Goal: Task Accomplishment & Management: Complete application form

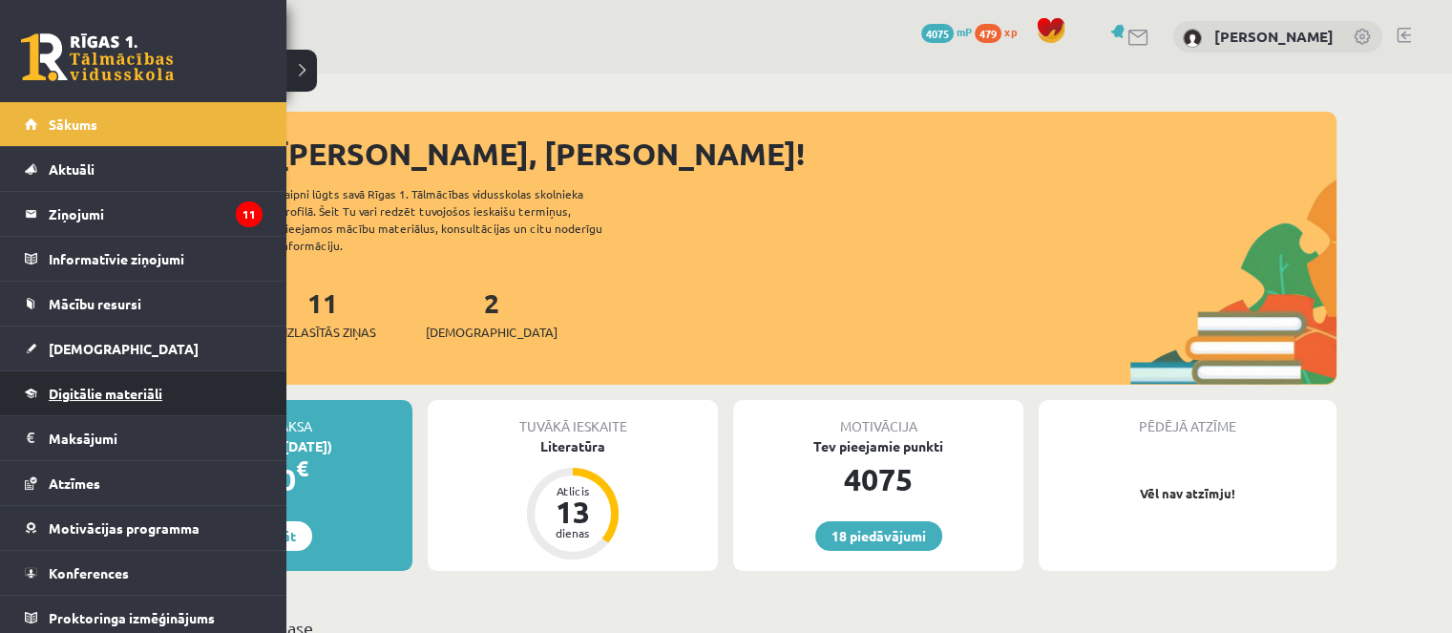
click at [70, 373] on link "Digitālie materiāli" at bounding box center [144, 393] width 238 height 44
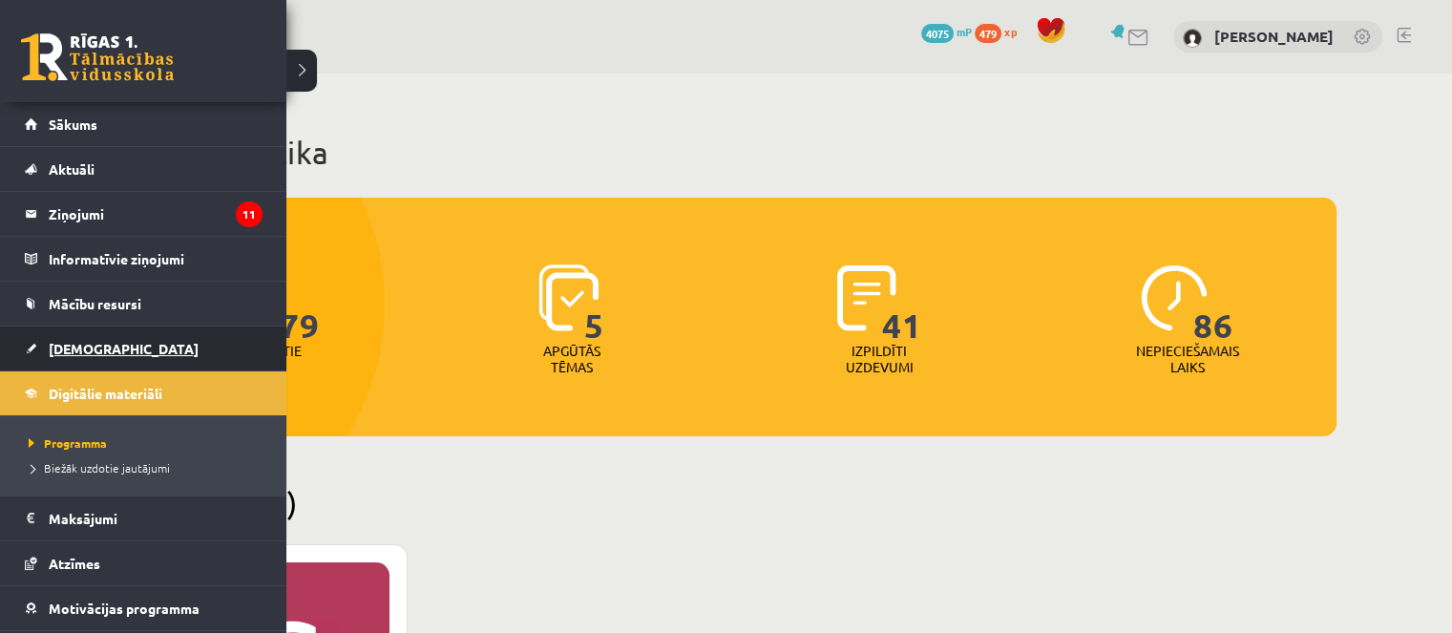
click at [65, 363] on link "[DEMOGRAPHIC_DATA]" at bounding box center [144, 348] width 238 height 44
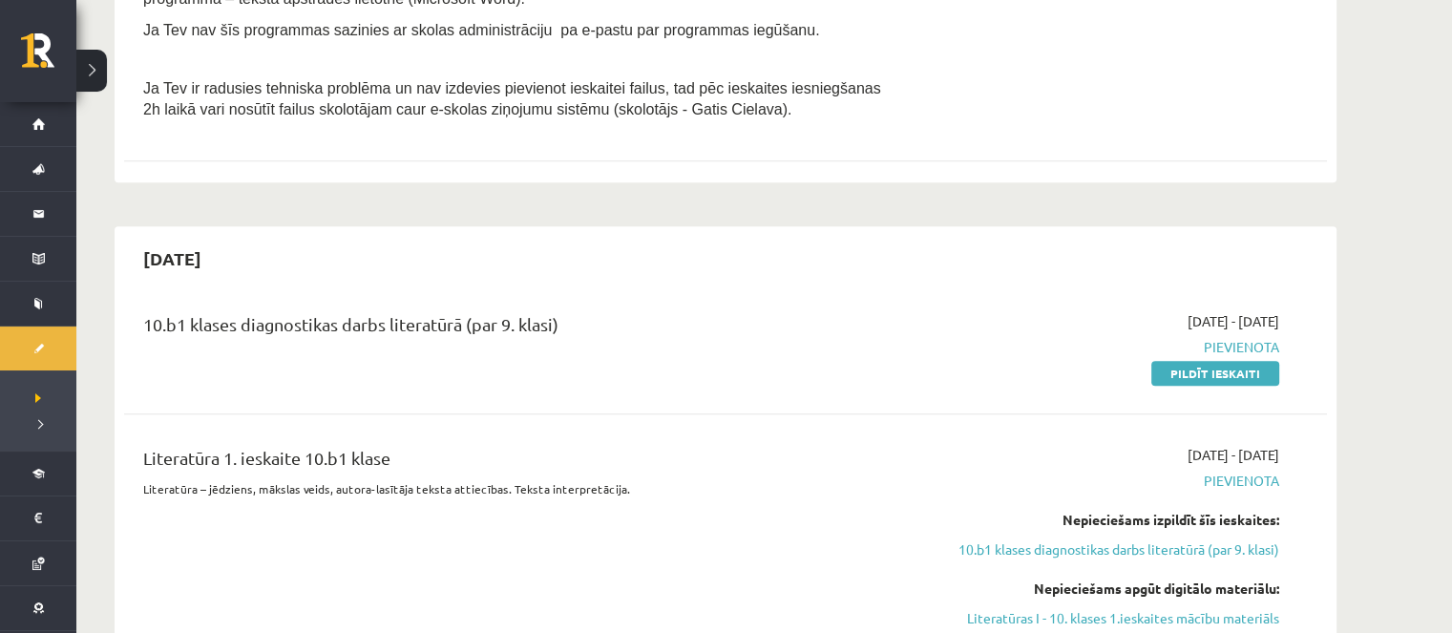
scroll to position [859, 0]
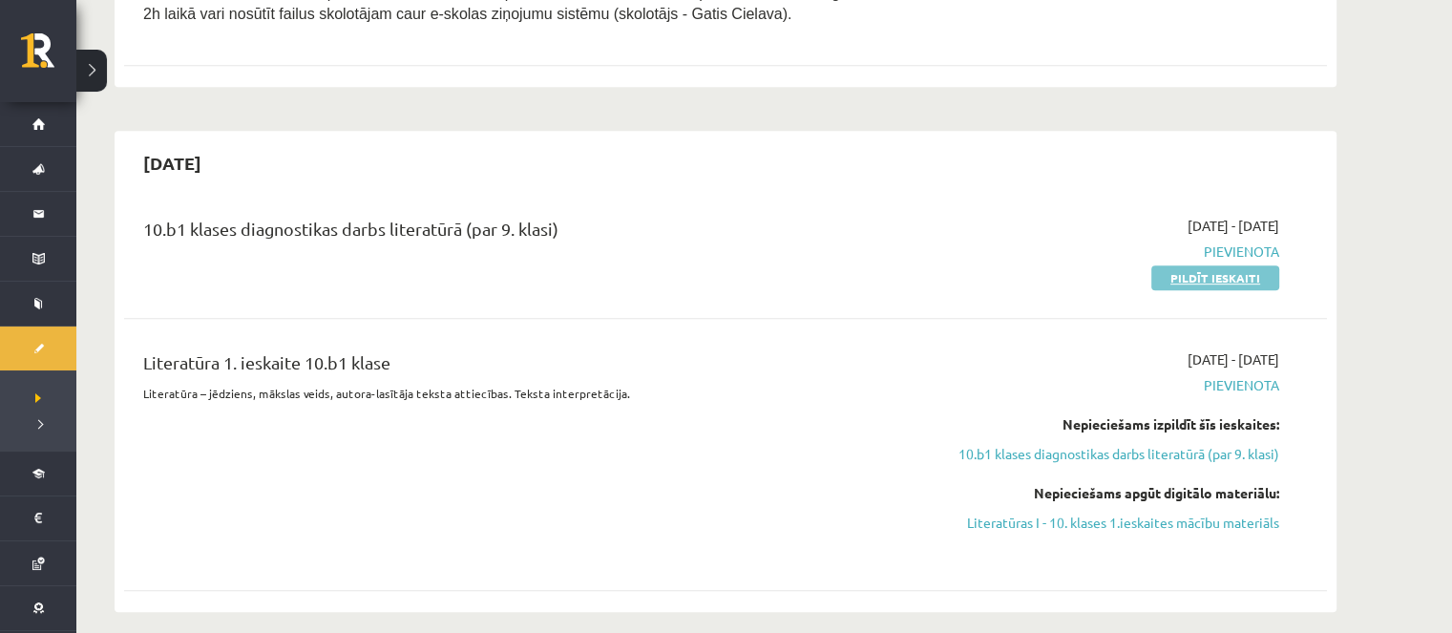
click at [1224, 283] on link "Pildīt ieskaiti" at bounding box center [1215, 277] width 128 height 25
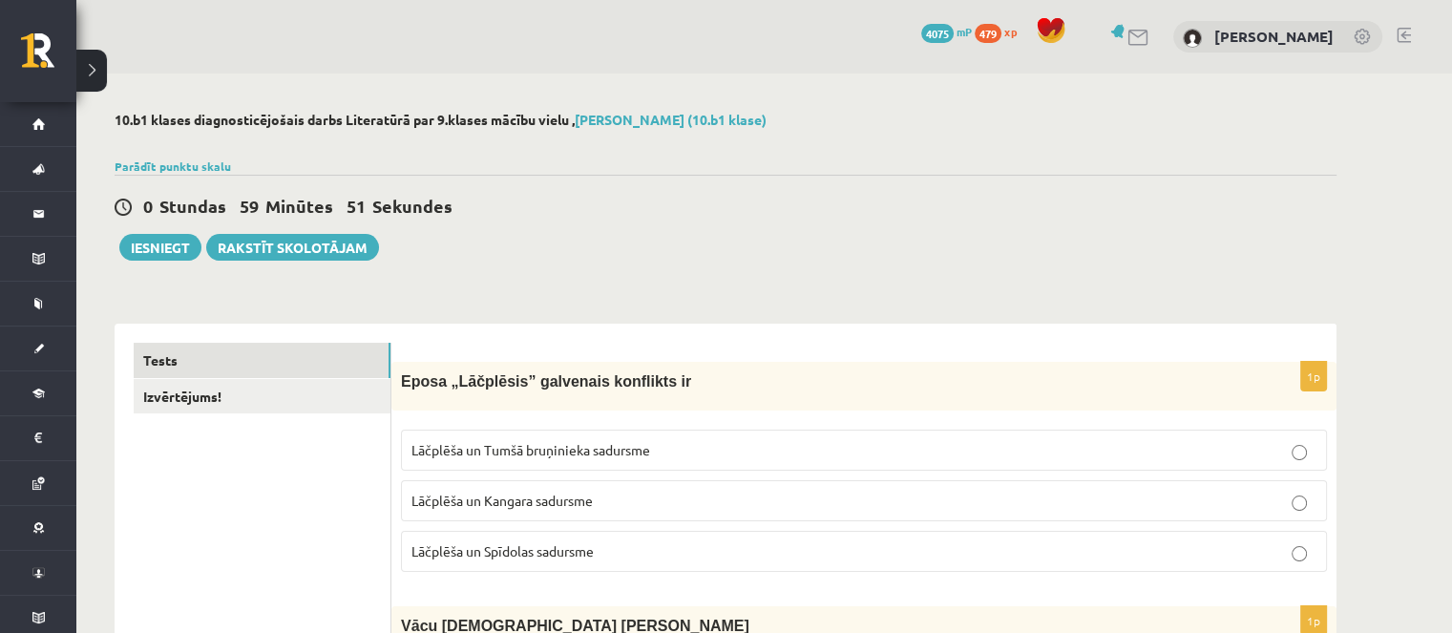
drag, startPoint x: 1149, startPoint y: 121, endPoint x: 1161, endPoint y: 83, distance: 39.9
click at [1149, 122] on h2 "10.b1 klases diagnosticējošais darbs Literatūrā par 9.klases mācību vielu , Dia…" at bounding box center [726, 120] width 1222 height 16
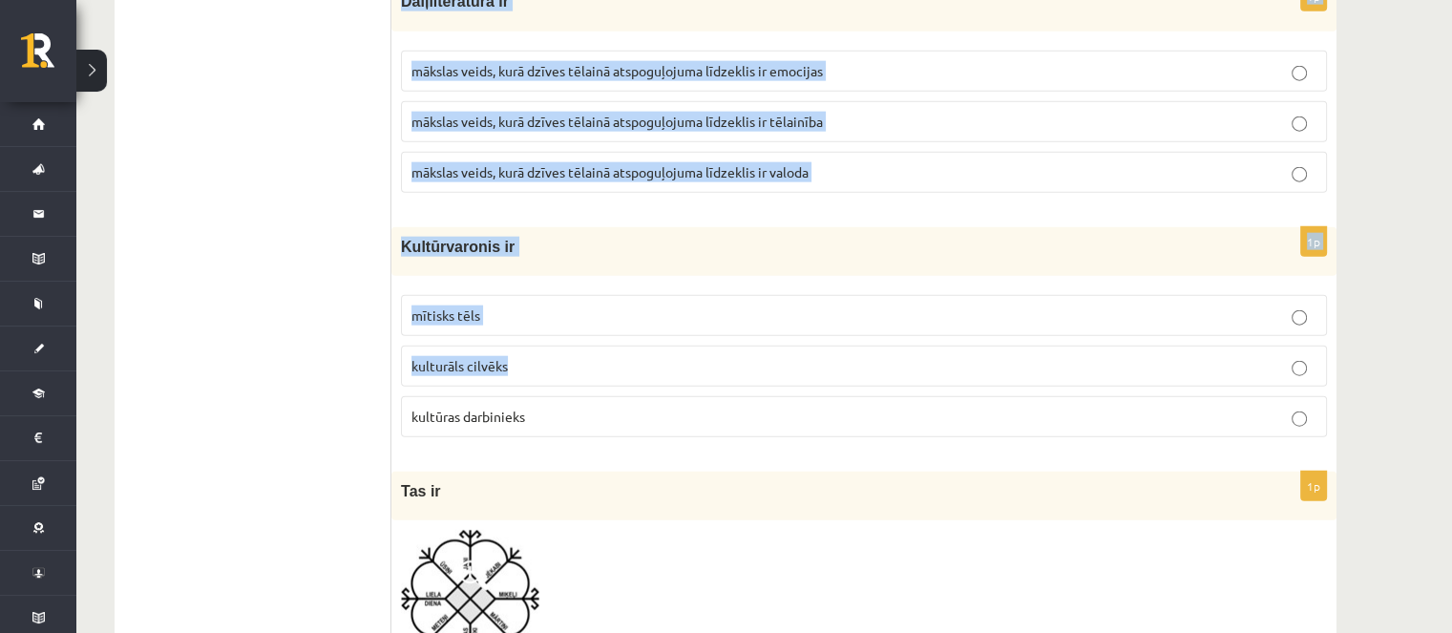
scroll to position [4581, 0]
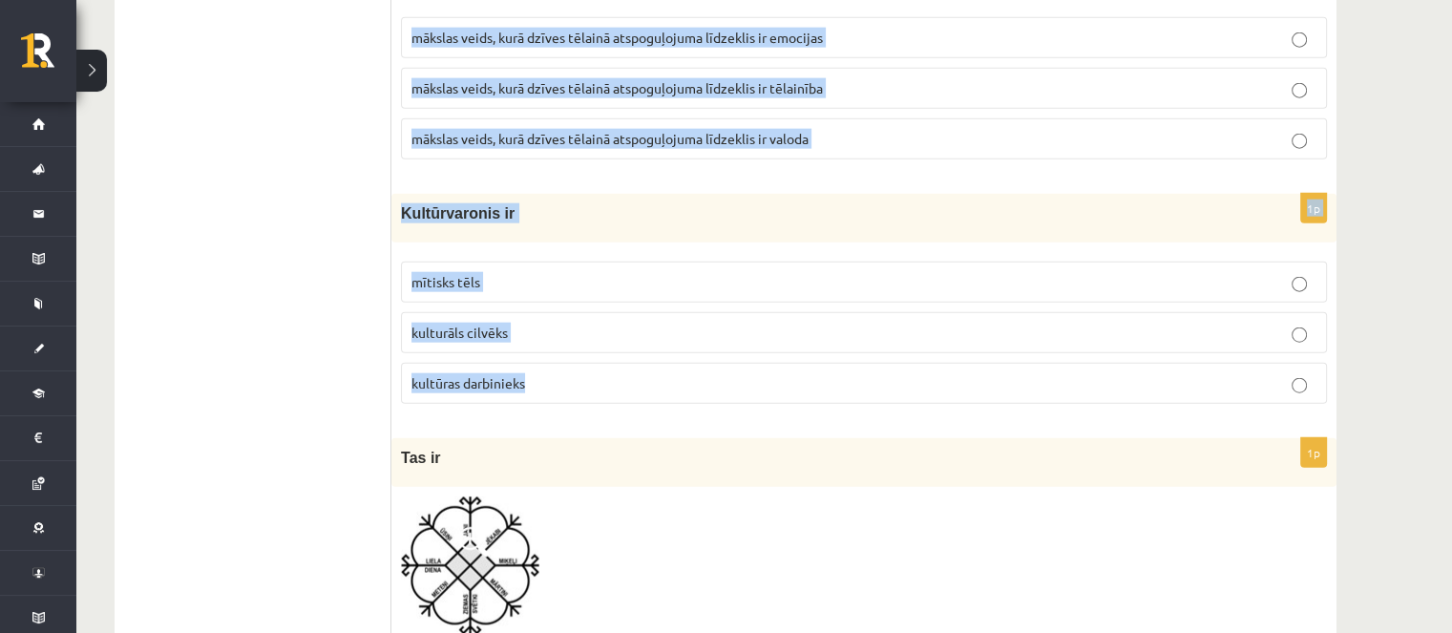
drag, startPoint x: 402, startPoint y: 94, endPoint x: 533, endPoint y: 345, distance: 282.2
copy form "Eposa „Lāčplēsis” galvenais konflikts ir Lāčplēša un Tumšā bruņinieka sadursme …"
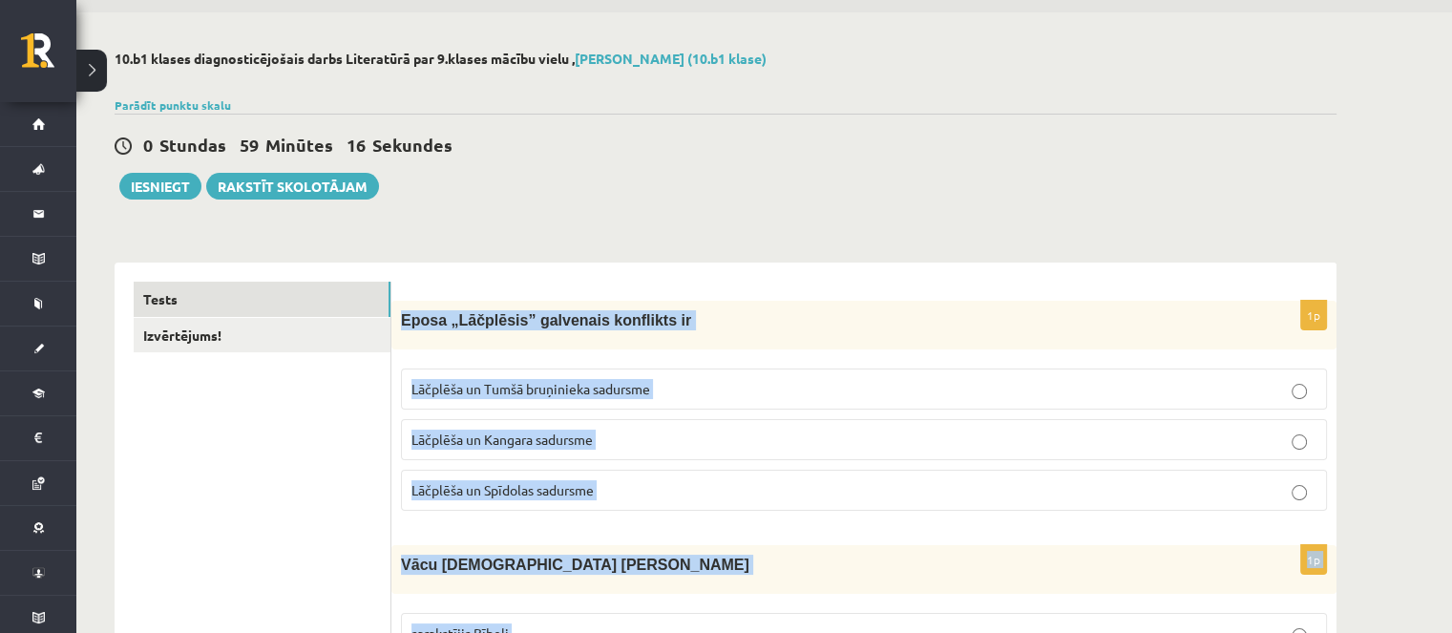
scroll to position [95, 0]
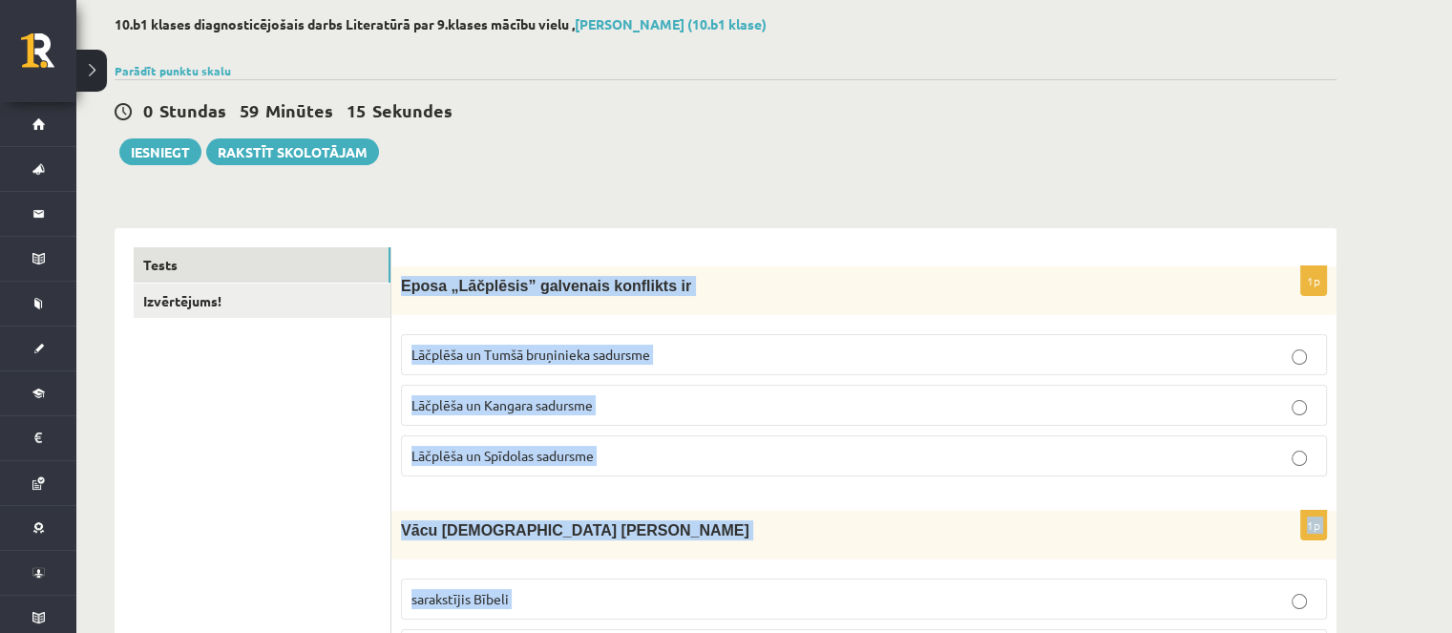
click at [565, 365] on label "Lāčplēša un Tumšā bruņinieka sadursme" at bounding box center [864, 354] width 926 height 41
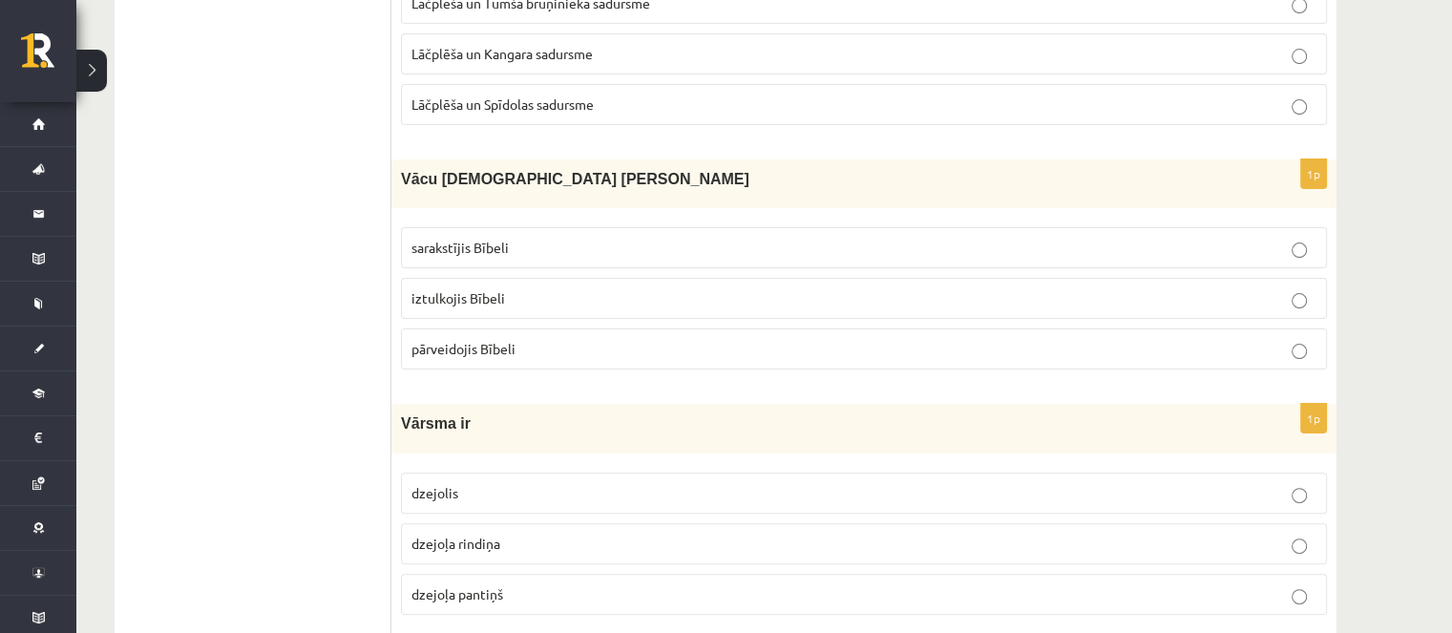
scroll to position [477, 0]
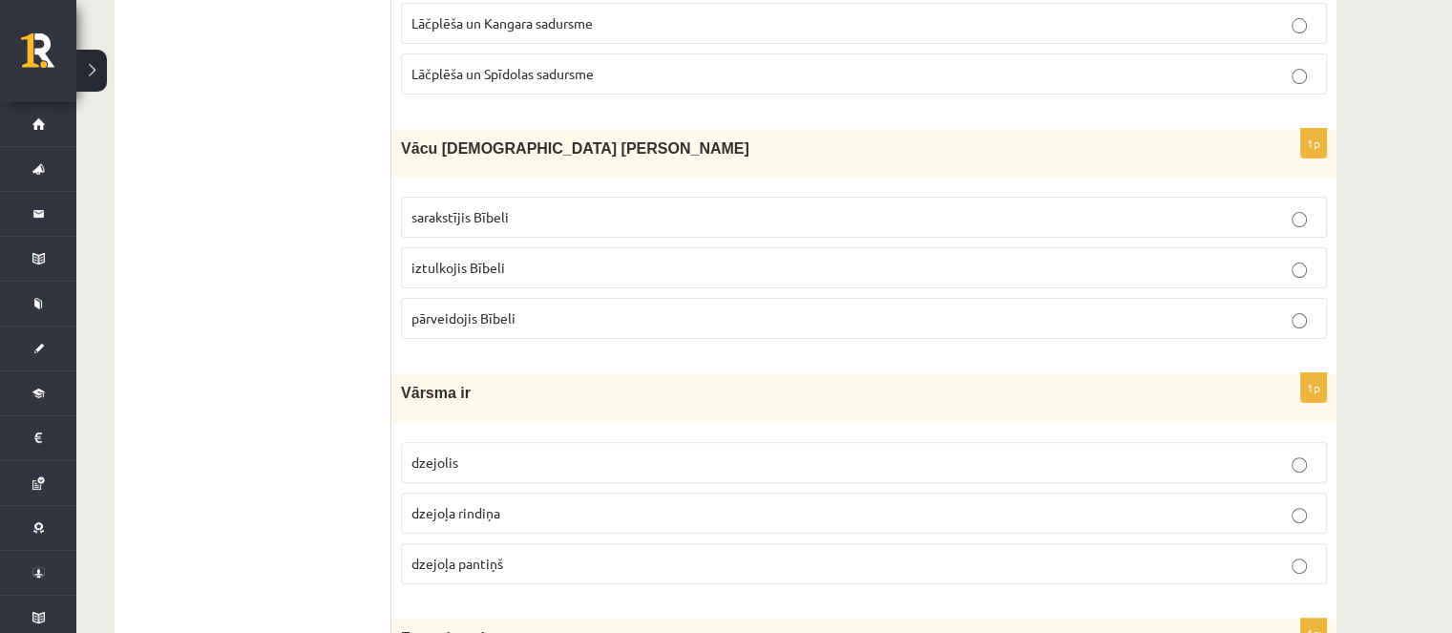
click at [531, 262] on p "iztulkojis Bībeli" at bounding box center [863, 268] width 905 height 20
click at [479, 513] on span "dzejoļa rindiņa" at bounding box center [455, 512] width 89 height 17
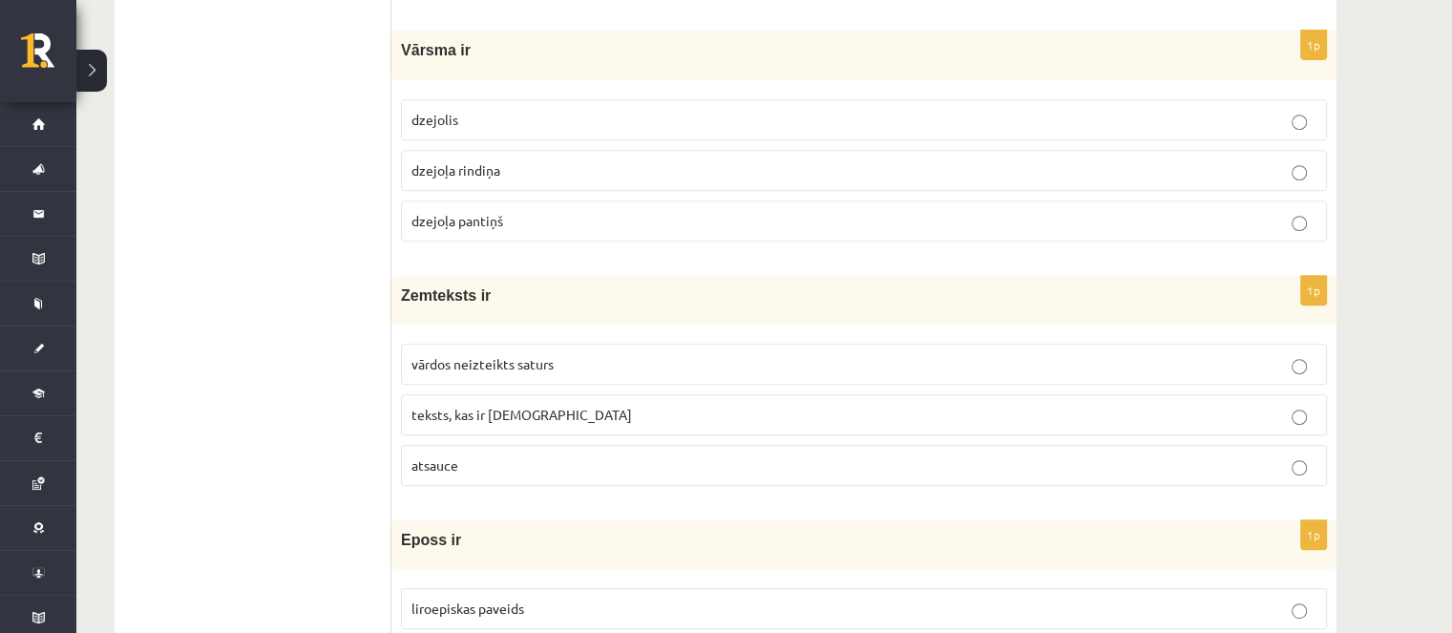
scroll to position [859, 0]
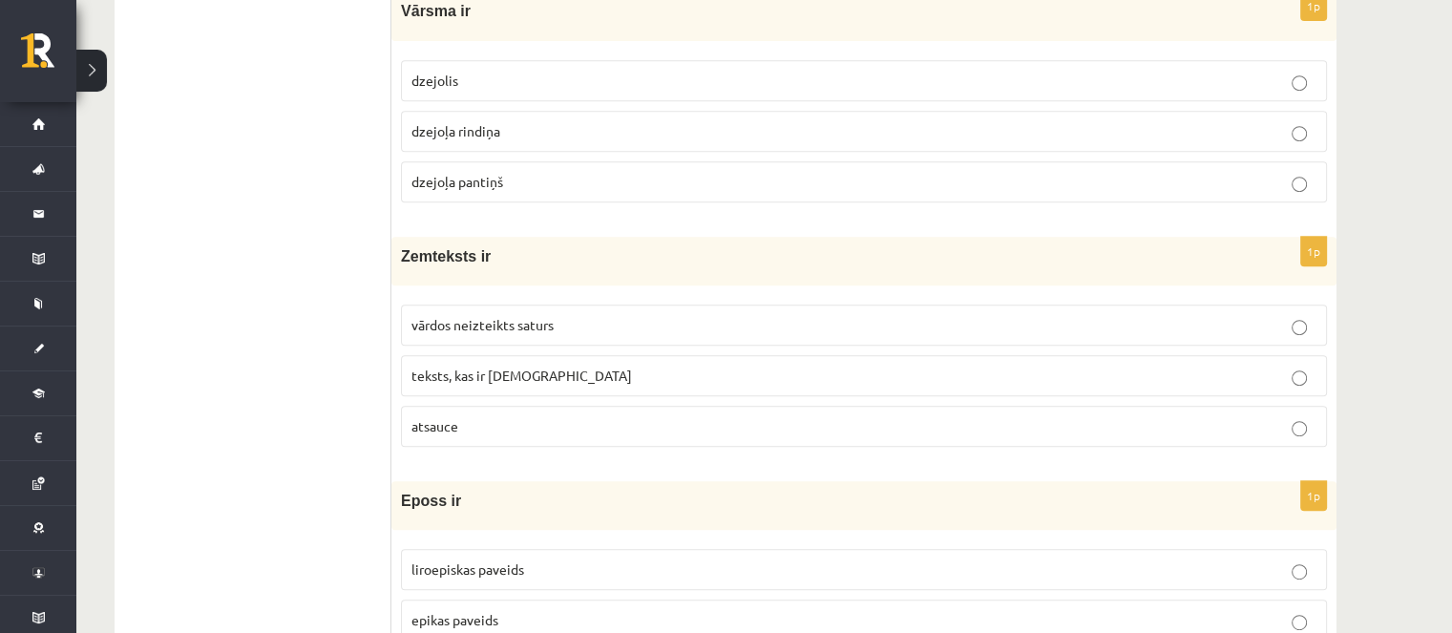
click at [576, 333] on label "vārdos neizteikts saturs" at bounding box center [864, 324] width 926 height 41
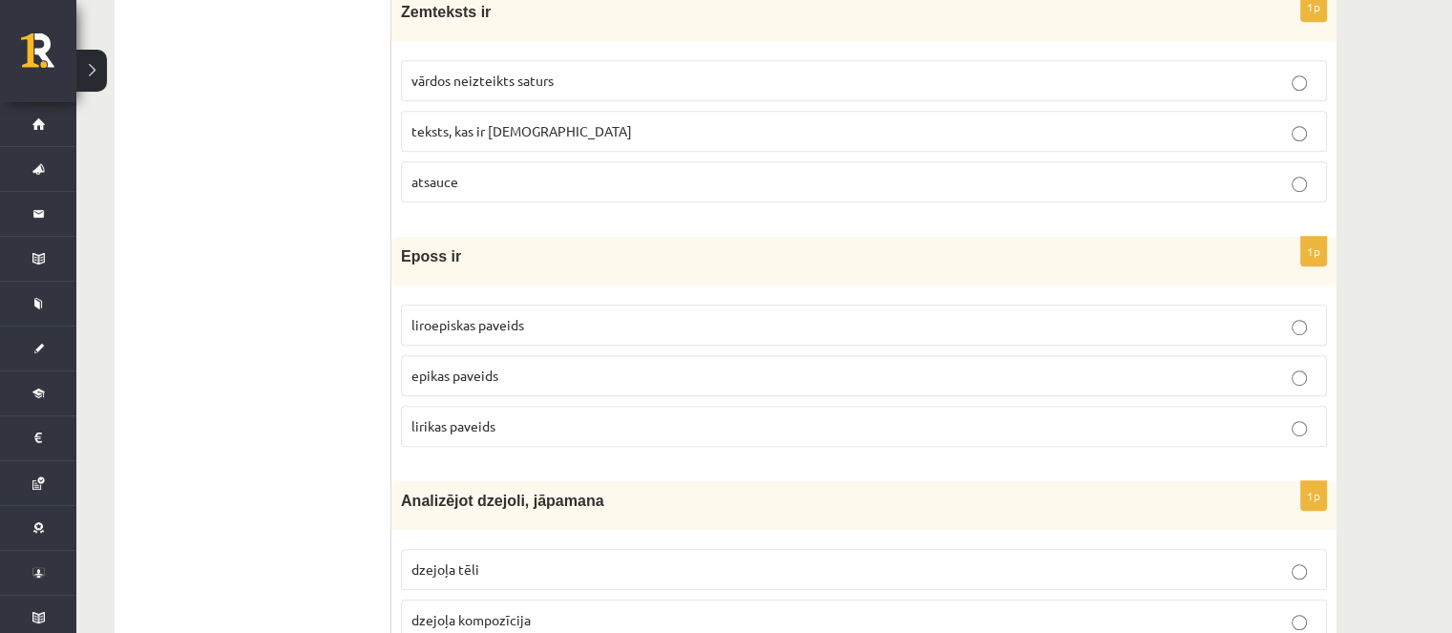
scroll to position [1241, 0]
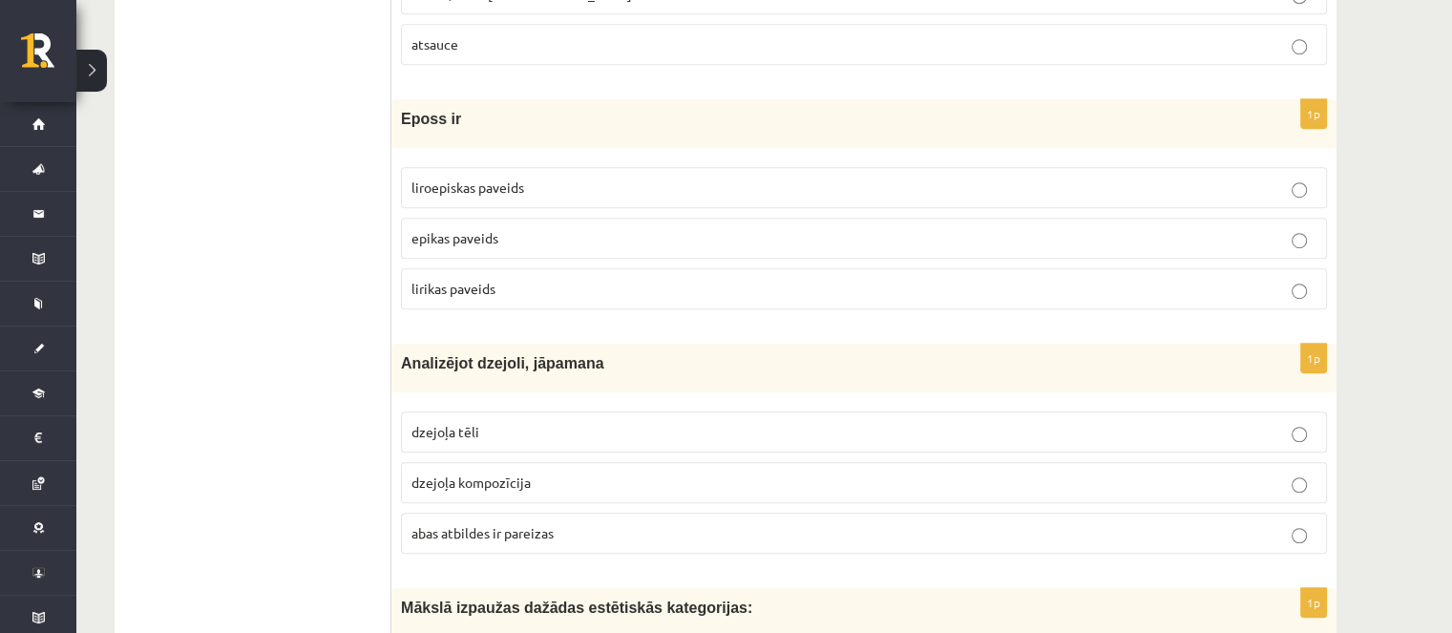
click at [467, 241] on p "epikas paveids" at bounding box center [863, 238] width 905 height 20
click at [546, 523] on p "abas atbildes ir pareizas" at bounding box center [863, 533] width 905 height 20
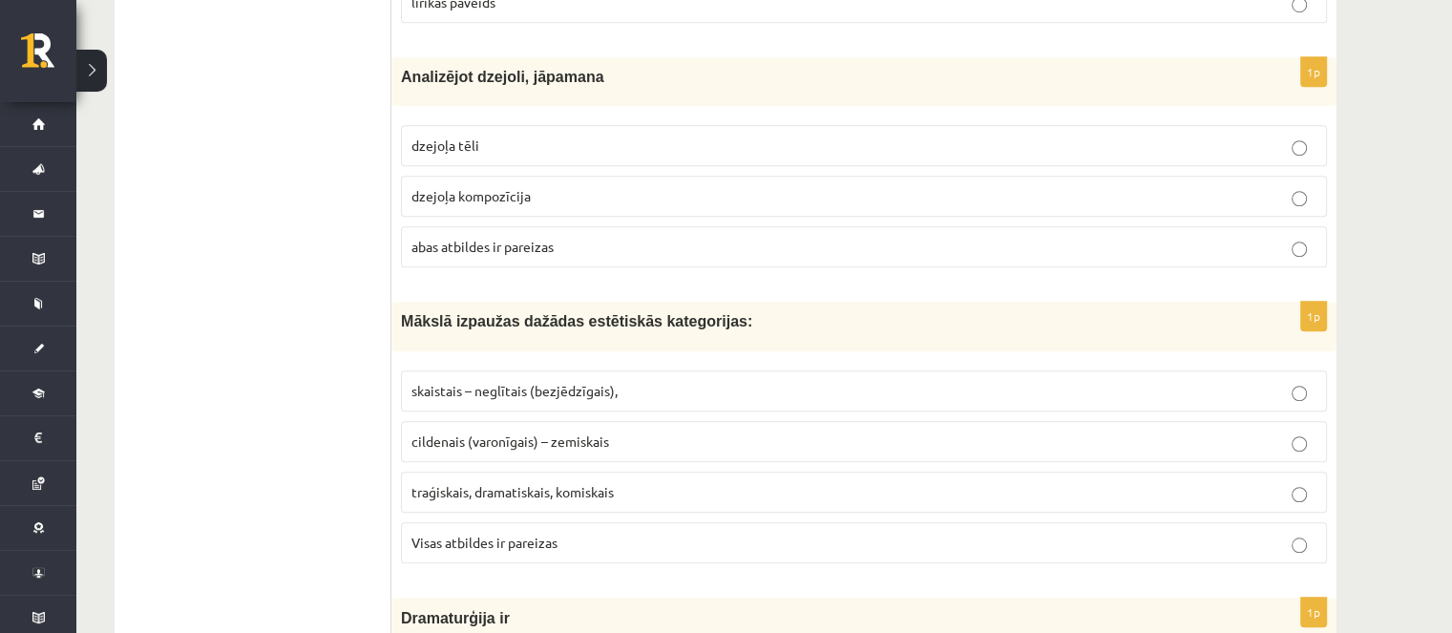
scroll to position [1623, 0]
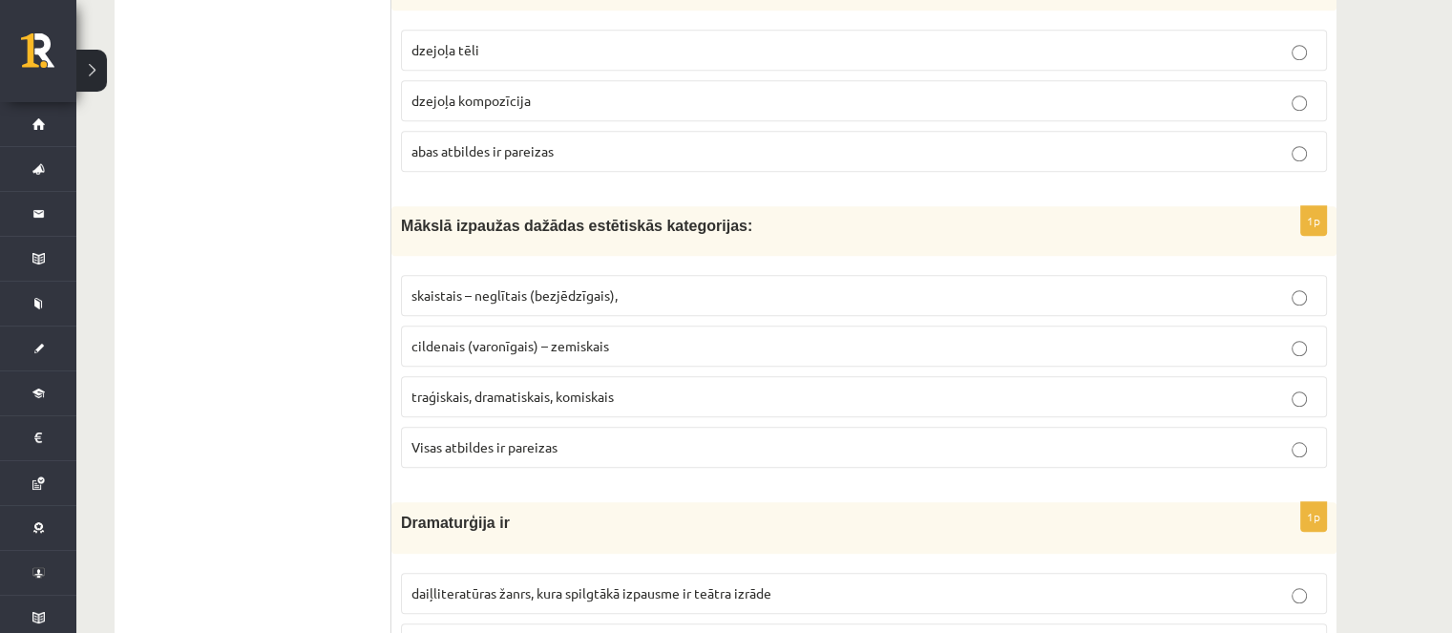
click at [623, 437] on p "Visas atbildes ir pareizas" at bounding box center [863, 447] width 905 height 20
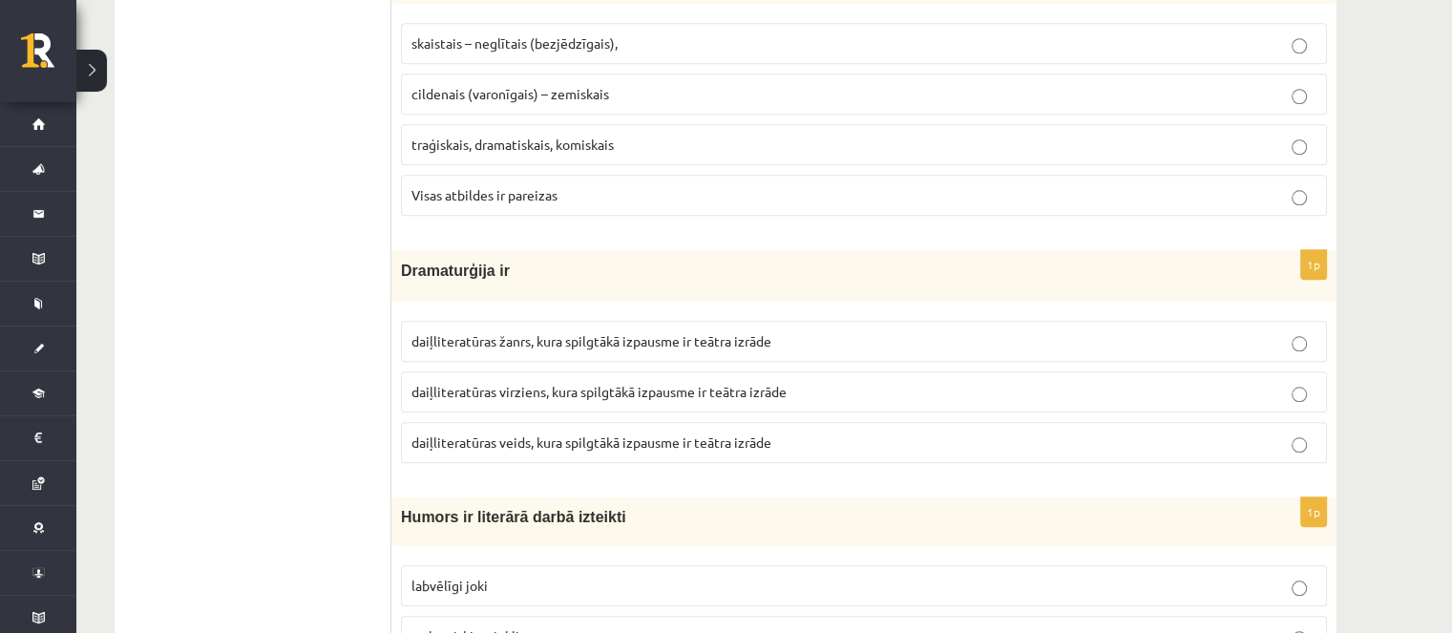
scroll to position [1909, 0]
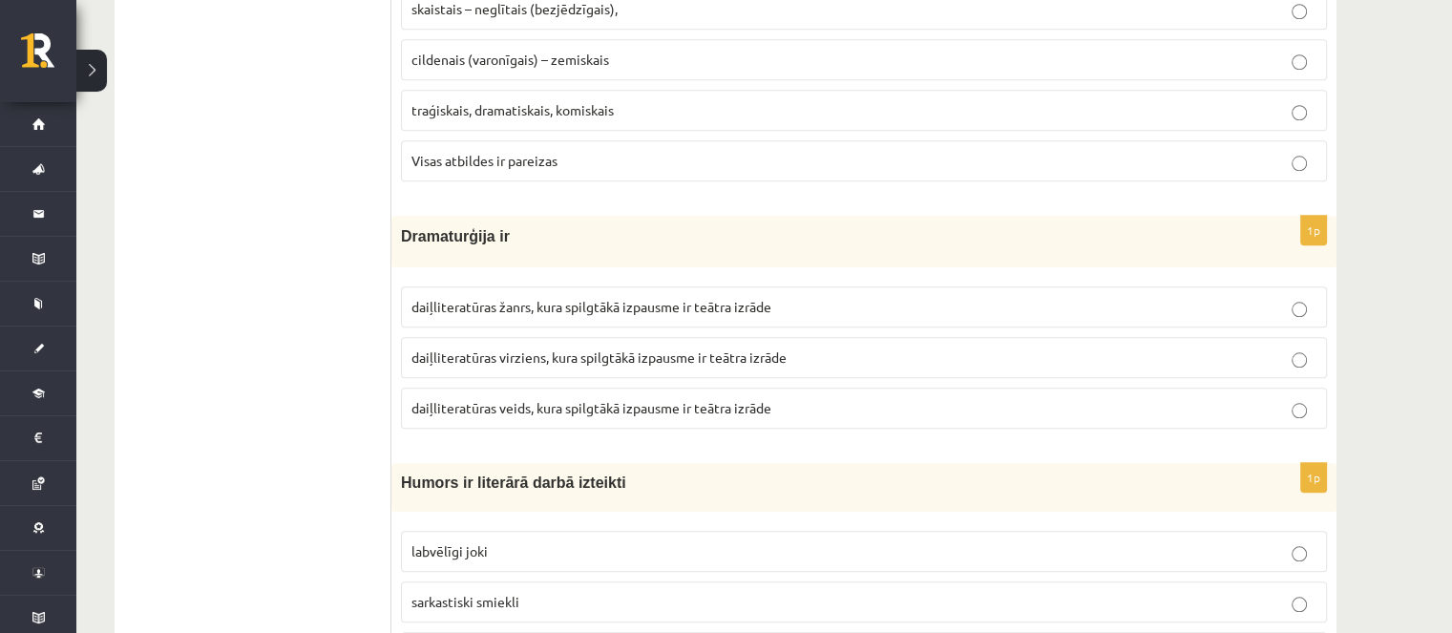
click at [577, 404] on span "daiļliteratūras veids, kura spilgtākā izpausme ir teātra izrāde" at bounding box center [591, 407] width 360 height 17
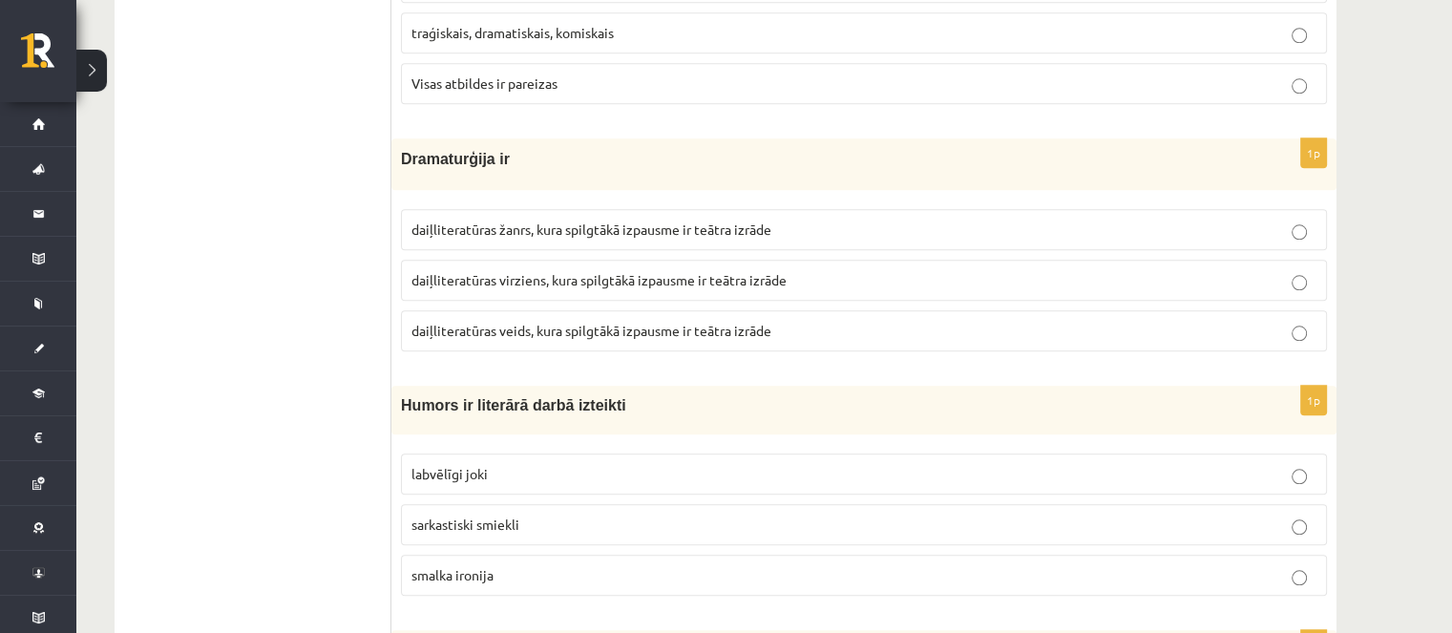
scroll to position [2100, 0]
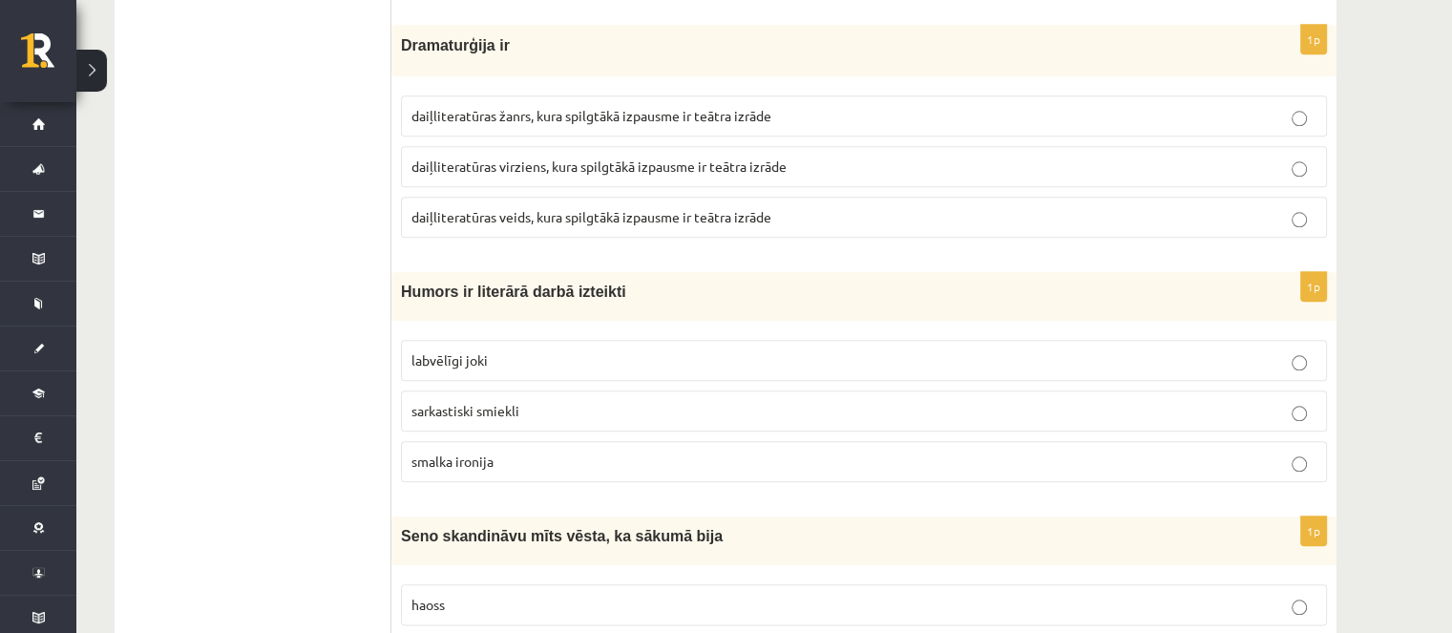
click at [446, 452] on span "smalka ironija" at bounding box center [452, 460] width 82 height 17
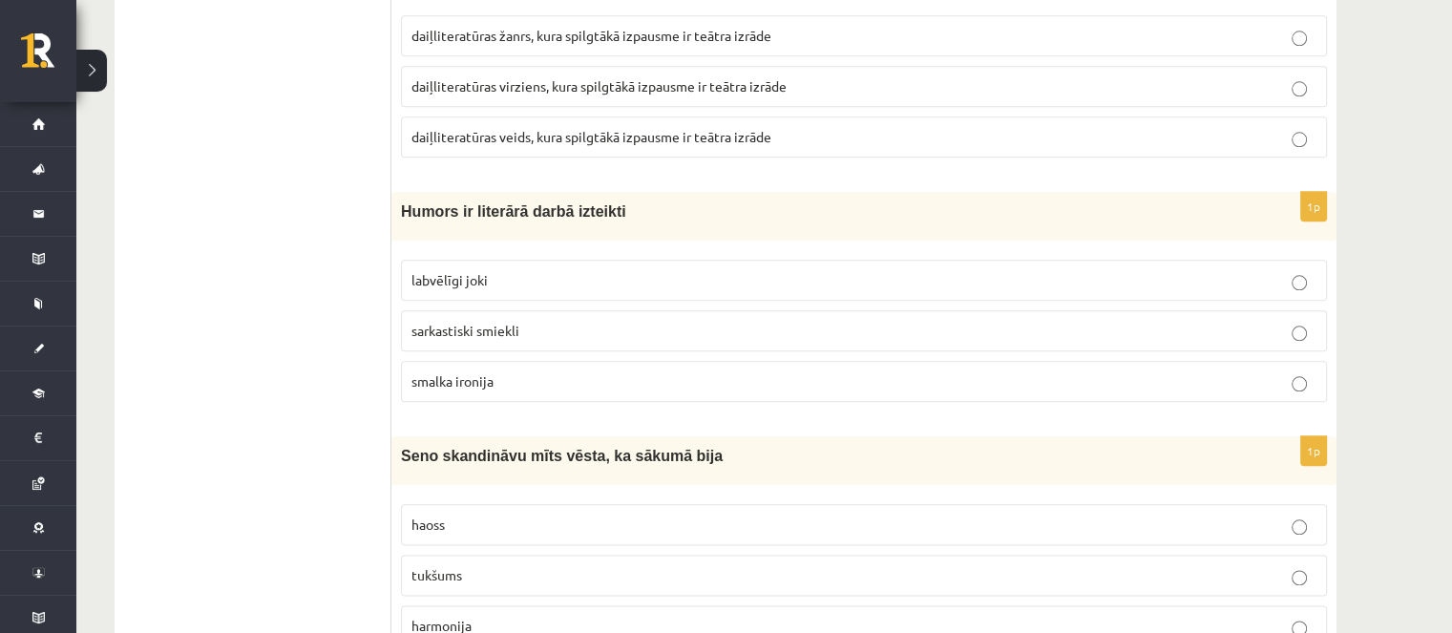
scroll to position [2291, 0]
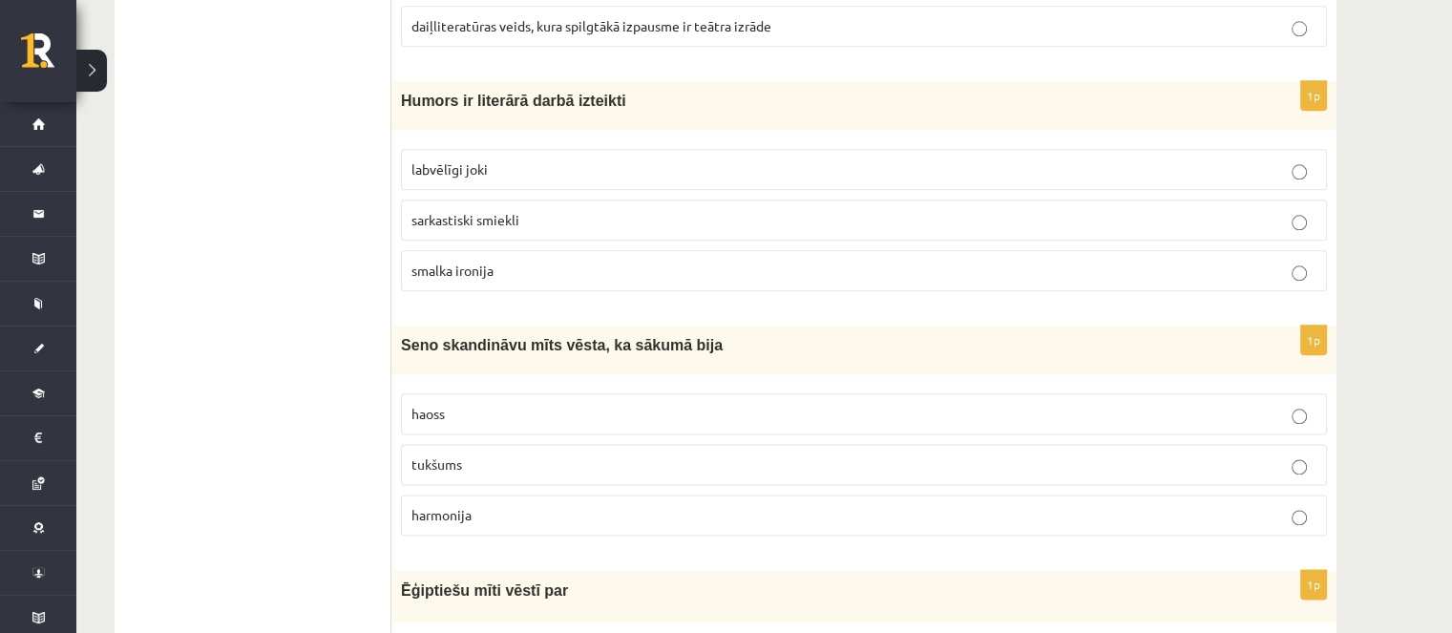
click at [490, 454] on p "tukšums" at bounding box center [863, 464] width 905 height 20
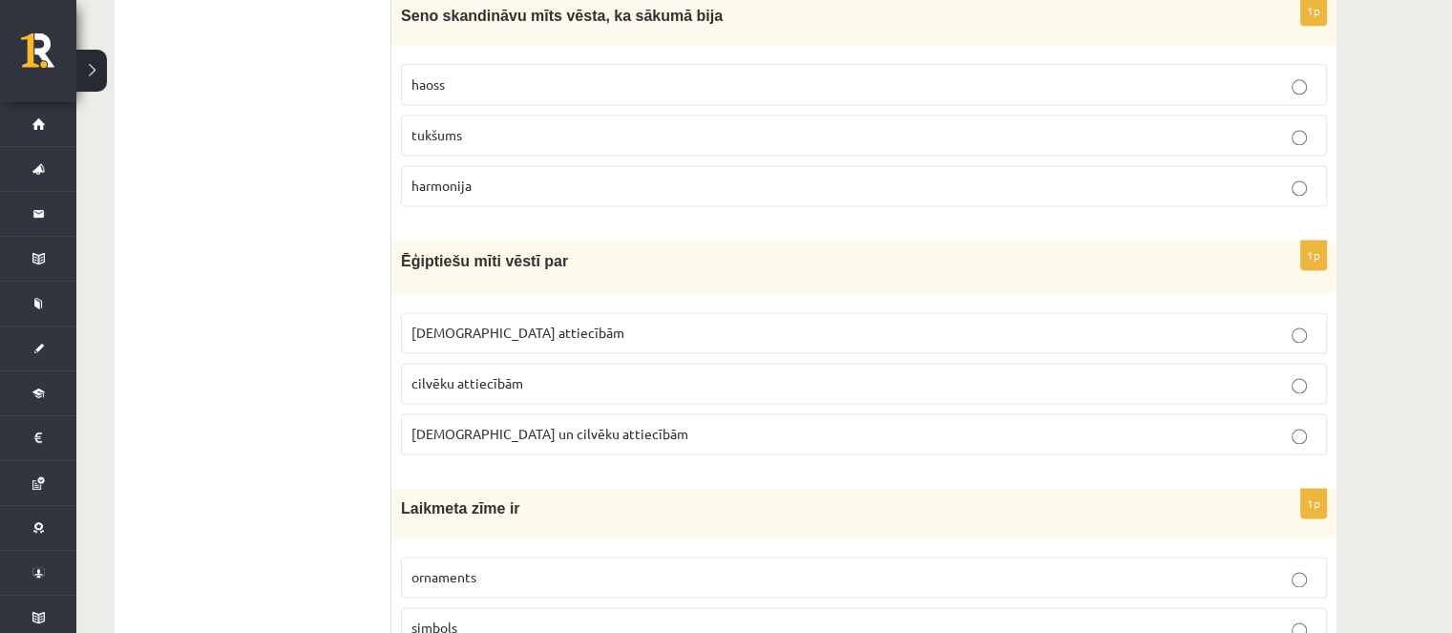
scroll to position [2672, 0]
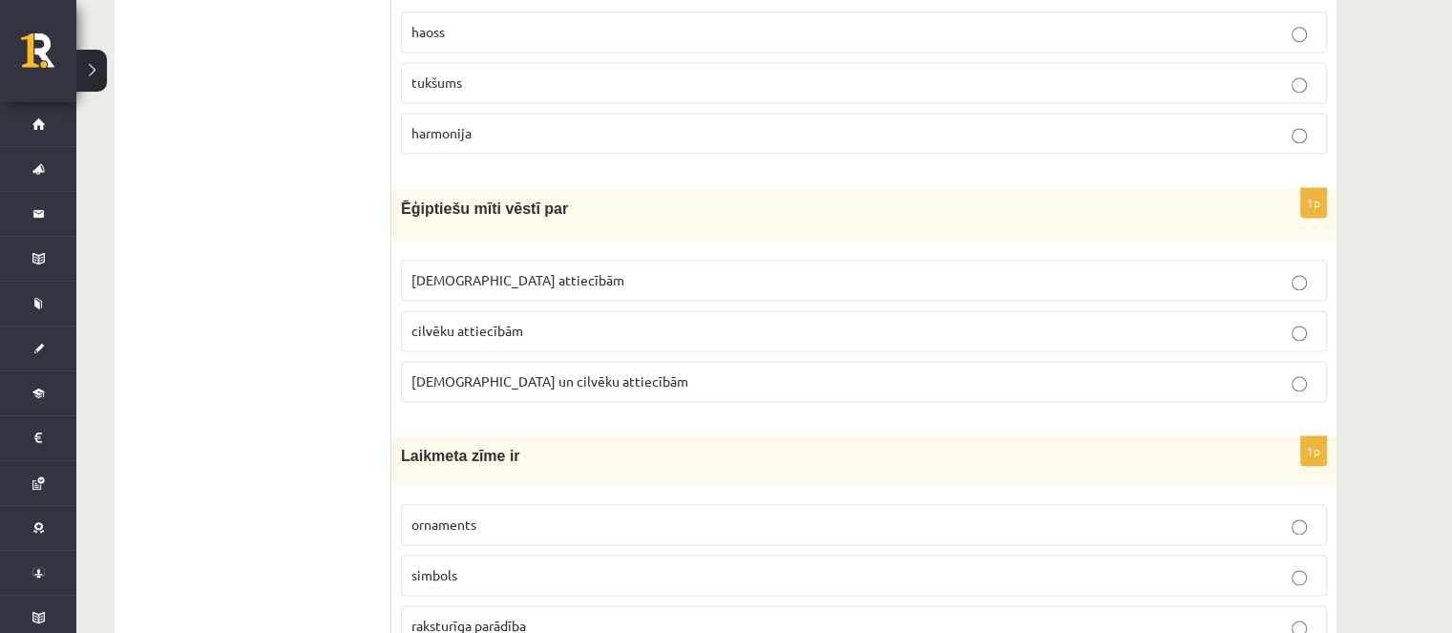
click at [501, 372] on span "Dievu un cilvēku attiecībām" at bounding box center [549, 380] width 277 height 17
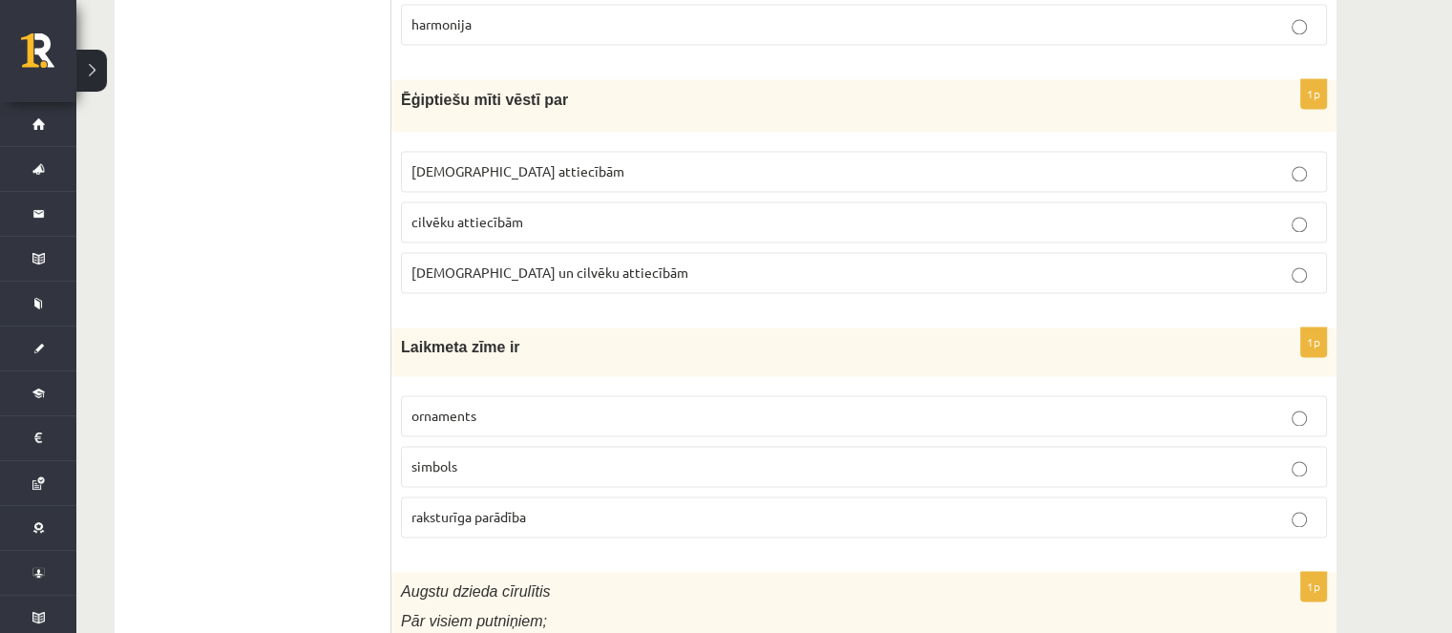
scroll to position [2863, 0]
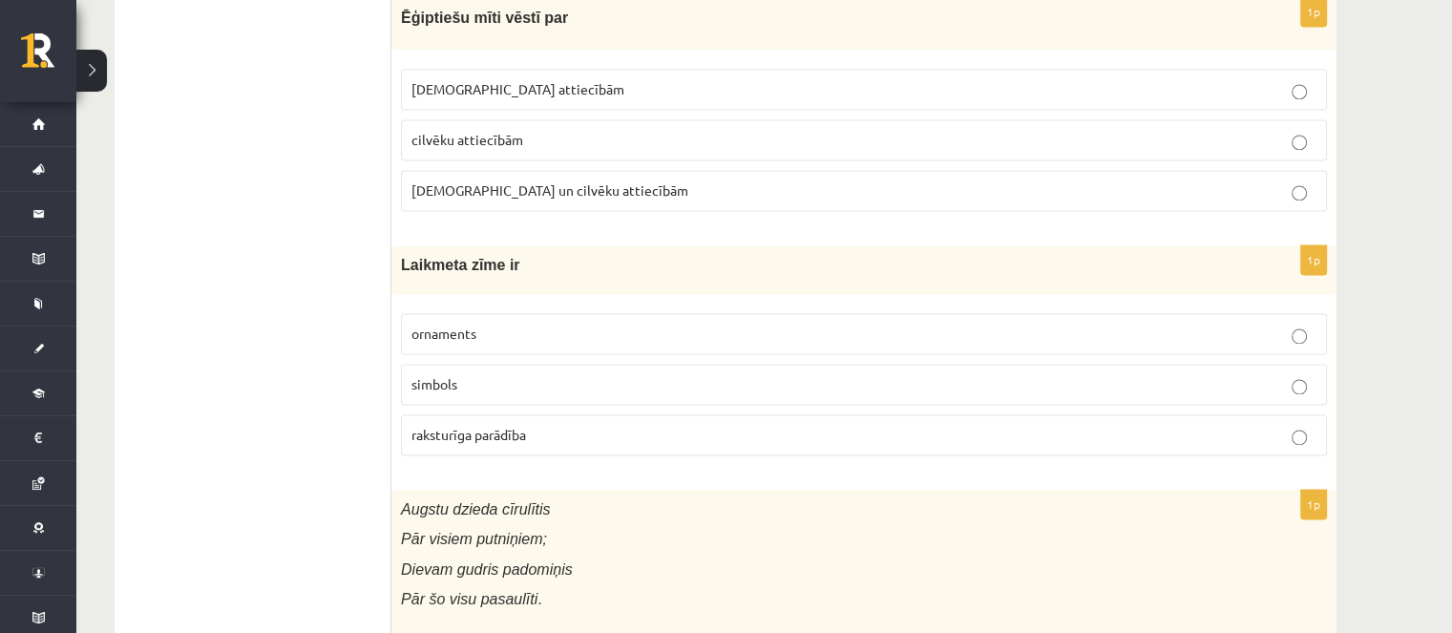
click at [527, 430] on label "raksturīga parādība" at bounding box center [864, 434] width 926 height 41
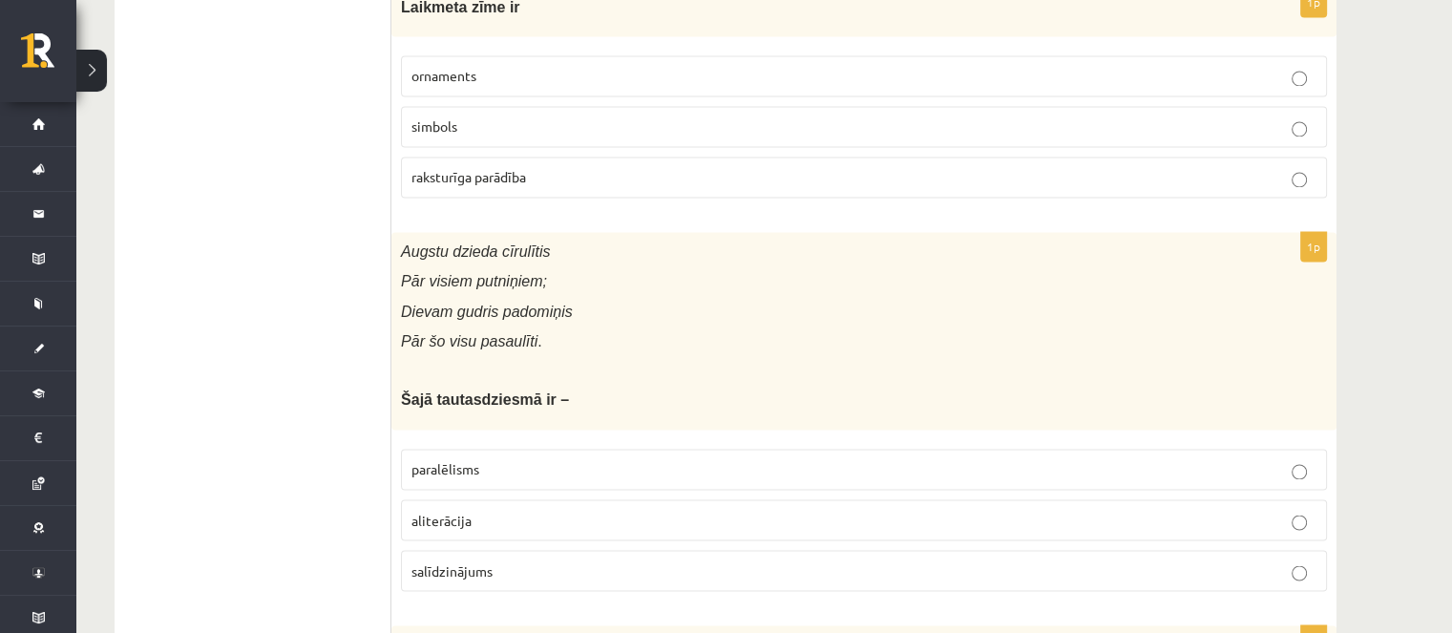
scroll to position [3150, 0]
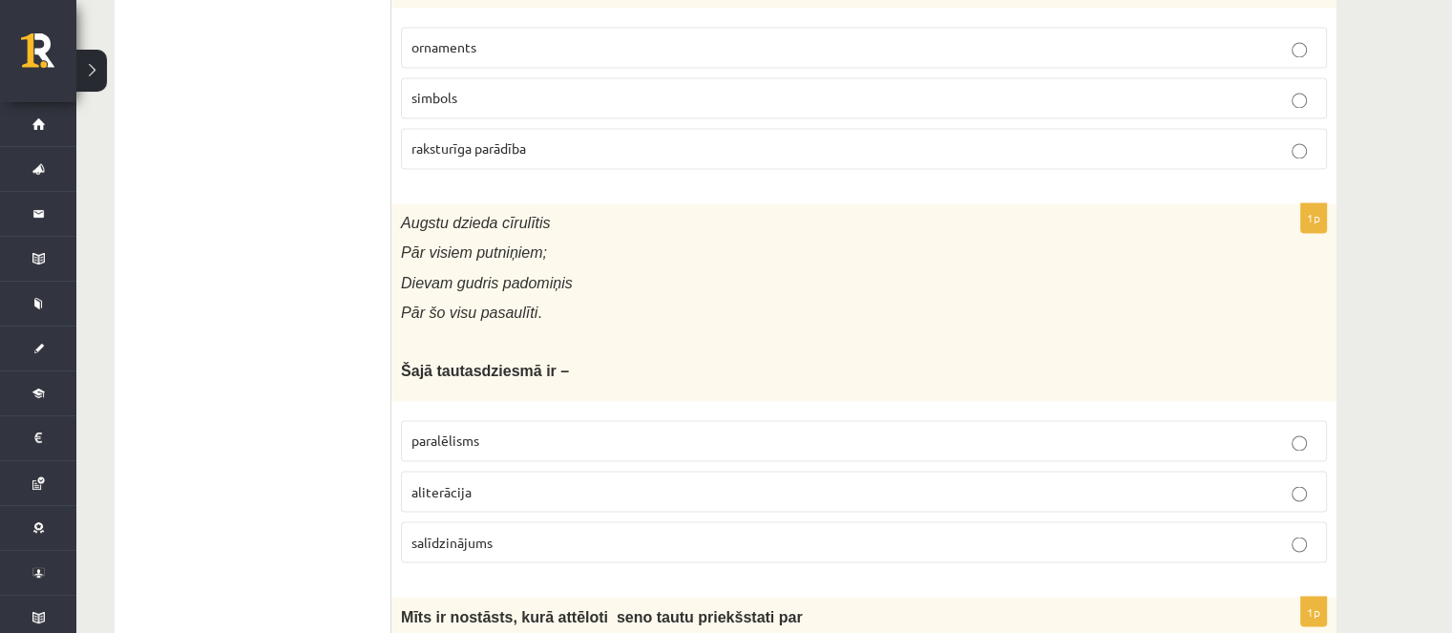
click at [554, 430] on p "paralēlisms" at bounding box center [863, 440] width 905 height 20
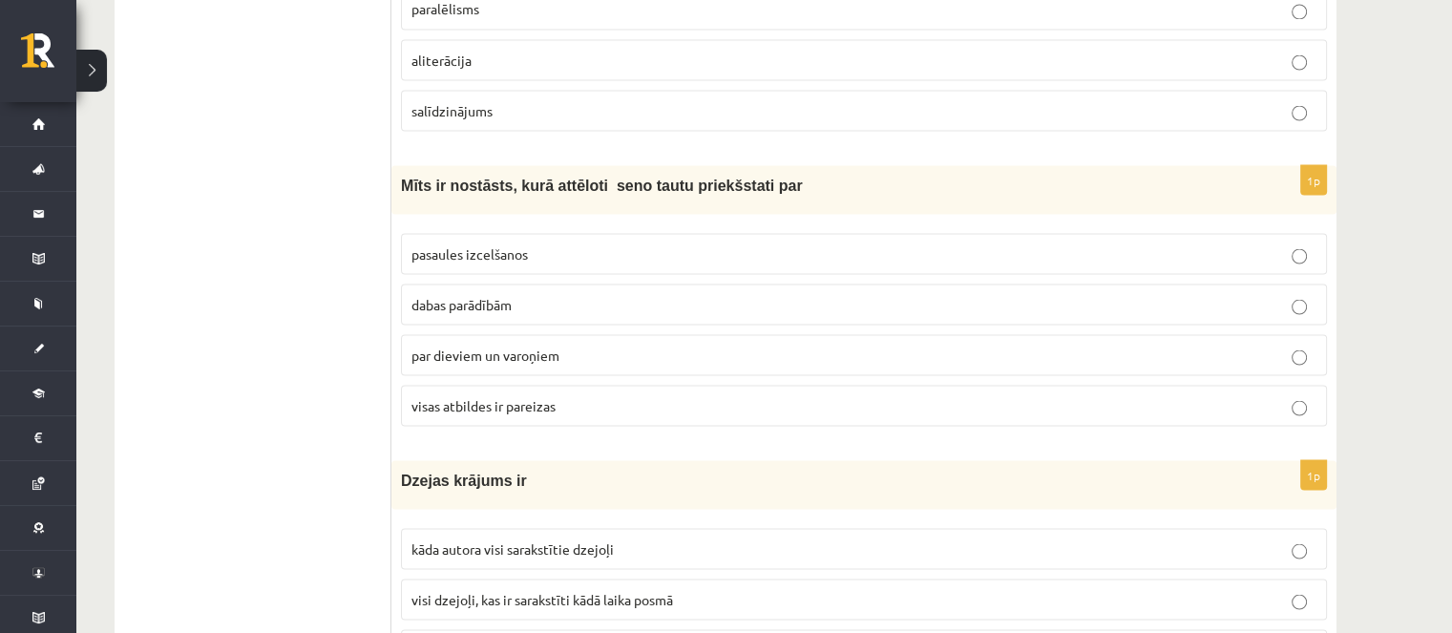
scroll to position [3627, 0]
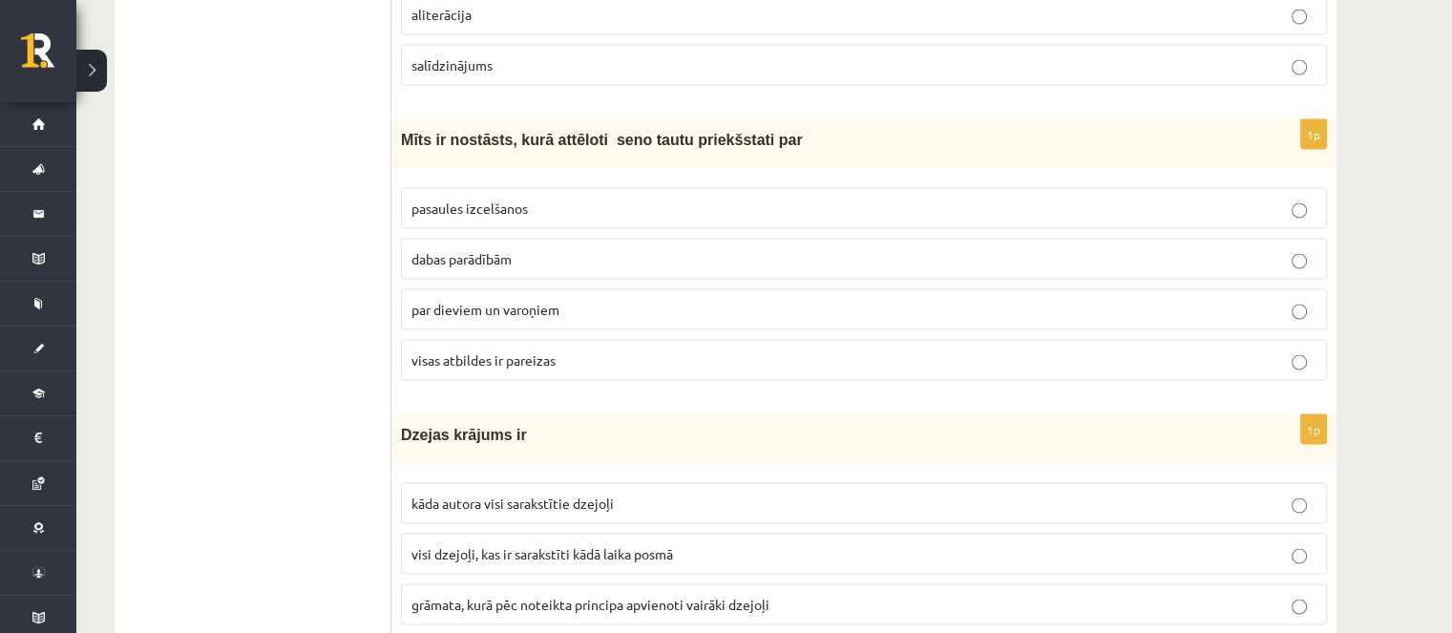
click at [534, 361] on label "visas atbildes ir pareizas" at bounding box center [864, 359] width 926 height 41
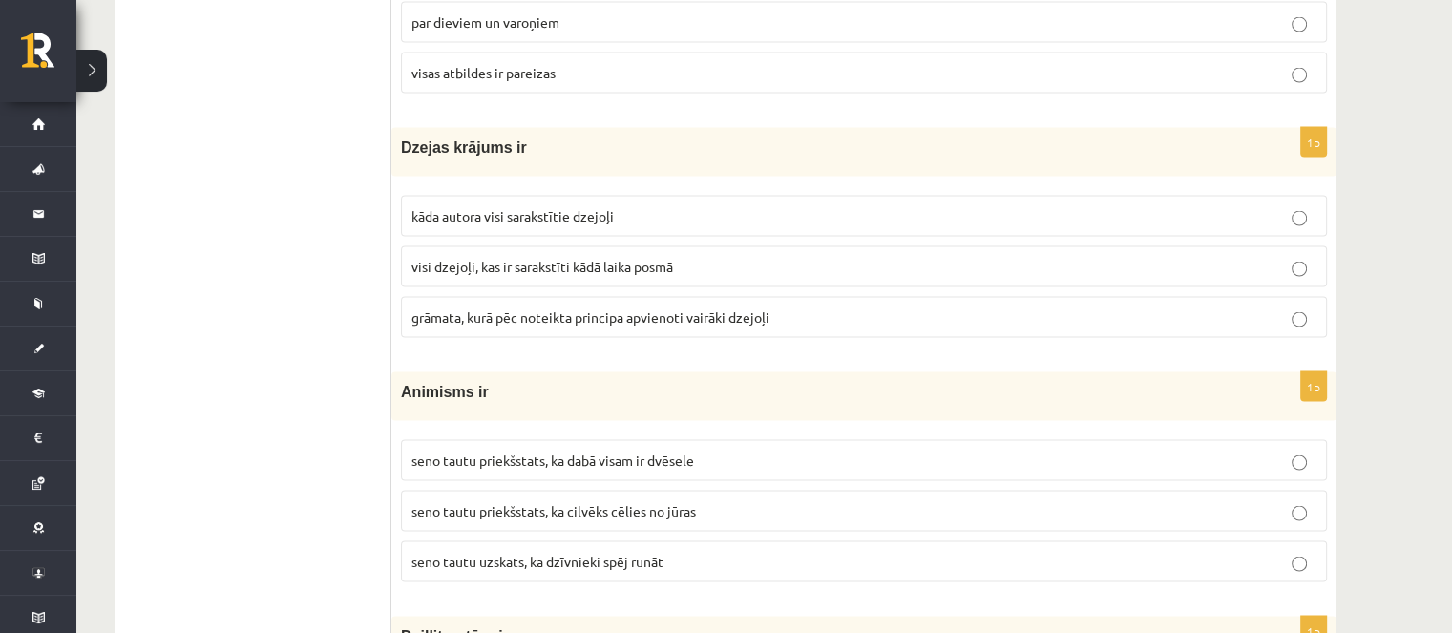
click at [546, 308] on span "grāmata, kurā pēc noteikta principa apvienoti vairāki dzejoļi" at bounding box center [590, 316] width 358 height 17
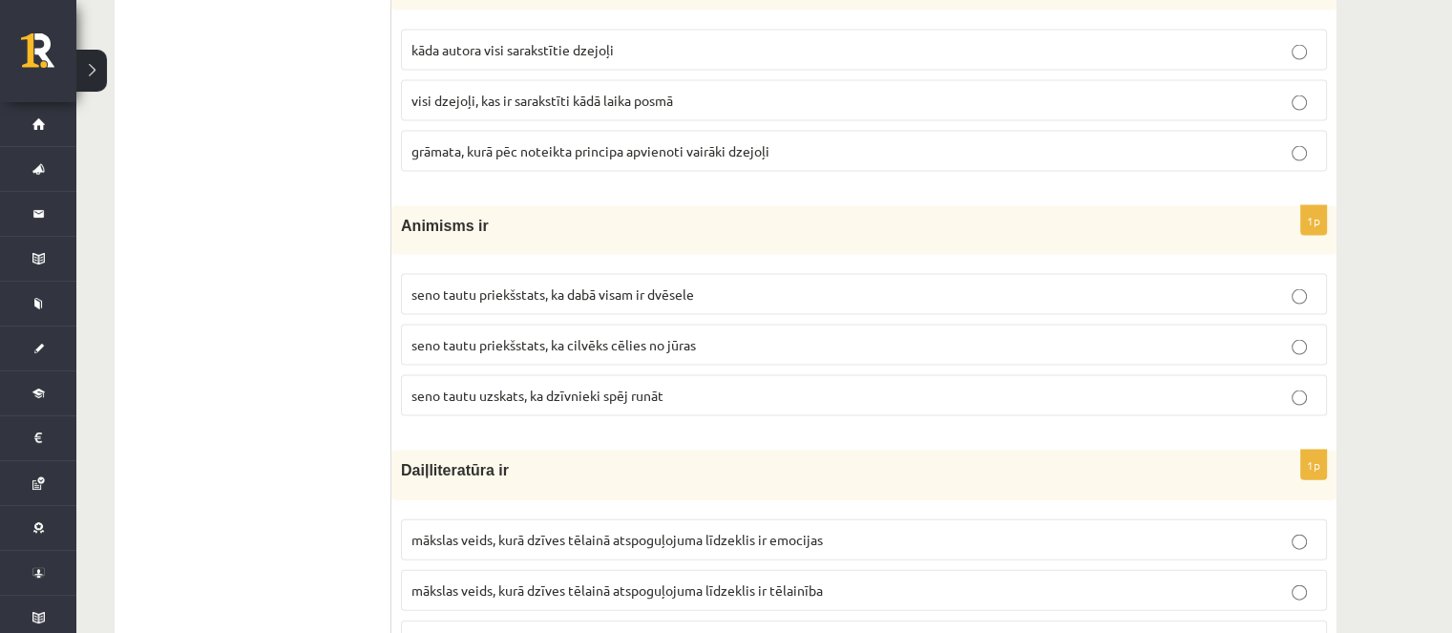
scroll to position [4200, 0]
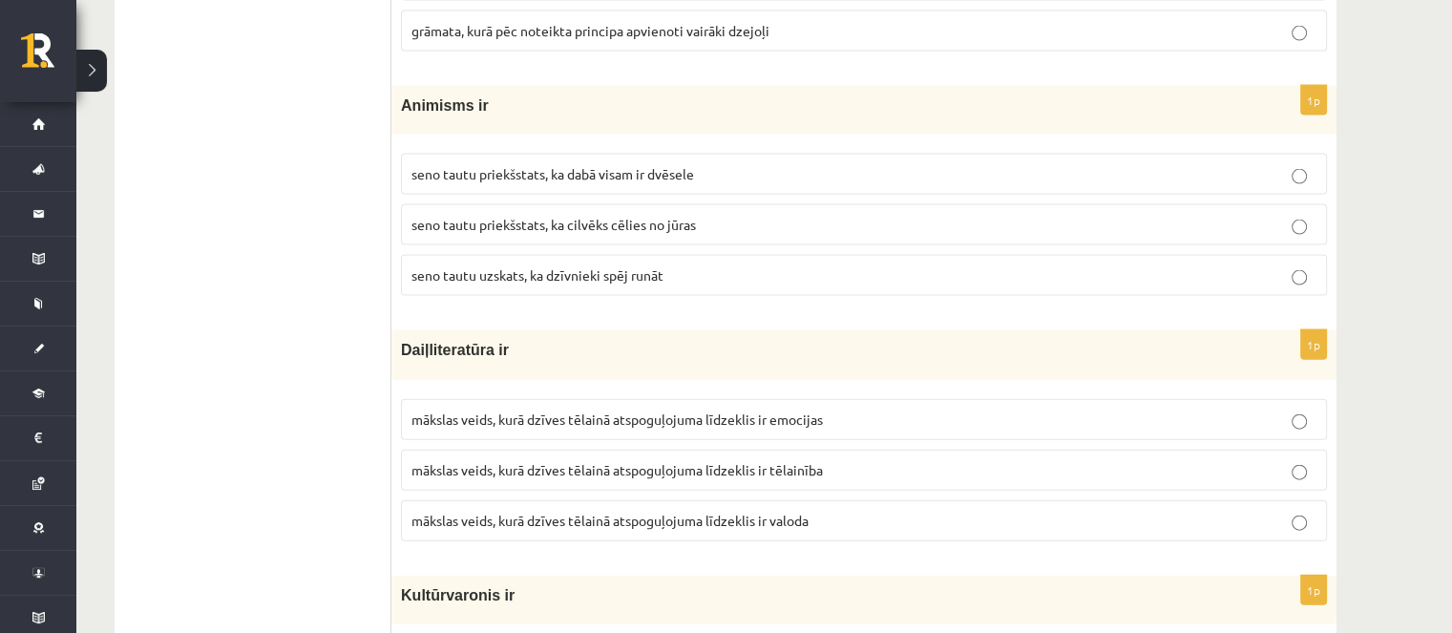
click at [643, 164] on p "seno tautu priekšstats, ka dabā visam ir dvēsele" at bounding box center [863, 174] width 905 height 20
click at [772, 512] on span "mākslas veids, kurā dzīves tēlainā atspoguļojuma līdzeklis ir valoda" at bounding box center [609, 520] width 397 height 17
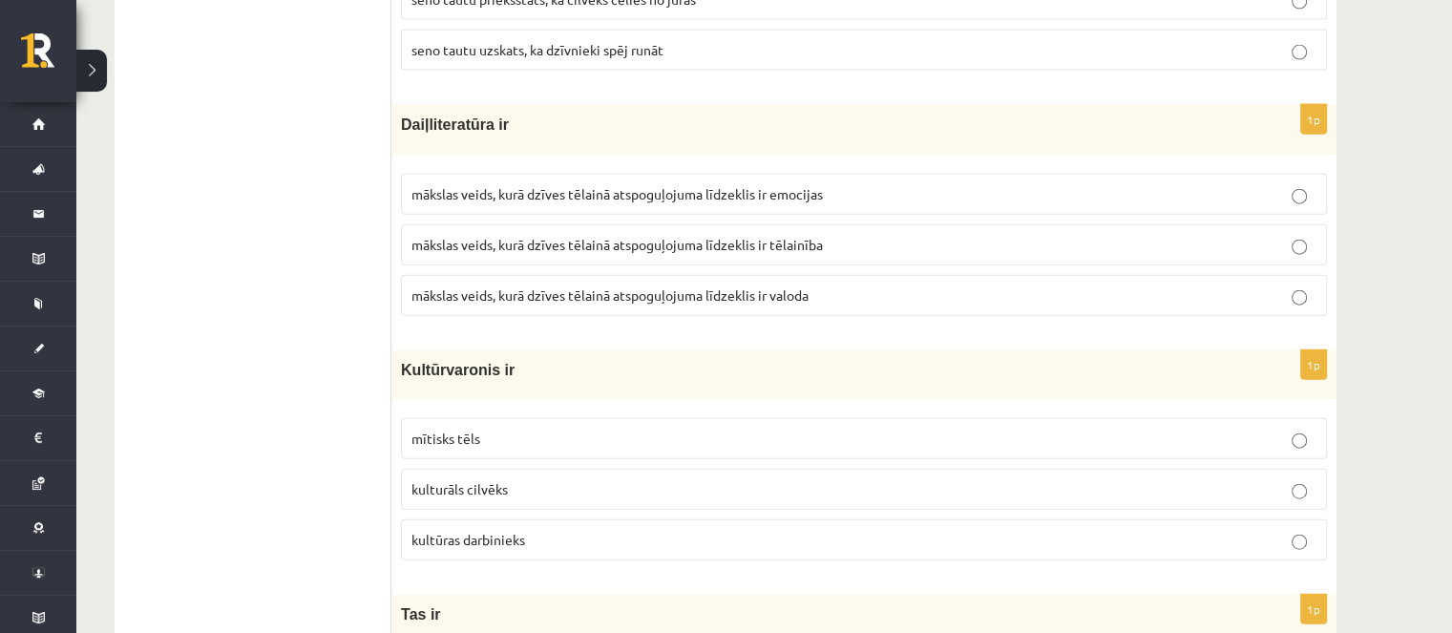
scroll to position [4581, 0]
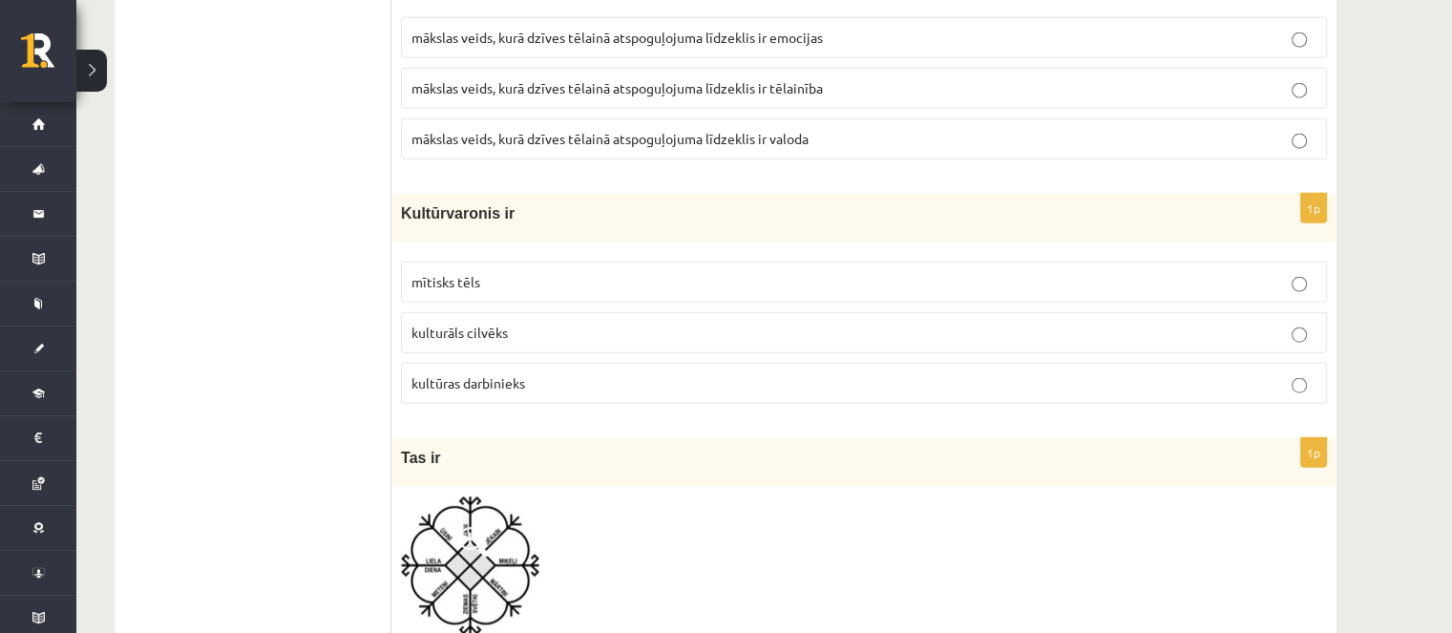
click at [563, 270] on label "mītisks tēls" at bounding box center [864, 282] width 926 height 41
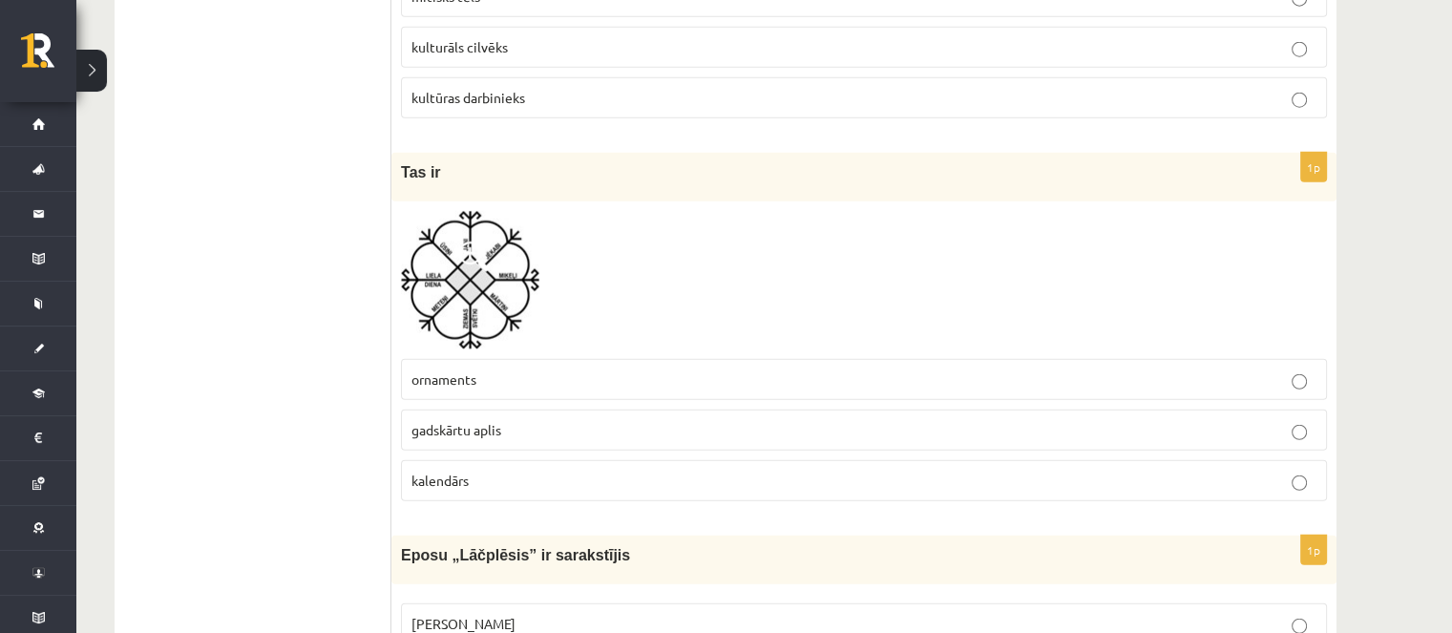
scroll to position [4868, 0]
click at [515, 286] on img at bounding box center [470, 279] width 138 height 138
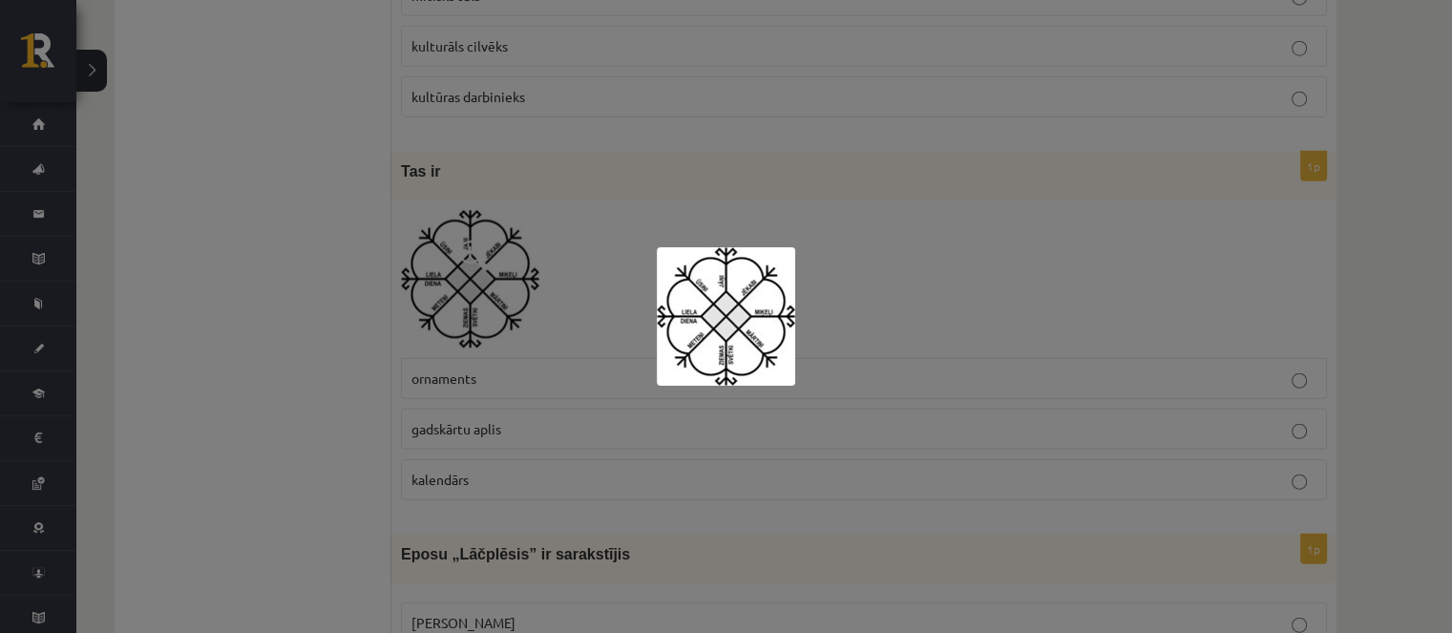
click at [518, 286] on div at bounding box center [726, 316] width 1452 height 633
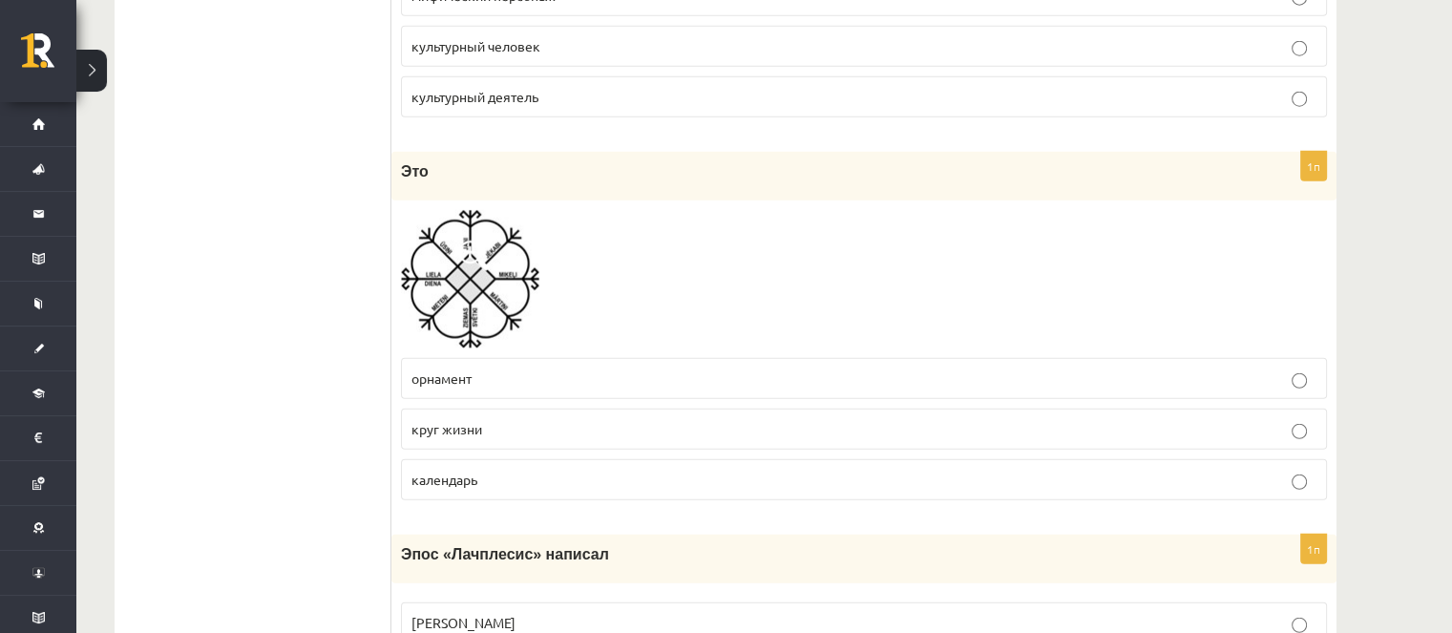
click at [458, 288] on img at bounding box center [470, 279] width 138 height 138
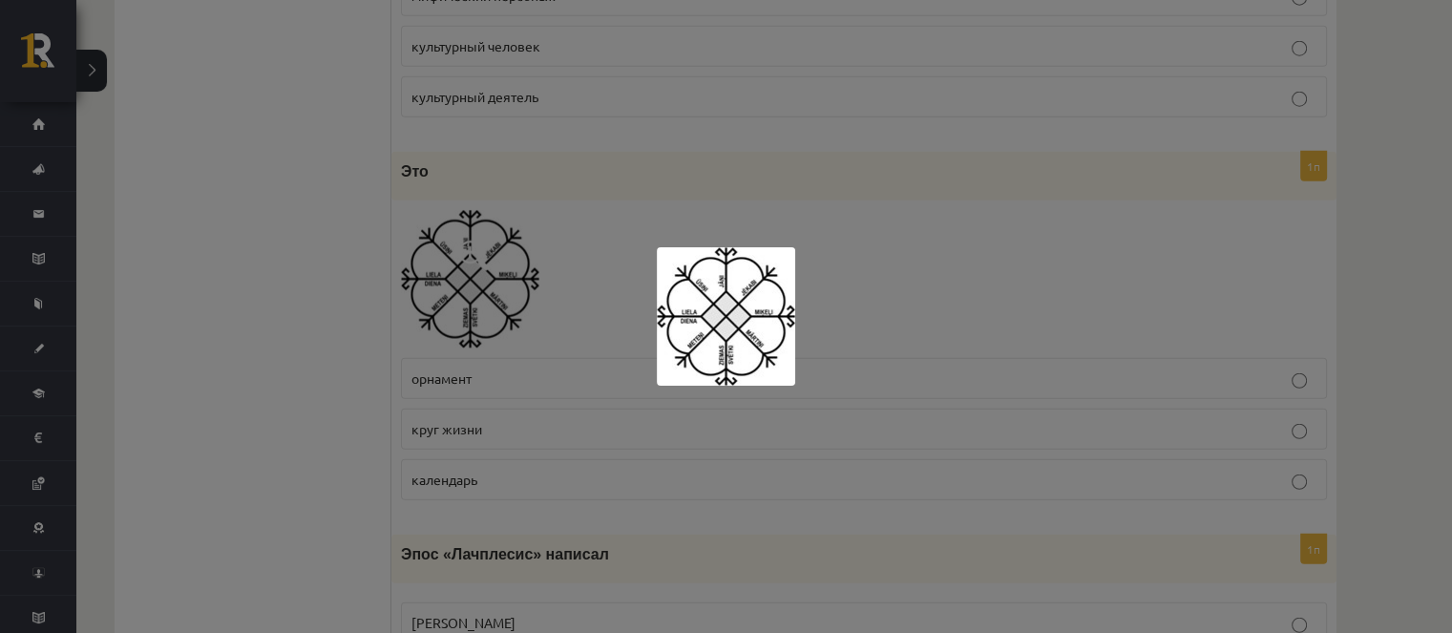
click at [458, 288] on div at bounding box center [726, 316] width 1452 height 633
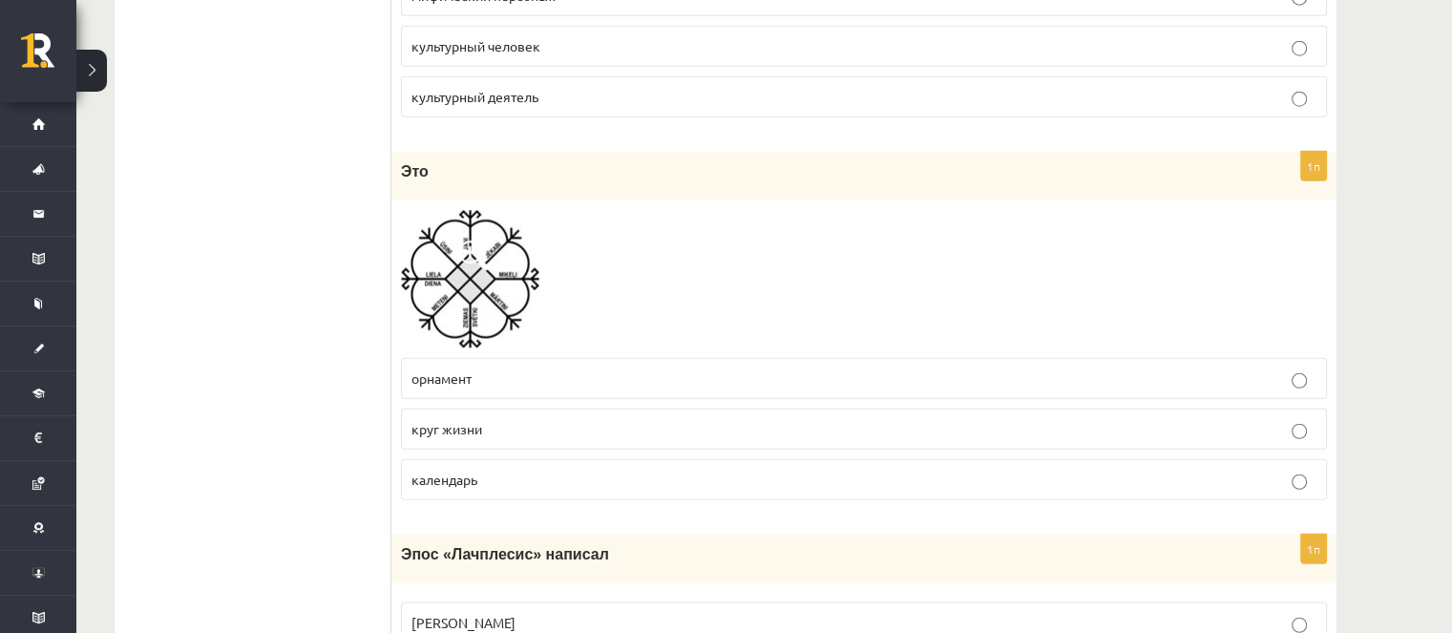
click at [480, 420] on font "круг жизни" at bounding box center [446, 428] width 71 height 17
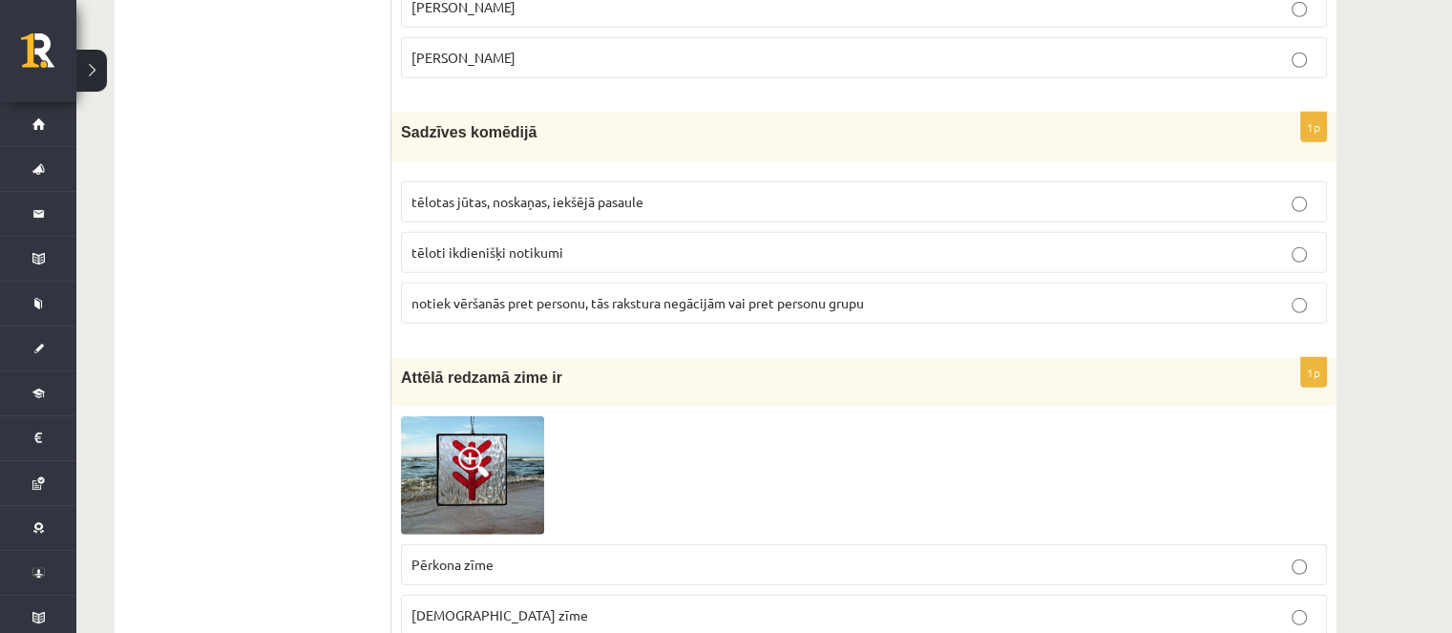
scroll to position [5345, 0]
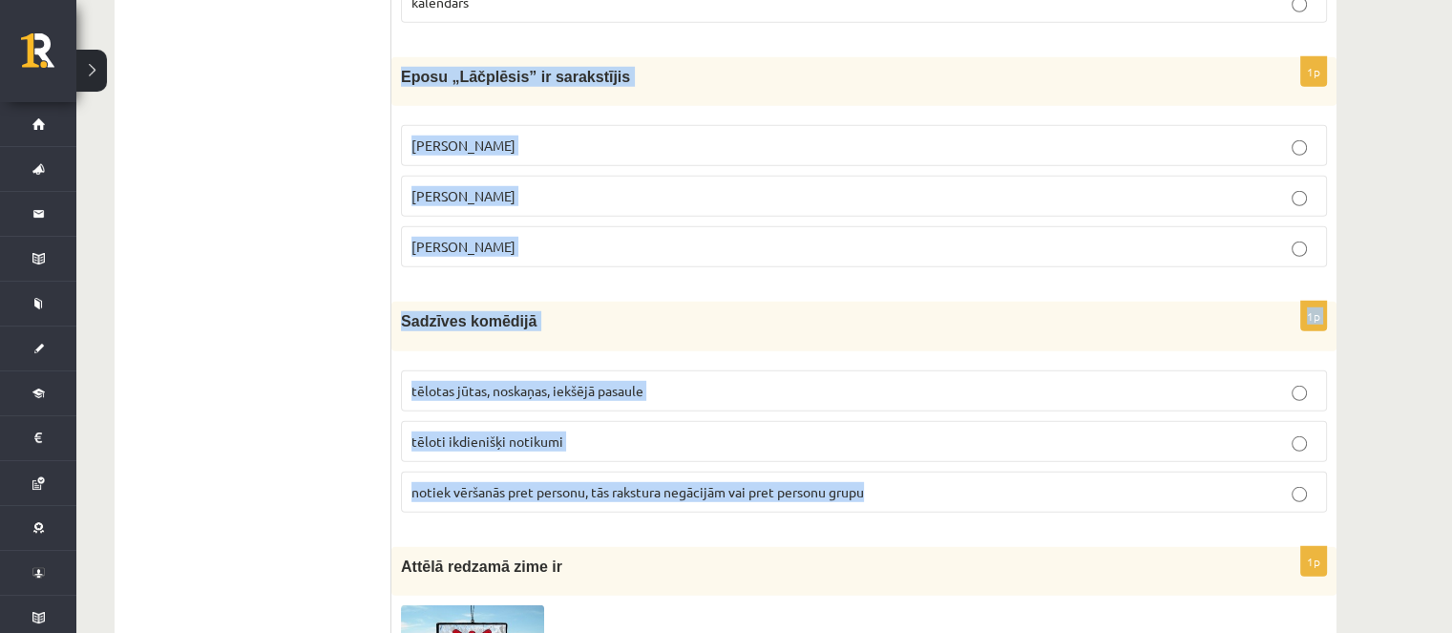
drag, startPoint x: 400, startPoint y: 46, endPoint x: 889, endPoint y: 471, distance: 647.5
copy form "Eposu „Lāčplēsis” ir sarakstījis Andrievs Pumpurs Andrejs Pumpurs Arni Pumpurs …"
click at [458, 187] on span "Andrejs Pumpurs" at bounding box center [463, 195] width 104 height 17
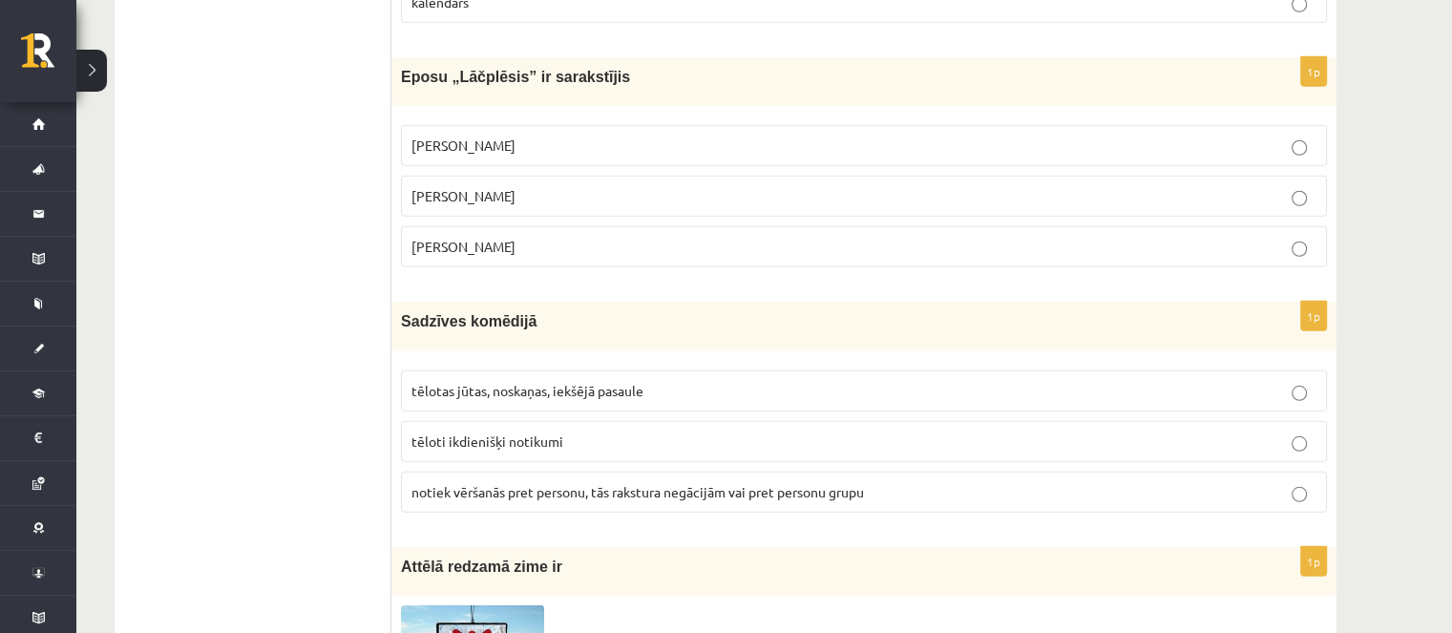
click at [605, 431] on p "tēloti ikdienišķi notikumi" at bounding box center [863, 441] width 905 height 20
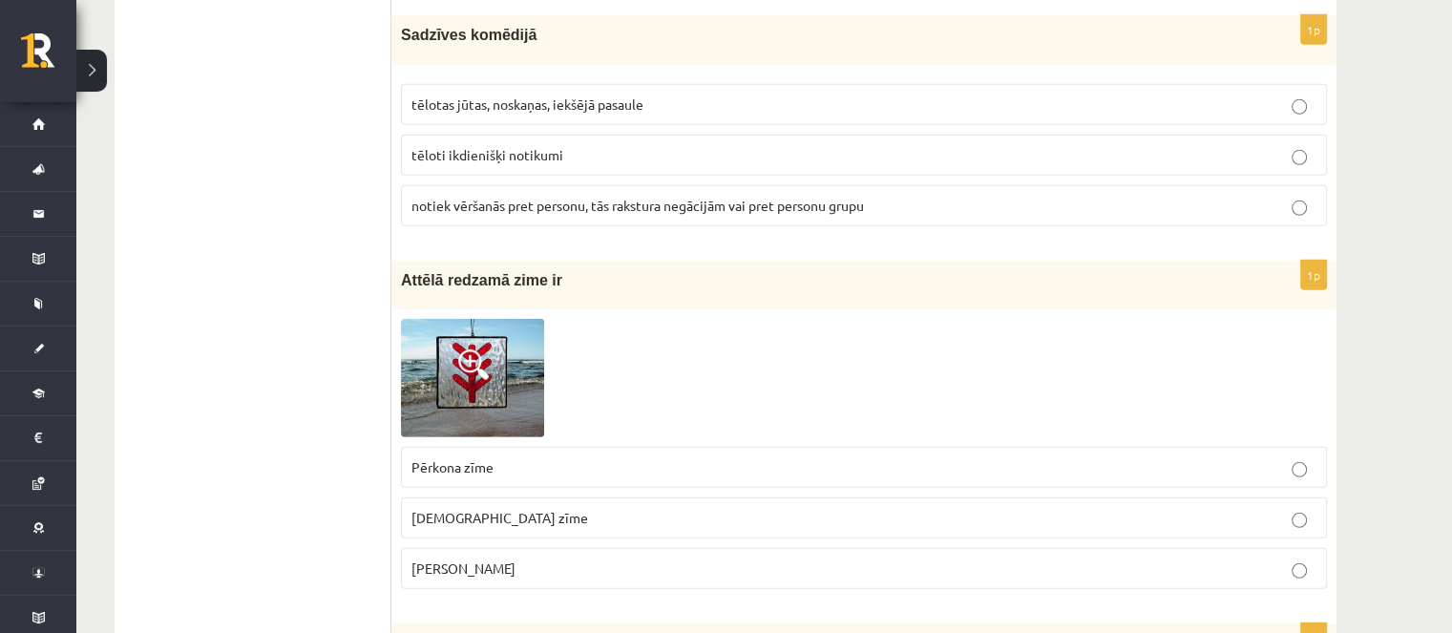
scroll to position [5727, 0]
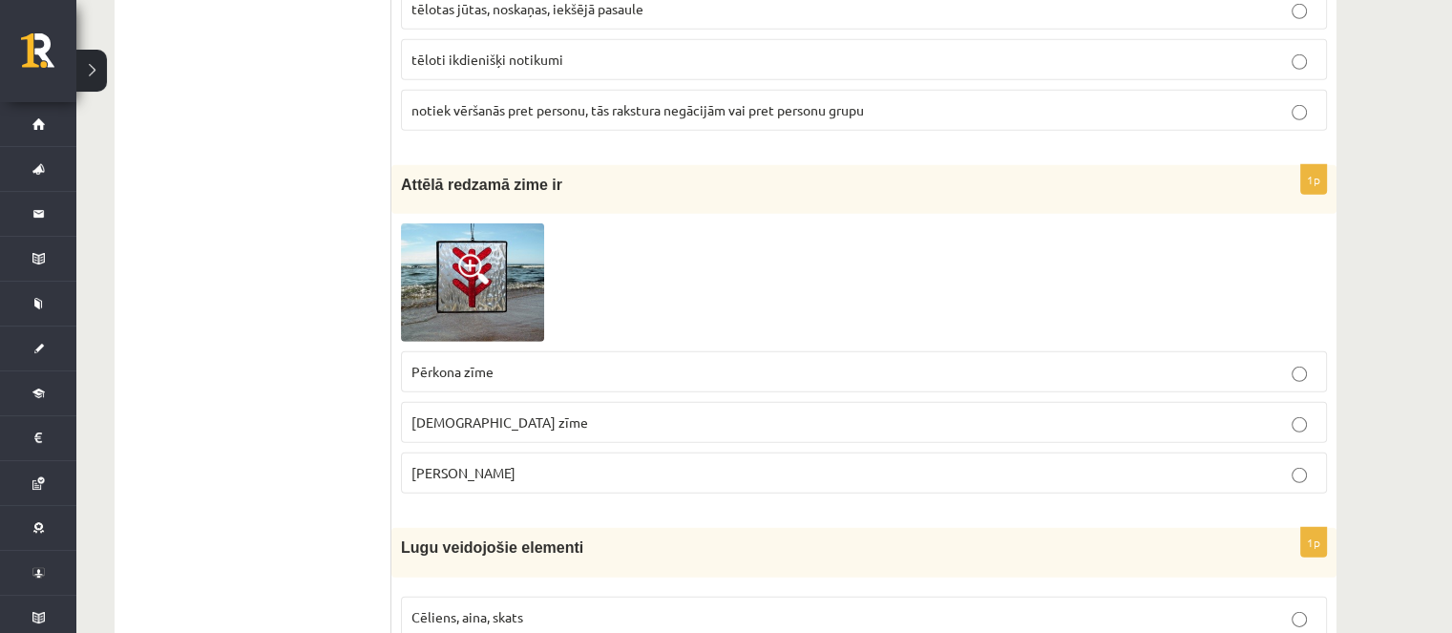
click at [495, 252] on img at bounding box center [472, 282] width 143 height 118
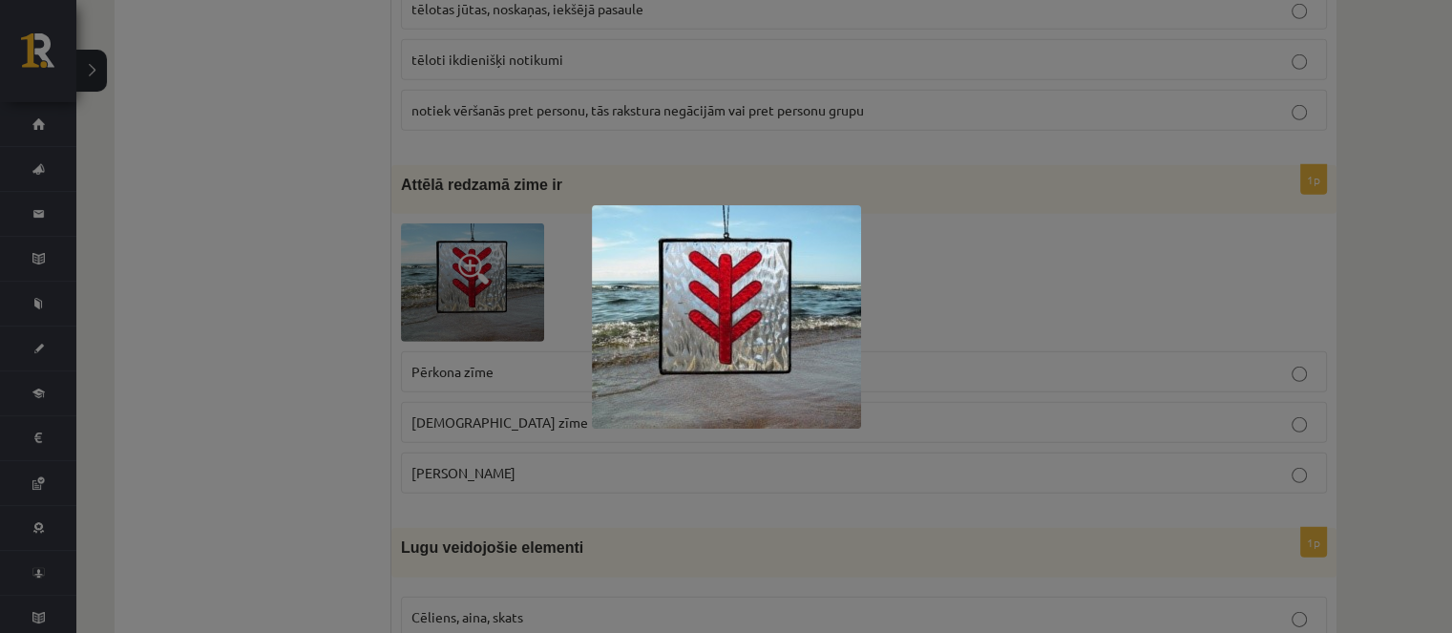
click at [923, 271] on div at bounding box center [726, 316] width 1452 height 633
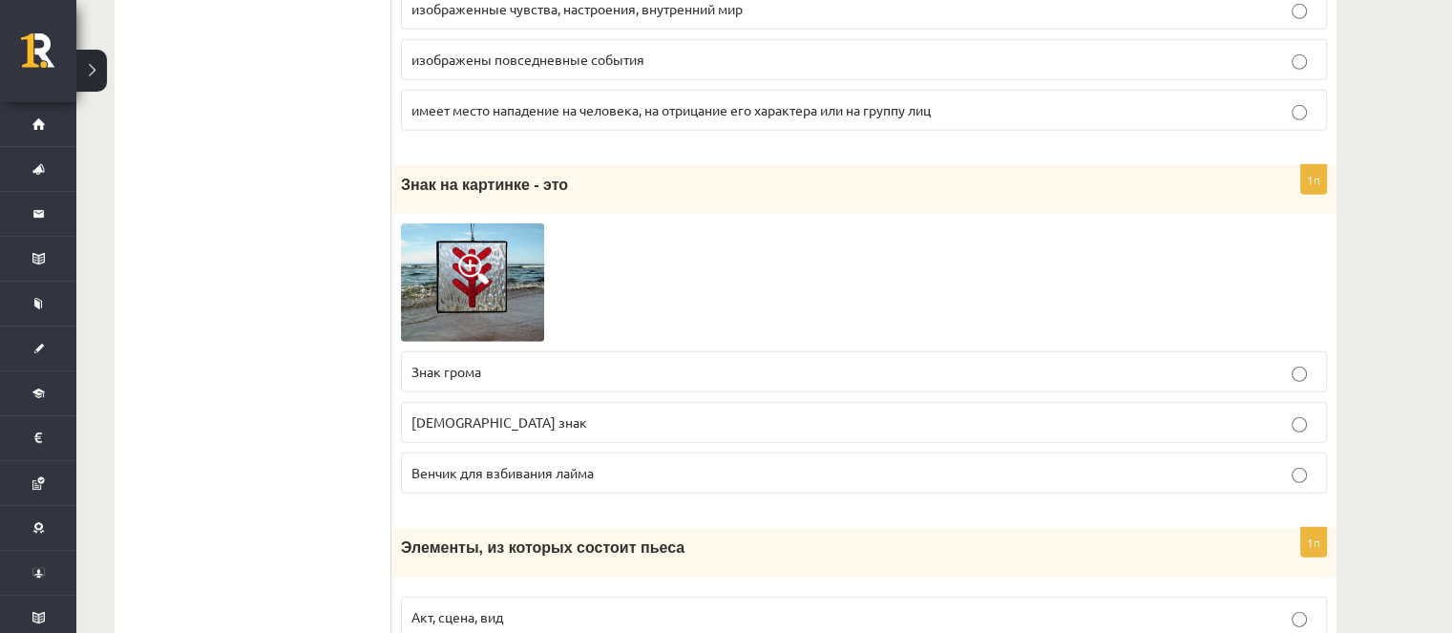
click at [484, 408] on label "Божий знак" at bounding box center [864, 422] width 926 height 41
click at [1137, 223] on div at bounding box center [864, 282] width 926 height 118
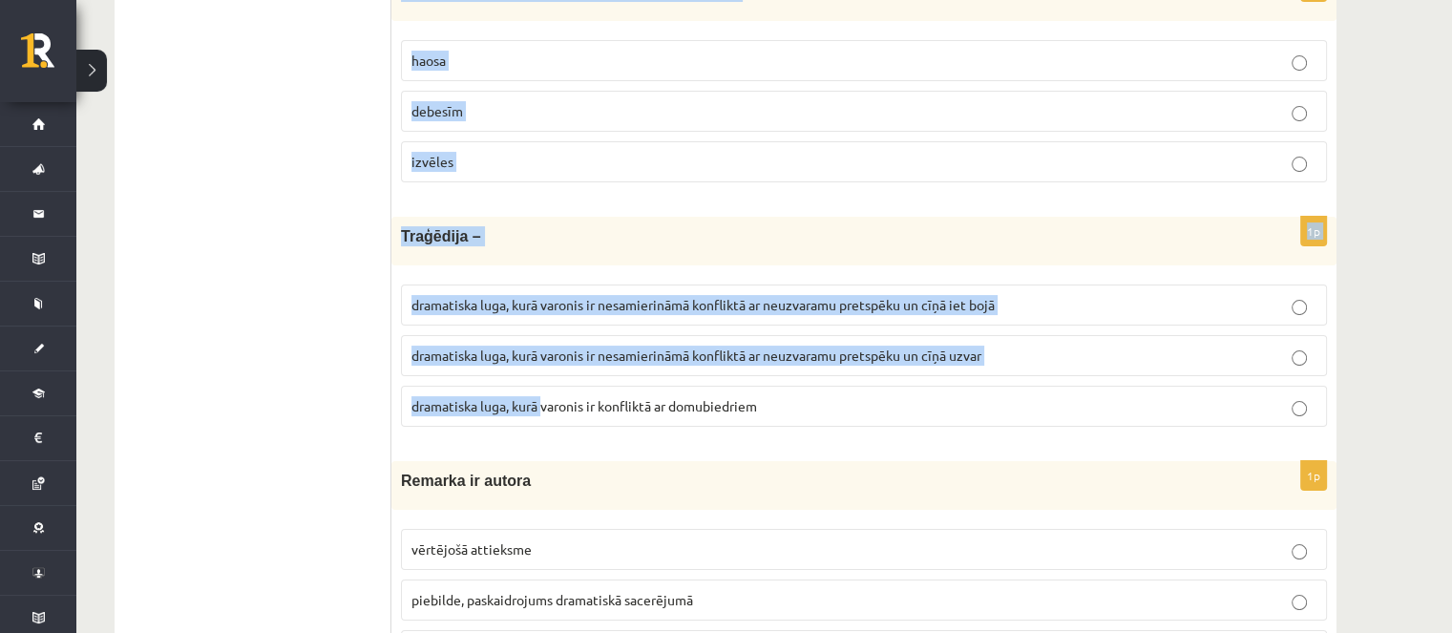
scroll to position [7579, 0]
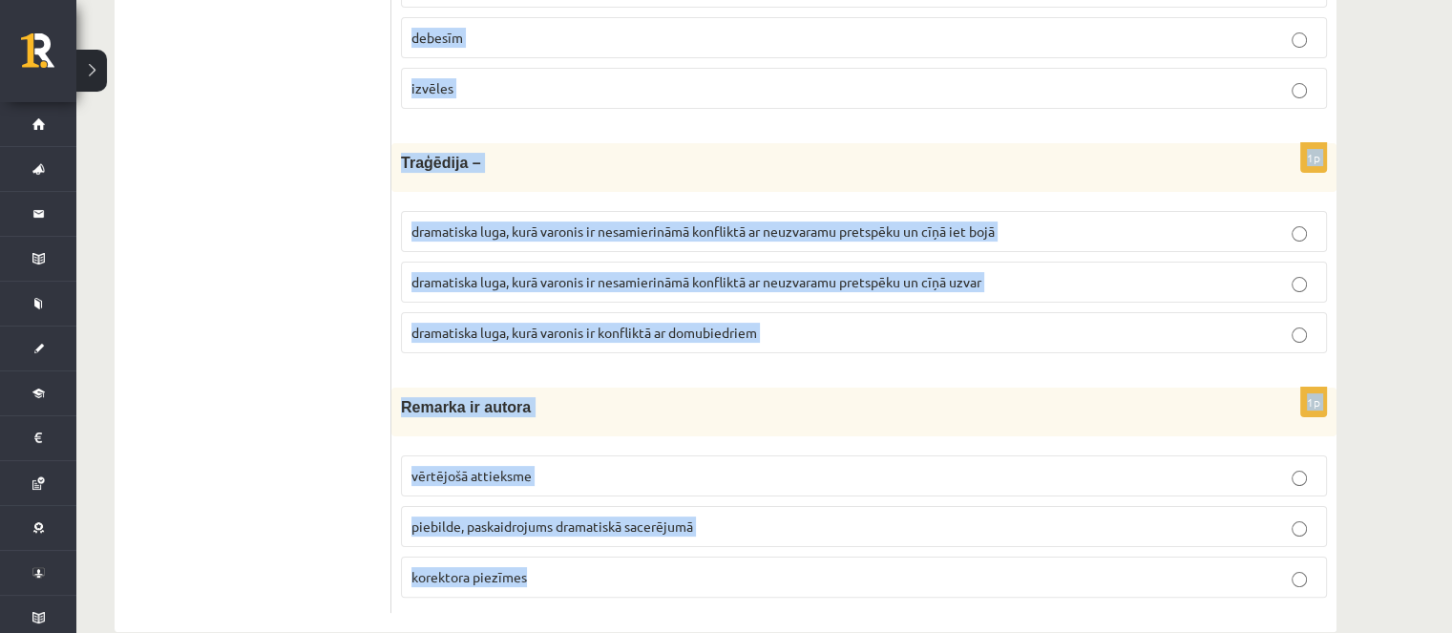
drag, startPoint x: 403, startPoint y: 232, endPoint x: 612, endPoint y: 530, distance: 363.8
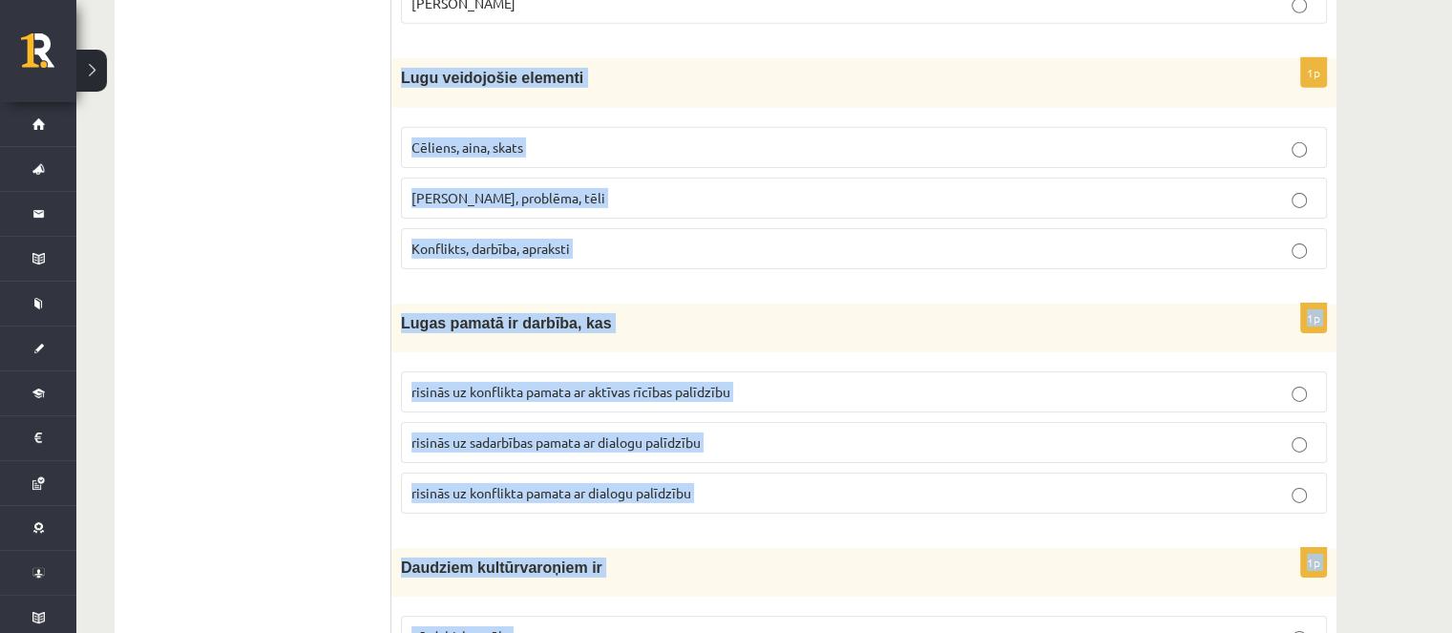
scroll to position [5957, 0]
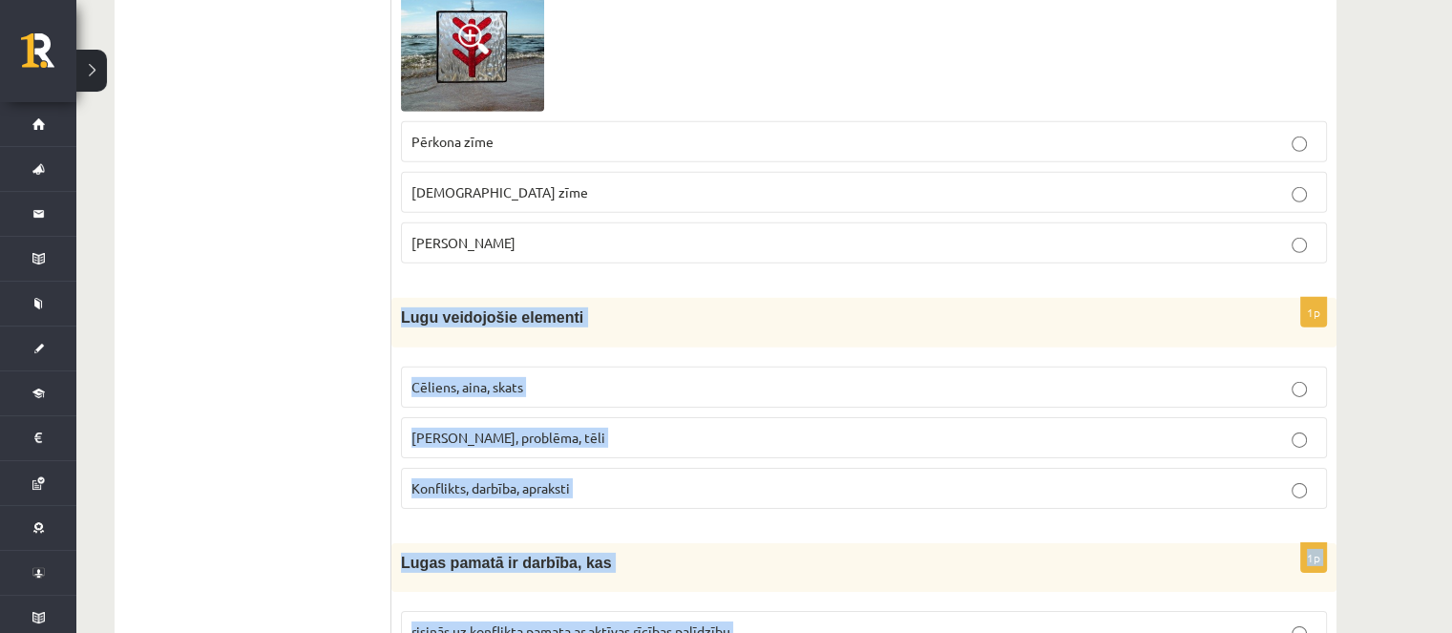
copy form "Lugu veidojošie elementi Cēliens, aina, skats Motīvs, problēma, tēli Konflikts,…"
click at [495, 378] on span "Cēliens, aina, skats" at bounding box center [467, 386] width 112 height 17
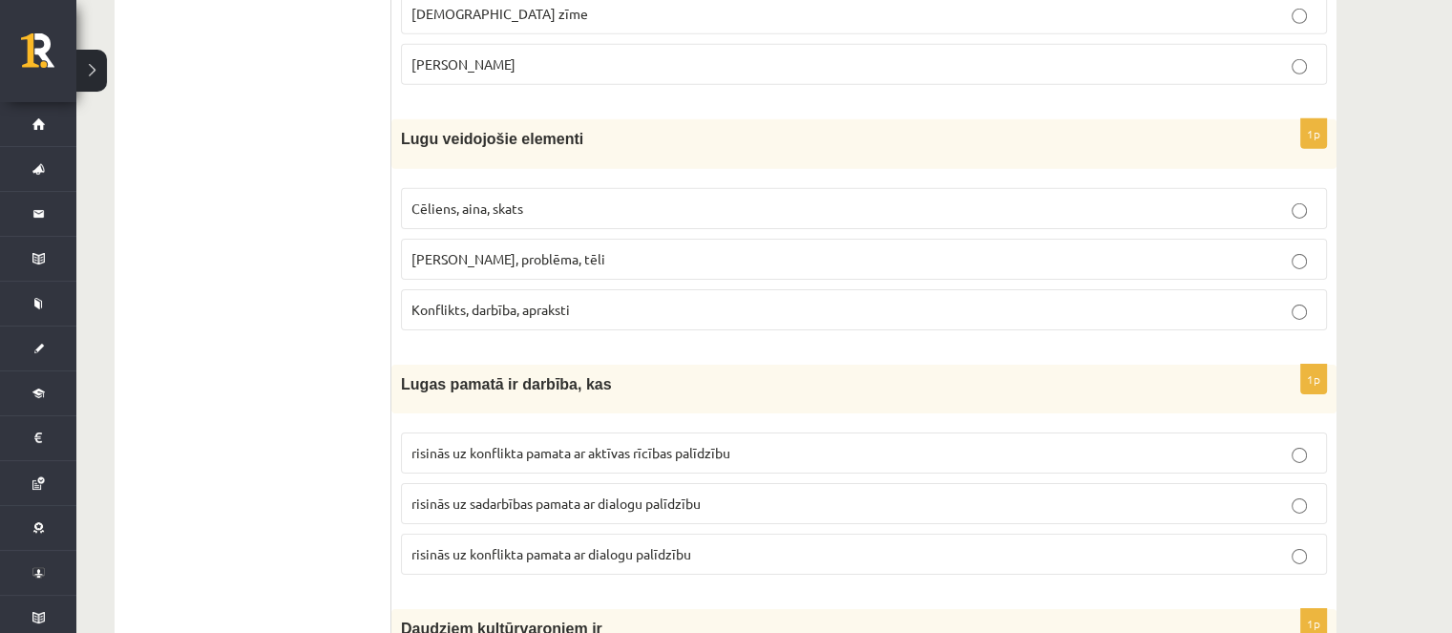
scroll to position [6148, 0]
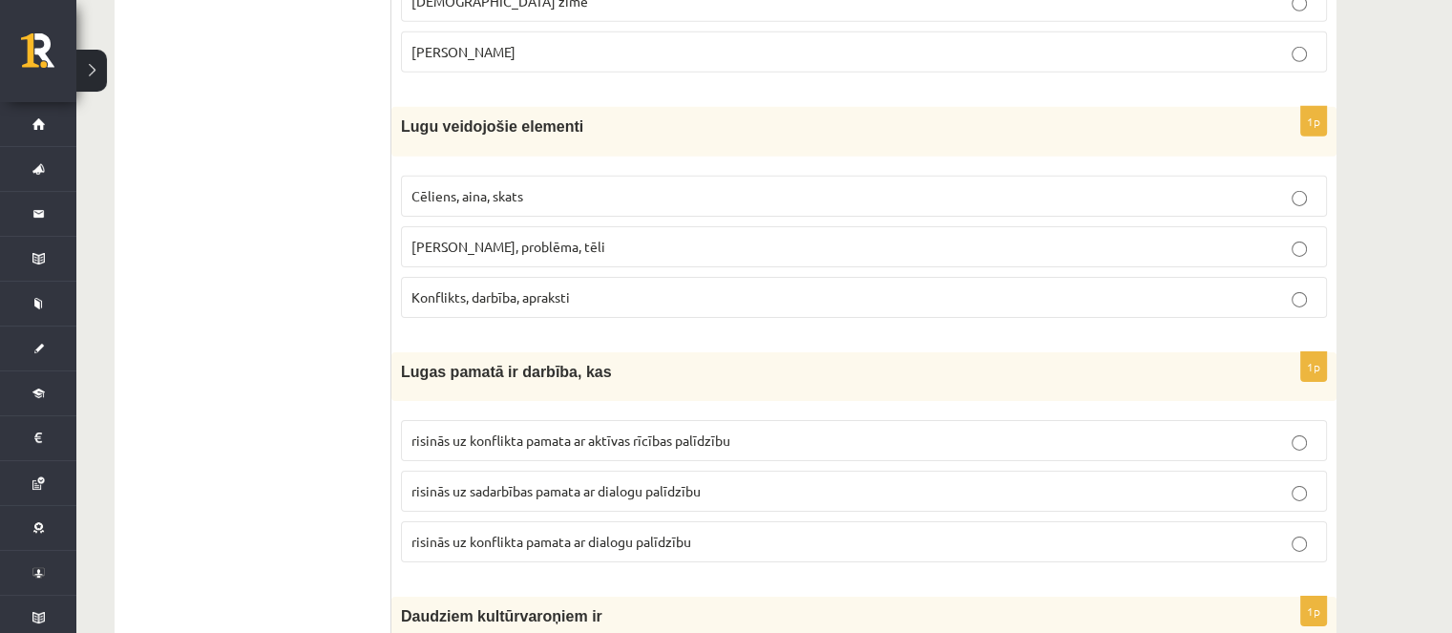
click at [613, 533] on span "risinās uz konflikta pamata ar dialogu palīdzību" at bounding box center [551, 541] width 280 height 17
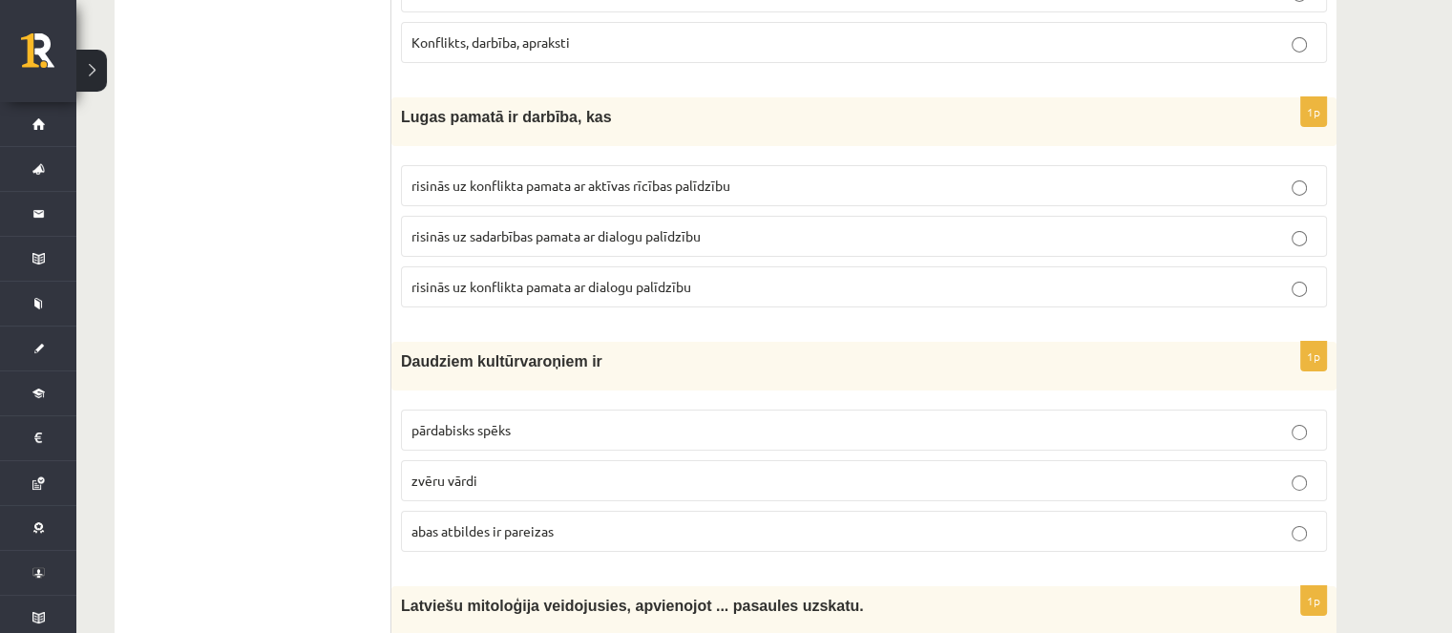
scroll to position [6529, 0]
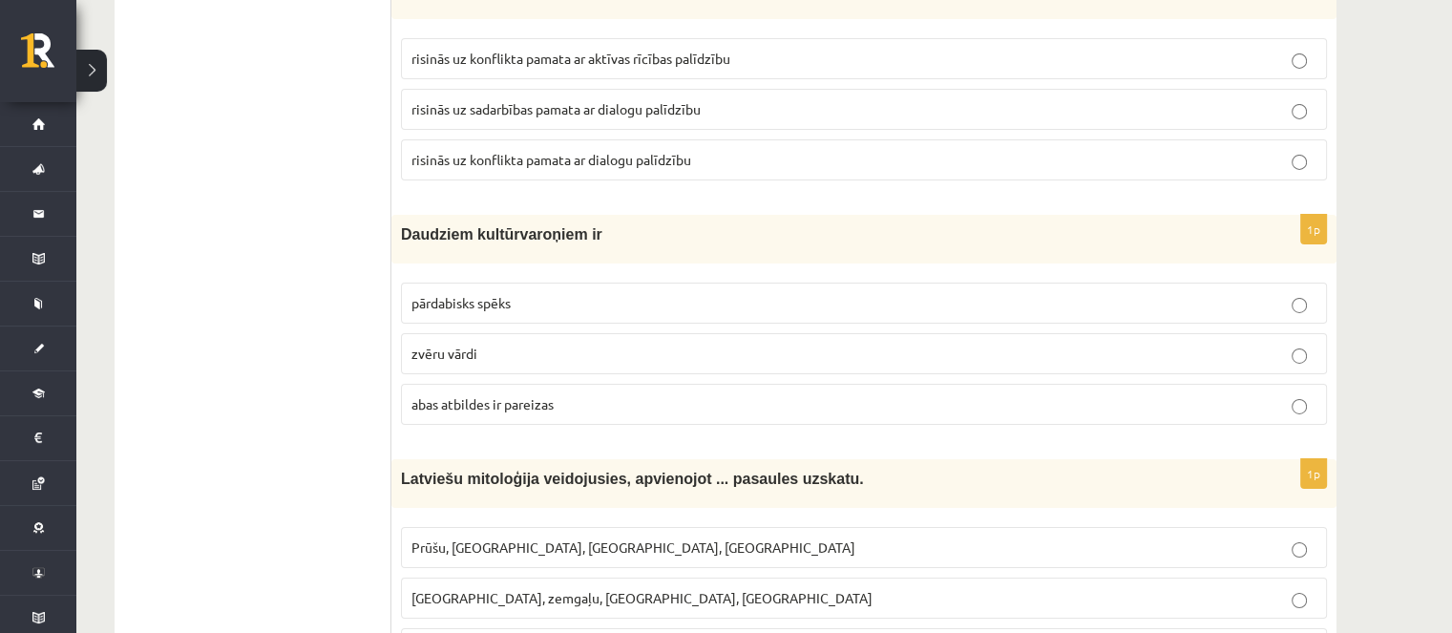
click at [526, 293] on p "pārdabisks spēks" at bounding box center [863, 303] width 905 height 20
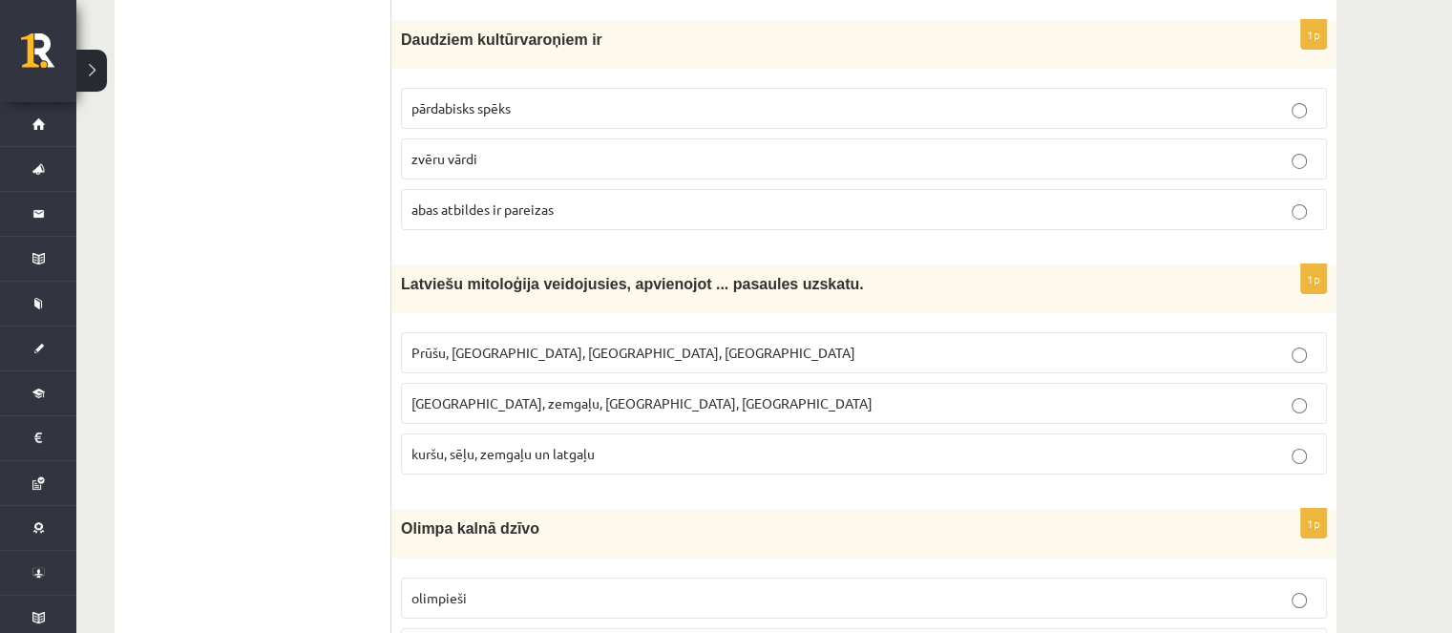
scroll to position [6816, 0]
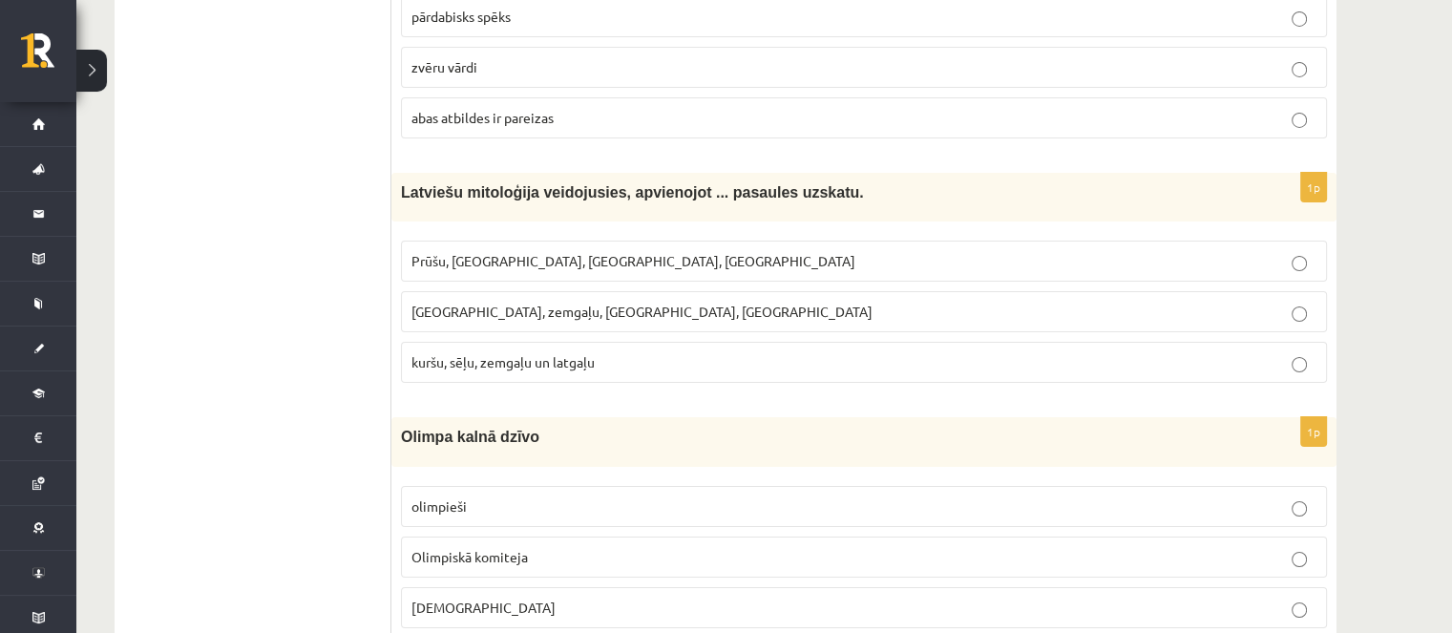
drag, startPoint x: 542, startPoint y: 330, endPoint x: 554, endPoint y: 231, distance: 99.9
click at [542, 353] on span "kuršu, sēļu, zemgaļu un latgaļu" at bounding box center [502, 361] width 183 height 17
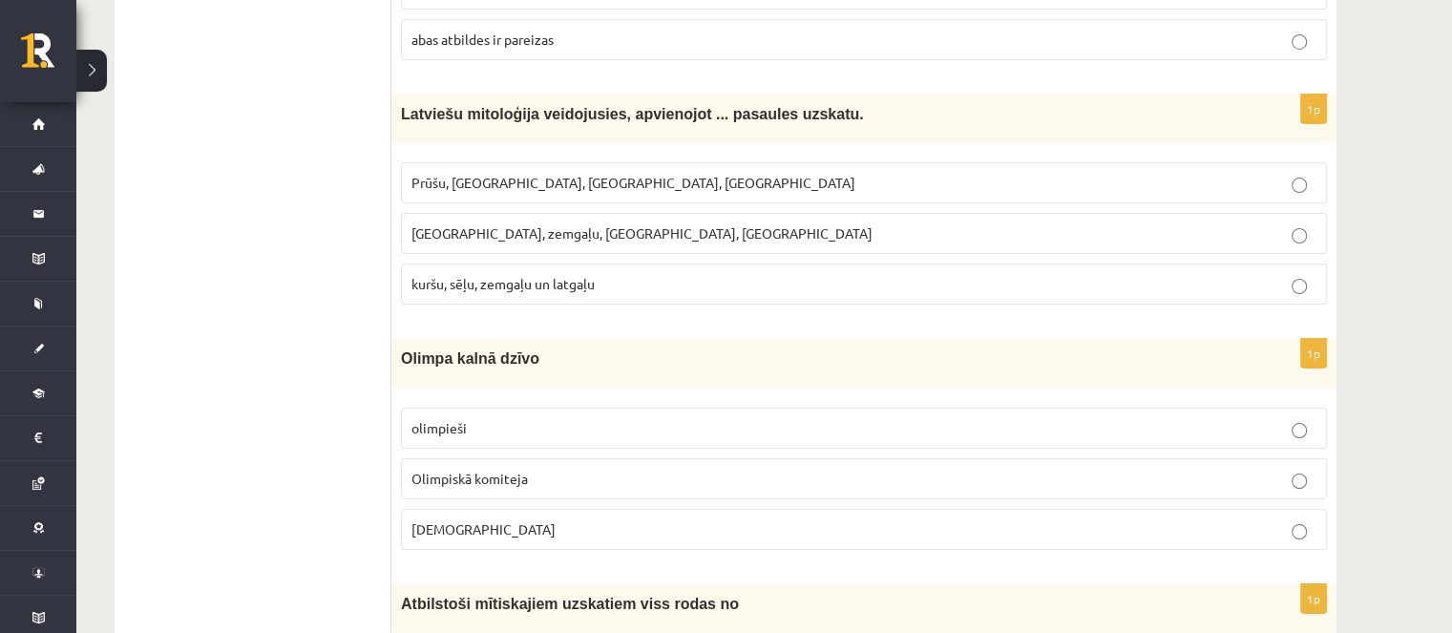
scroll to position [7007, 0]
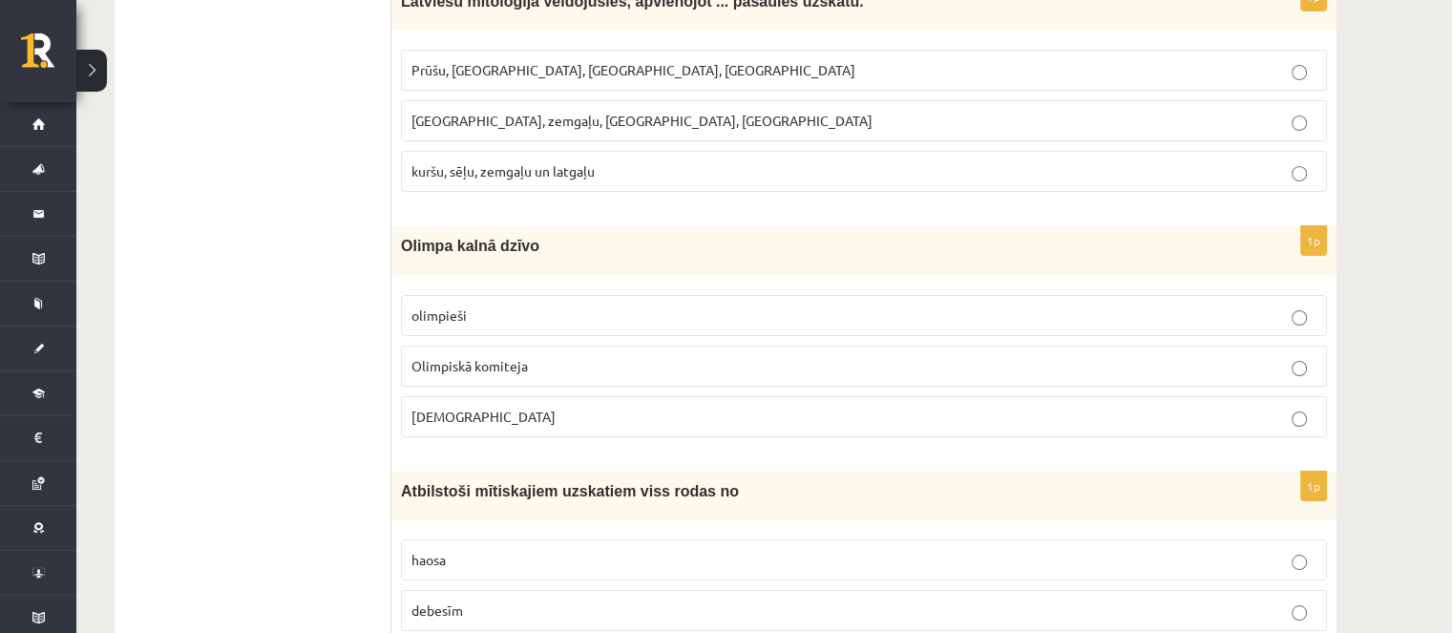
click at [548, 407] on p "Dievi" at bounding box center [863, 417] width 905 height 20
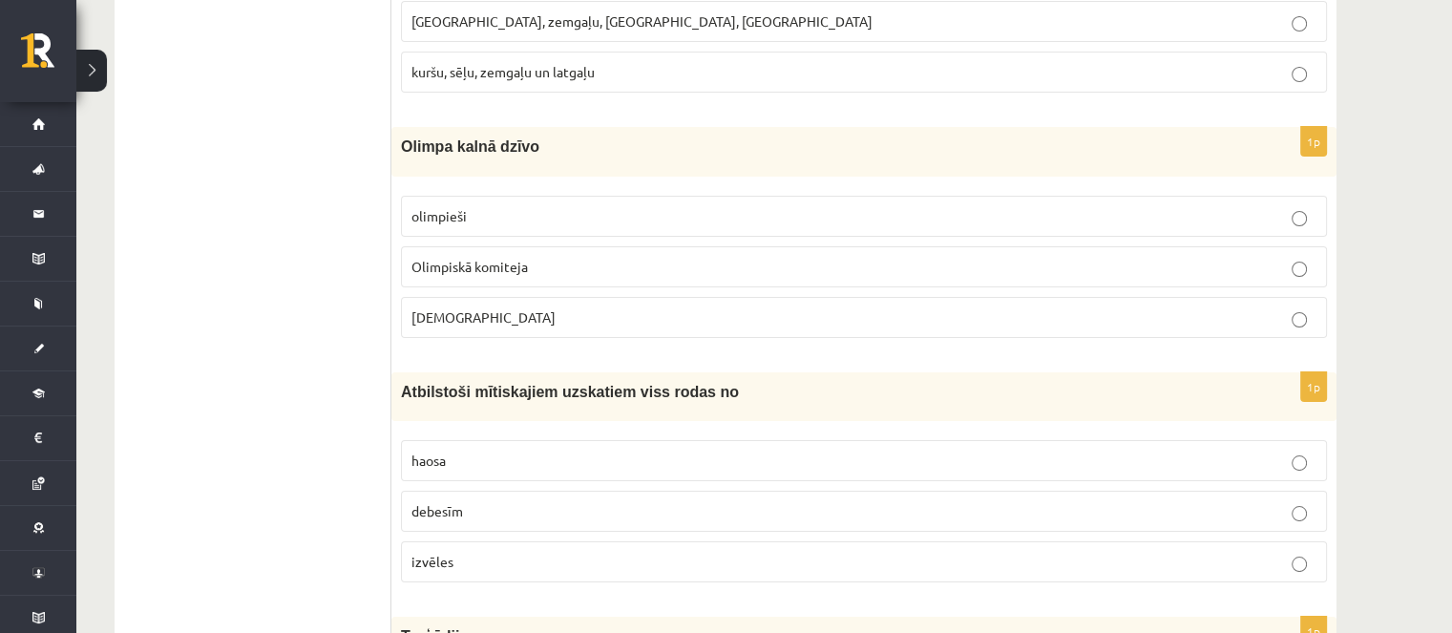
scroll to position [7197, 0]
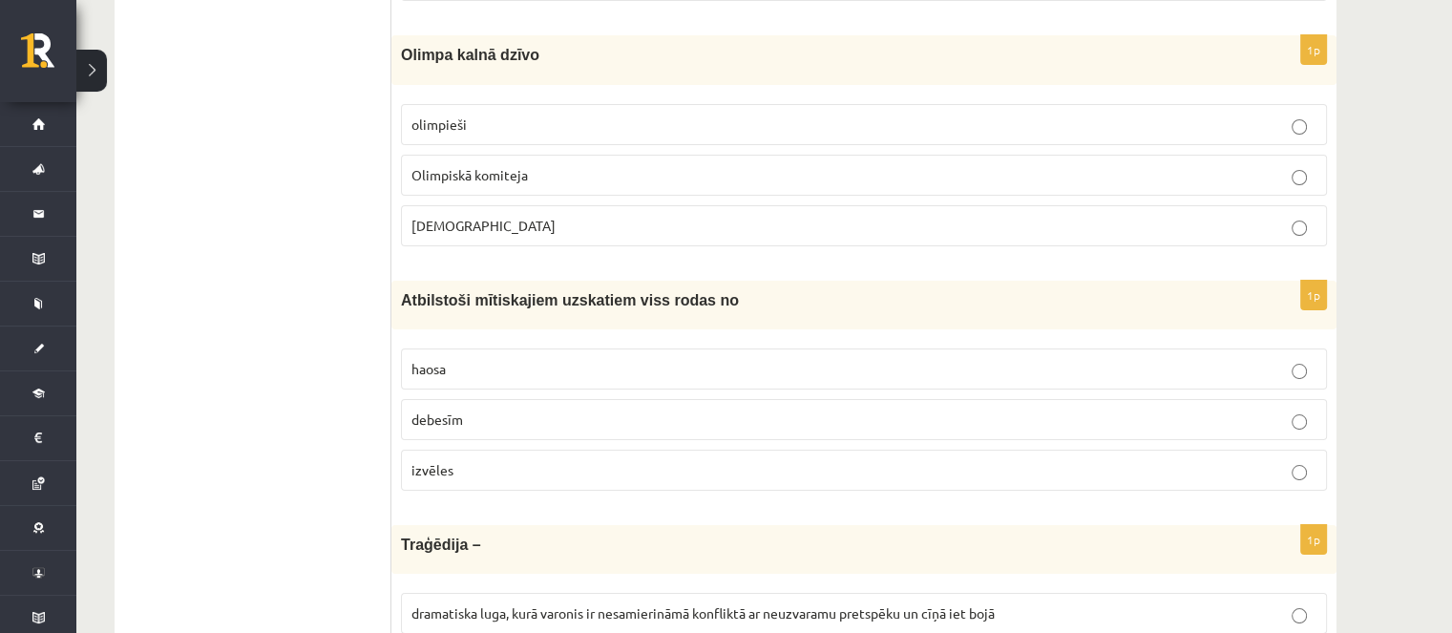
click at [500, 359] on p "haosa" at bounding box center [863, 369] width 905 height 20
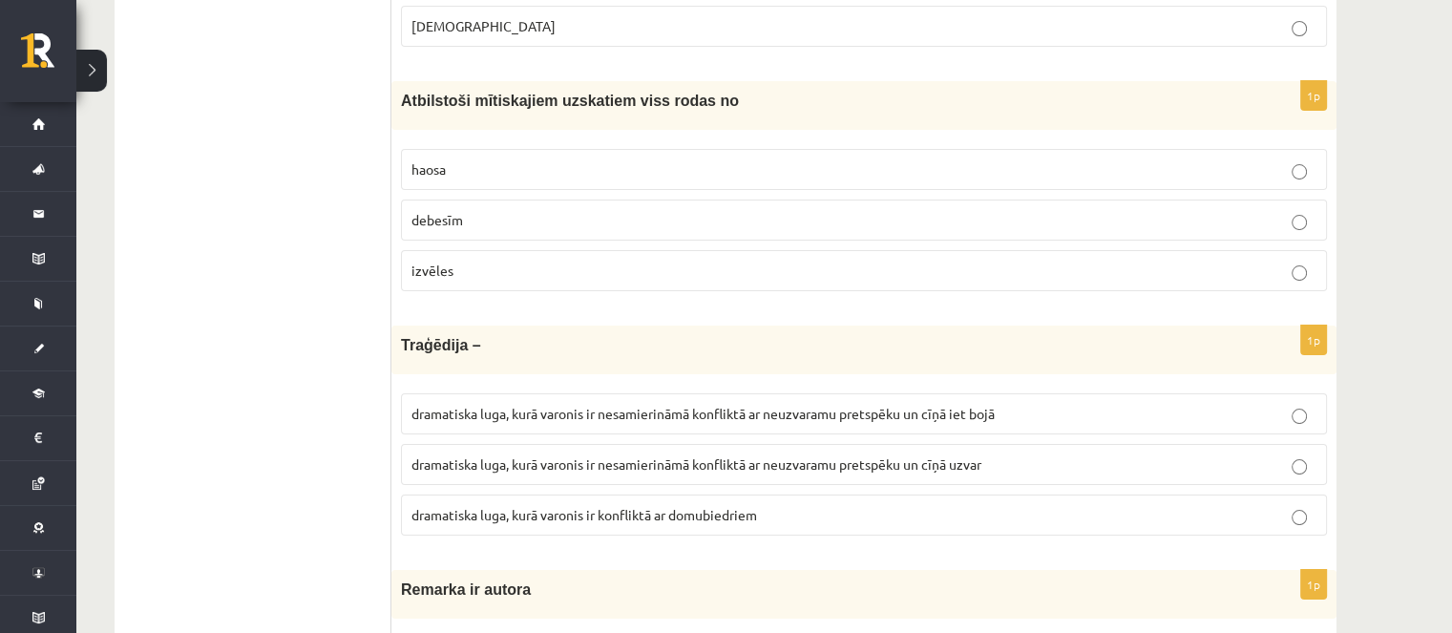
scroll to position [7484, 0]
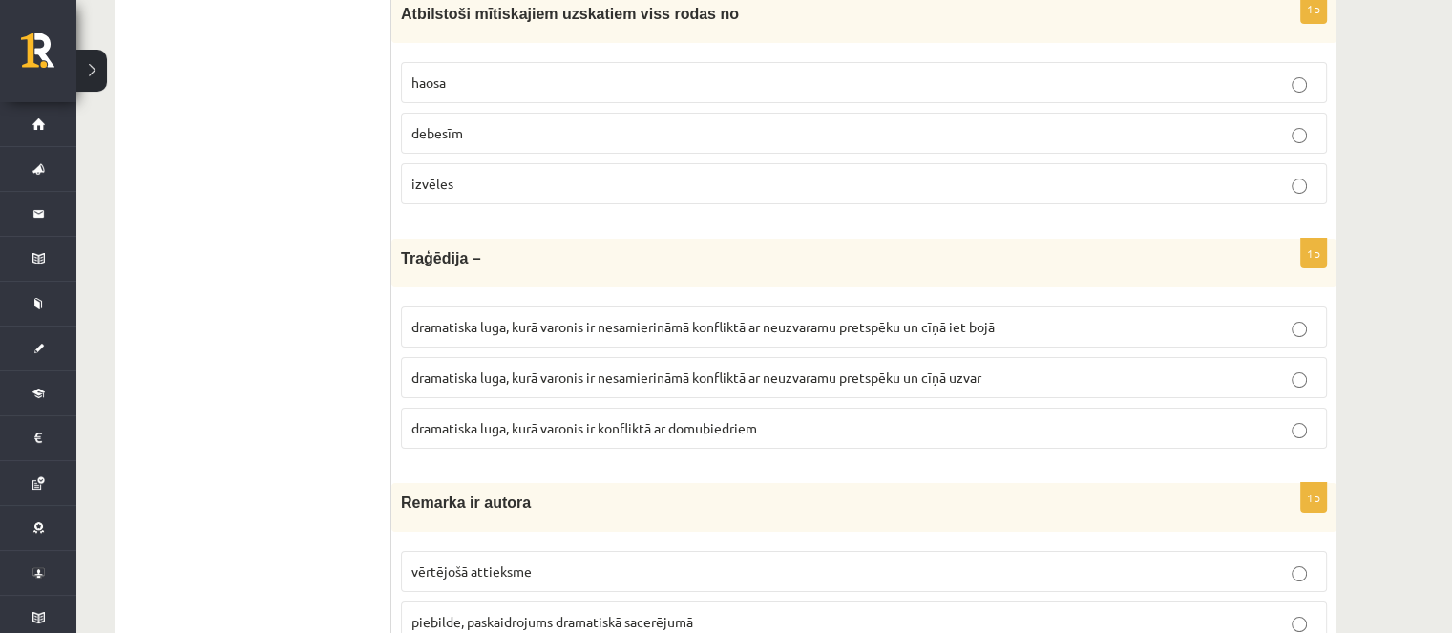
click at [875, 317] on p "dramatiska luga, kurā varonis ir nesamierināmā konfliktā ar neuzvaramu pretspēk…" at bounding box center [863, 327] width 905 height 20
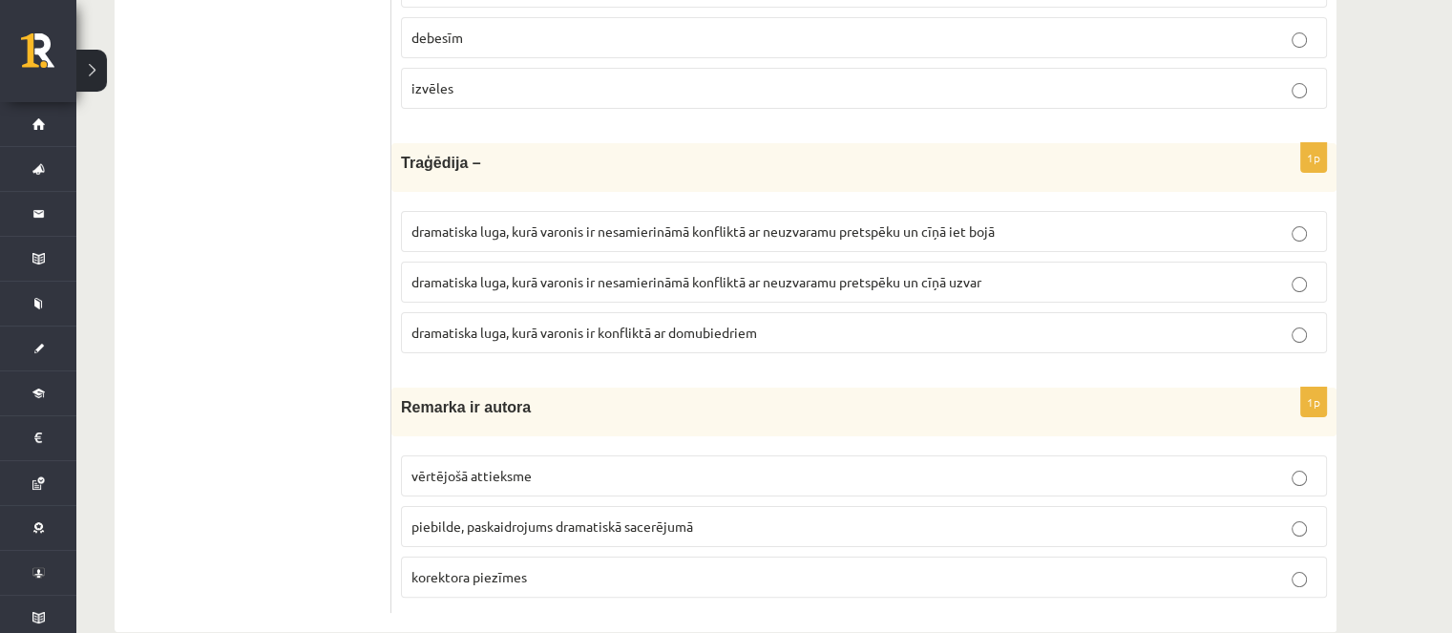
click at [706, 516] on p "piebilde, paskaidrojums dramatiskā sacerējumā" at bounding box center [863, 526] width 905 height 20
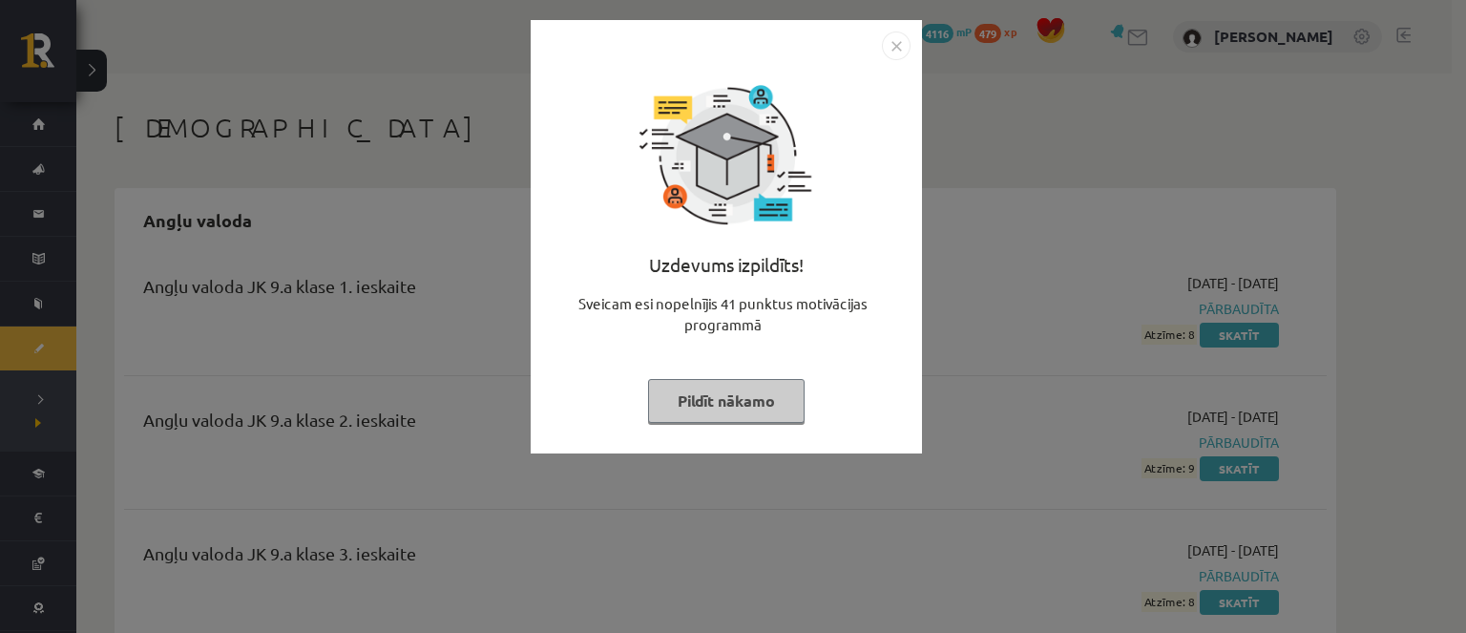
click at [774, 384] on button "Pildīt nākamo" at bounding box center [726, 401] width 157 height 44
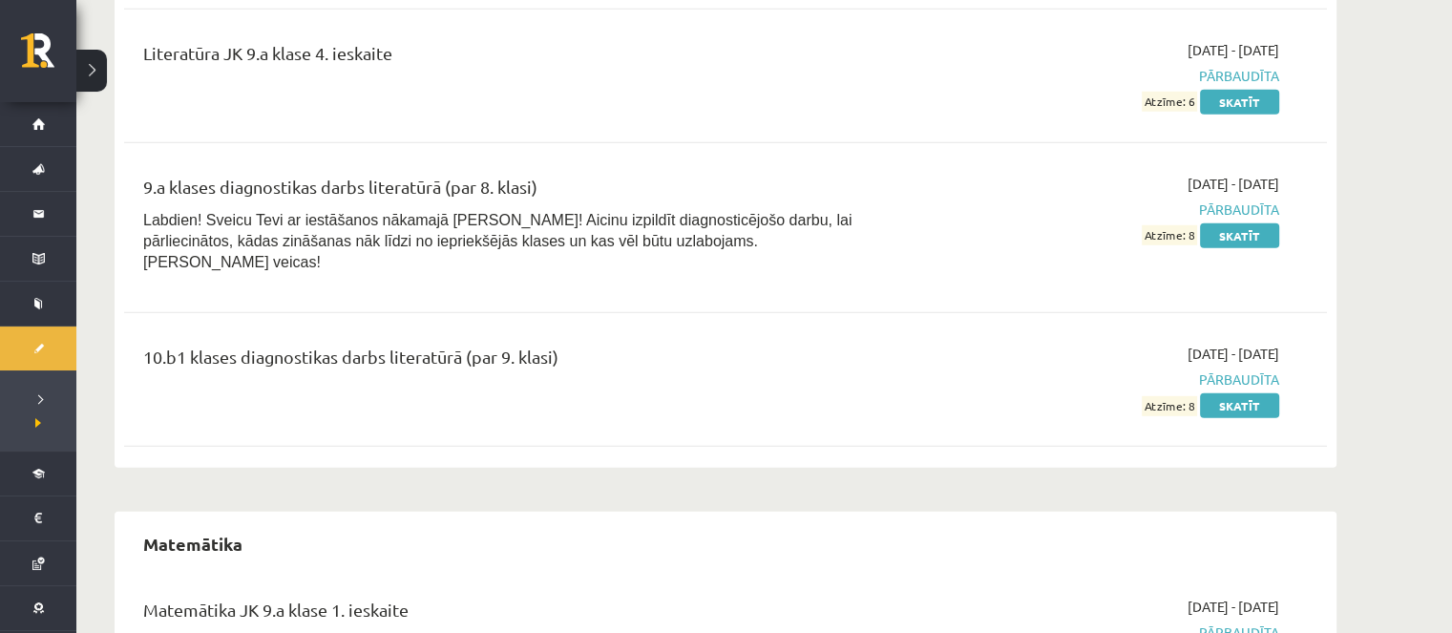
scroll to position [5440, 0]
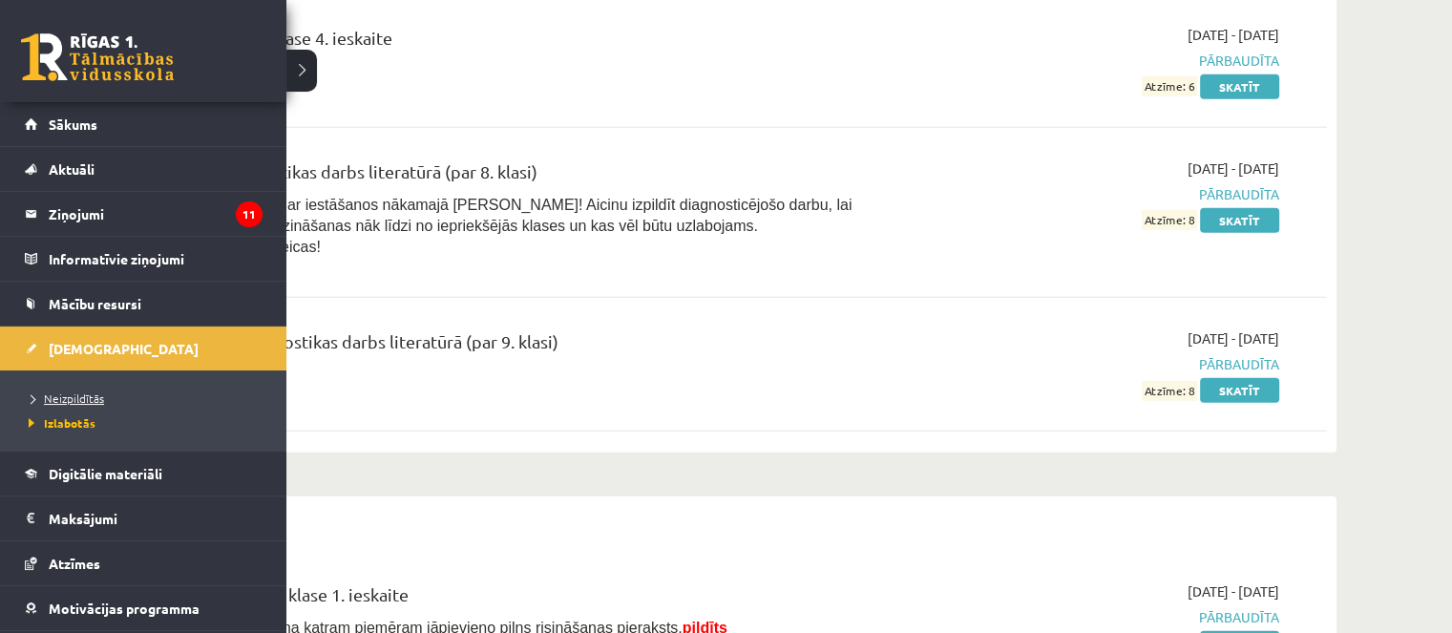
click at [65, 399] on span "Neizpildītās" at bounding box center [64, 397] width 80 height 15
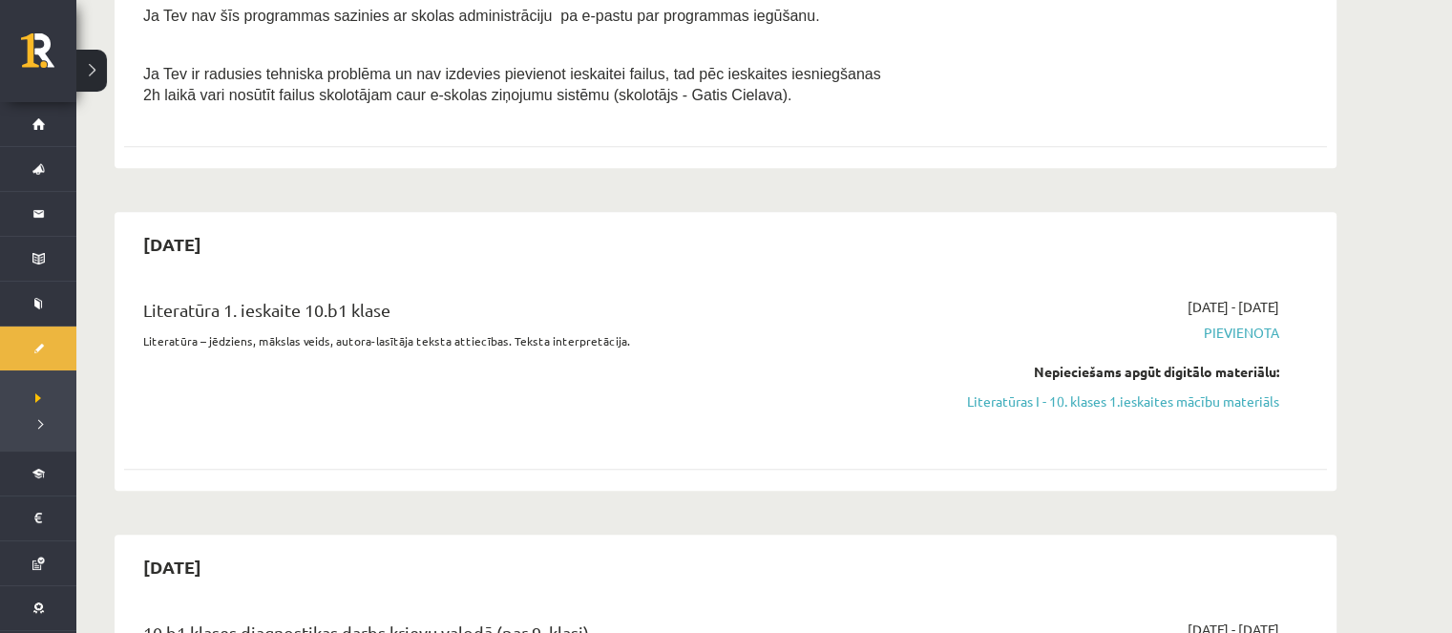
scroll to position [859, 0]
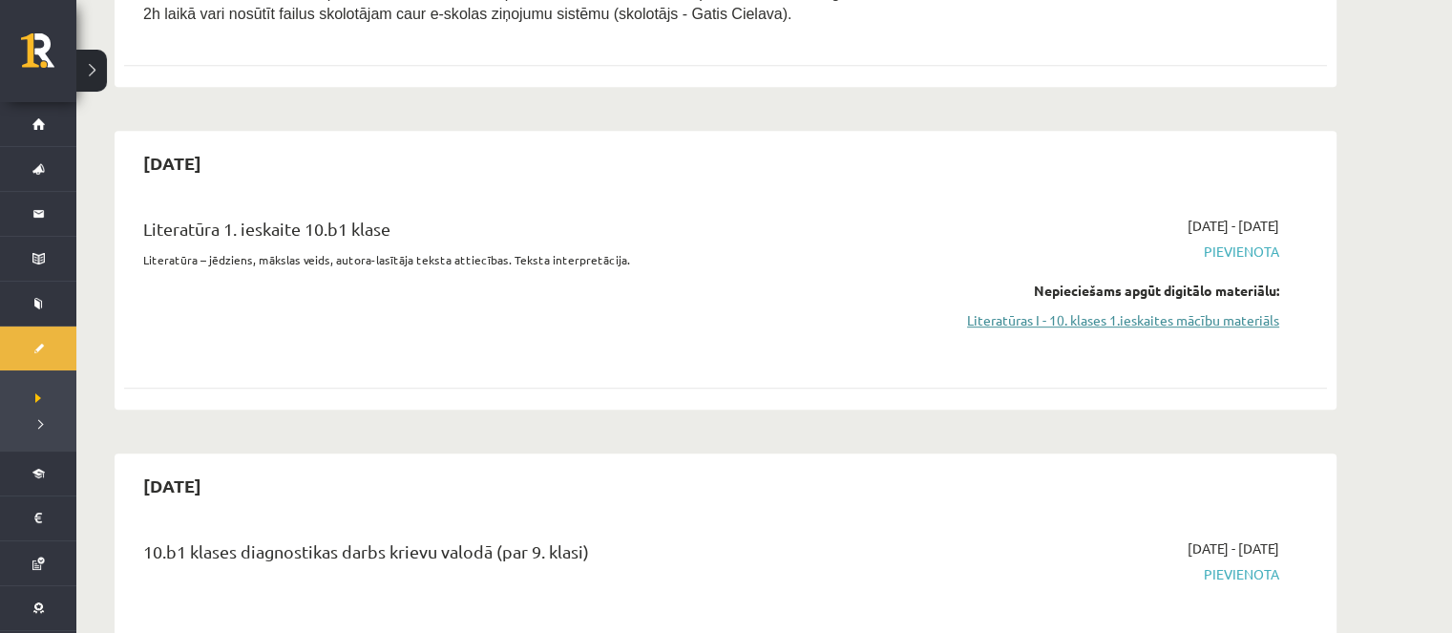
click at [999, 311] on link "Literatūras I - 10. klases 1.ieskaites mācību materiāls" at bounding box center [1099, 320] width 360 height 20
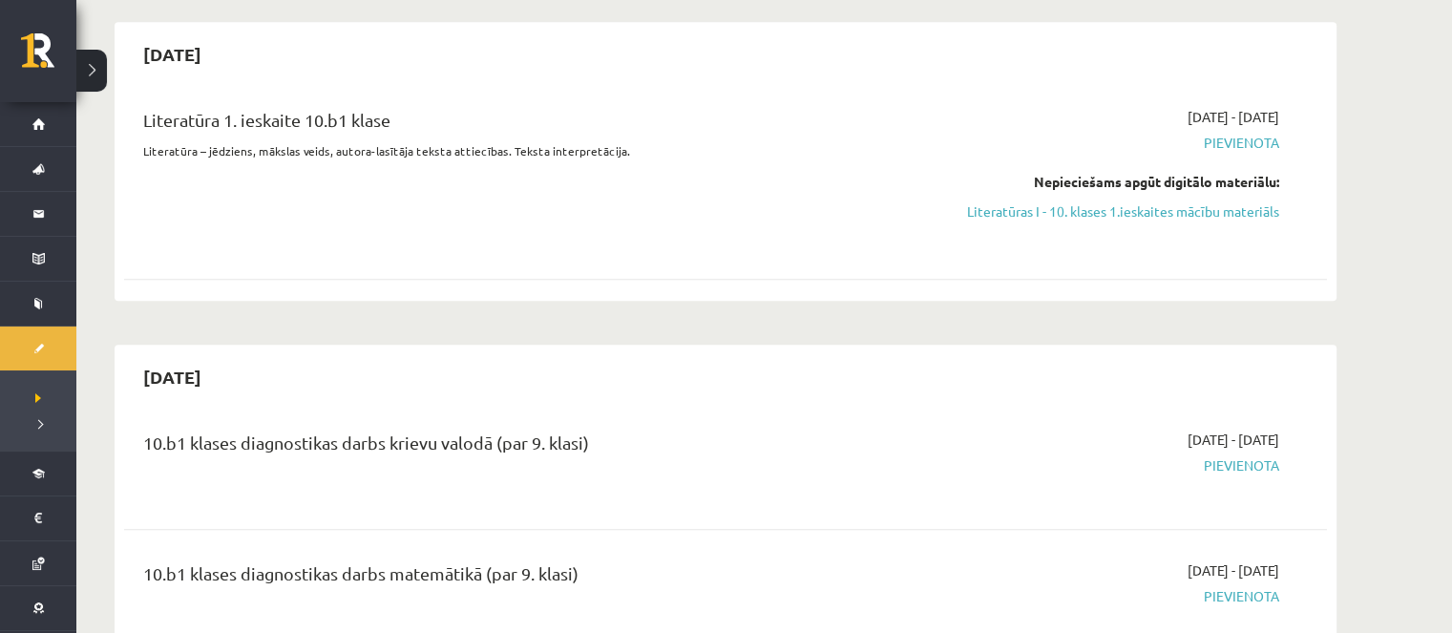
scroll to position [954, 0]
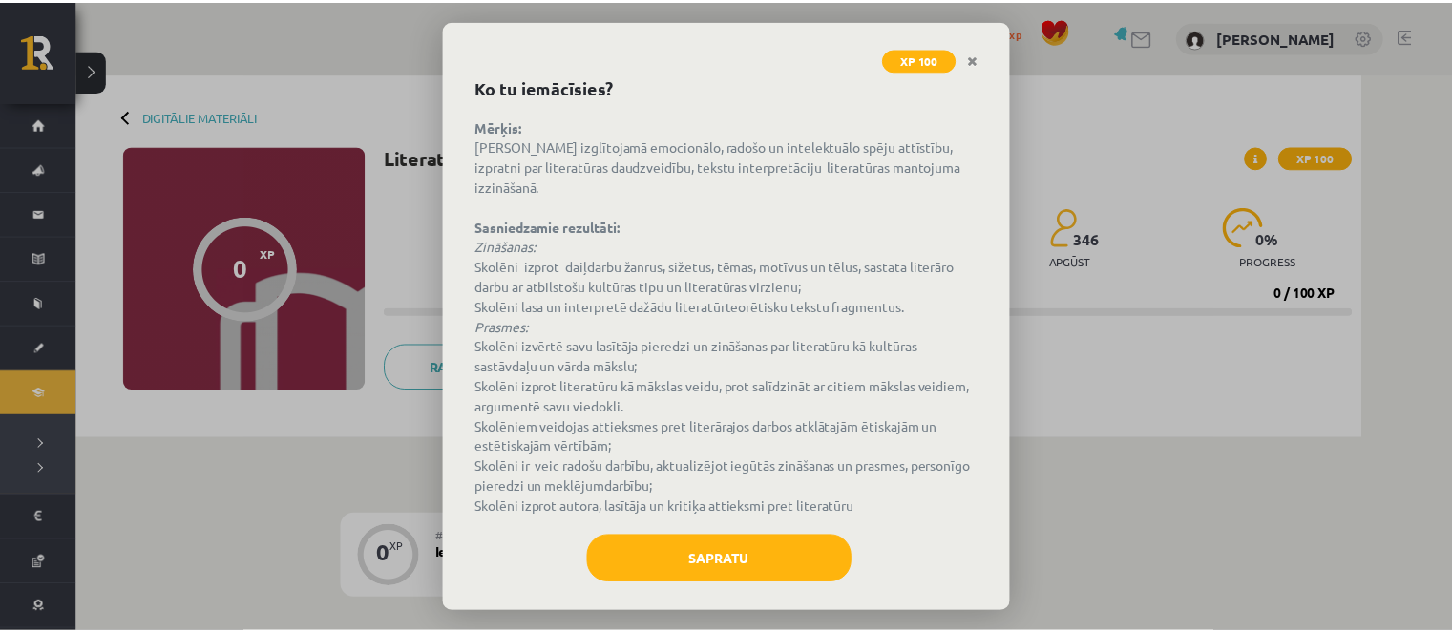
scroll to position [99, 0]
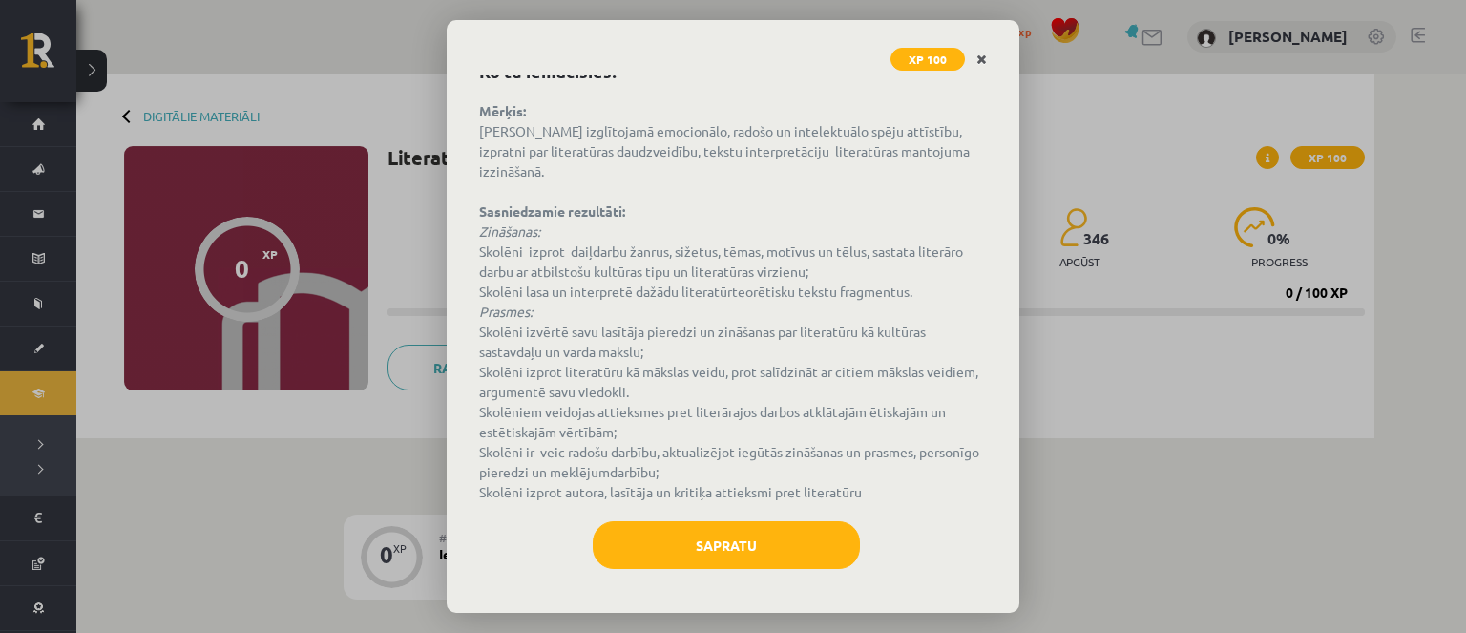
click at [981, 66] on link "Close" at bounding box center [981, 59] width 33 height 37
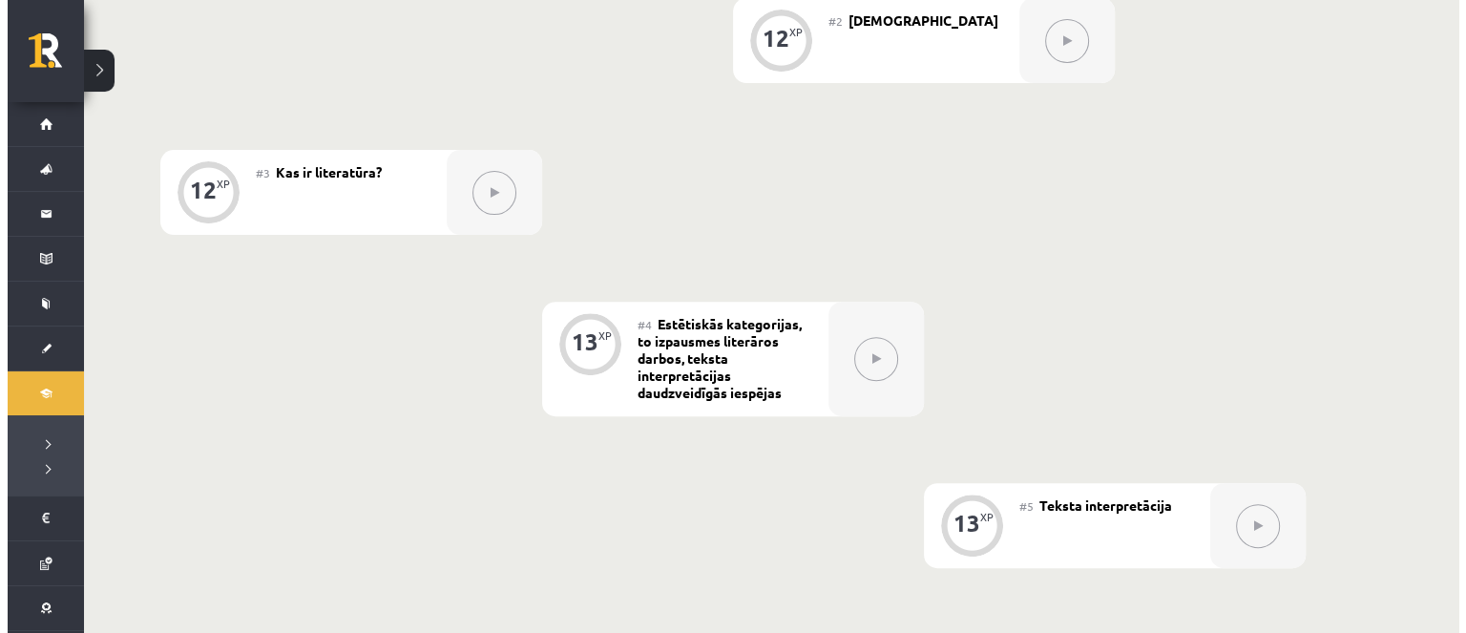
scroll to position [382, 0]
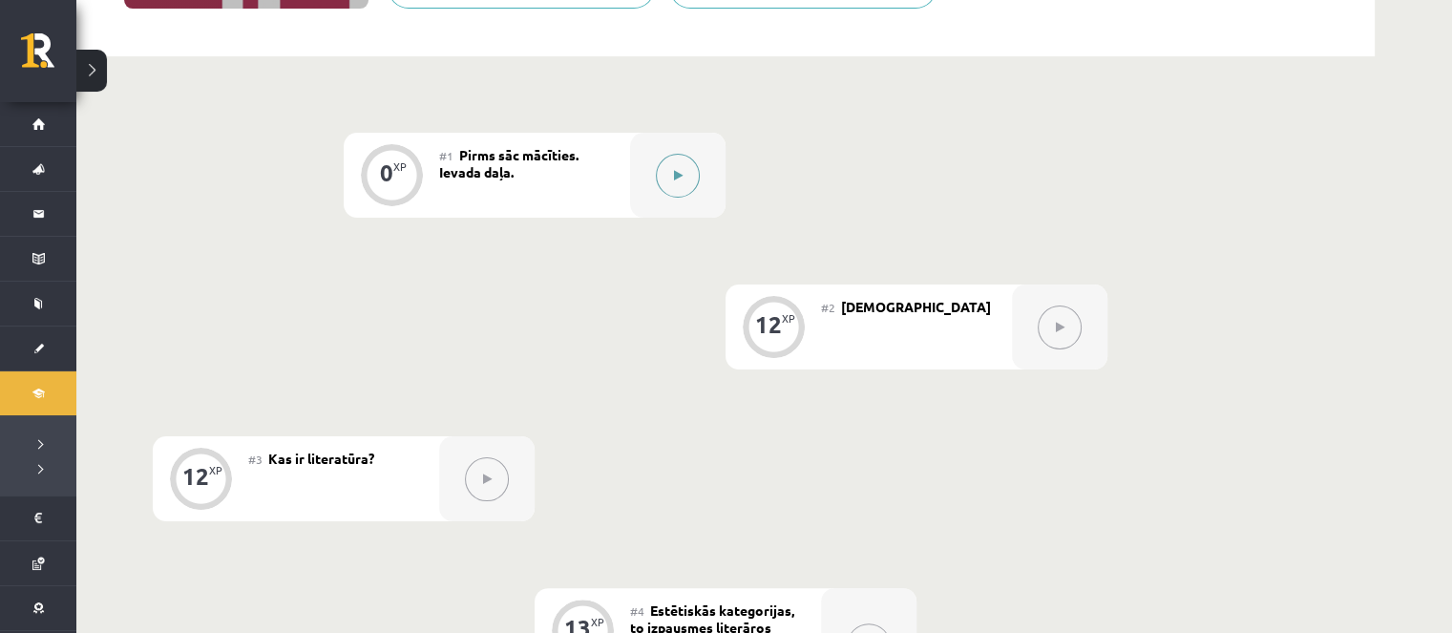
click at [660, 166] on button at bounding box center [678, 176] width 44 height 44
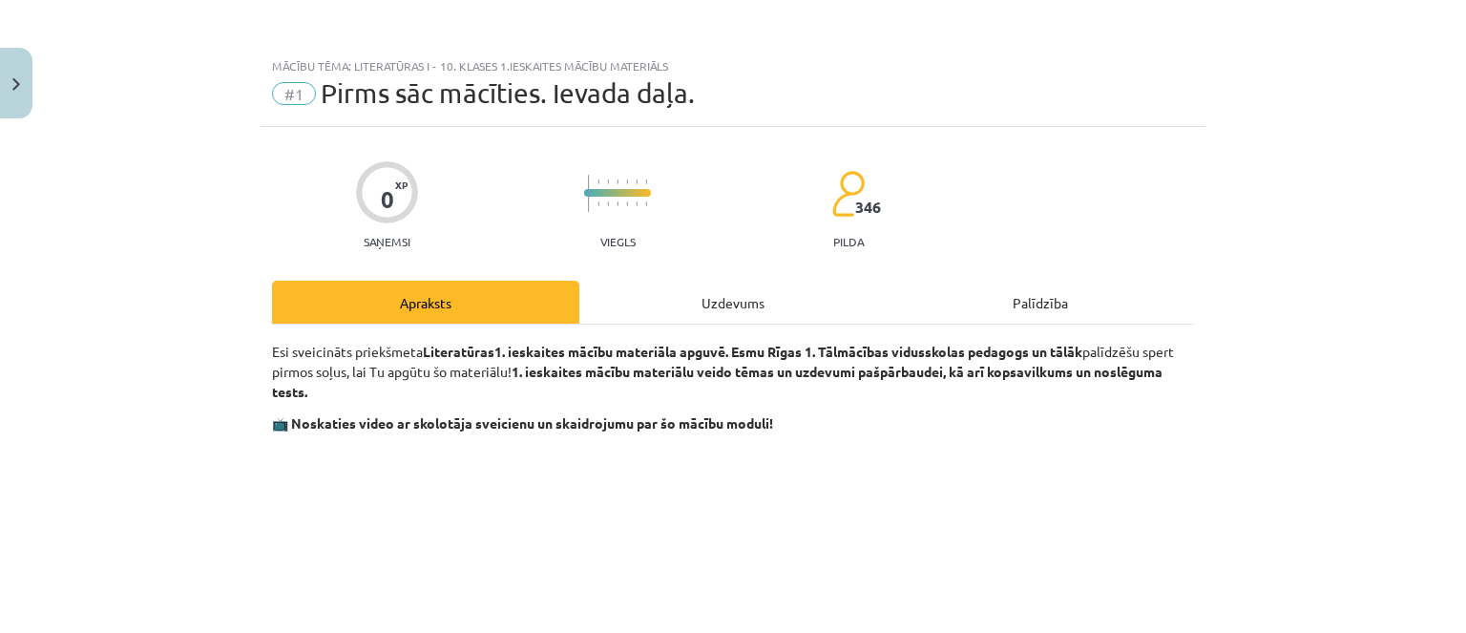
click at [639, 299] on div "Uzdevums" at bounding box center [732, 302] width 307 height 43
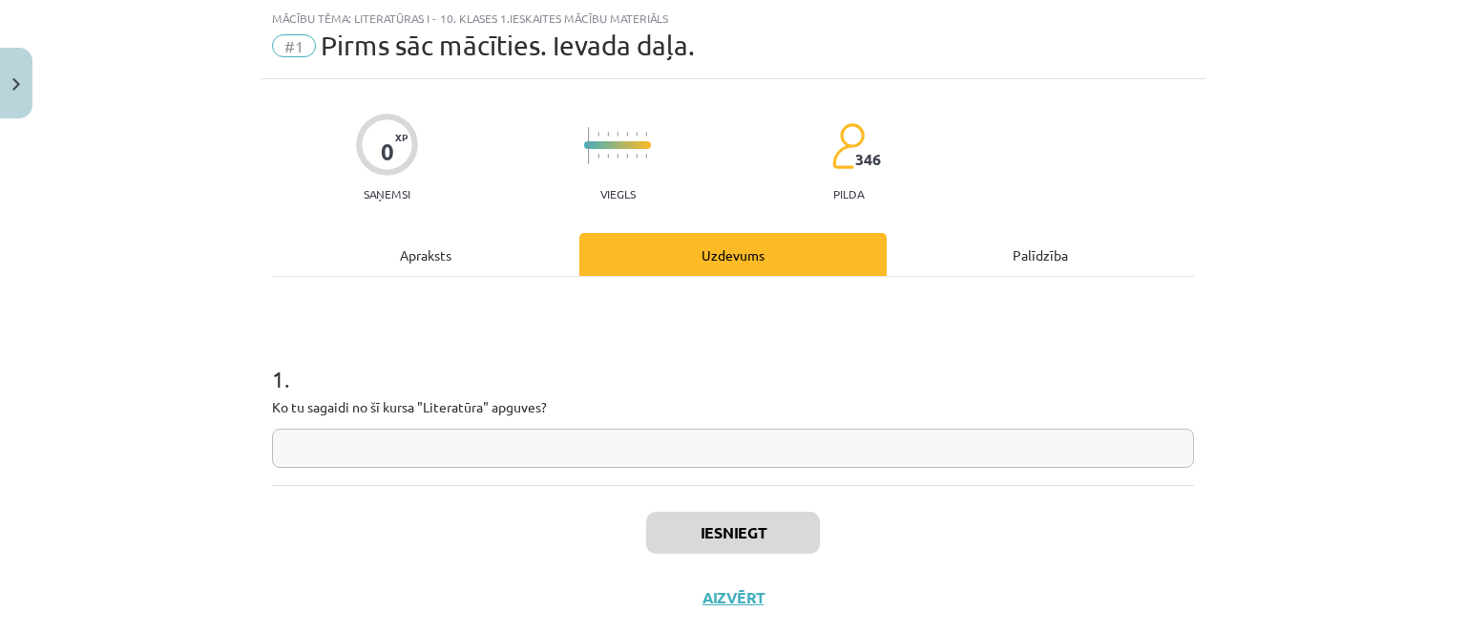
click at [574, 447] on input "text" at bounding box center [733, 448] width 922 height 39
paste input "**********"
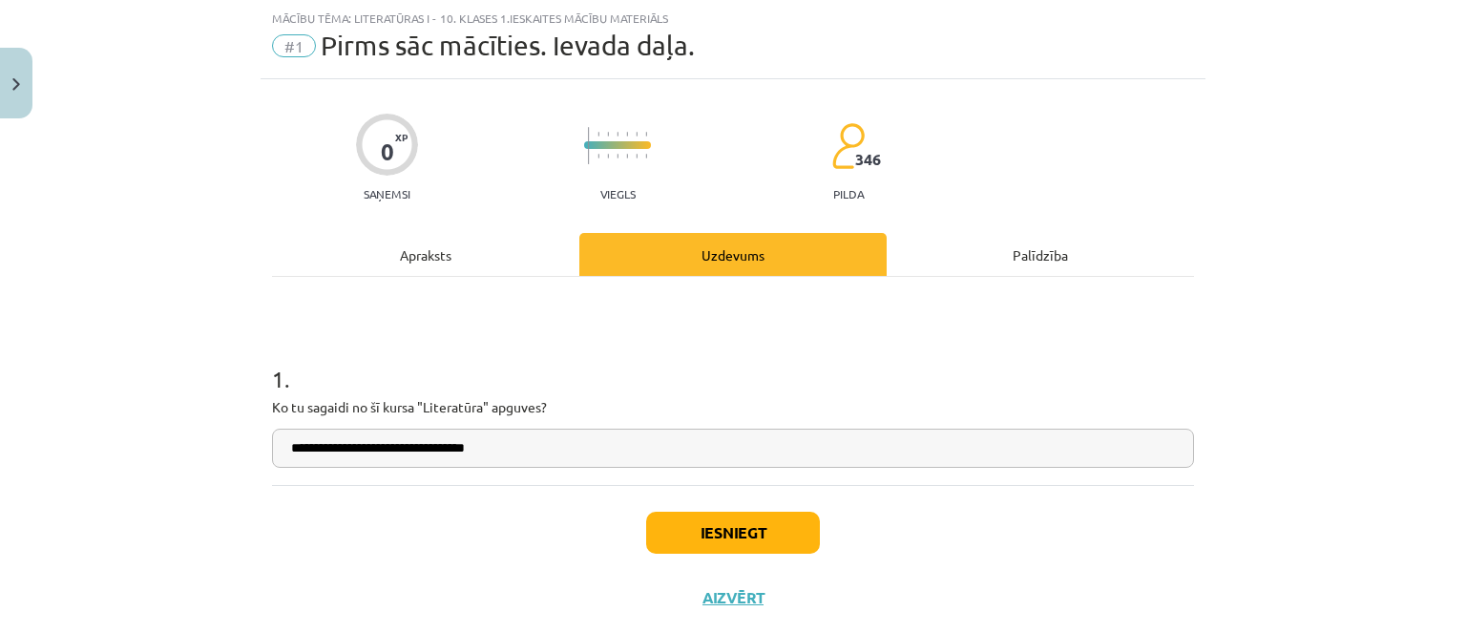
type input "**********"
click at [652, 504] on div "Iesniegt Aizvērt" at bounding box center [733, 552] width 922 height 134
click at [657, 510] on div "Iesniegt Aizvērt" at bounding box center [733, 552] width 922 height 134
click at [656, 518] on button "Iesniegt" at bounding box center [733, 533] width 174 height 42
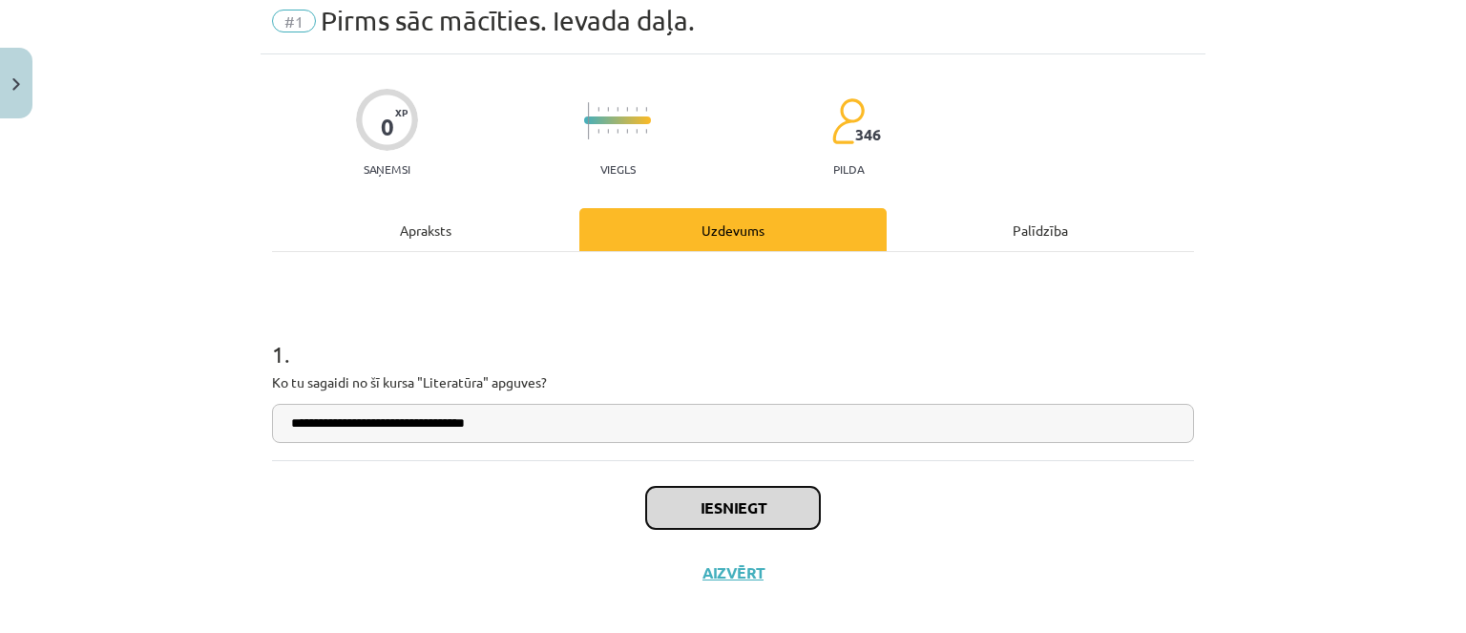
scroll to position [92, 0]
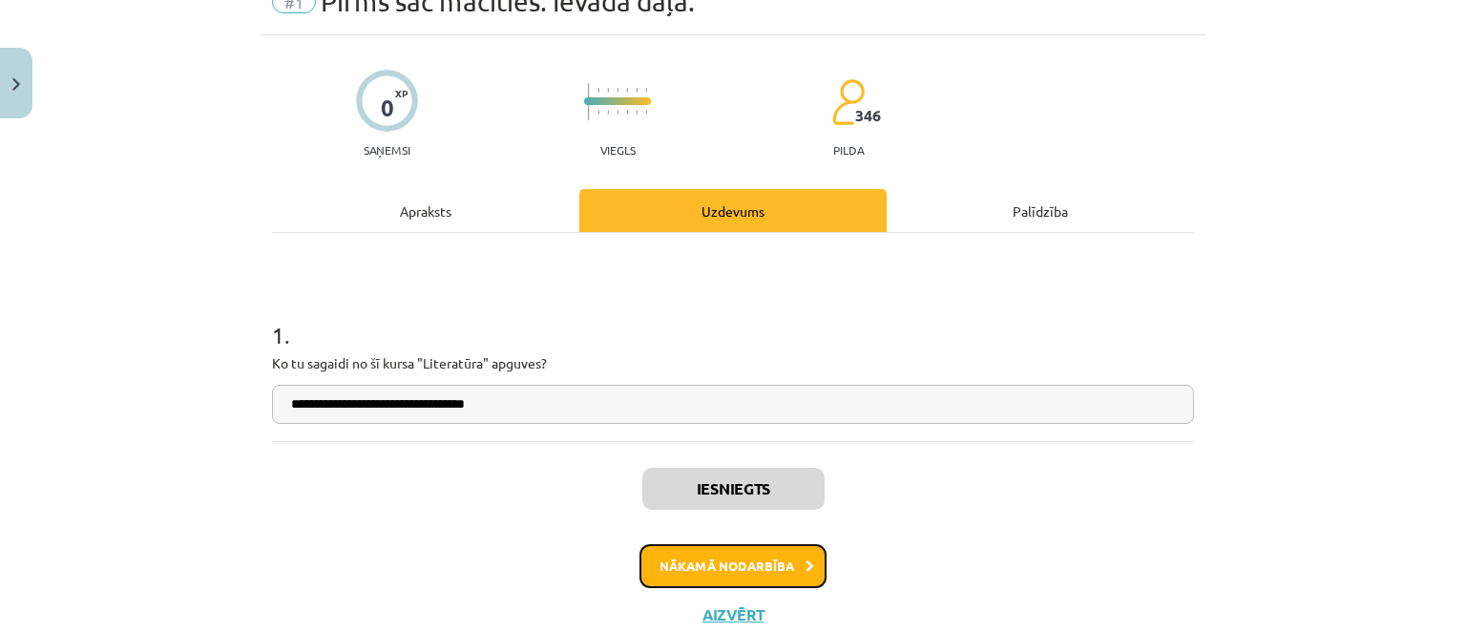
click at [739, 575] on button "Nākamā nodarbība" at bounding box center [732, 566] width 187 height 44
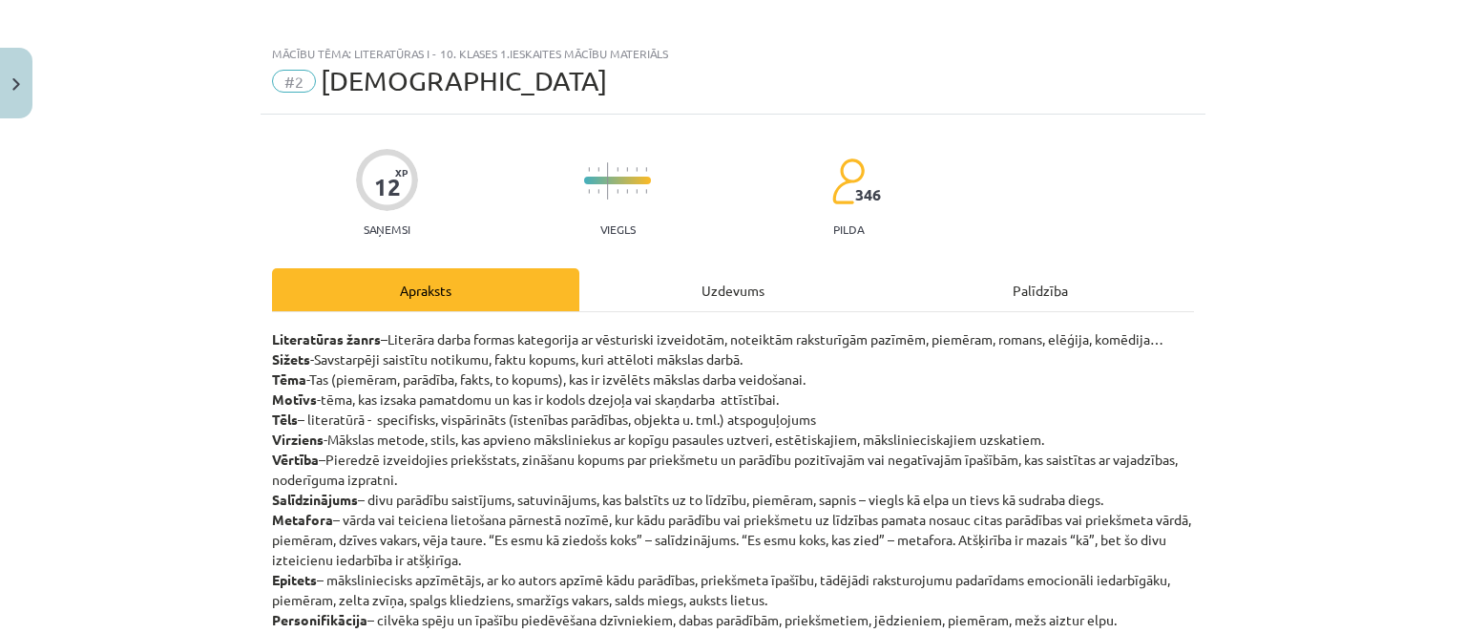
scroll to position [0, 0]
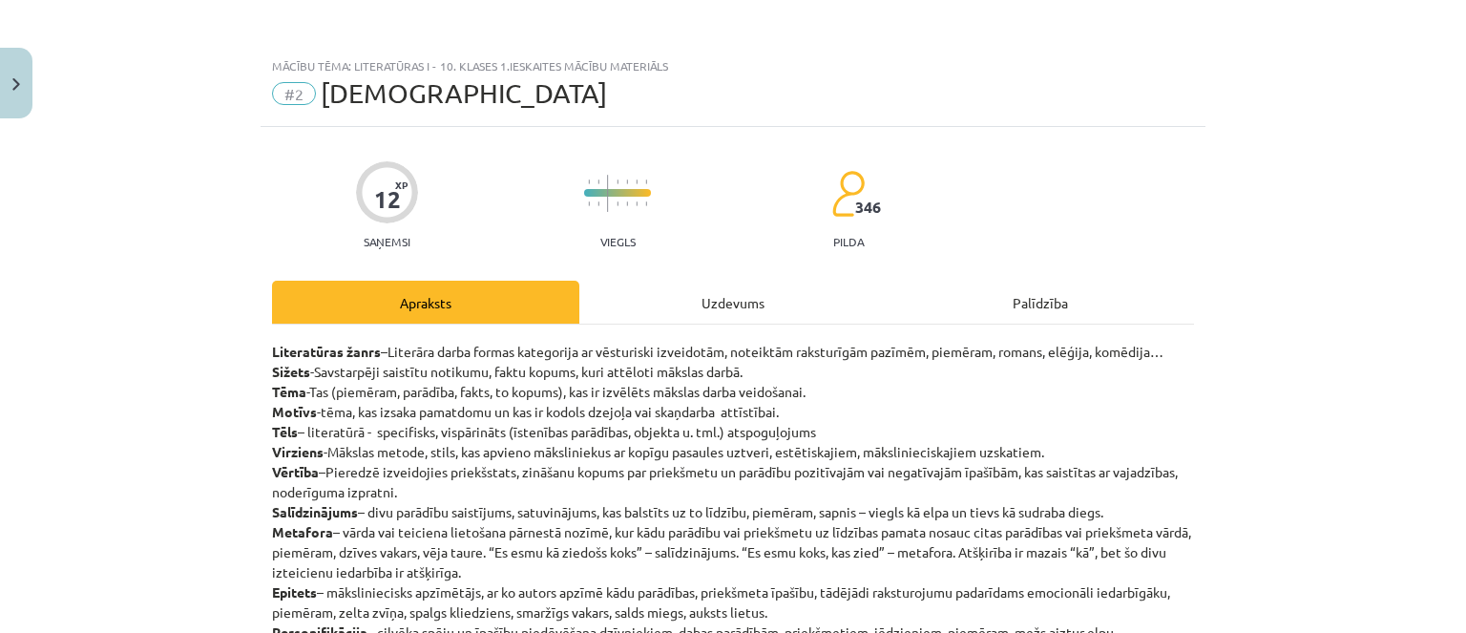
click at [778, 281] on div "Uzdevums" at bounding box center [732, 302] width 307 height 43
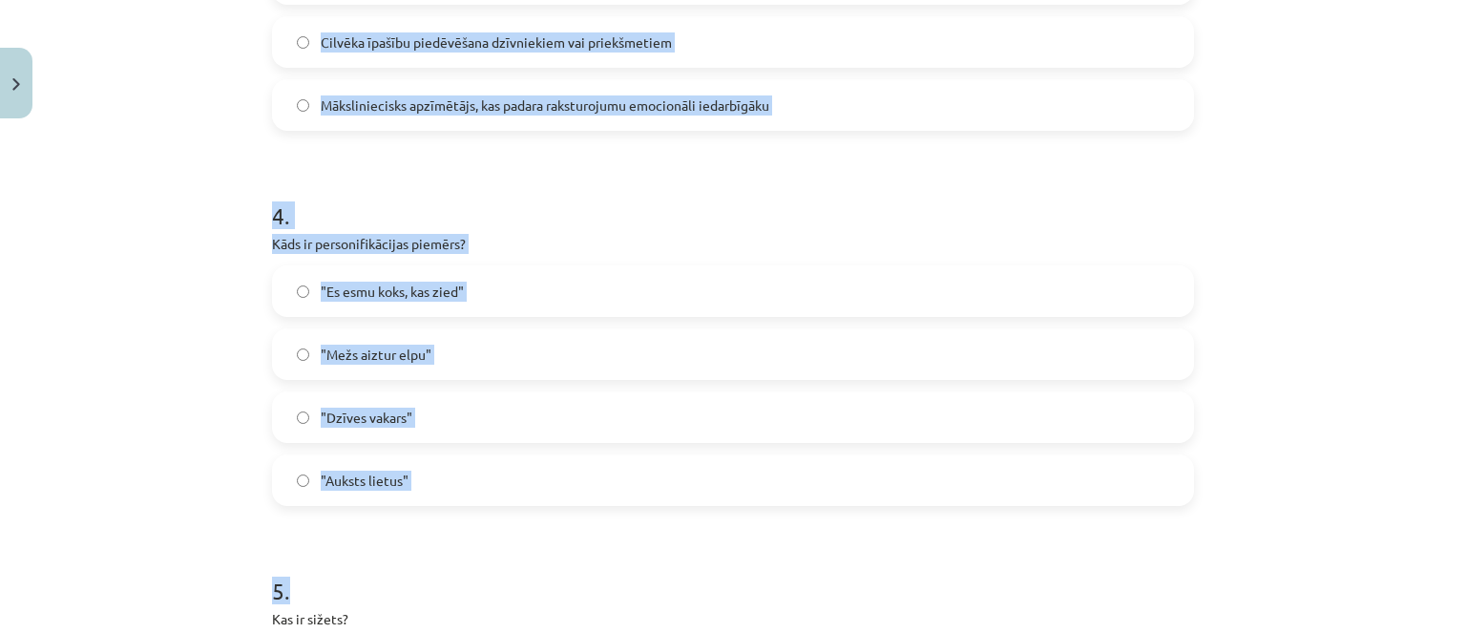
scroll to position [1805, 0]
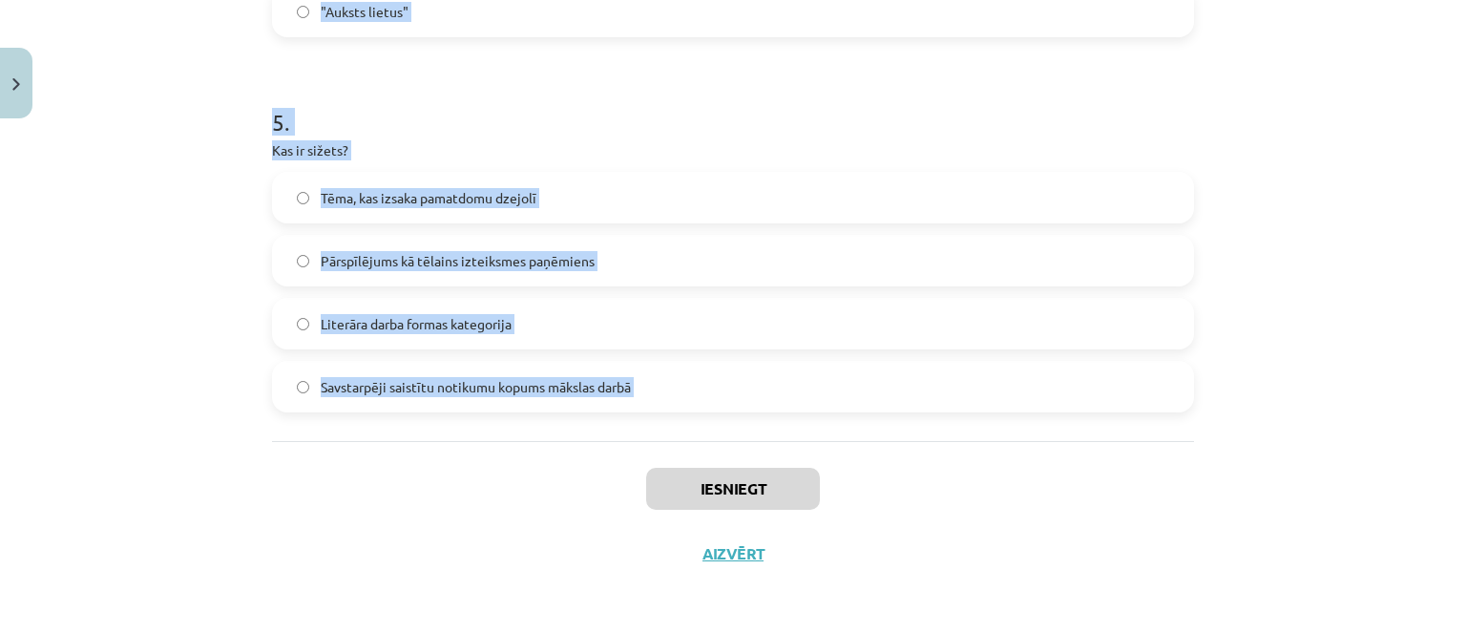
drag, startPoint x: 260, startPoint y: 327, endPoint x: 517, endPoint y: 437, distance: 280.1
copy form "8 . Lor ipsumdol sitamet? Consecteturadi elitseddoe, tem incid utlabor Etdolore…"
click at [494, 400] on label "Savstarpēji saistītu notikumu kopums mākslas darbā" at bounding box center [733, 387] width 918 height 48
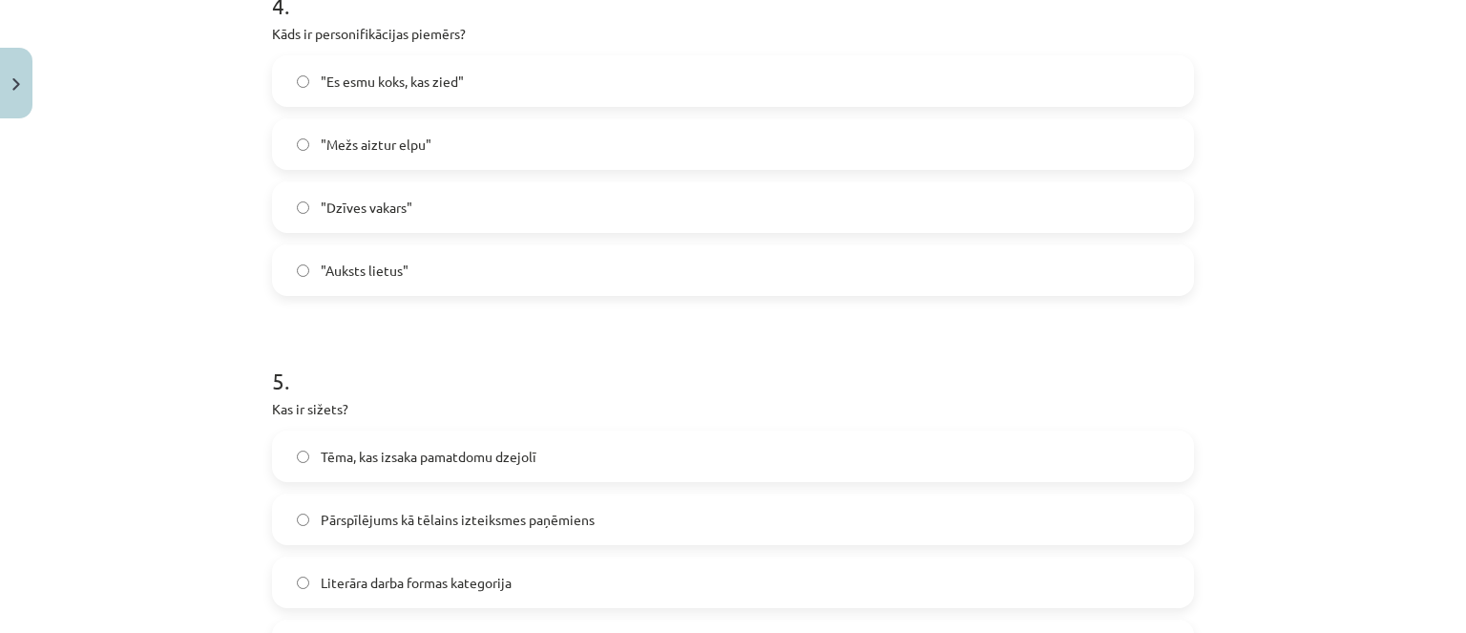
scroll to position [1328, 0]
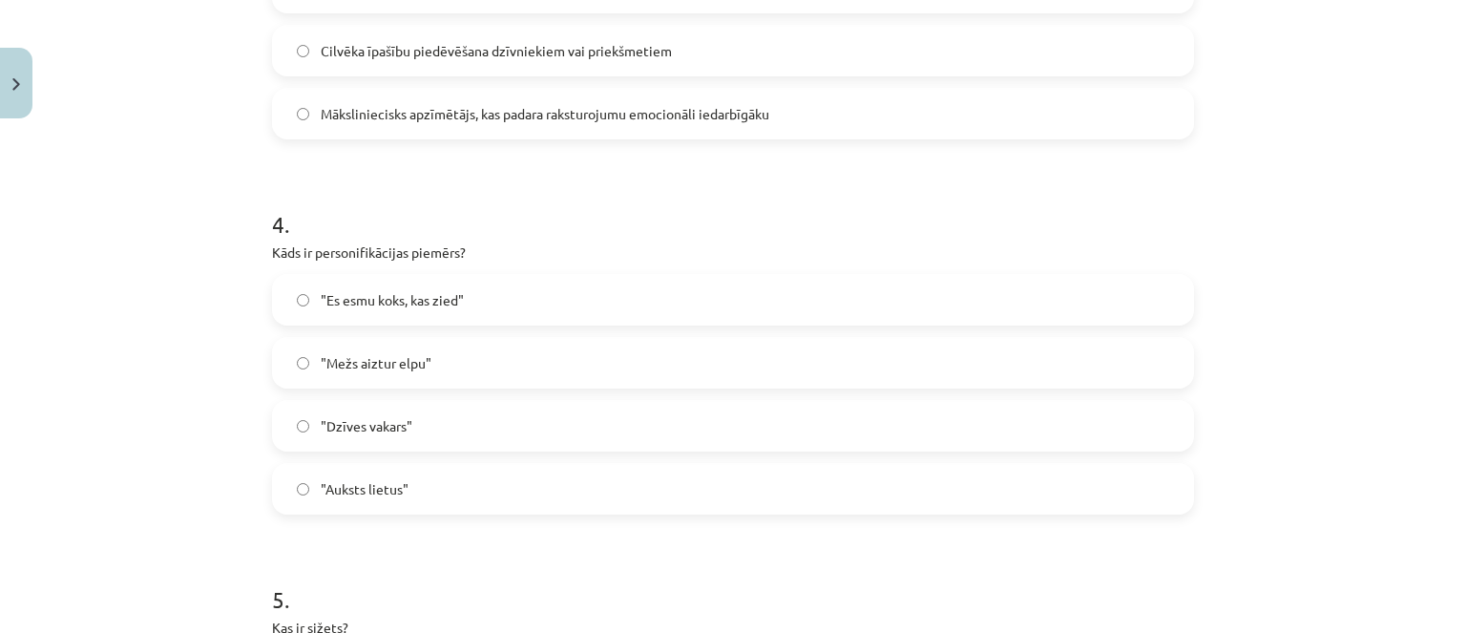
click at [398, 365] on span ""Mežs aiztur elpu"" at bounding box center [376, 363] width 111 height 20
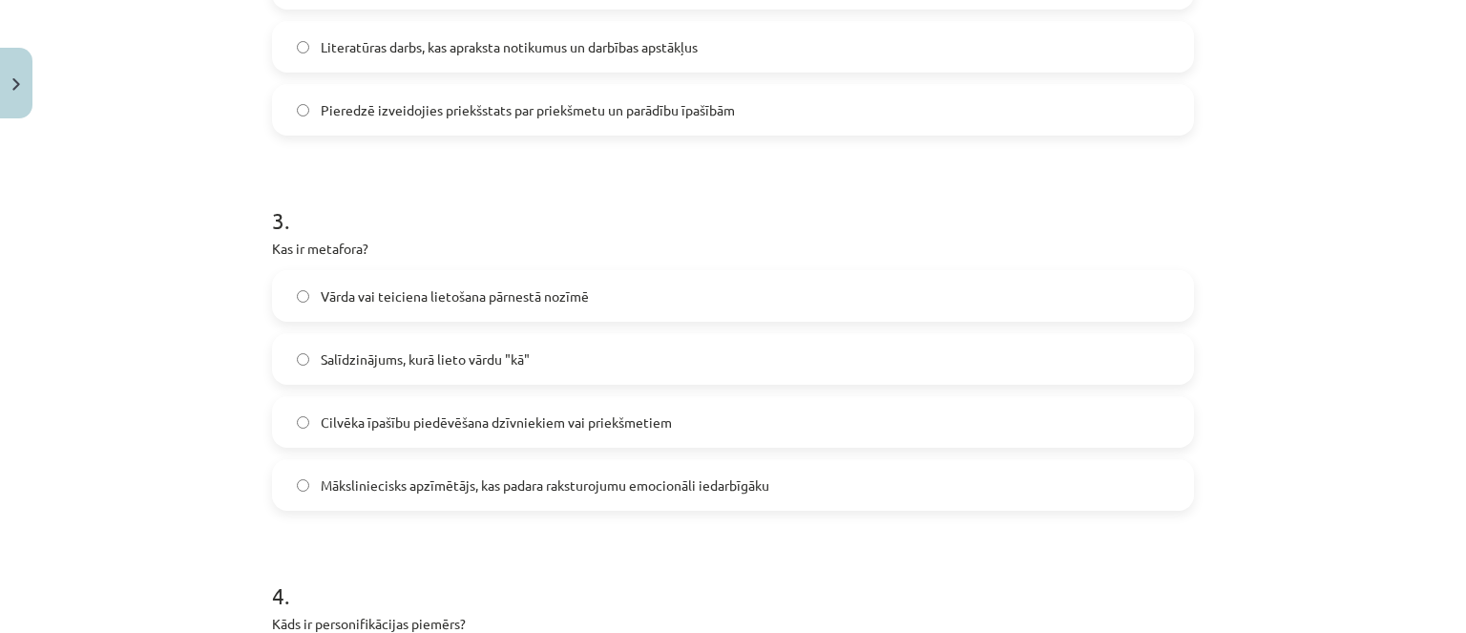
scroll to position [946, 0]
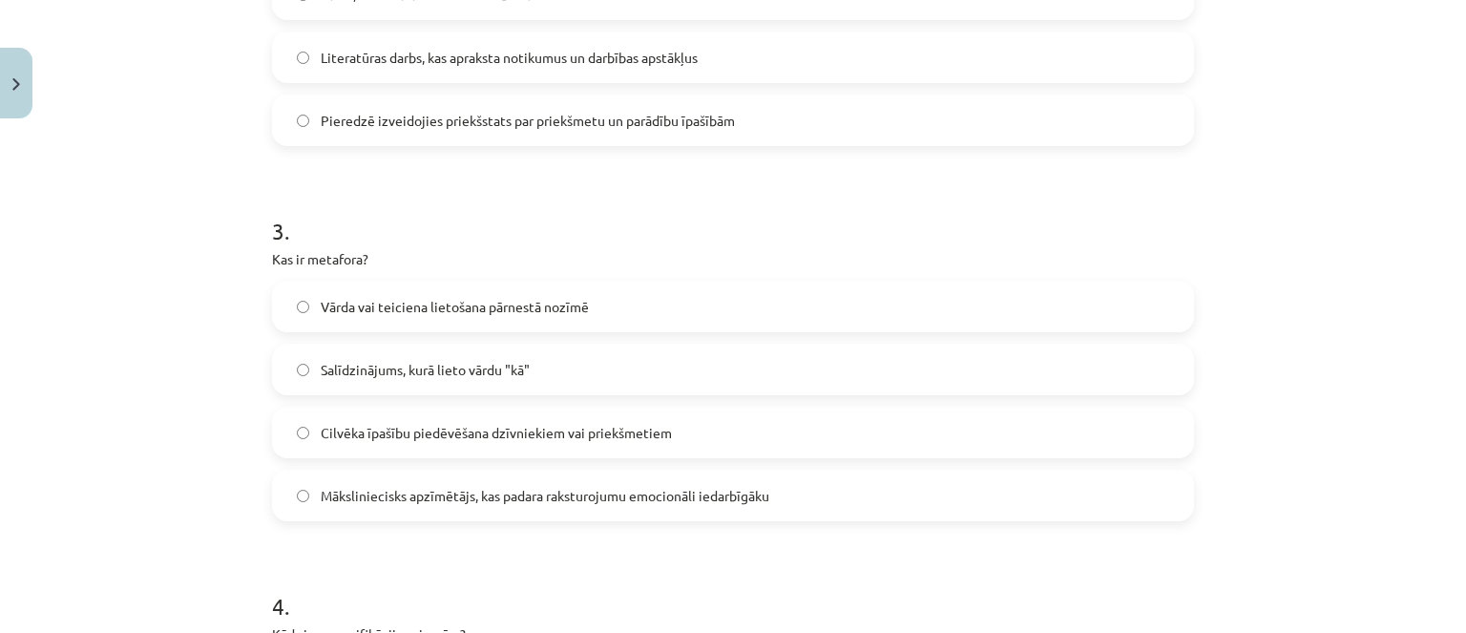
drag, startPoint x: 510, startPoint y: 327, endPoint x: 506, endPoint y: 314, distance: 13.9
click at [509, 324] on label "Vārda vai teiciena lietošana pārnestā nozīmē" at bounding box center [733, 307] width 918 height 48
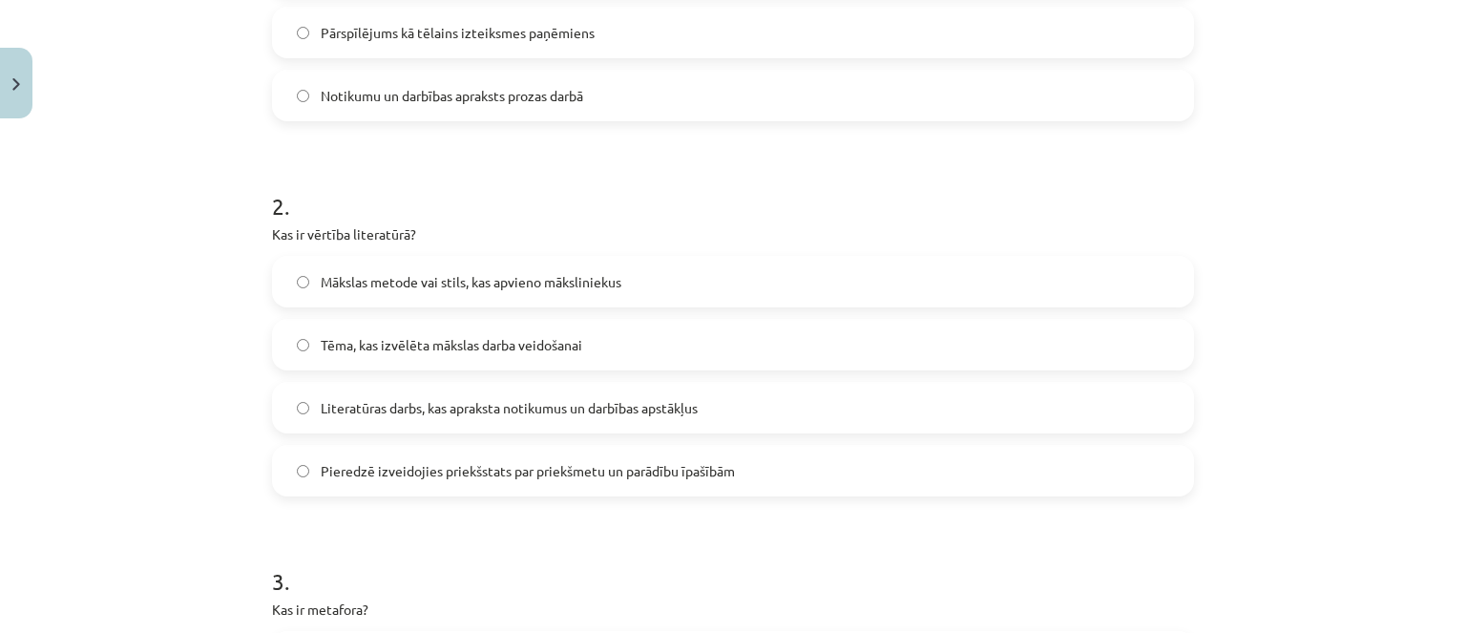
scroll to position [564, 0]
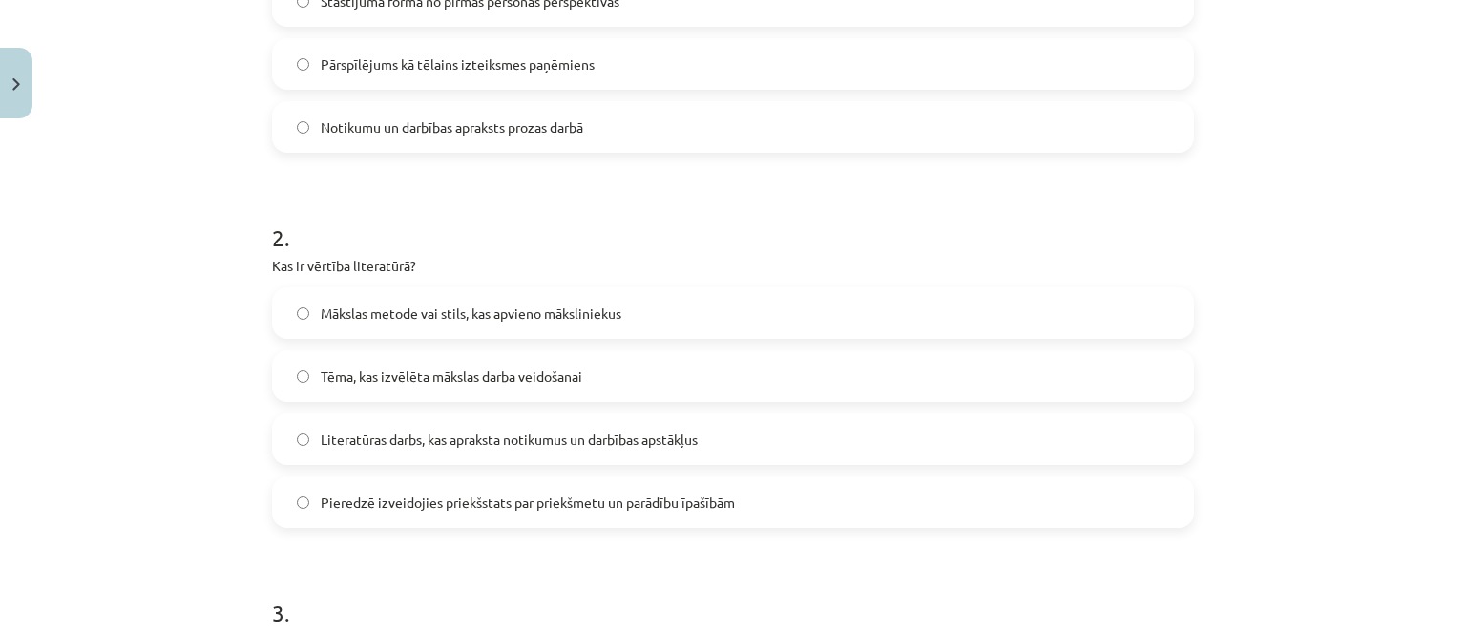
click at [570, 501] on span "Pieredzē izveidojies priekšstats par priekšmetu un parādību īpašībām" at bounding box center [528, 502] width 414 height 20
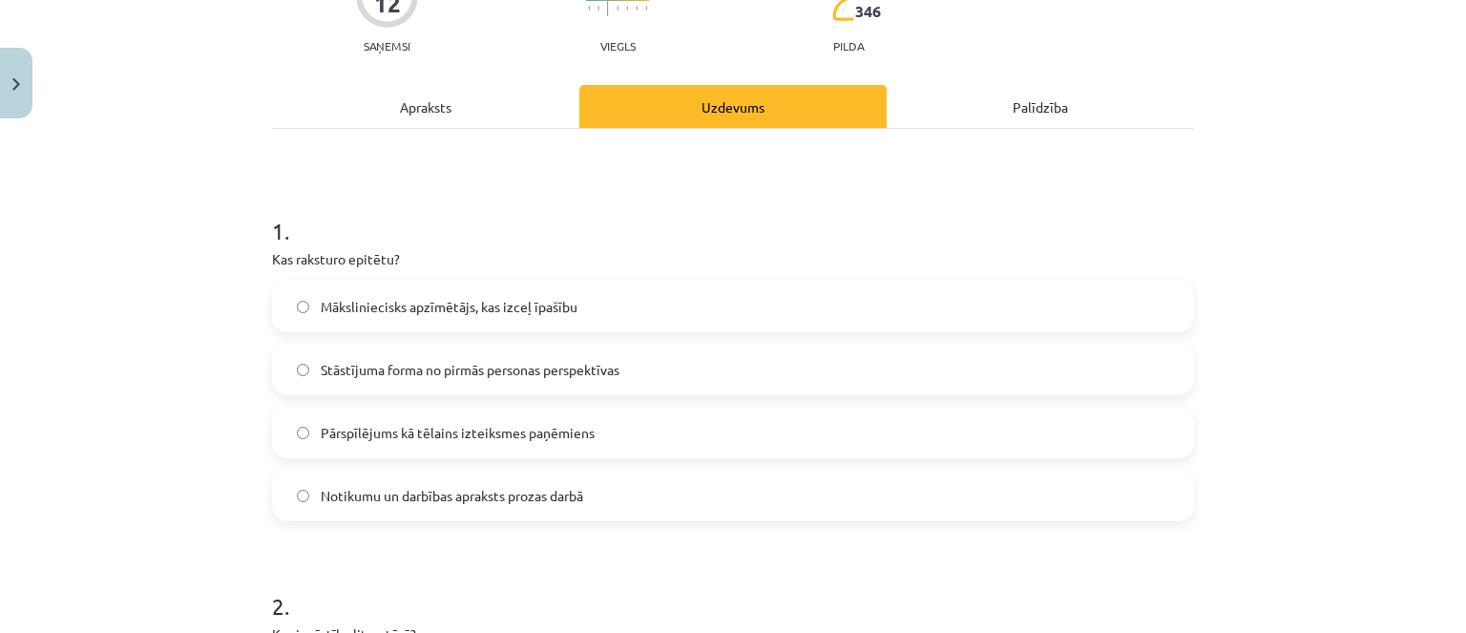
scroll to position [182, 0]
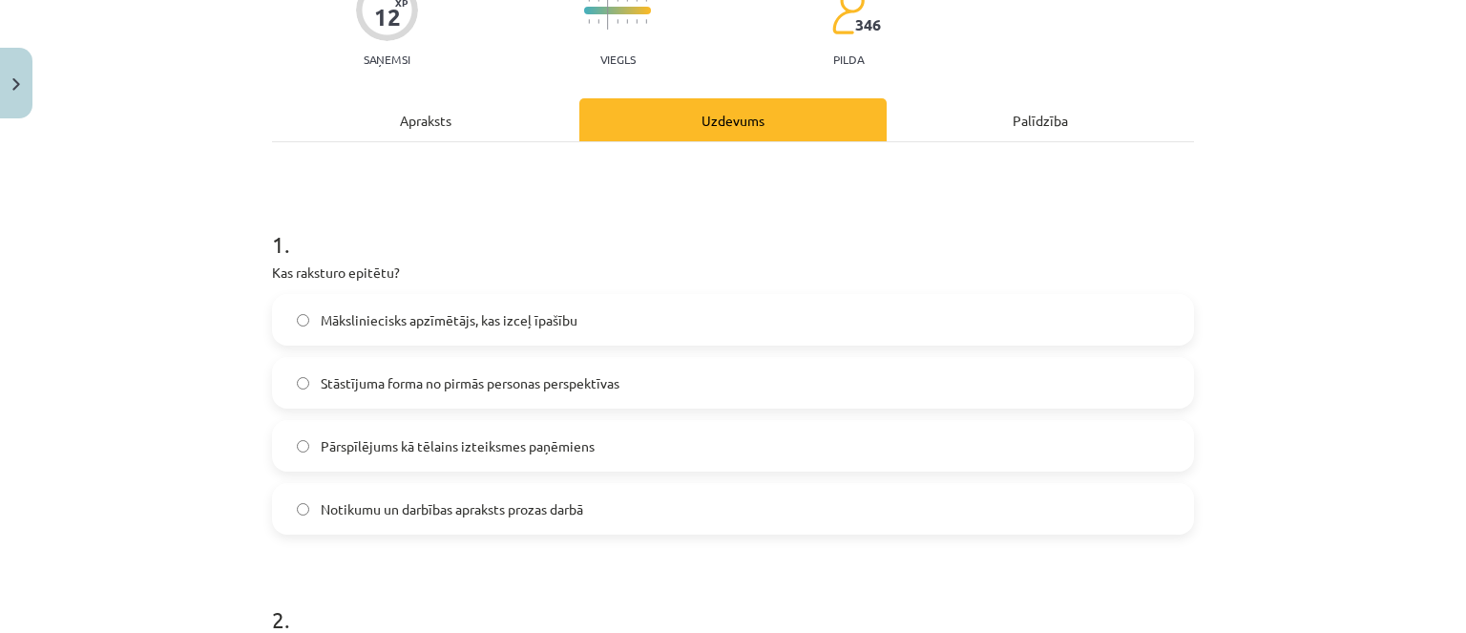
click at [606, 318] on label "Māksliniecisks apzīmētājs, kas izceļ īpašību" at bounding box center [733, 320] width 918 height 48
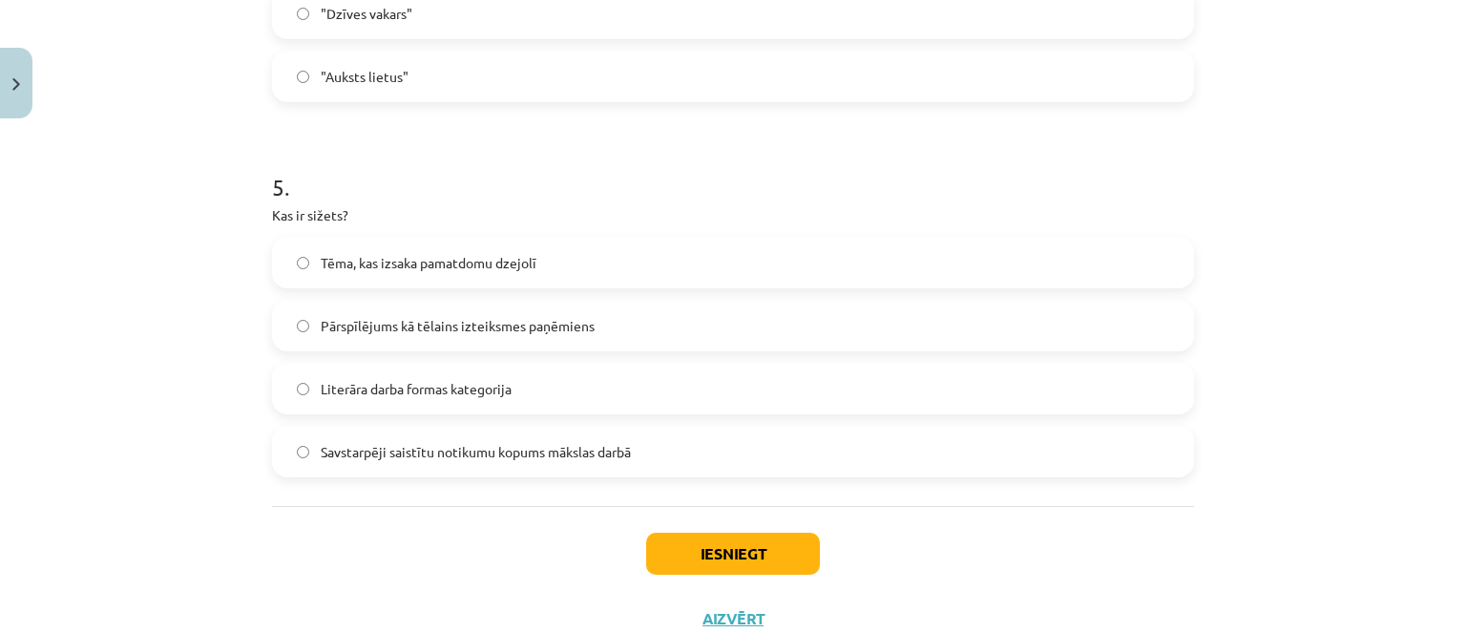
scroll to position [1805, 0]
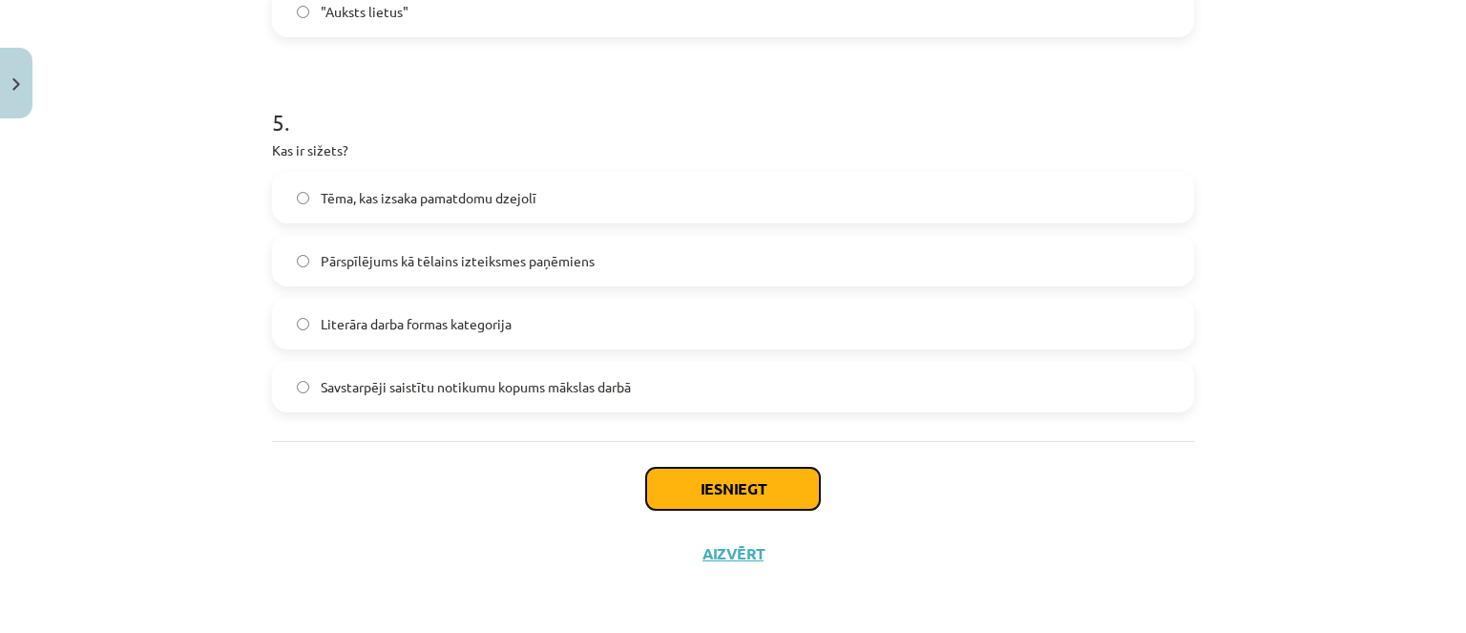
click at [687, 484] on button "Iesniegt" at bounding box center [733, 489] width 174 height 42
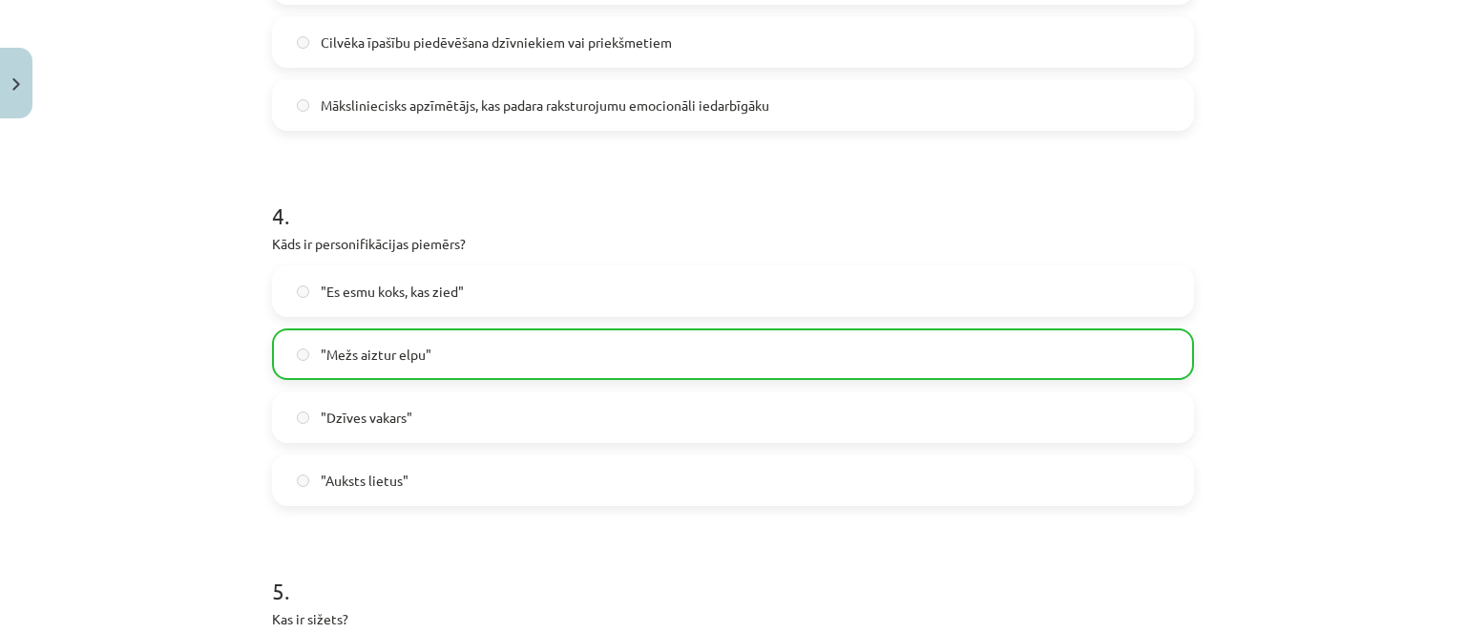
scroll to position [1865, 0]
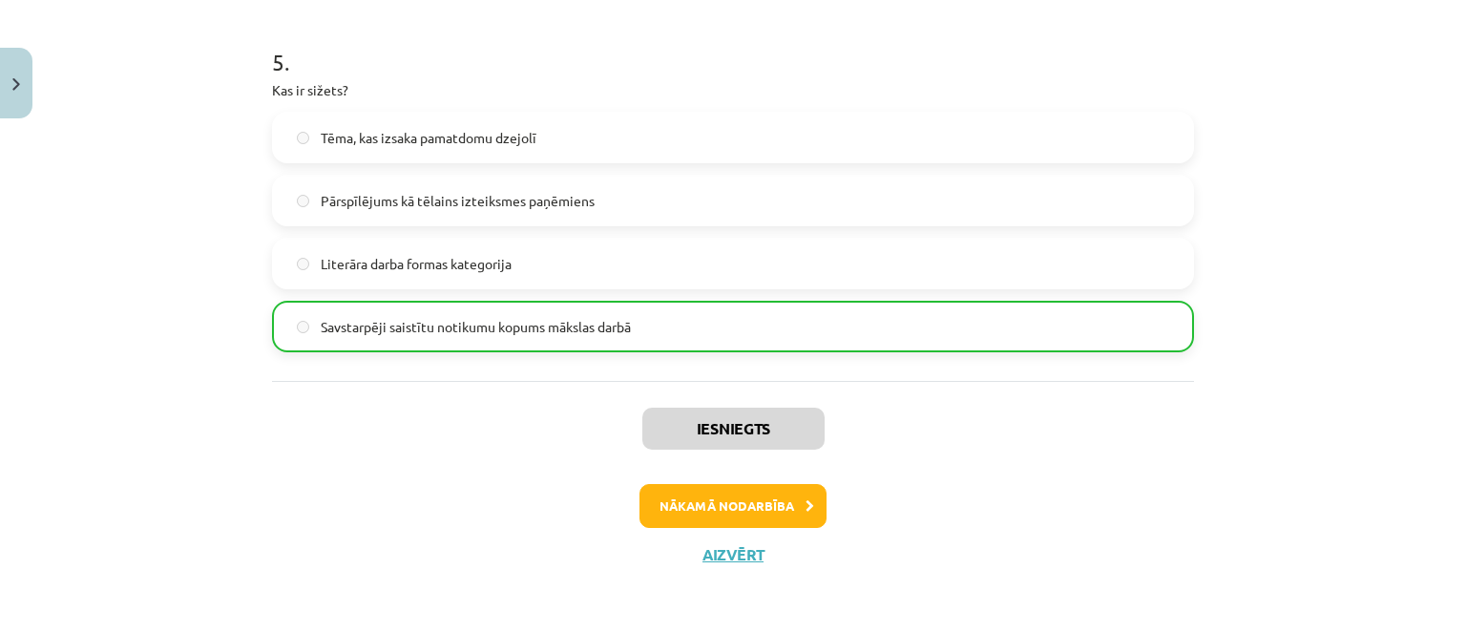
click at [687, 474] on div "Iesniegts Nākamā nodarbība Aizvērt" at bounding box center [733, 478] width 922 height 195
click at [672, 513] on button "Nākamā nodarbība" at bounding box center [732, 506] width 187 height 44
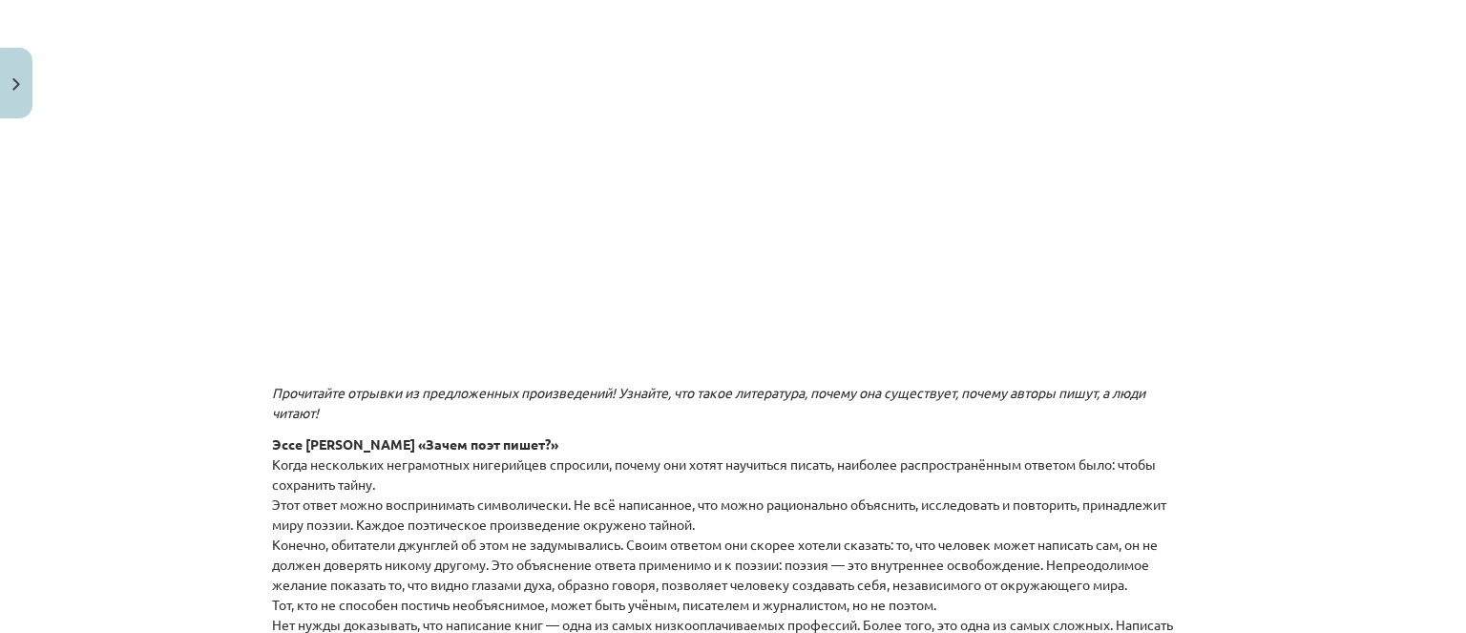
scroll to position [477, 0]
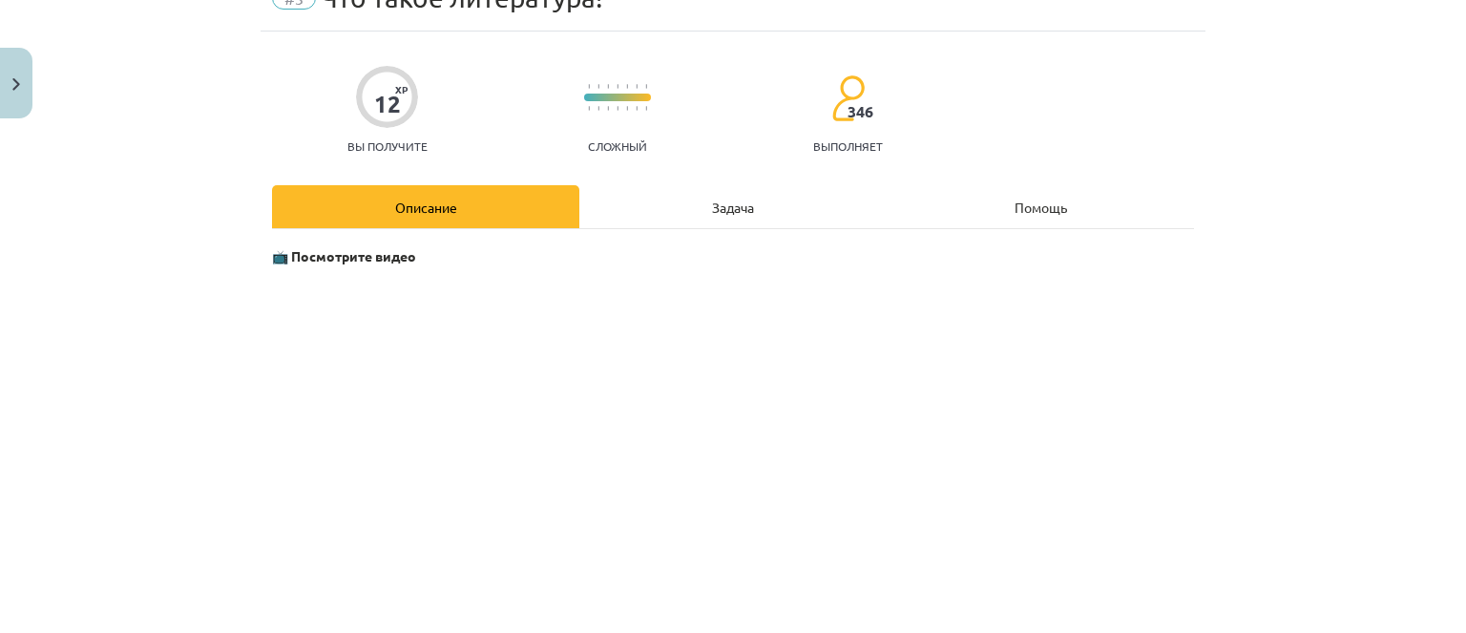
click at [691, 209] on div "Задача" at bounding box center [732, 206] width 307 height 43
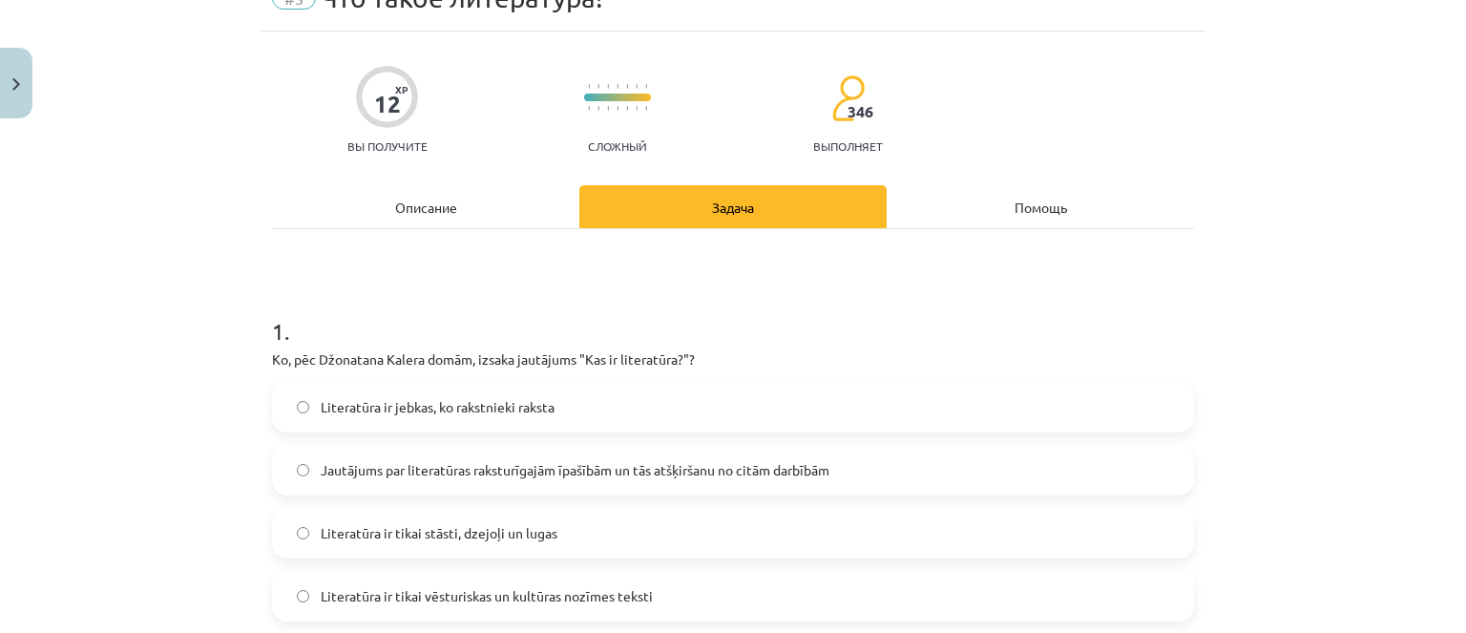
scroll to position [48, 0]
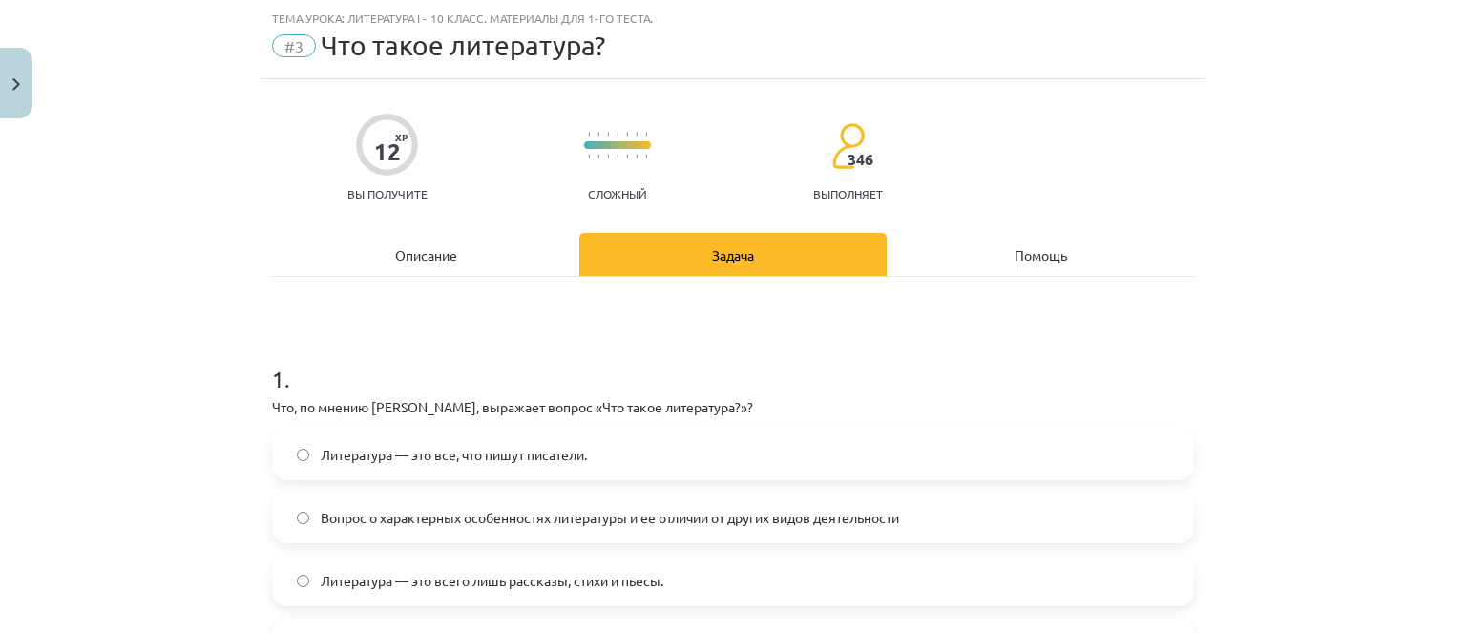
click at [513, 233] on div "Описание" at bounding box center [425, 254] width 307 height 43
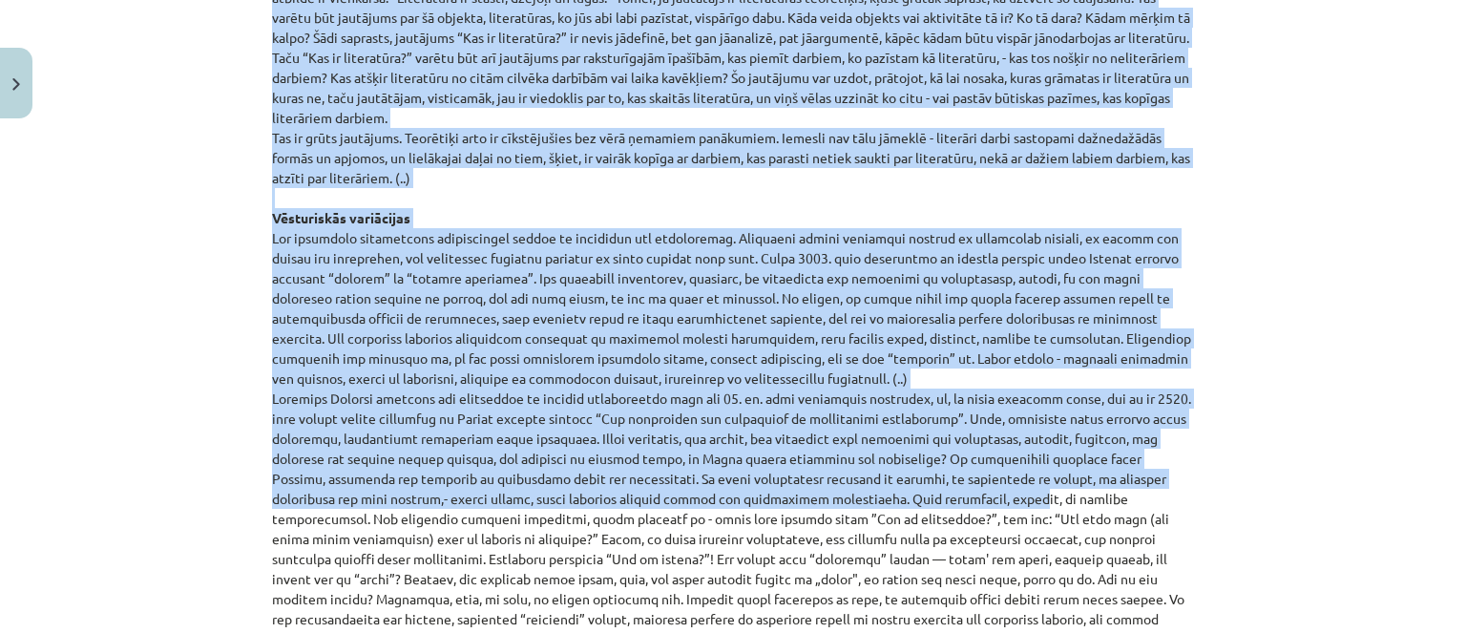
scroll to position [2088, 0]
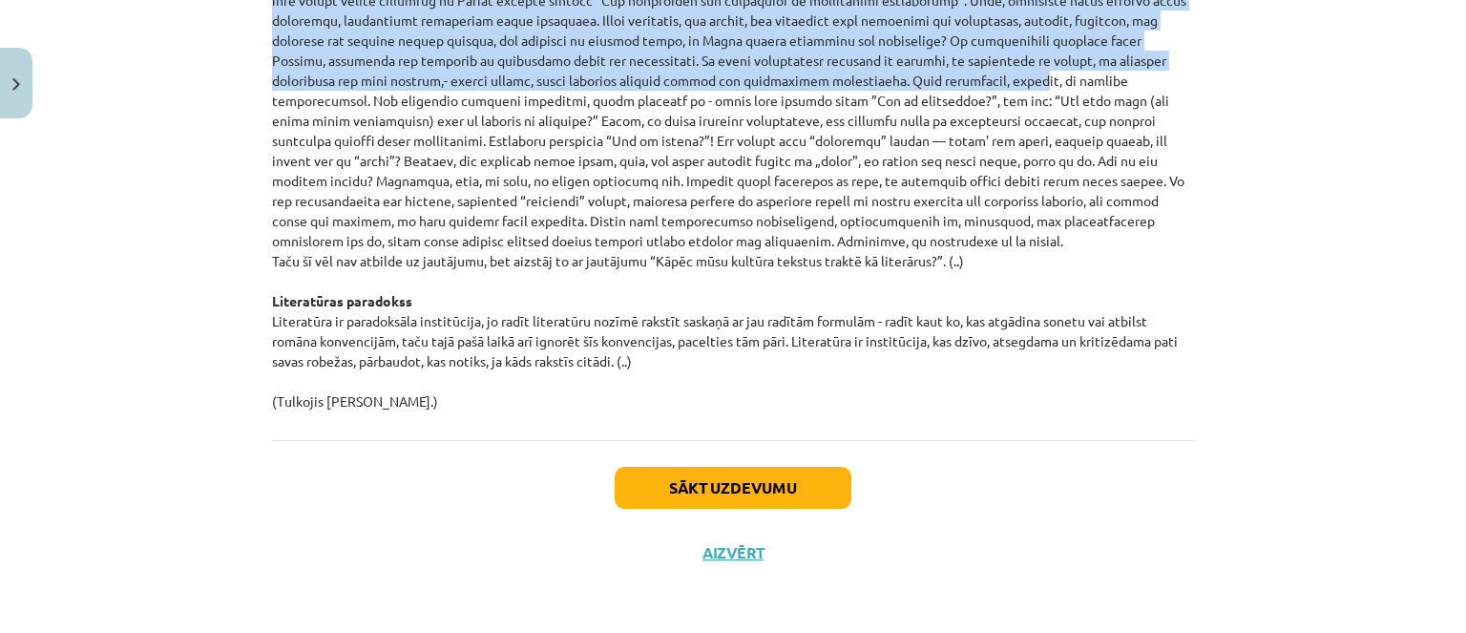
drag, startPoint x: 271, startPoint y: 282, endPoint x: 601, endPoint y: 382, distance: 345.1
copy p "Loremi Dolorsit ametc „Adipi elitseddo eiusmo?” Tem Incididu utlaboree dolorema…"
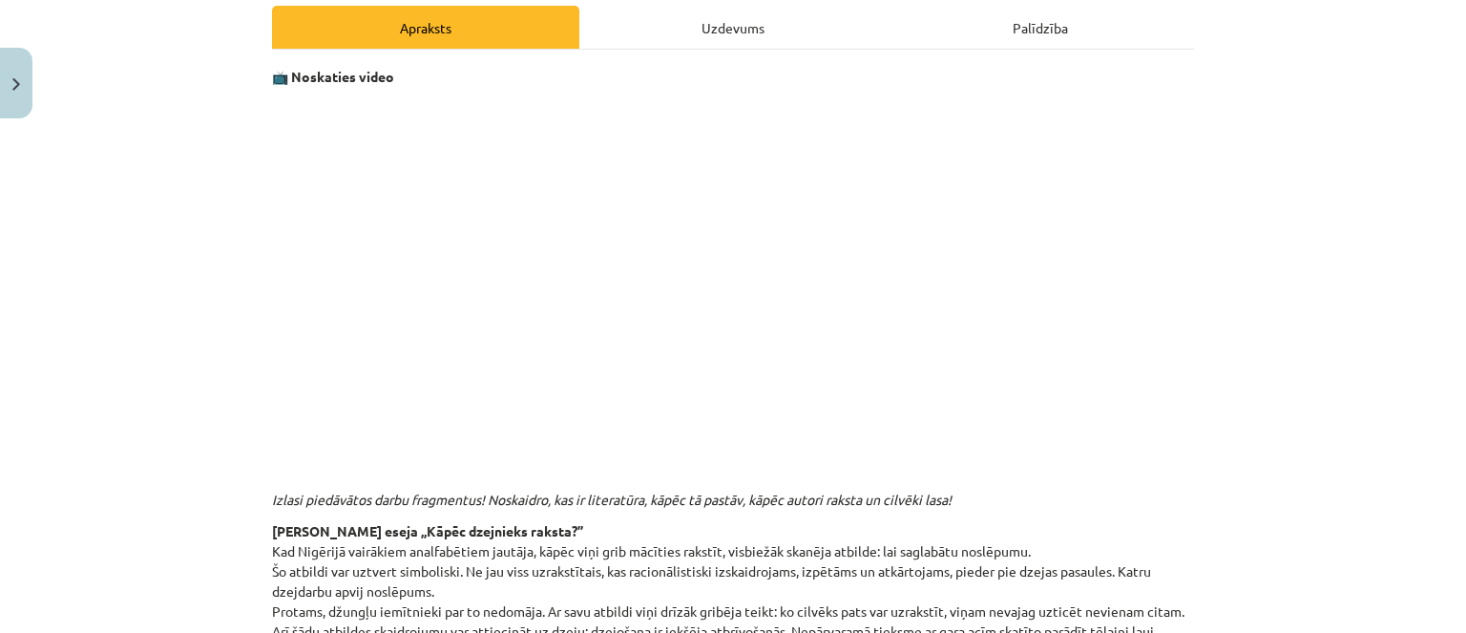
click at [697, 9] on div "Uzdevums" at bounding box center [732, 27] width 307 height 43
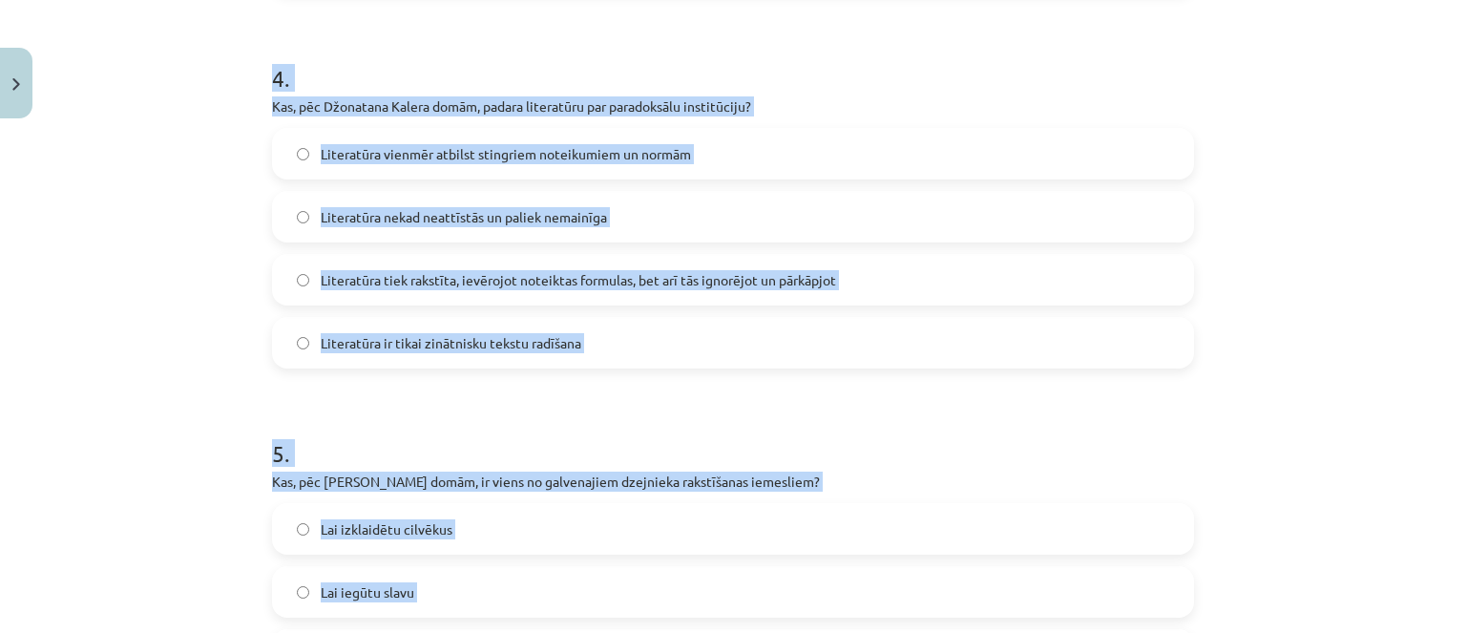
scroll to position [1805, 0]
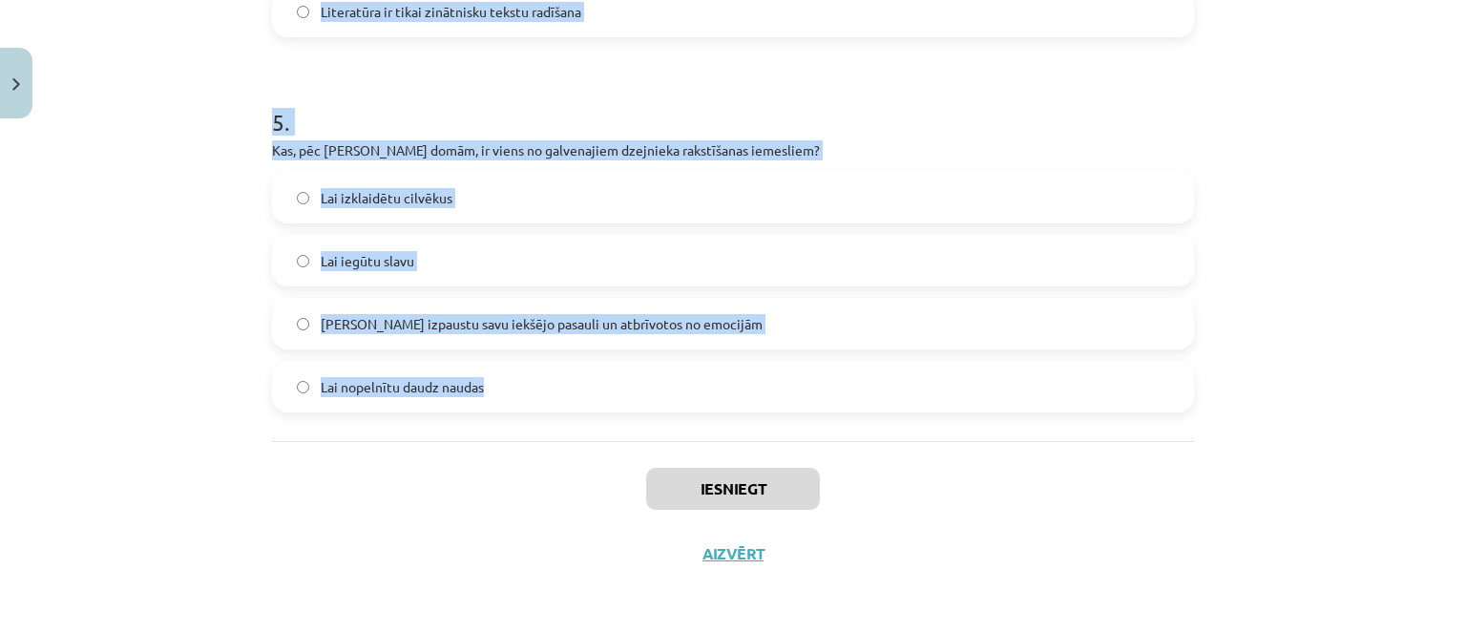
drag, startPoint x: 267, startPoint y: 369, endPoint x: 496, endPoint y: 380, distance: 229.3
copy form "8 . Lo, ips Dolorsita Consec adipi, elitse doeiusmod "Tem in utlaboreet?"? Dolo…"
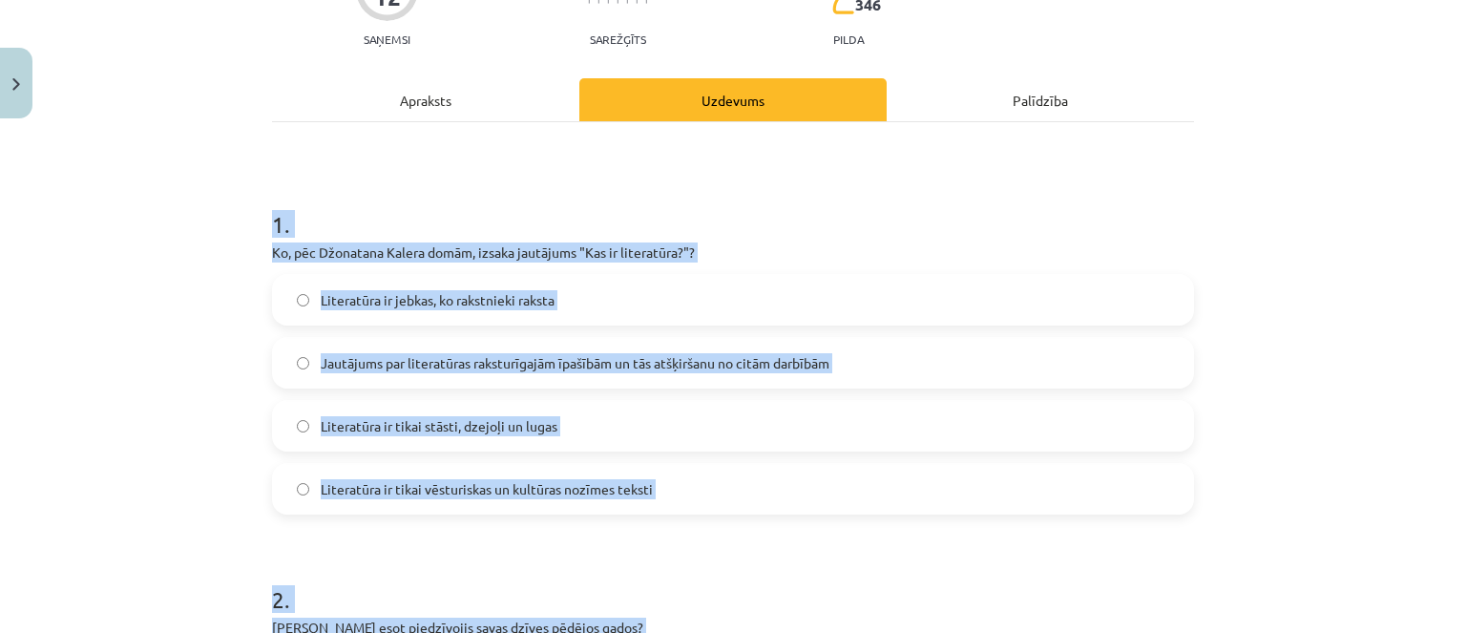
scroll to position [286, 0]
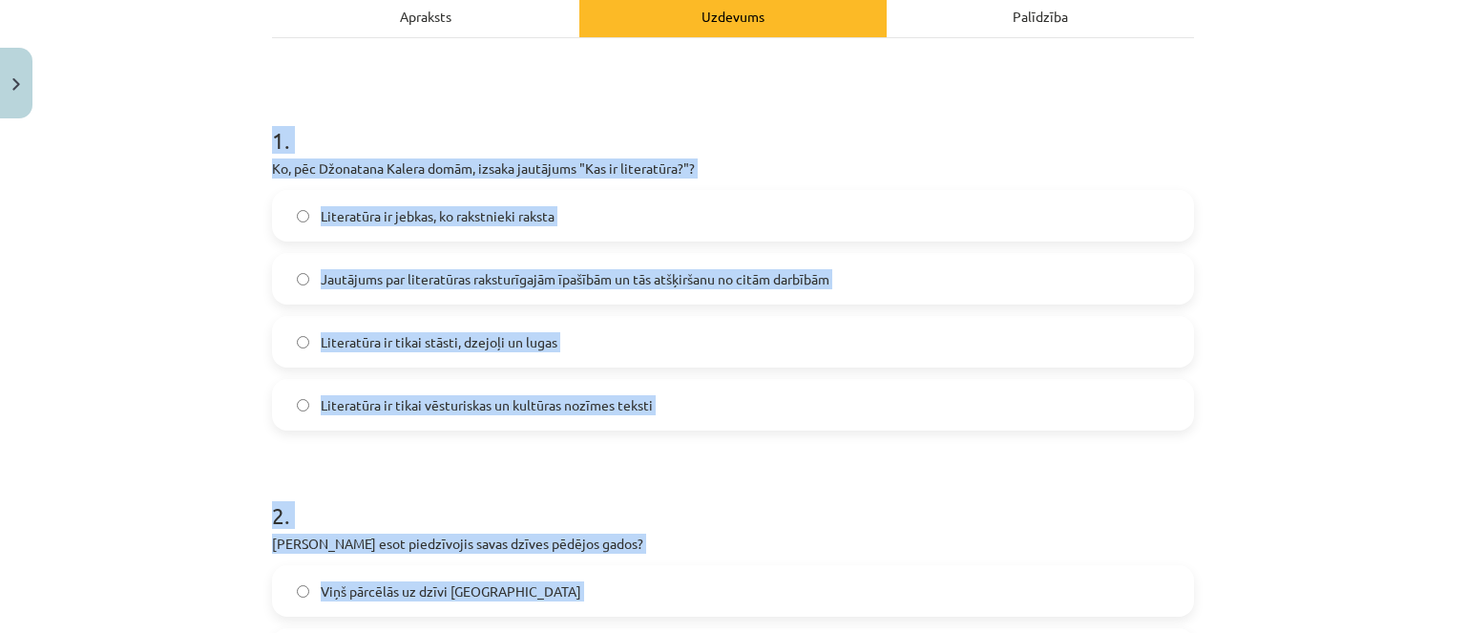
click at [581, 294] on label "Jautājums par literatūras raksturīgajām īpašībām un tās atšķiršanu no citām dar…" at bounding box center [733, 279] width 918 height 48
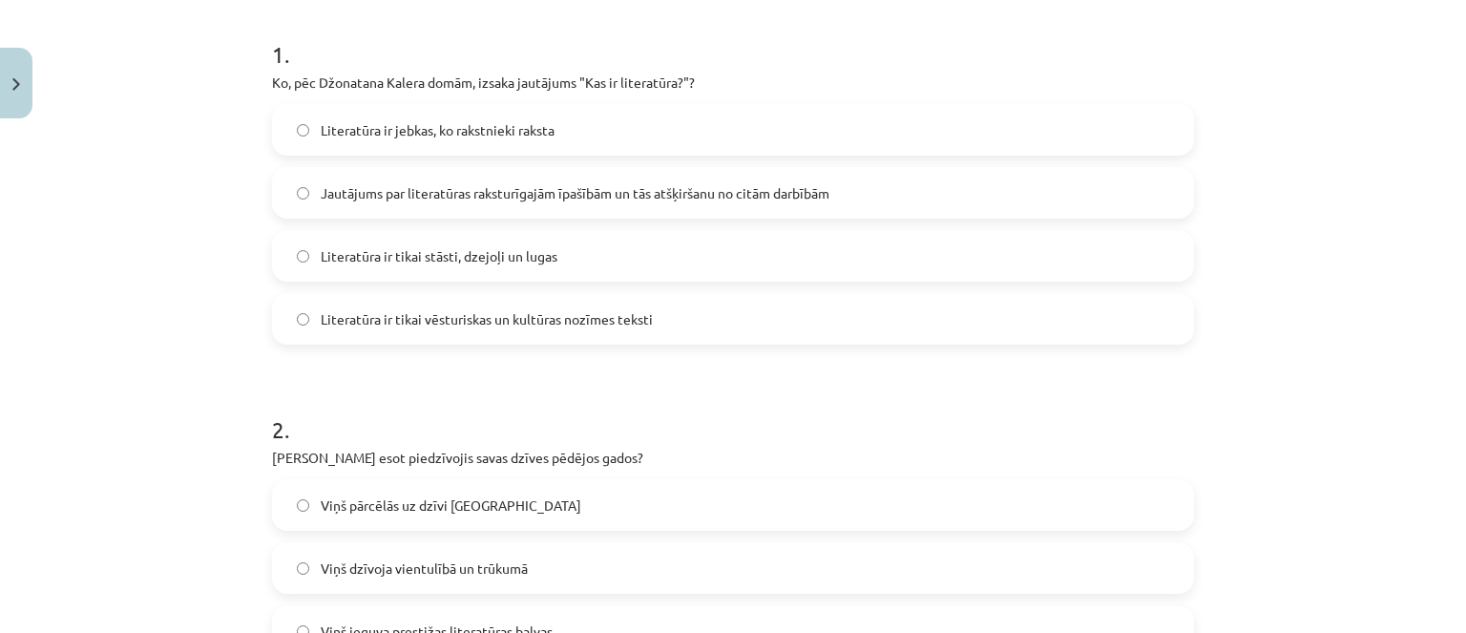
scroll to position [573, 0]
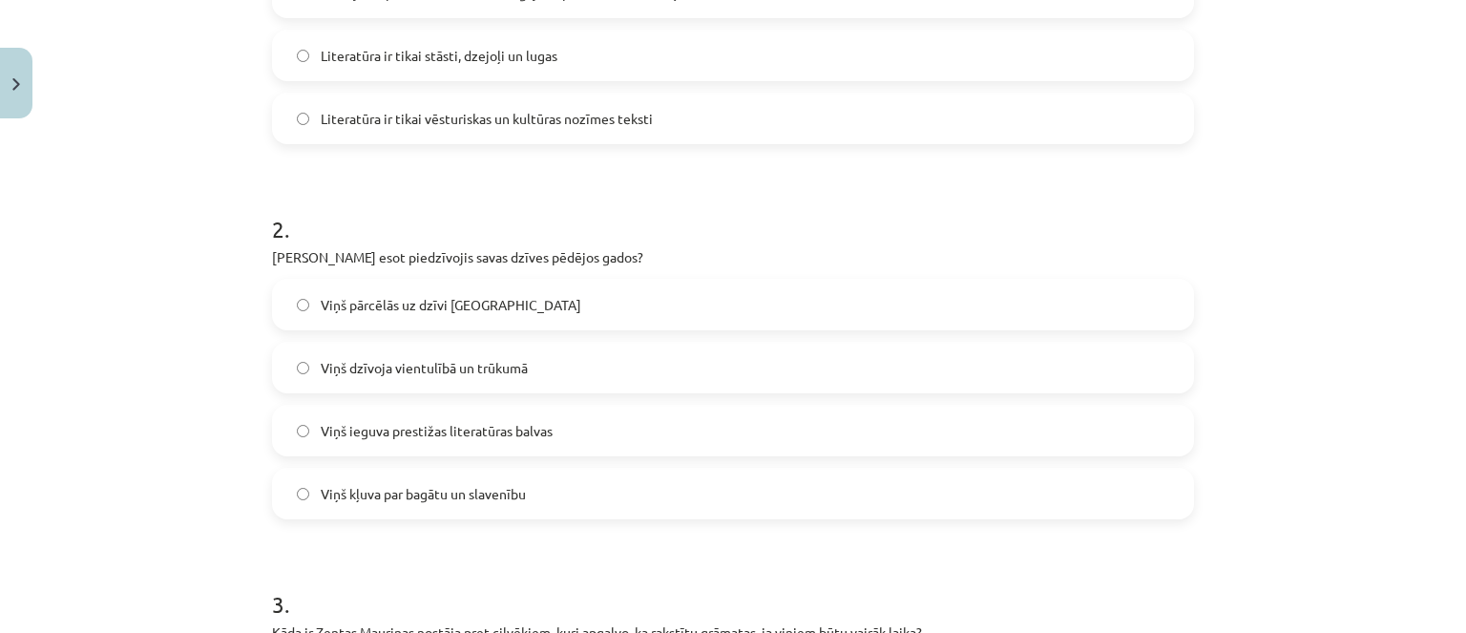
click at [539, 381] on label "Viņš dzīvoja vientulībā un trūkumā" at bounding box center [733, 368] width 918 height 48
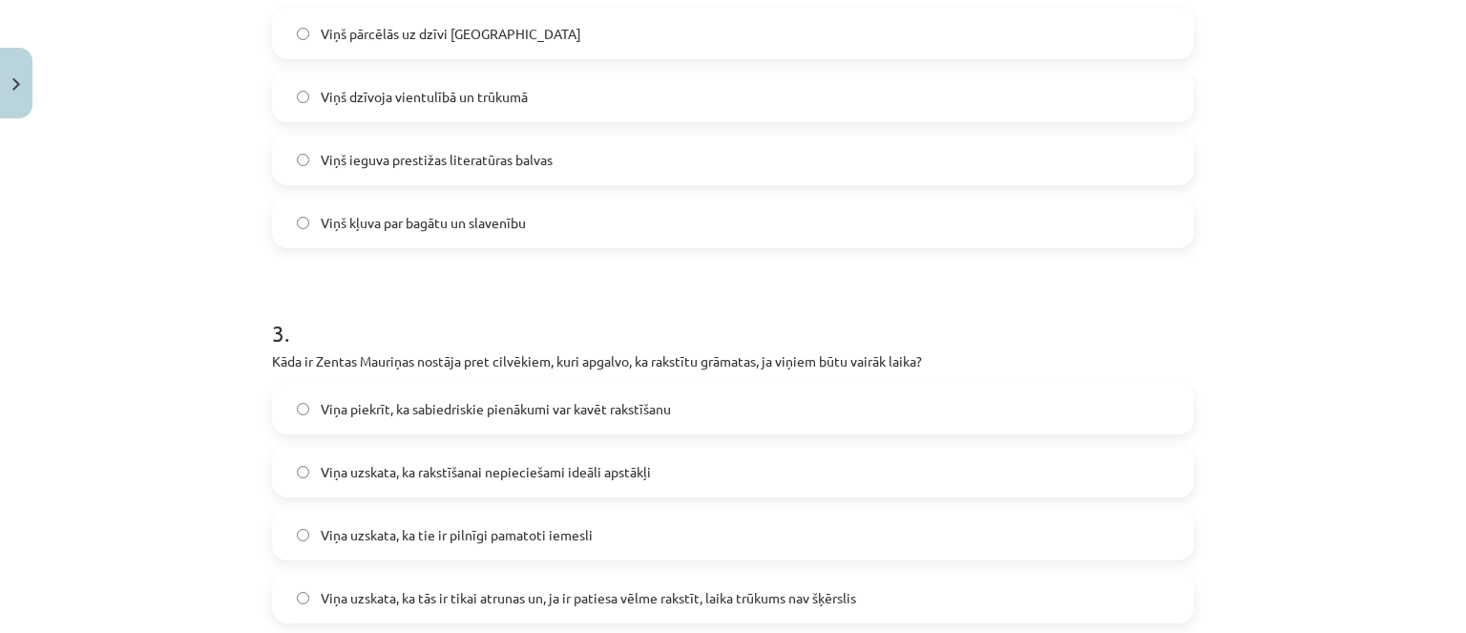
scroll to position [859, 0]
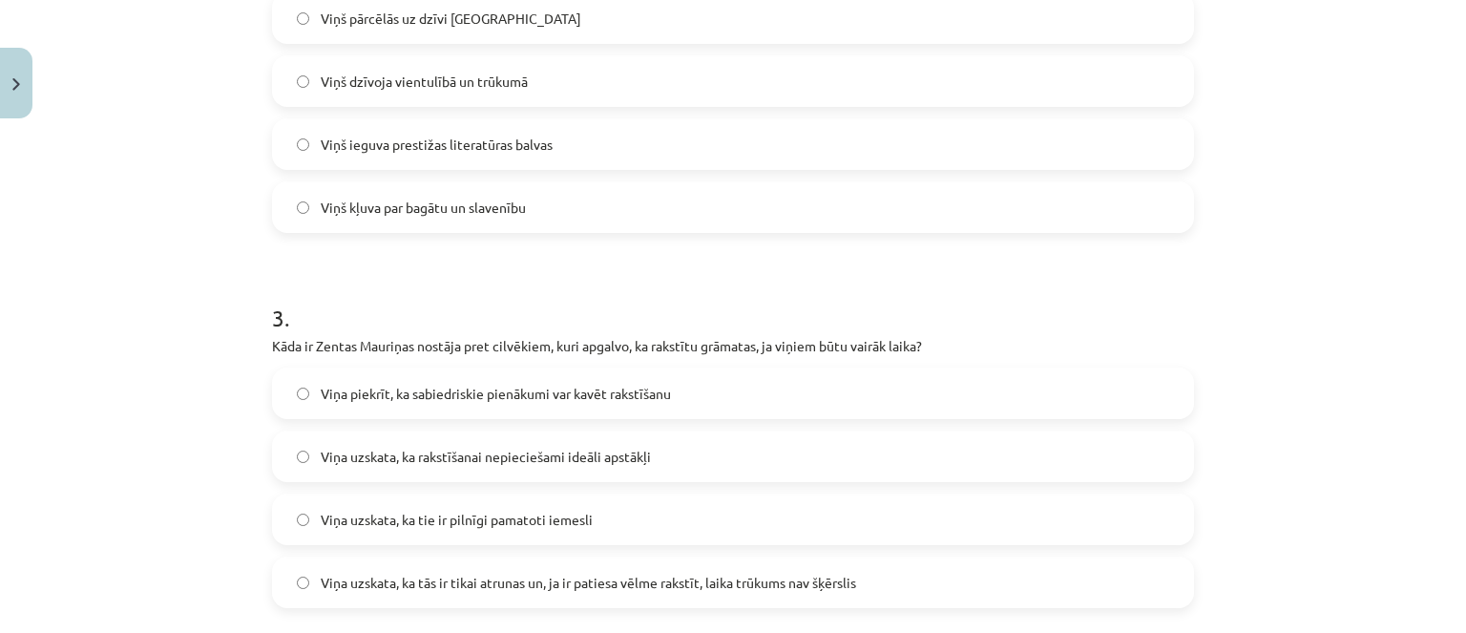
click at [517, 560] on label "Viņa uzskata, ka tās ir tikai atrunas un, ja ir patiesa vēlme rakstīt, laika tr…" at bounding box center [733, 582] width 918 height 48
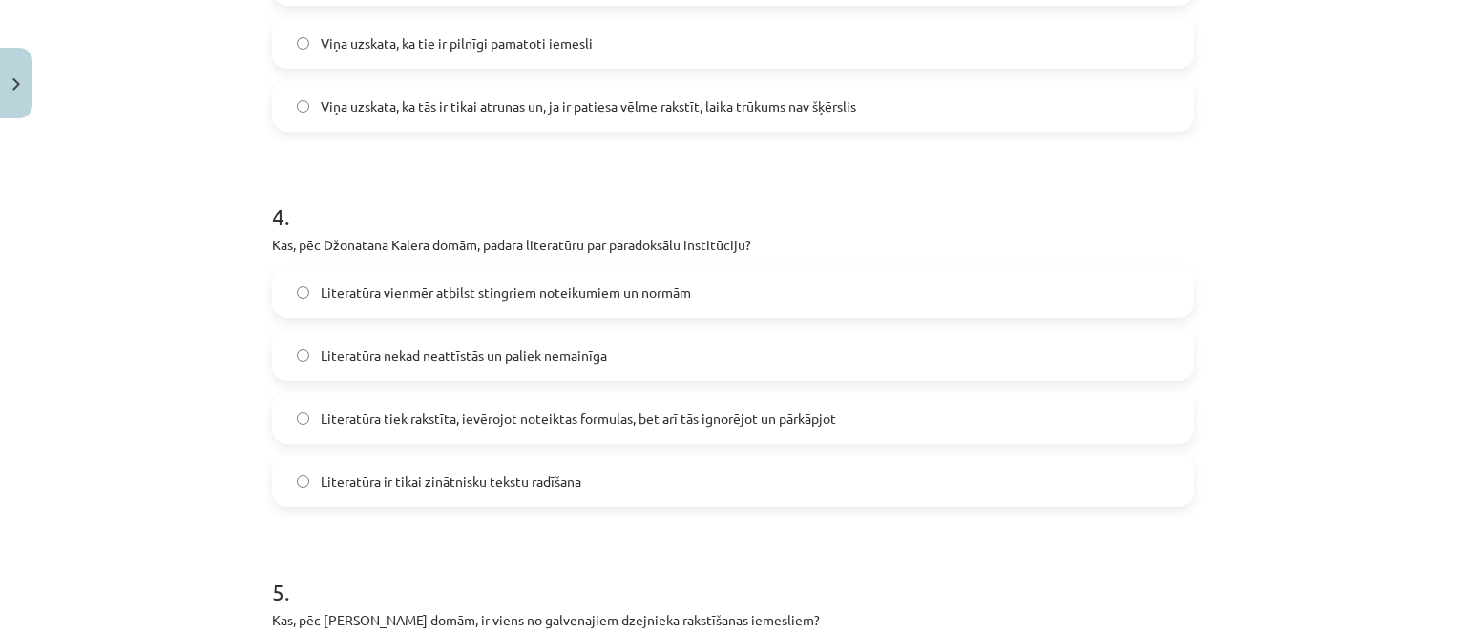
scroll to position [1336, 0]
click at [592, 423] on span "Literatūra tiek rakstīta, ievērojot noteiktas formulas, bet arī tās ignorējot u…" at bounding box center [578, 418] width 515 height 20
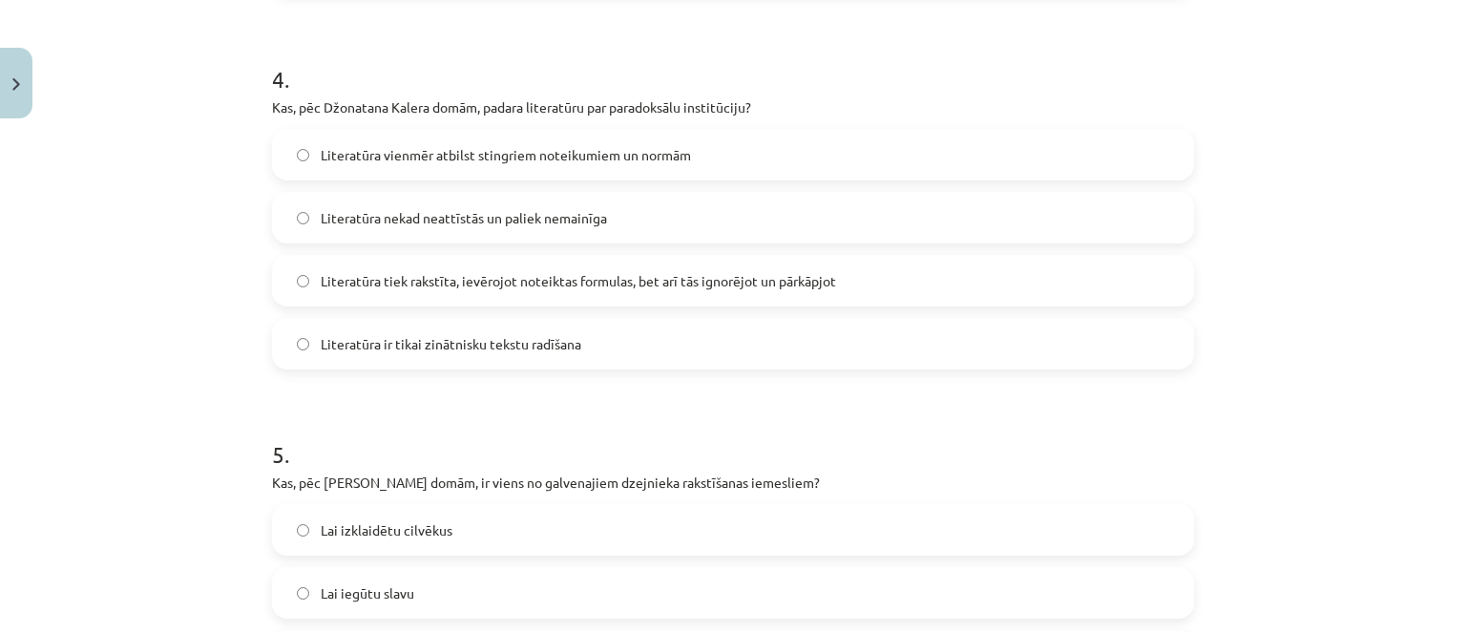
scroll to position [1718, 0]
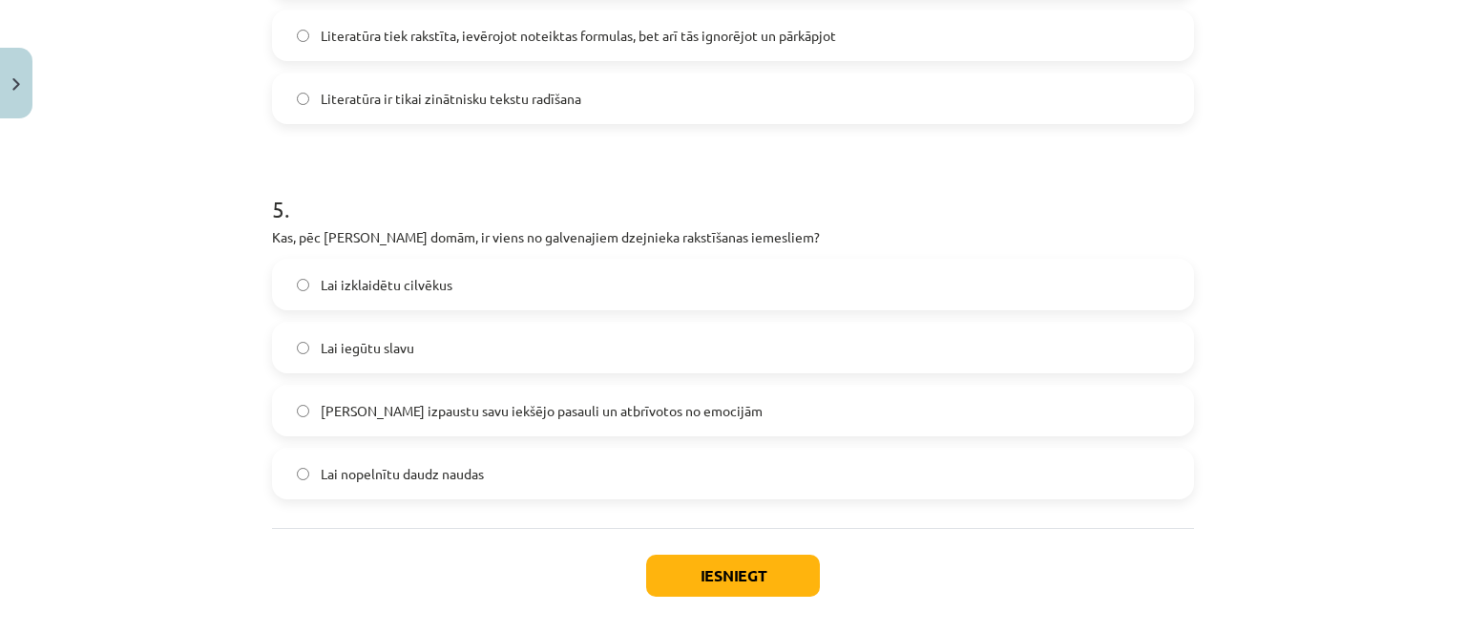
click at [649, 401] on span "[PERSON_NAME] izpaustu savu iekšējo pasauli un atbrīvotos no emocijām" at bounding box center [542, 411] width 442 height 20
click at [702, 544] on div "Iesniegt Aizvērt" at bounding box center [733, 595] width 922 height 134
click at [702, 566] on button "Iesniegt" at bounding box center [733, 576] width 174 height 42
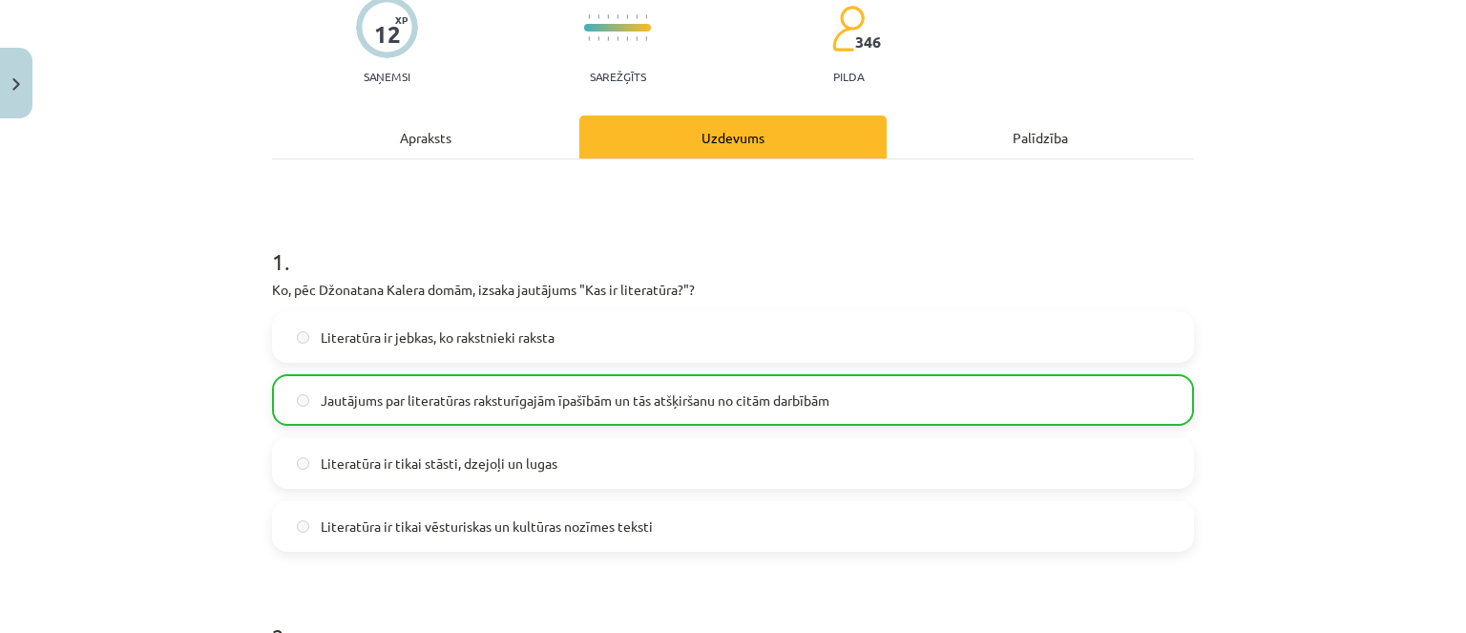
scroll to position [0, 0]
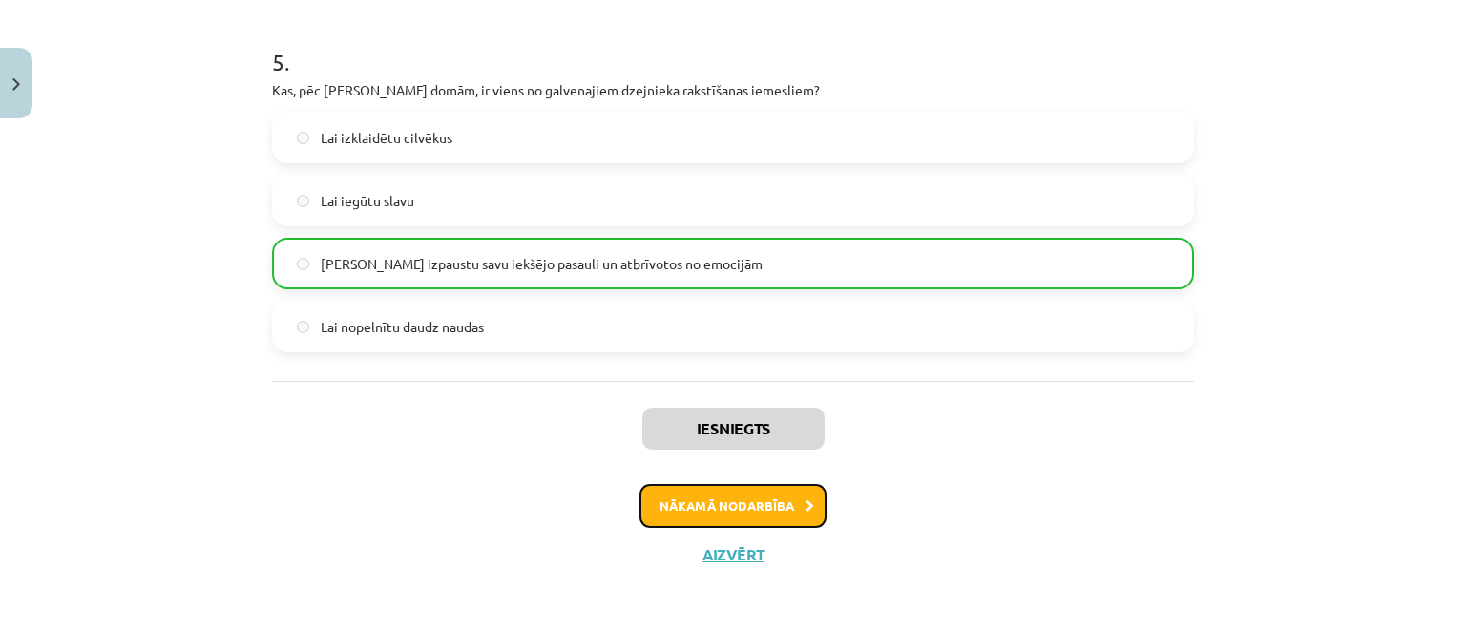
click at [709, 513] on button "Nākamā nodarbība" at bounding box center [732, 506] width 187 height 44
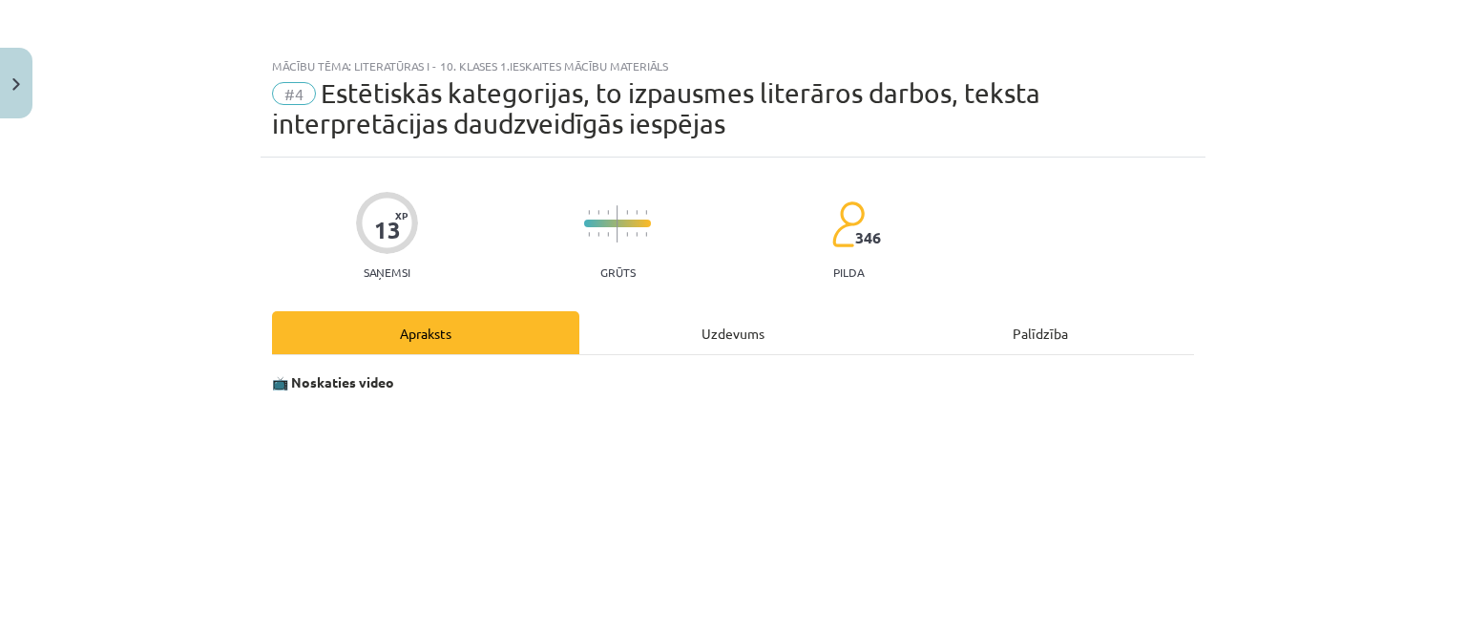
click at [790, 340] on div "Uzdevums" at bounding box center [732, 332] width 307 height 43
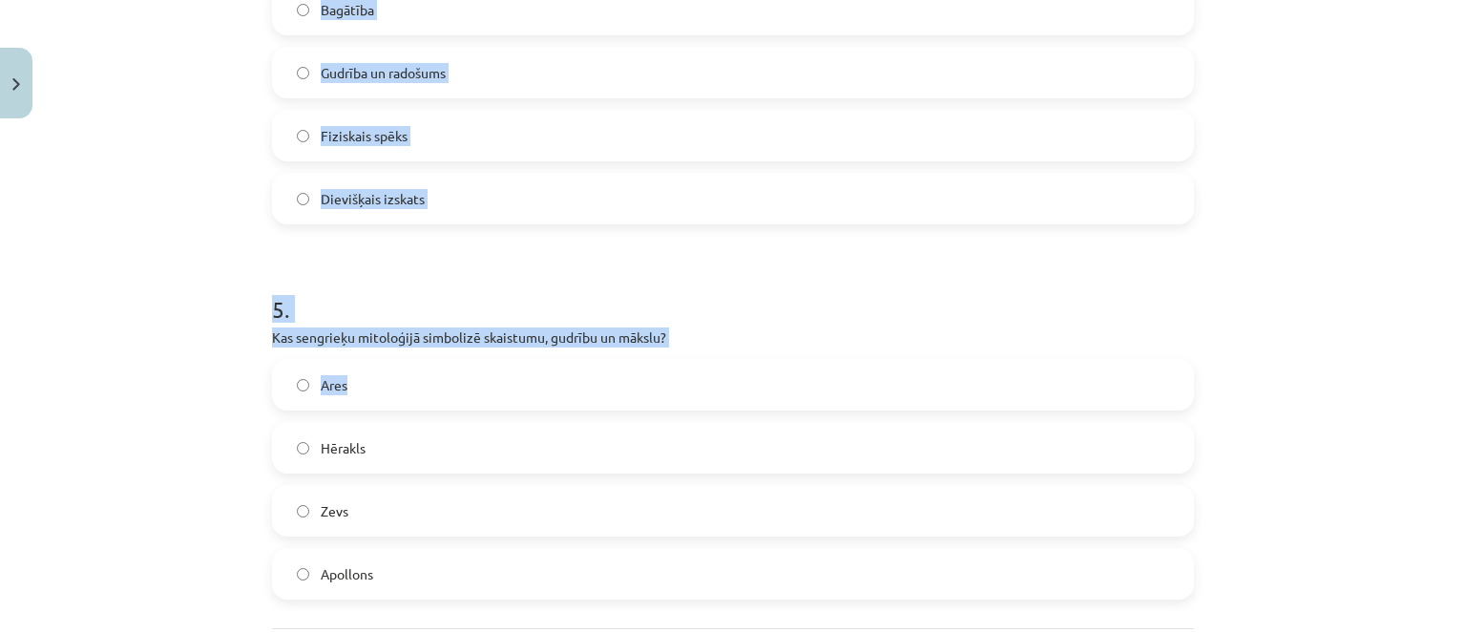
scroll to position [1835, 0]
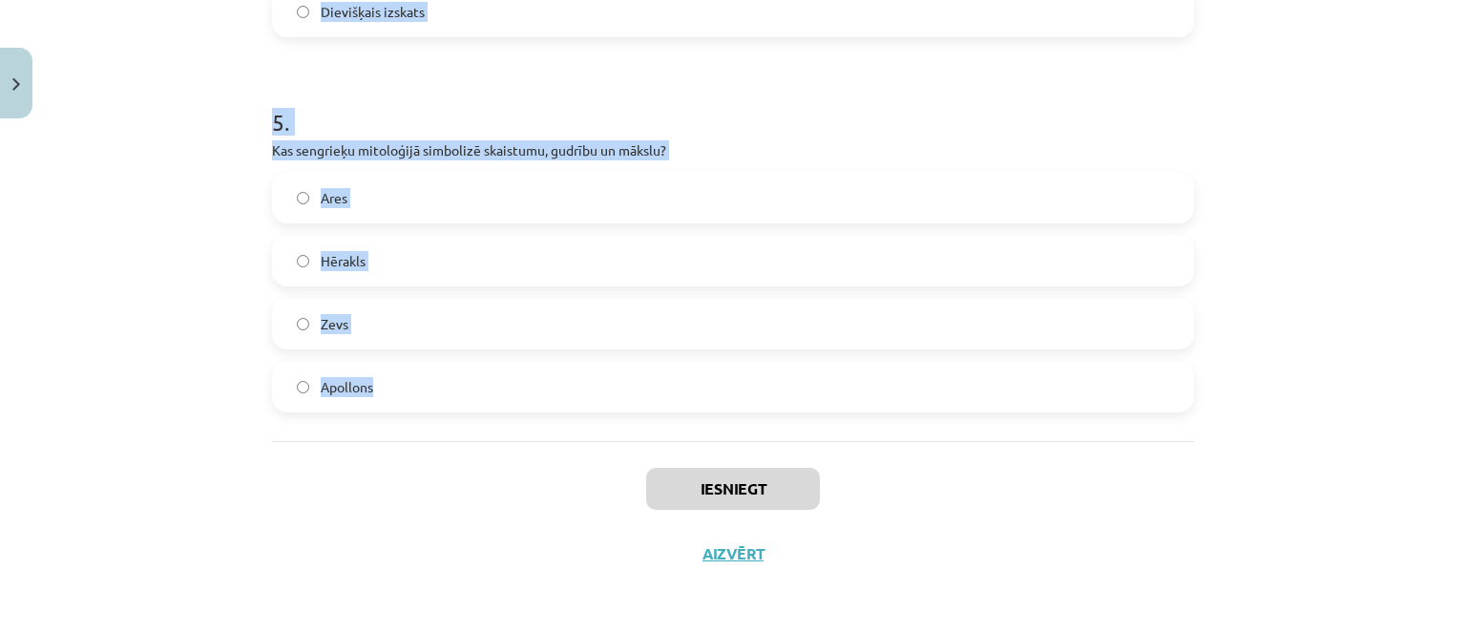
drag, startPoint x: 265, startPoint y: 128, endPoint x: 450, endPoint y: 381, distance: 312.9
copy form "1 . Ko simbolizē [PERSON_NAME] uzvara pār Pītonu? Fizisko spēku pār uzvaru Tums…"
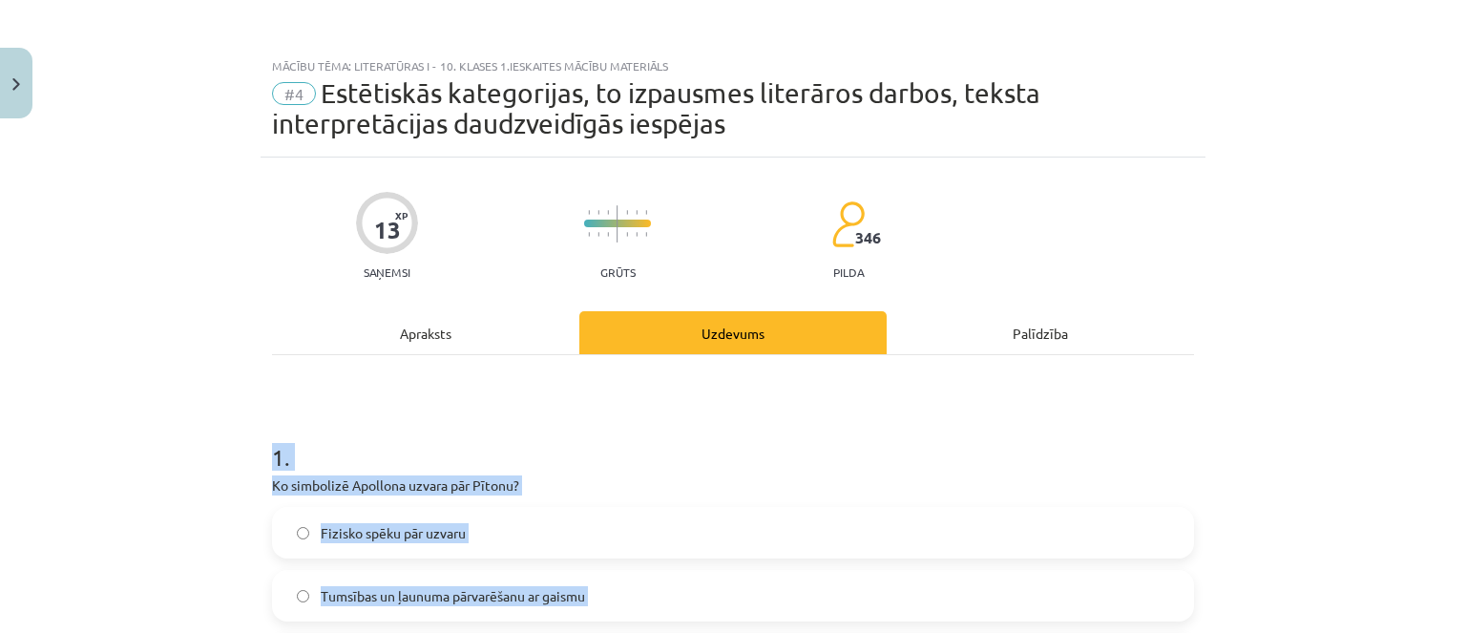
scroll to position [286, 0]
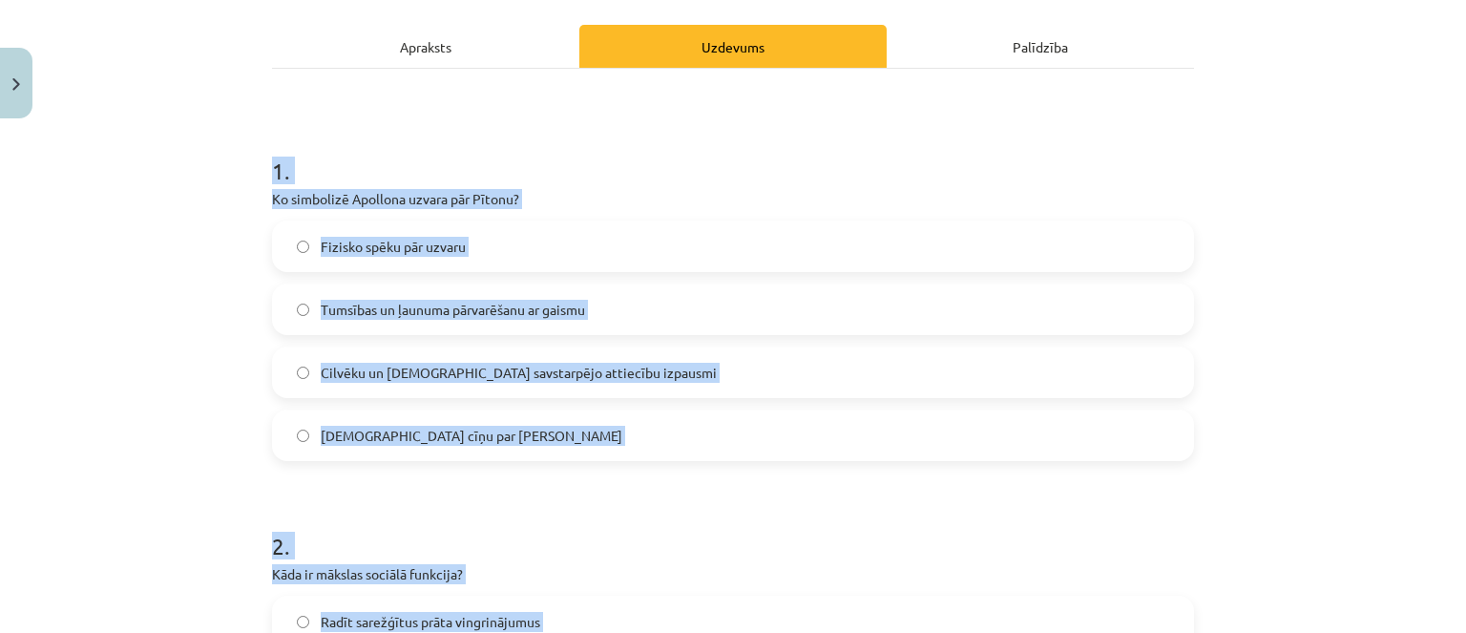
click at [499, 312] on span "Tumsības un ļaunuma pārvarēšanu ar gaismu" at bounding box center [453, 310] width 264 height 20
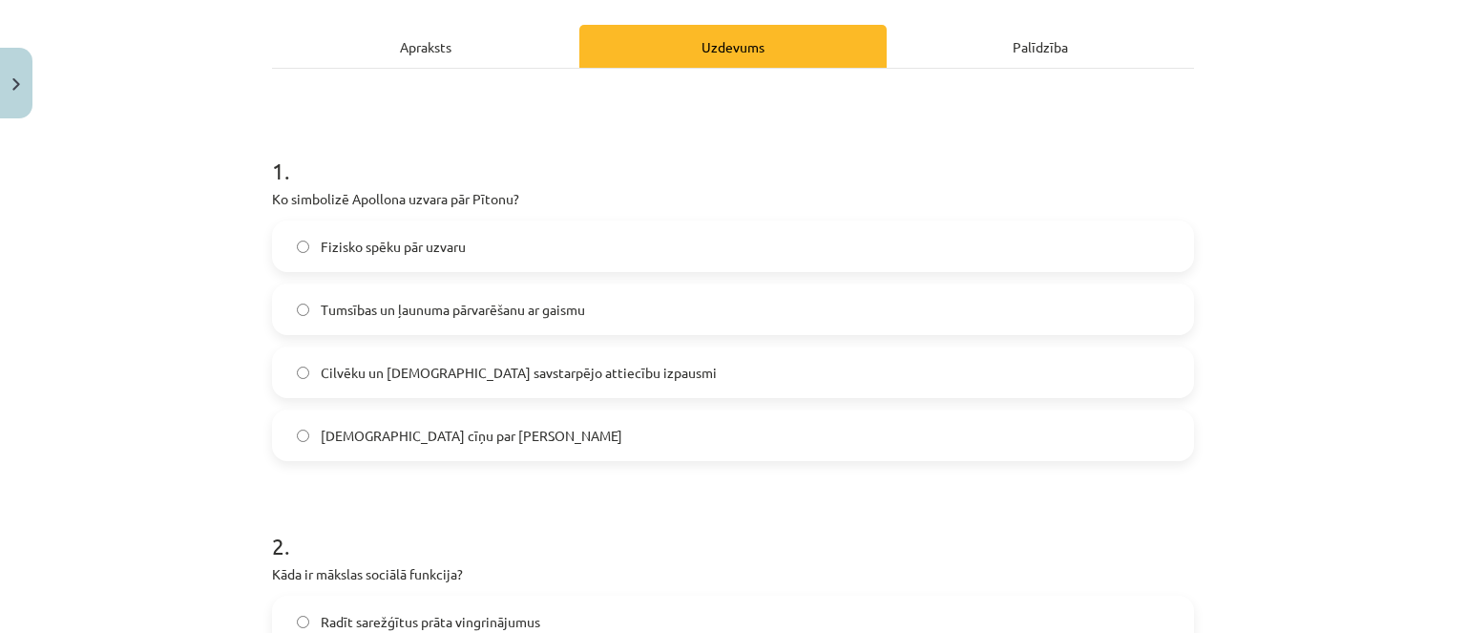
click at [502, 346] on div "Cilvēku un [DEMOGRAPHIC_DATA] savstarpējo attiecību izpausmi" at bounding box center [733, 372] width 922 height 52
click at [504, 354] on label "Cilvēku un [DEMOGRAPHIC_DATA] savstarpējo attiecību izpausmi" at bounding box center [733, 372] width 918 height 48
click at [493, 317] on span "Tumsības un ļaunuma pārvarēšanu ar gaismu" at bounding box center [453, 310] width 264 height 20
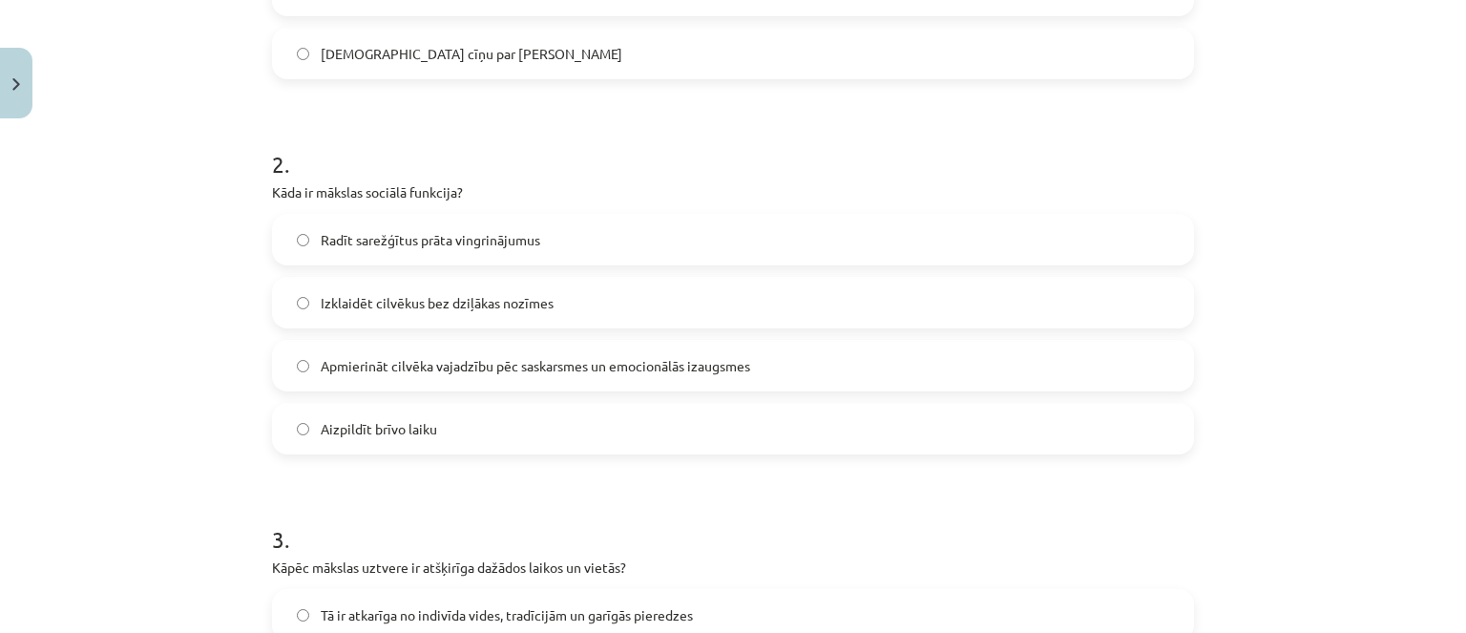
click at [519, 344] on label "Apmierināt cilvēka vajadzību pēc saskarsmes un emocionālās izaugsmes" at bounding box center [733, 366] width 918 height 48
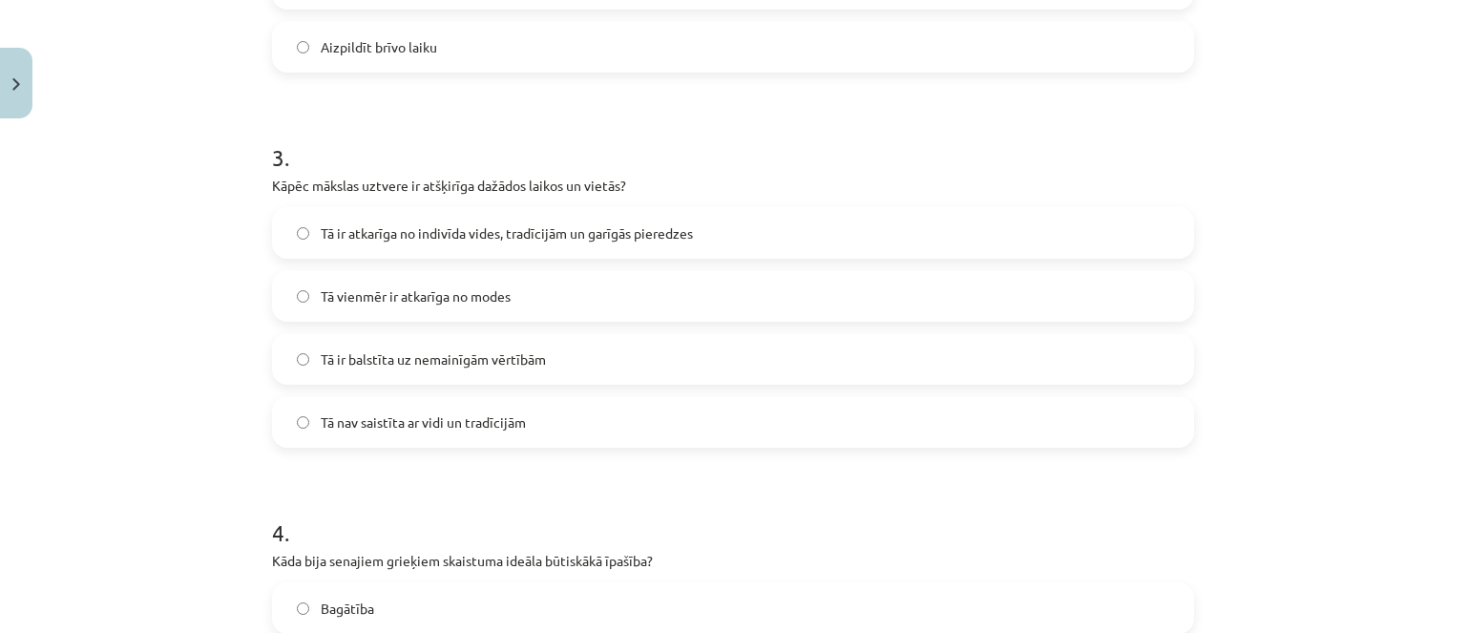
drag, startPoint x: 512, startPoint y: 262, endPoint x: 508, endPoint y: 252, distance: 10.3
click at [509, 254] on div "Tā ir atkarīga no indivīda vides, tradīcijām un garīgās pieredzes Tā vienmēr ir…" at bounding box center [733, 327] width 922 height 241
click at [490, 247] on label "Tā ir atkarīga no indivīda vides, tradīcijām un garīgās pieredzes" at bounding box center [733, 233] width 918 height 48
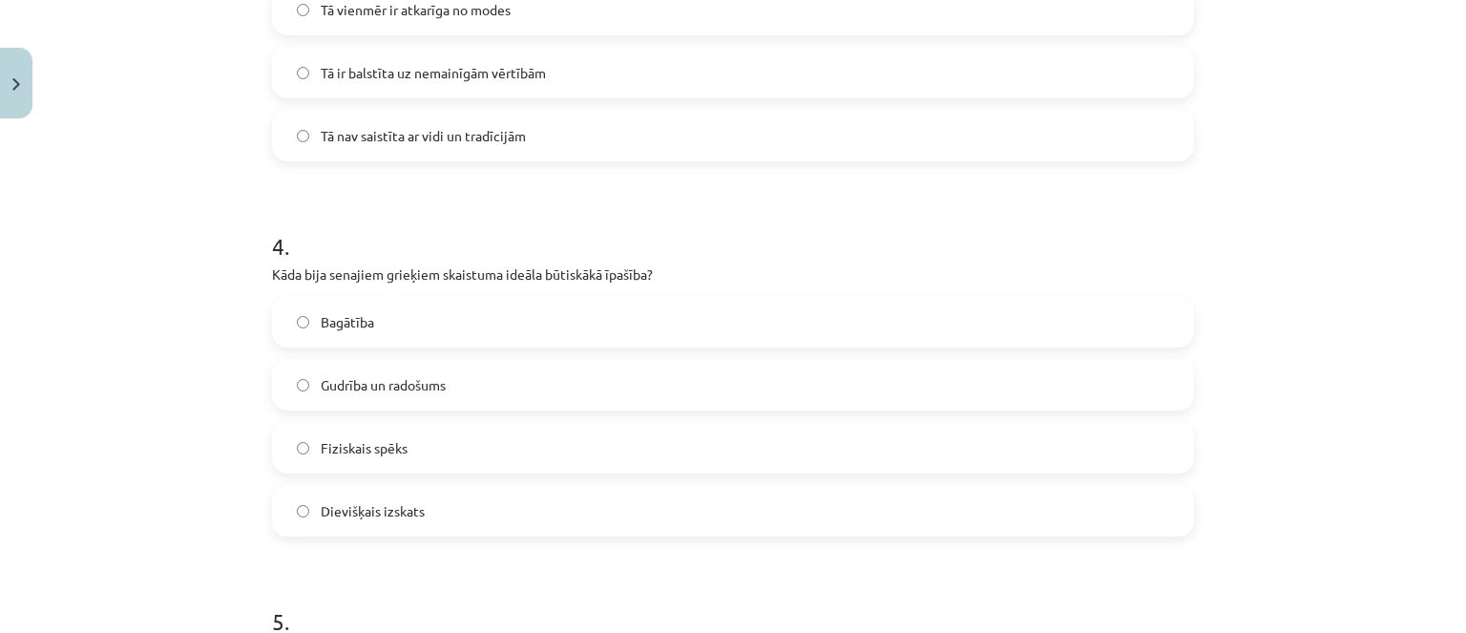
scroll to position [1432, 0]
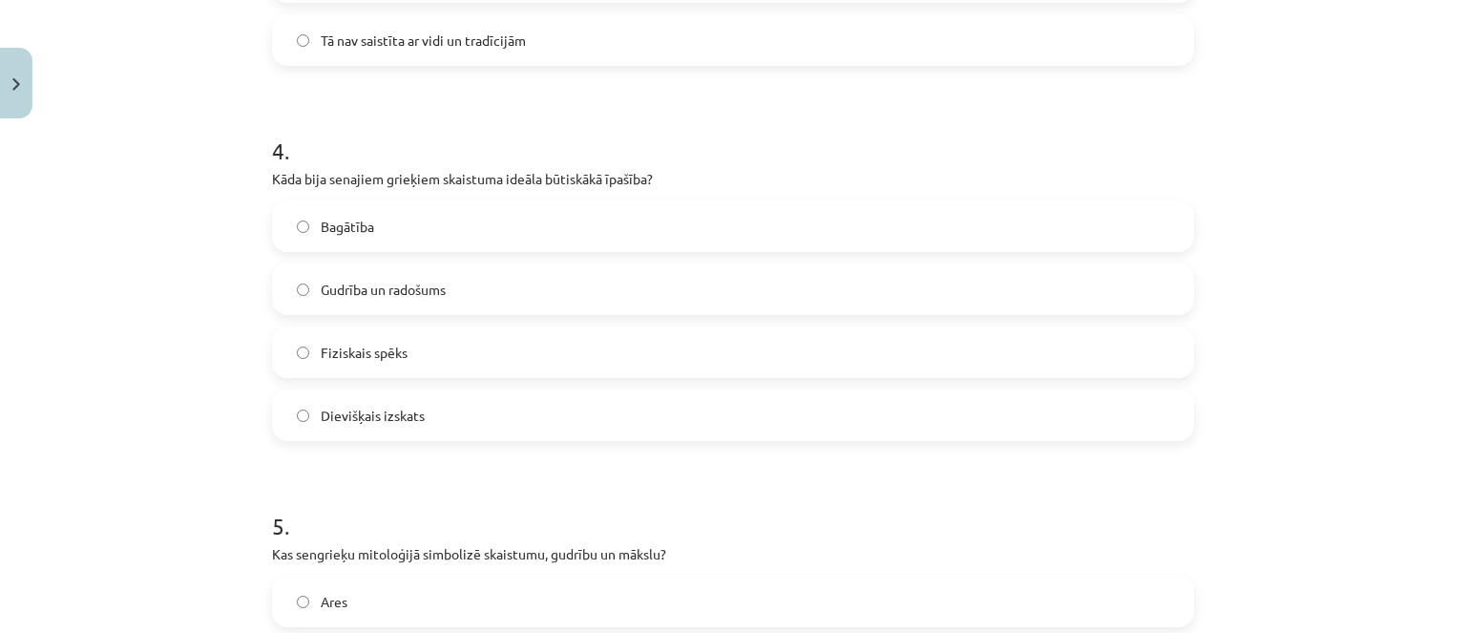
click at [395, 297] on span "Gudrība un radošums" at bounding box center [383, 290] width 125 height 20
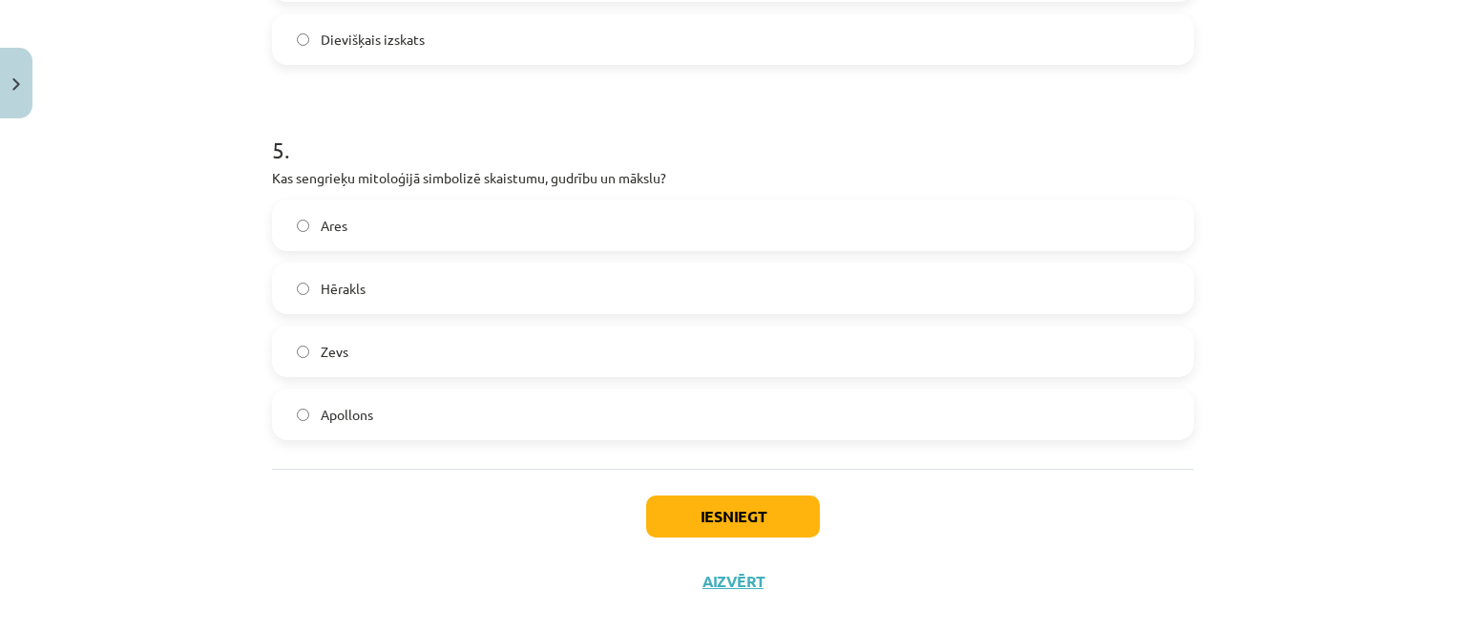
scroll to position [1813, 0]
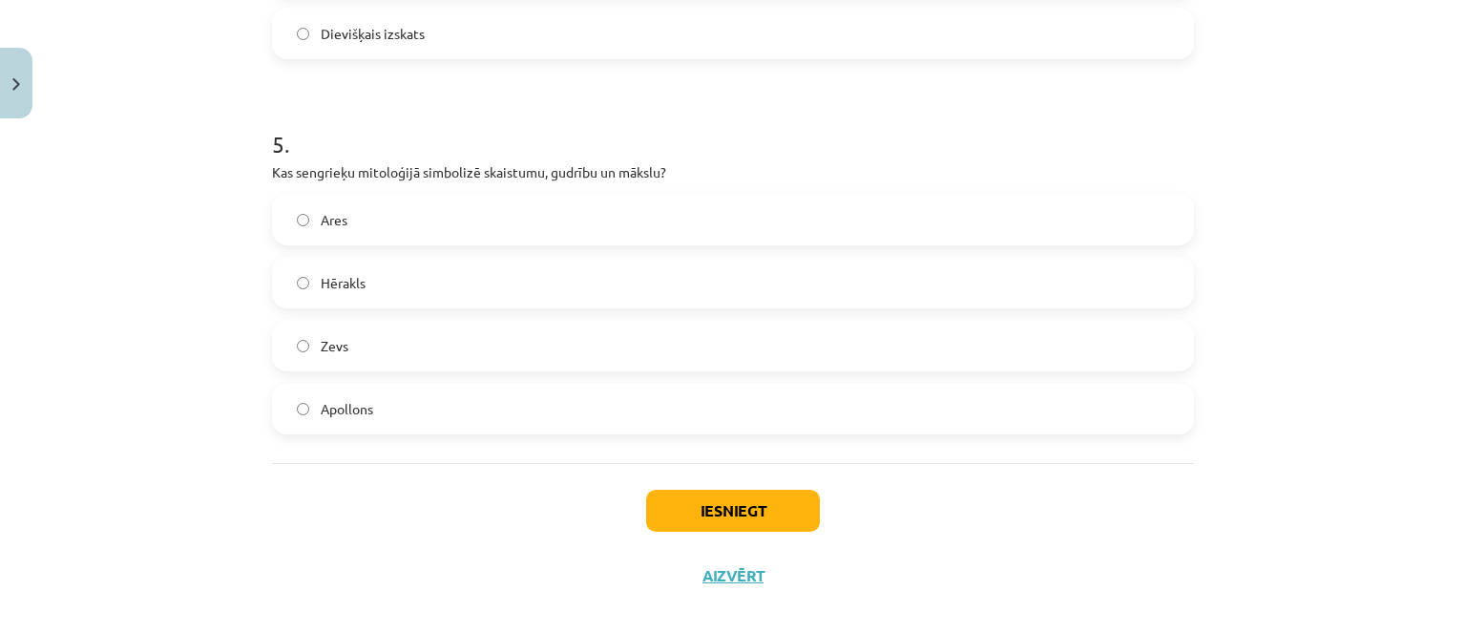
click at [435, 396] on label "Apollons" at bounding box center [733, 409] width 918 height 48
drag, startPoint x: 617, startPoint y: 484, endPoint x: 653, endPoint y: 508, distance: 43.4
click at [618, 486] on div "Iesniegt Aizvērt" at bounding box center [733, 530] width 922 height 134
click at [653, 508] on button "Iesniegt" at bounding box center [733, 511] width 174 height 42
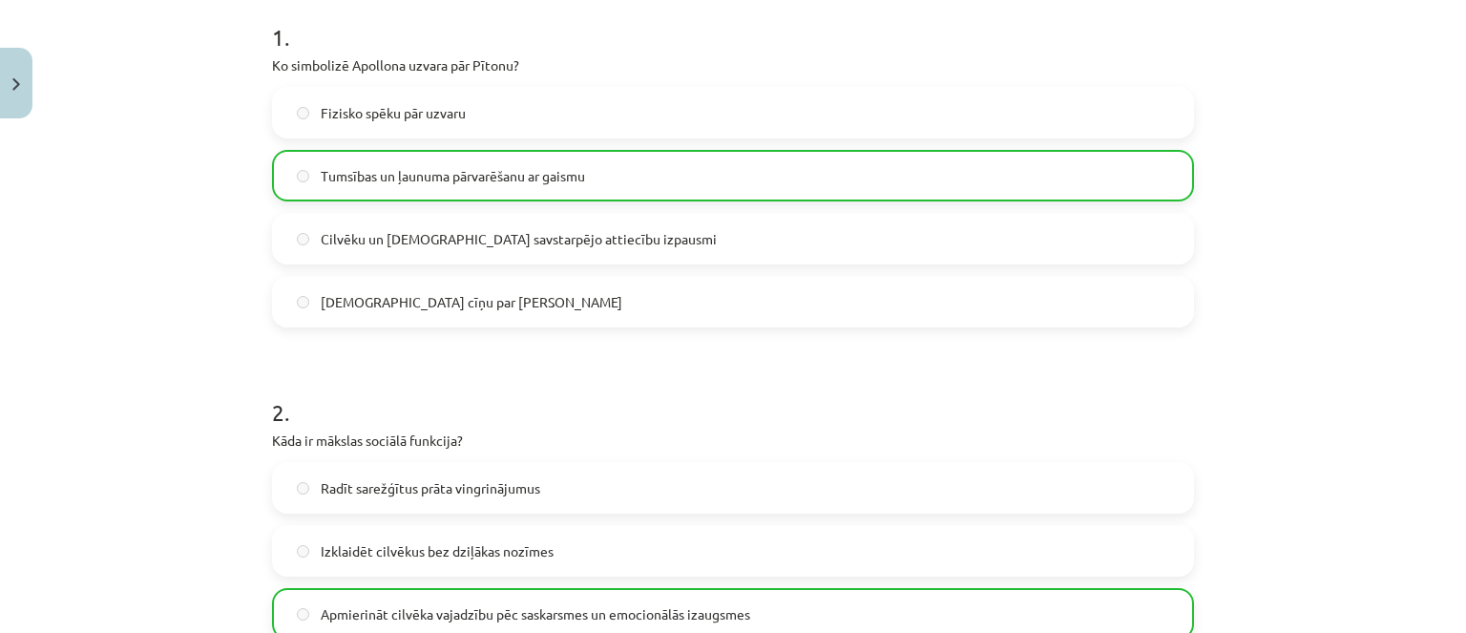
scroll to position [0, 0]
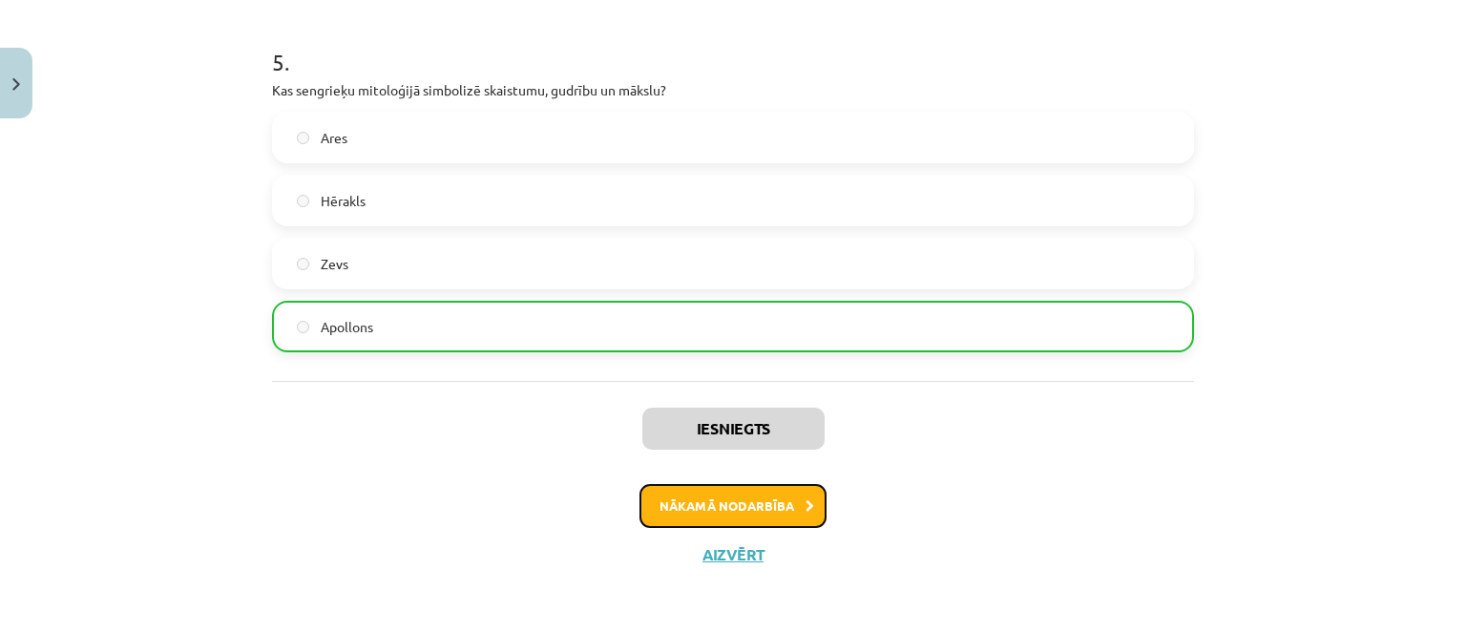
click at [668, 502] on button "Nākamā nodarbība" at bounding box center [732, 506] width 187 height 44
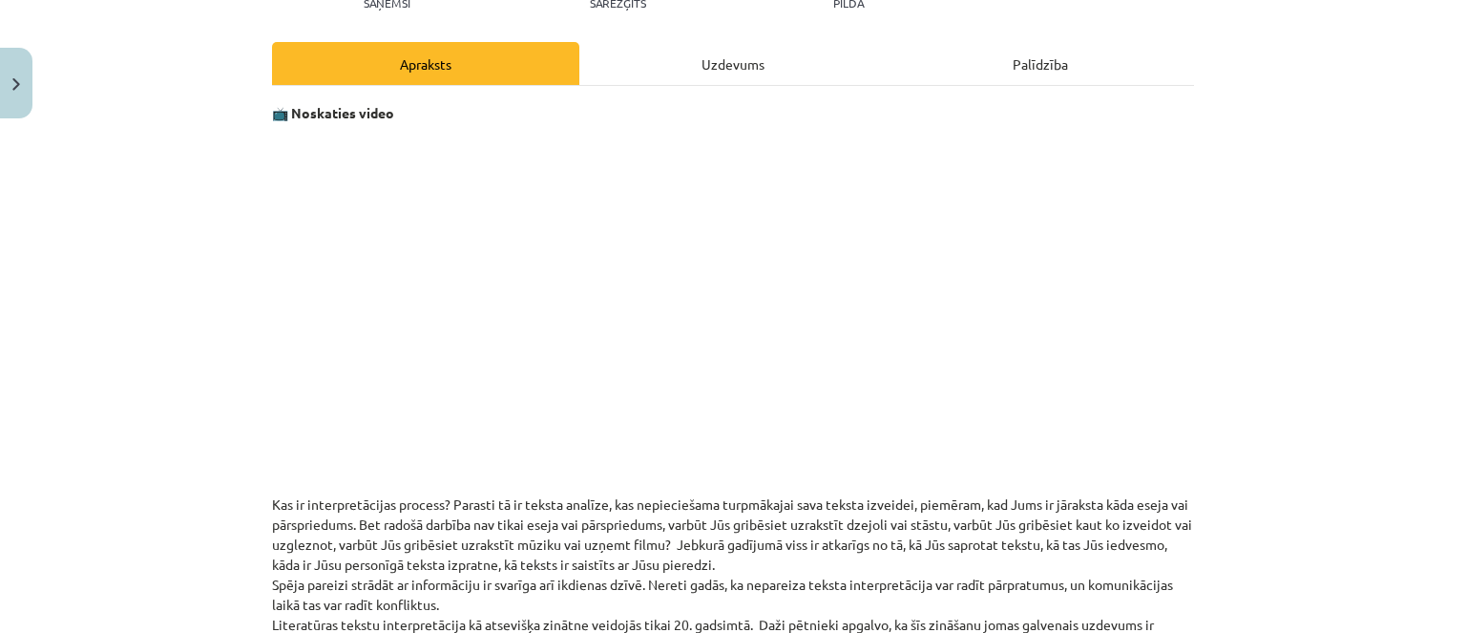
click at [664, 72] on div "Uzdevums" at bounding box center [732, 63] width 307 height 43
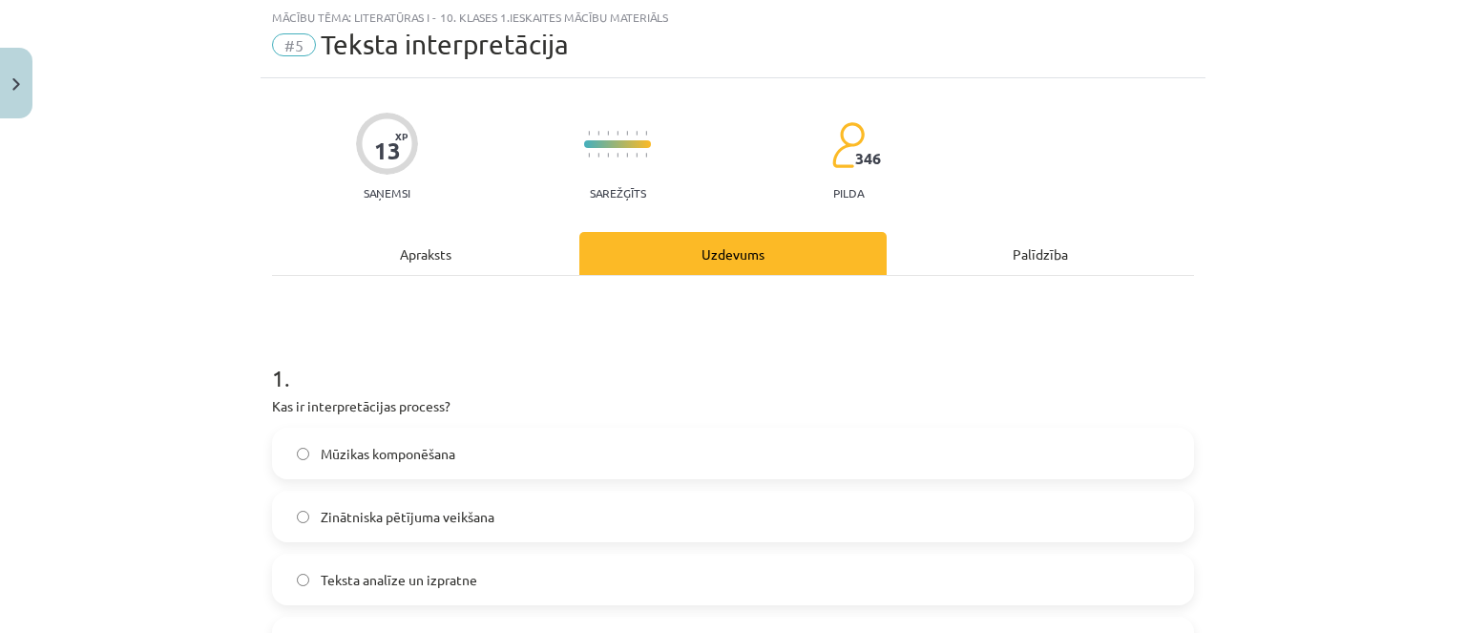
scroll to position [48, 0]
drag, startPoint x: 268, startPoint y: 392, endPoint x: 317, endPoint y: 404, distance: 50.0
click at [317, 404] on div "1 . Kas ir interpretācijas process? Mūzikas komponēšana Zinātniska pētījuma vei…" at bounding box center [733, 500] width 922 height 337
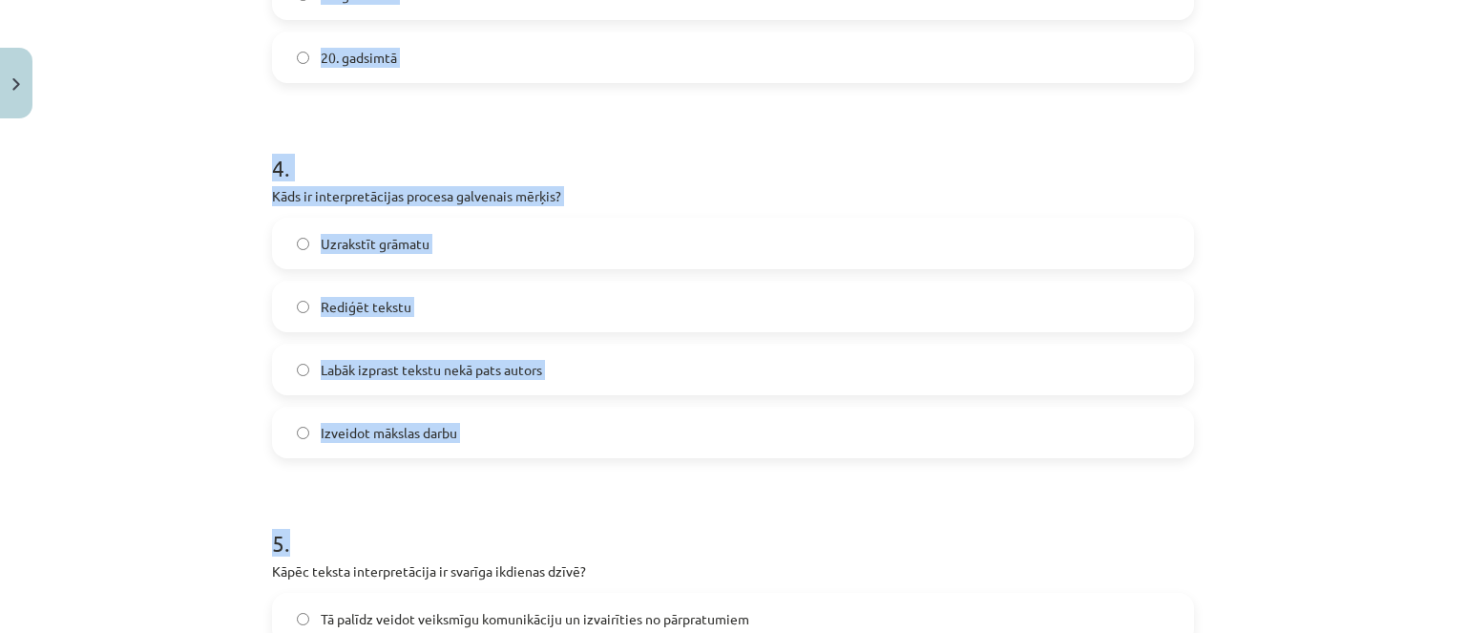
scroll to position [1805, 0]
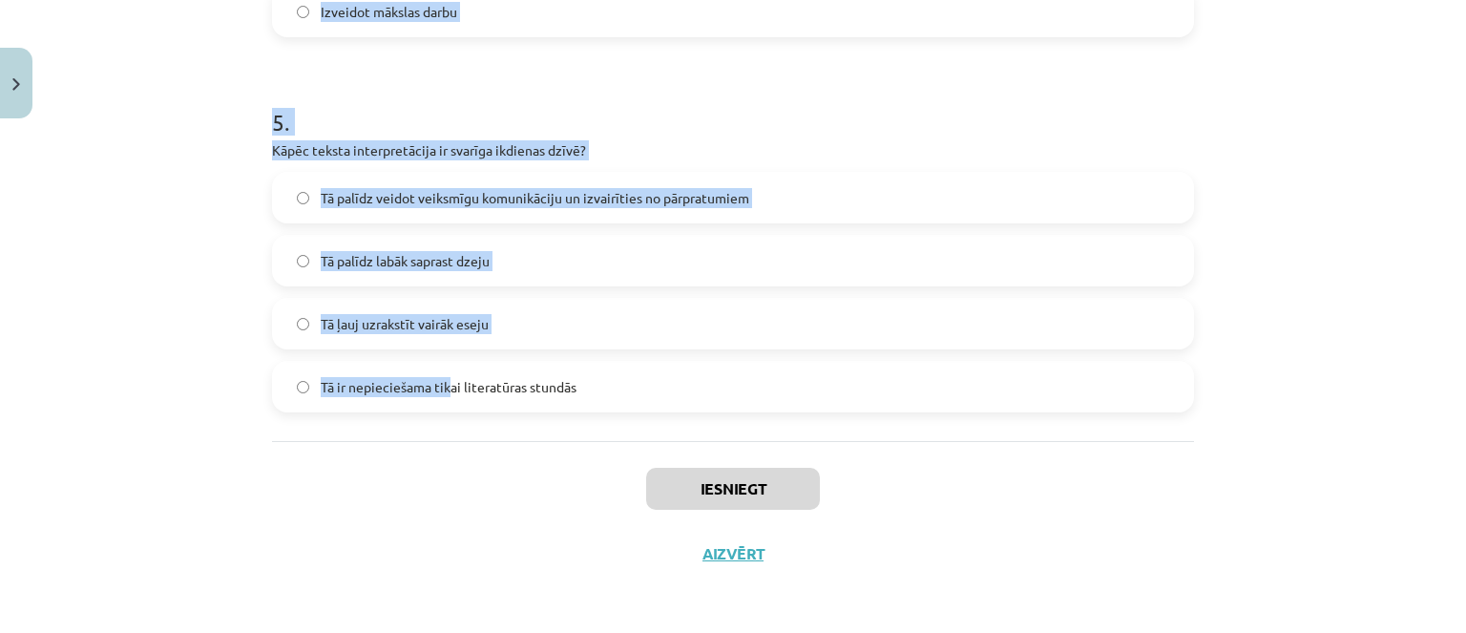
drag, startPoint x: 261, startPoint y: 374, endPoint x: 448, endPoint y: 405, distance: 189.5
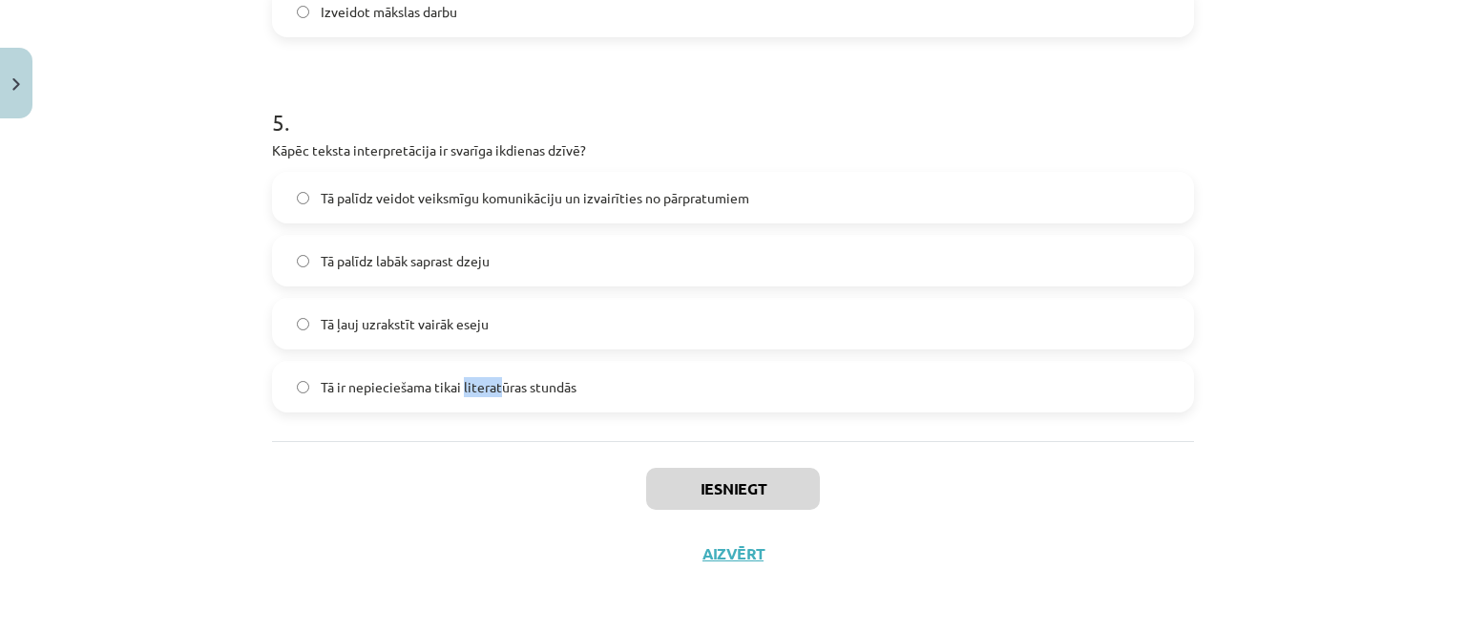
drag, startPoint x: 489, startPoint y: 402, endPoint x: 527, endPoint y: 388, distance: 40.8
click at [507, 395] on label "Tā ir nepieciešama tikai literatūras stundās" at bounding box center [733, 387] width 918 height 48
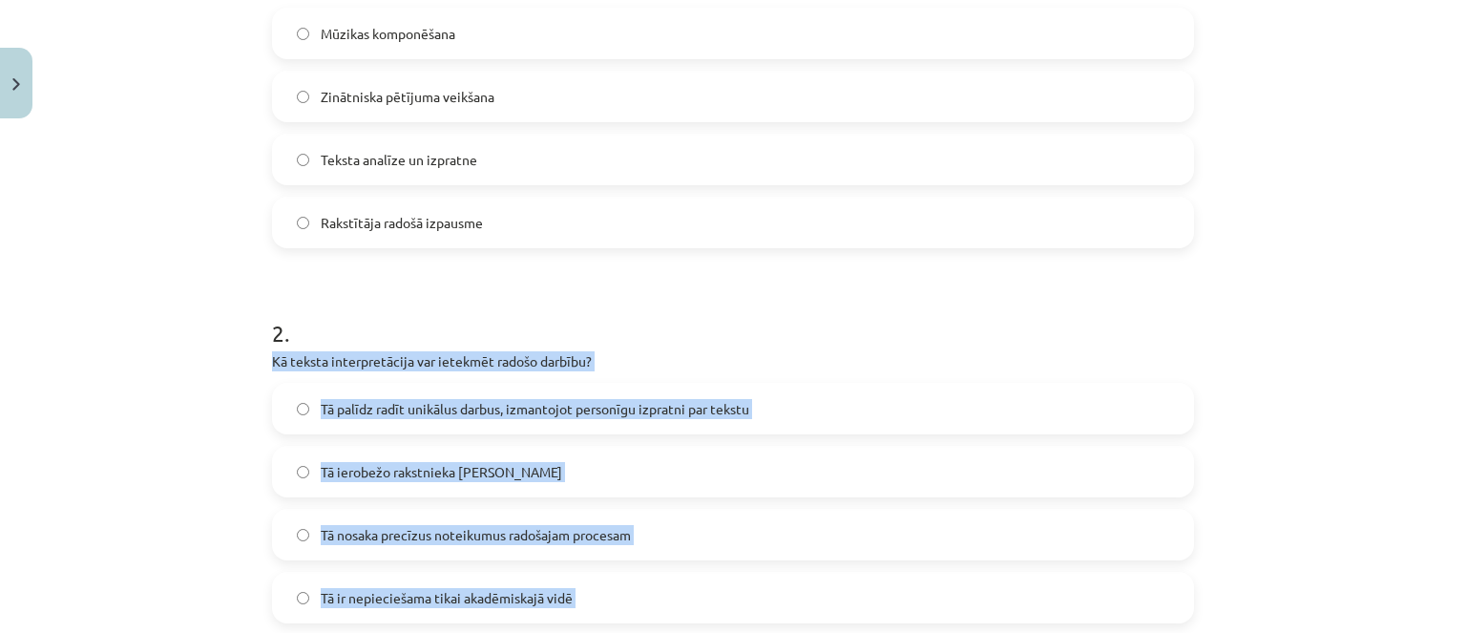
scroll to position [0, 0]
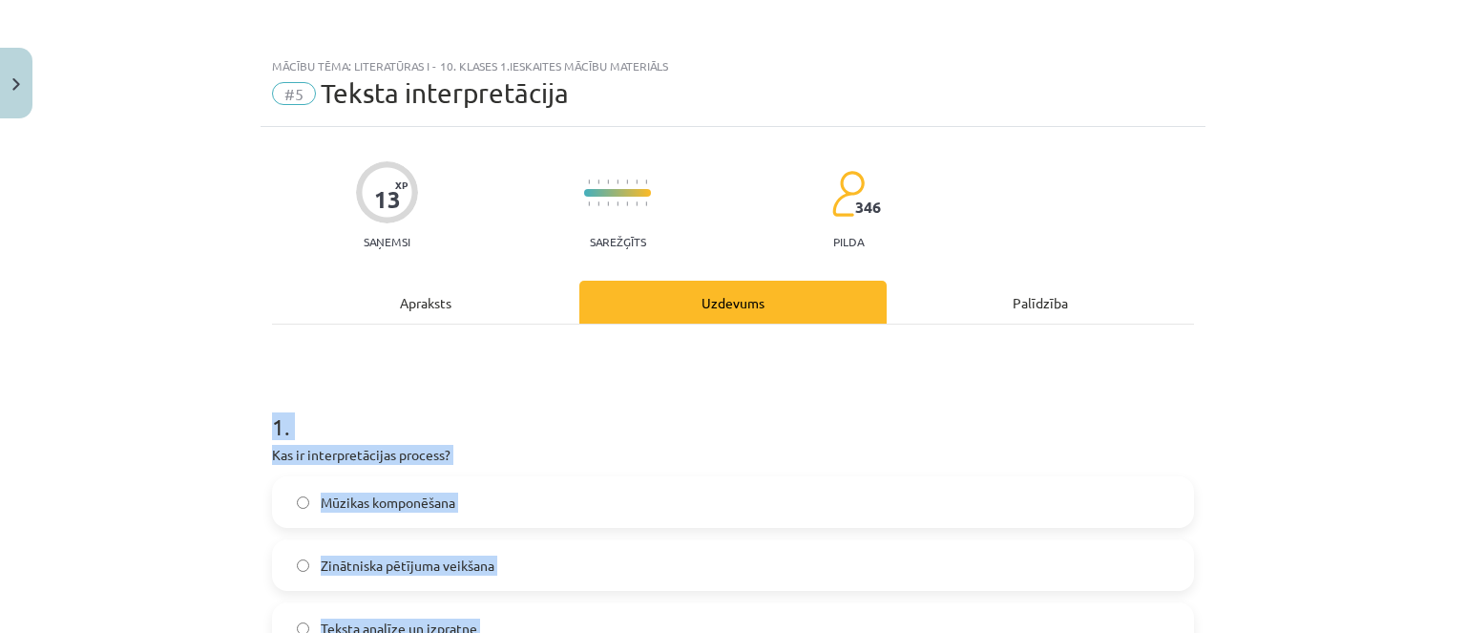
drag, startPoint x: 578, startPoint y: 380, endPoint x: 269, endPoint y: 423, distance: 312.2
copy form "1 . Kas ir interpretācijas process? Mūzikas komponēšana Zinātniska pētījuma vei…"
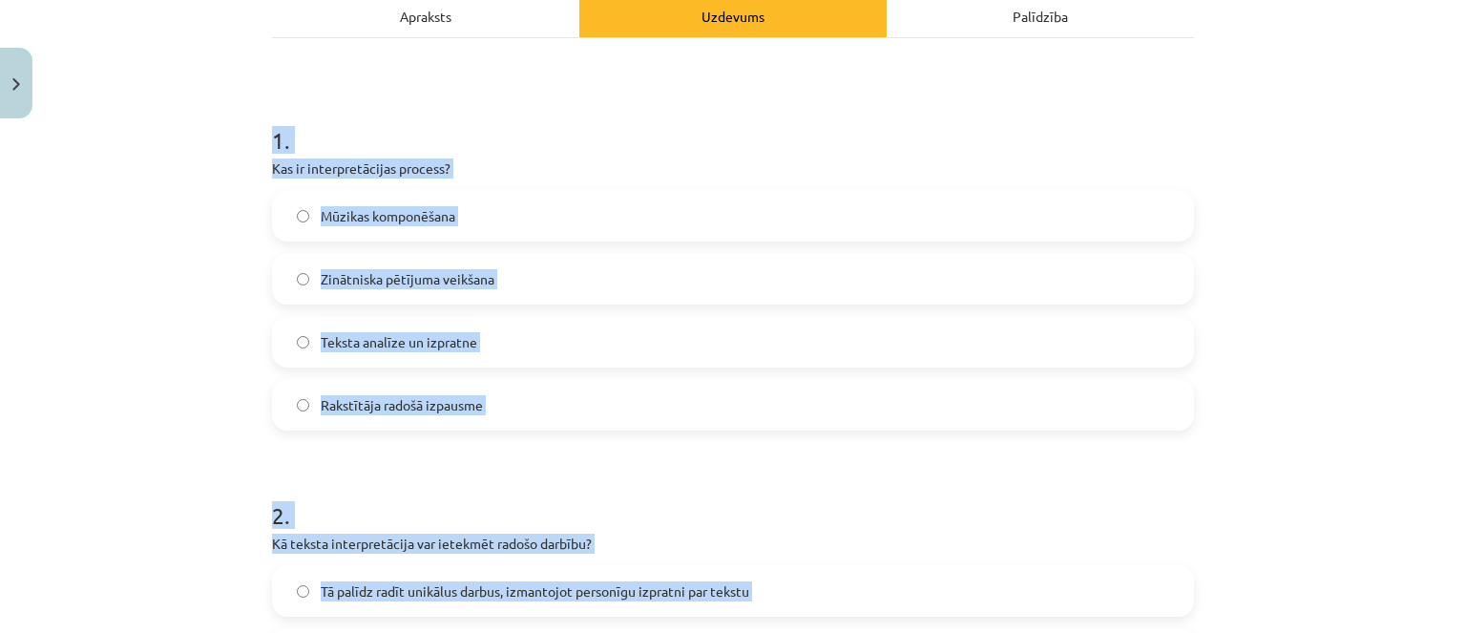
click at [561, 358] on label "Teksta analīze un izpratne" at bounding box center [733, 342] width 918 height 48
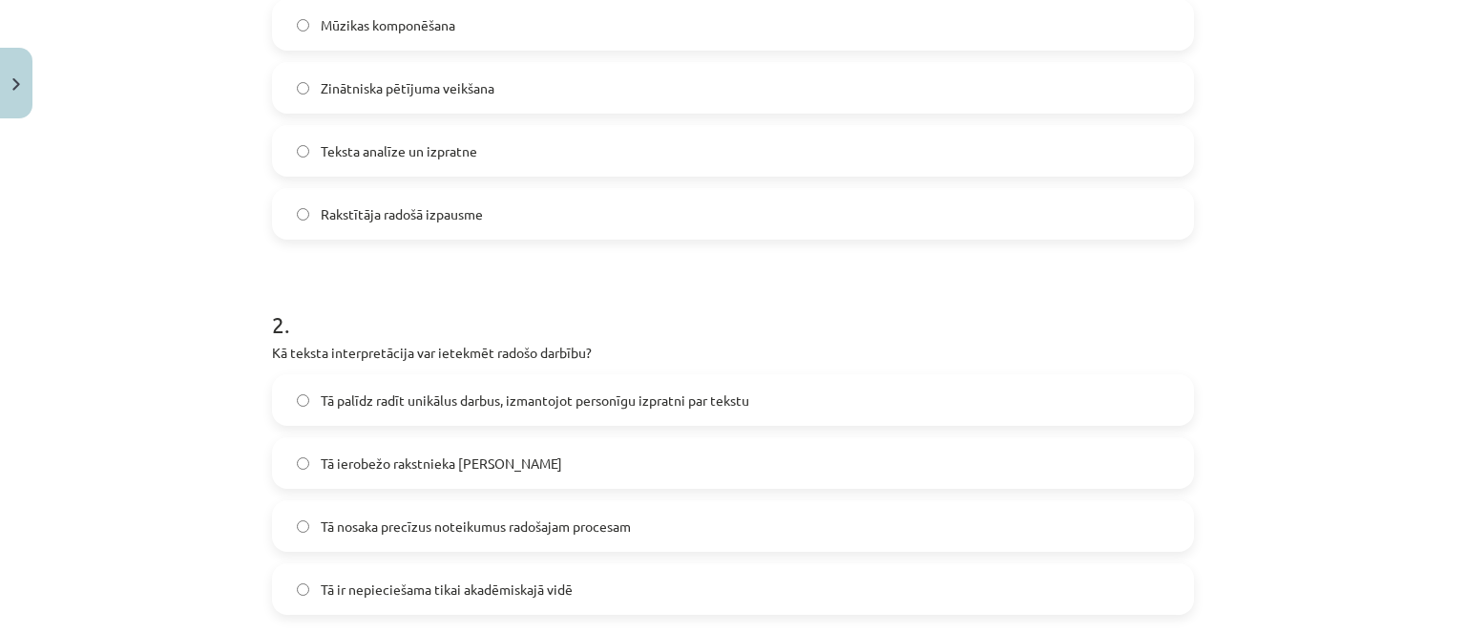
click at [519, 385] on label "Tā palīdz radīt unikālus darbus, izmantojot personīgu izpratni par tekstu" at bounding box center [733, 400] width 918 height 48
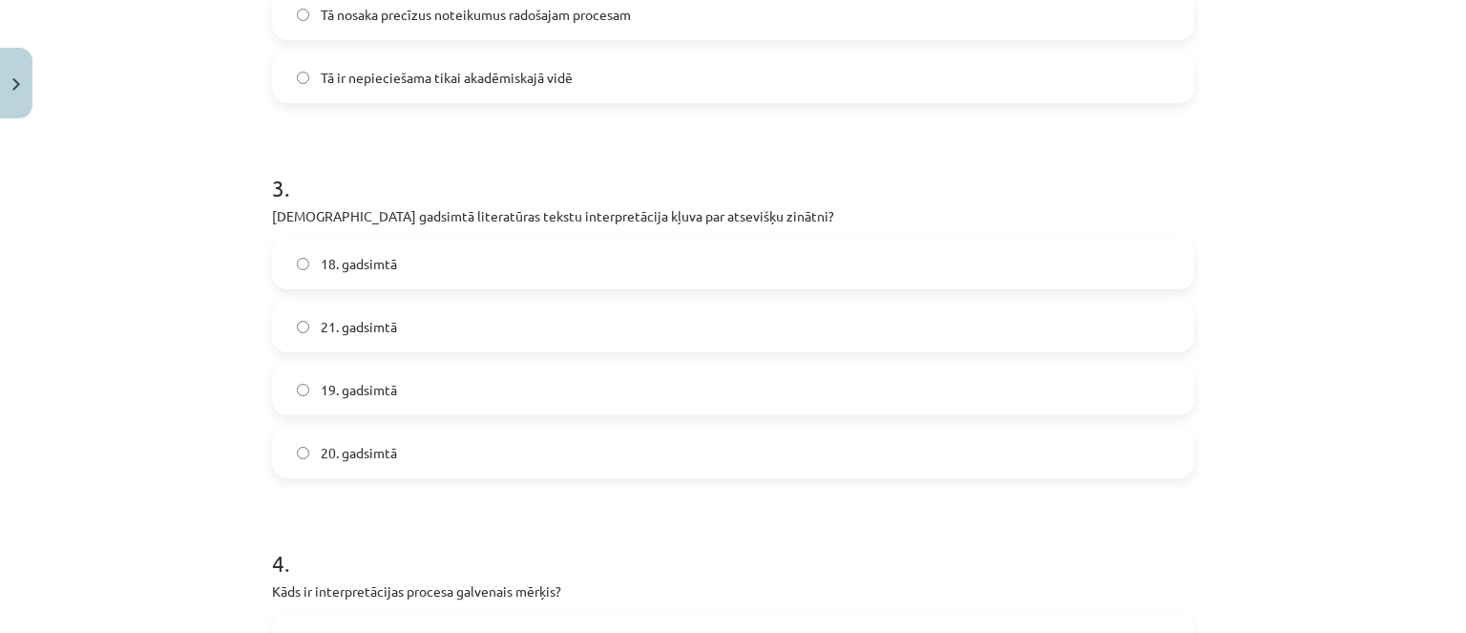
scroll to position [1050, 0]
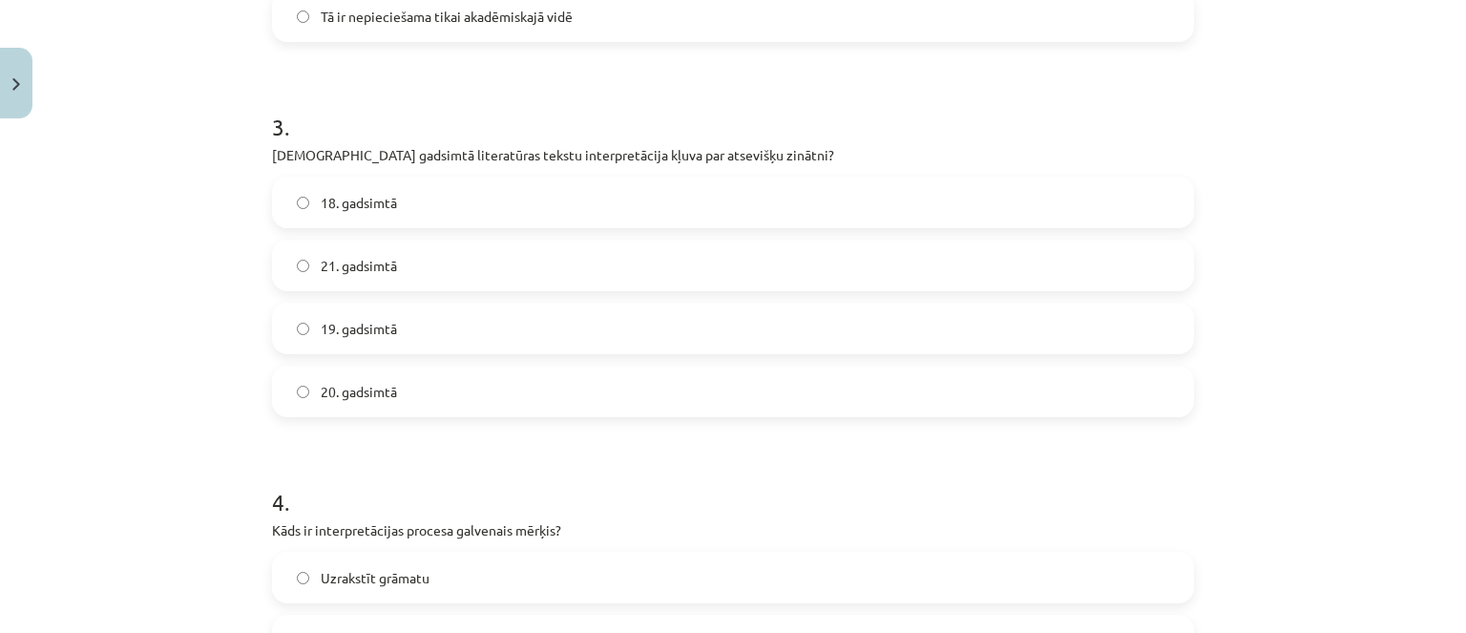
click at [452, 388] on label "20. gadsimtā" at bounding box center [733, 391] width 918 height 48
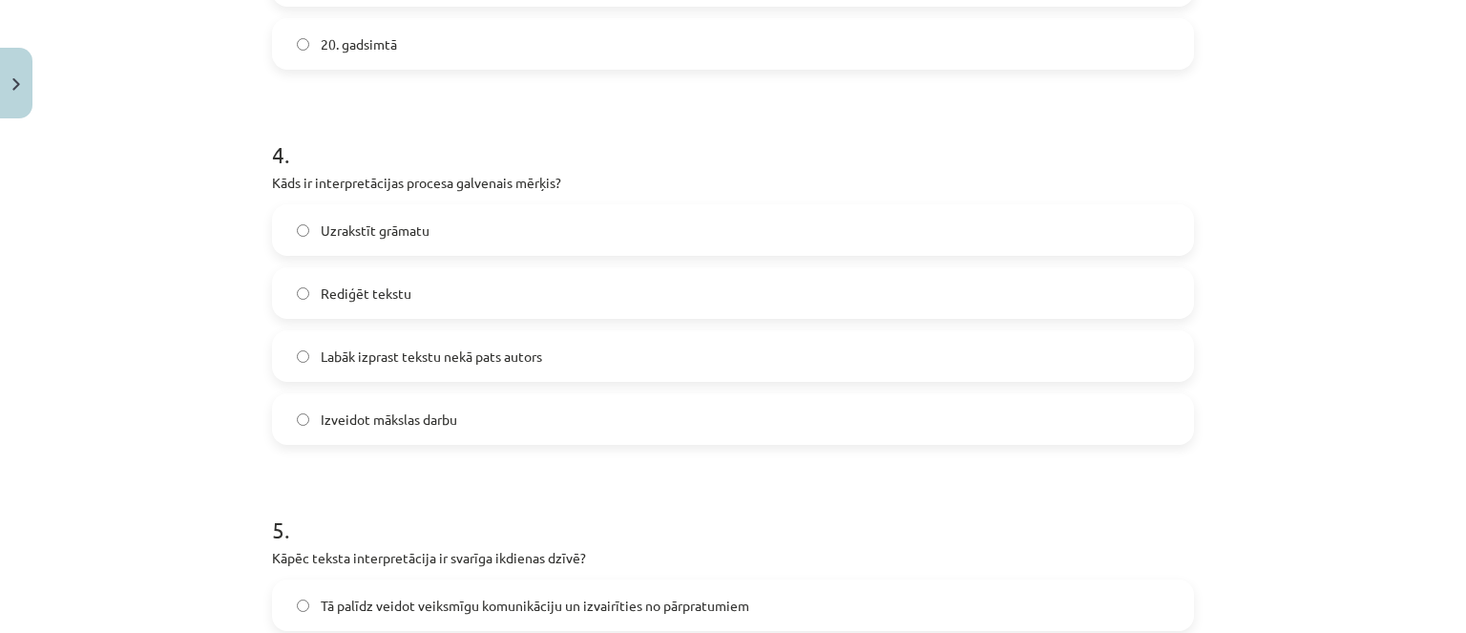
scroll to position [1432, 0]
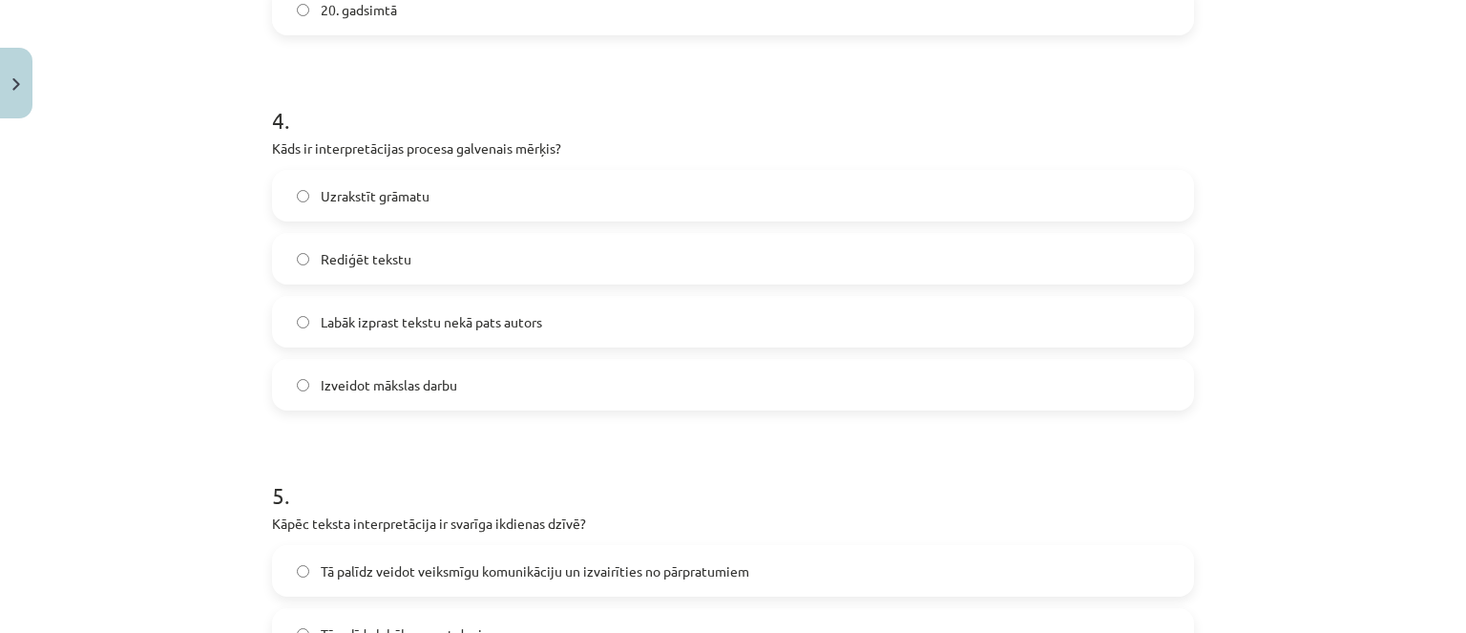
click at [502, 401] on label "Izveidot mākslas darbu" at bounding box center [733, 385] width 918 height 48
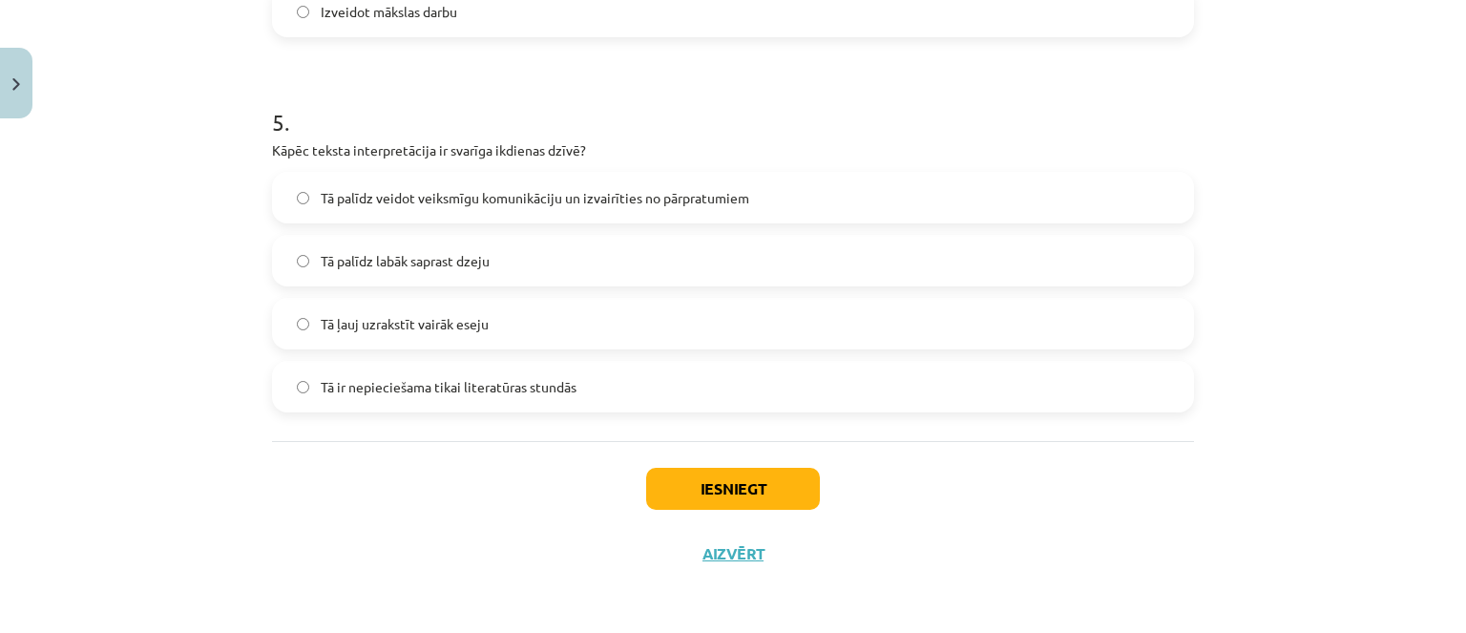
click at [615, 178] on label "Tā palīdz veidot veiksmīgu komunikāciju un izvairīties no pārpratumiem" at bounding box center [733, 198] width 918 height 48
click at [693, 510] on div "Iesniegt Aizvērt" at bounding box center [733, 508] width 922 height 134
click at [690, 503] on button "Iesniegt" at bounding box center [733, 489] width 174 height 42
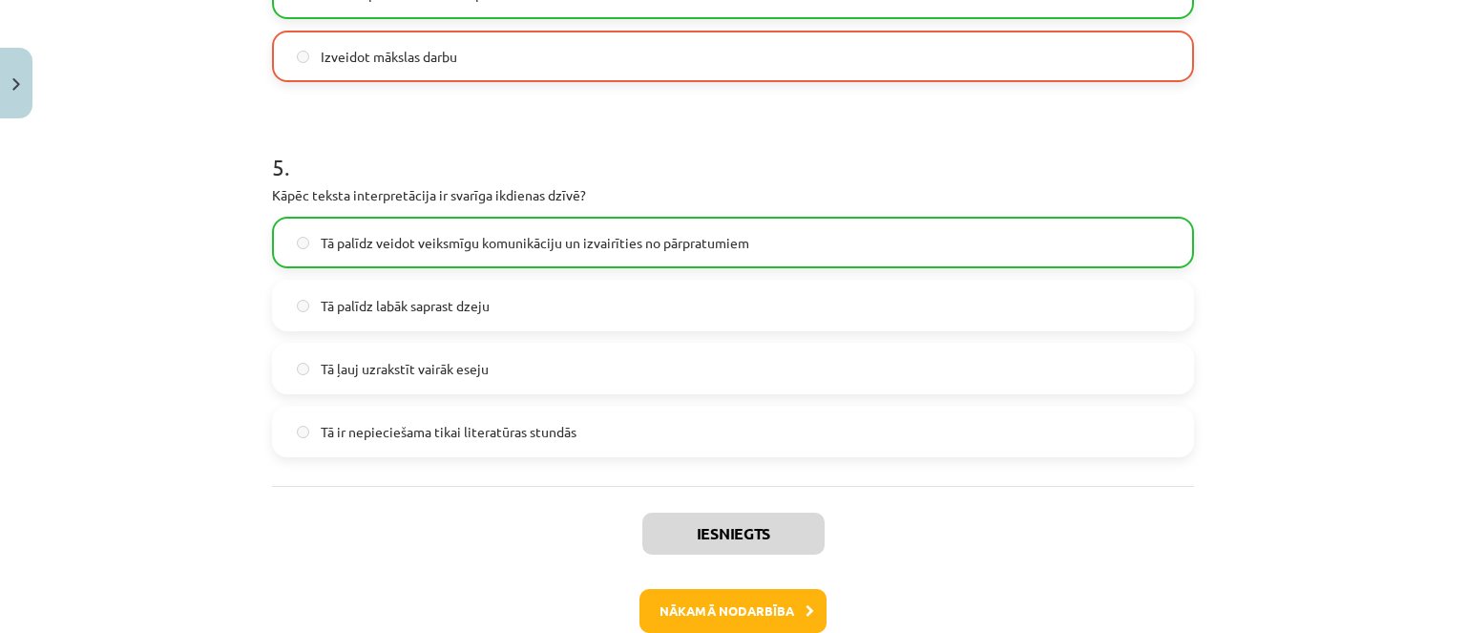
scroll to position [1865, 0]
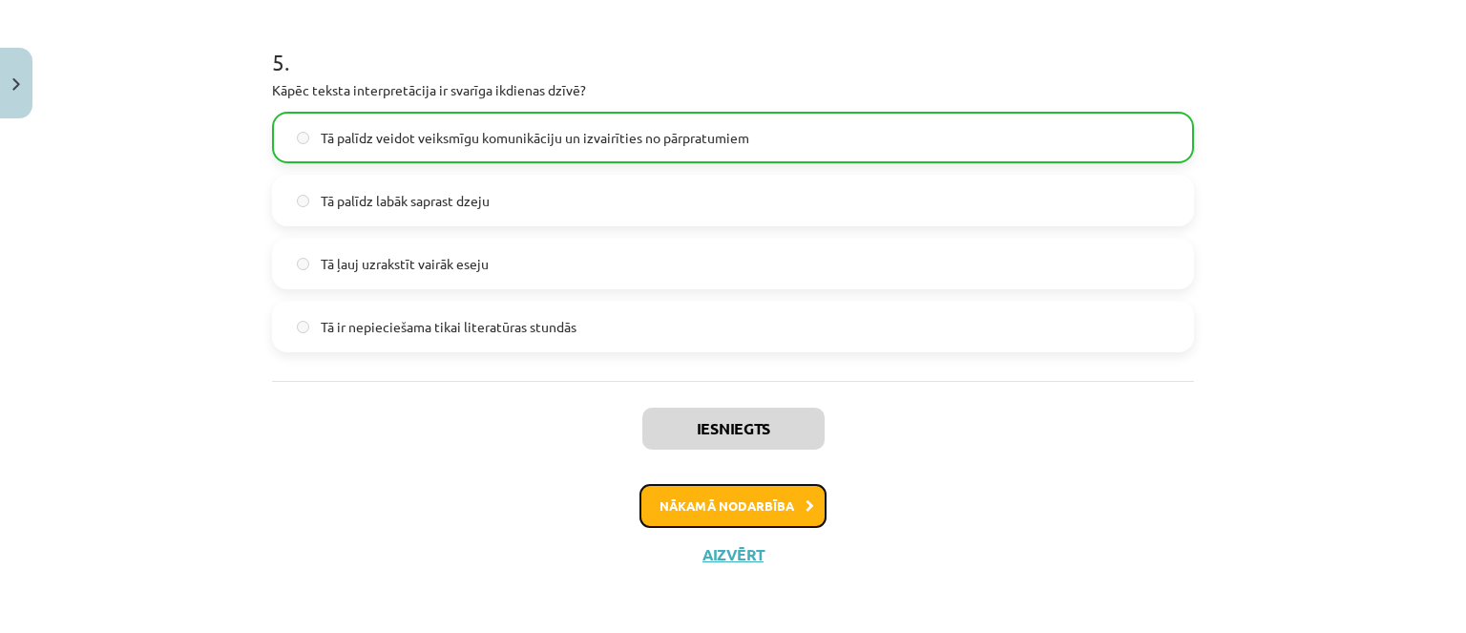
click at [686, 522] on button "Nākamā nodarbība" at bounding box center [732, 506] width 187 height 44
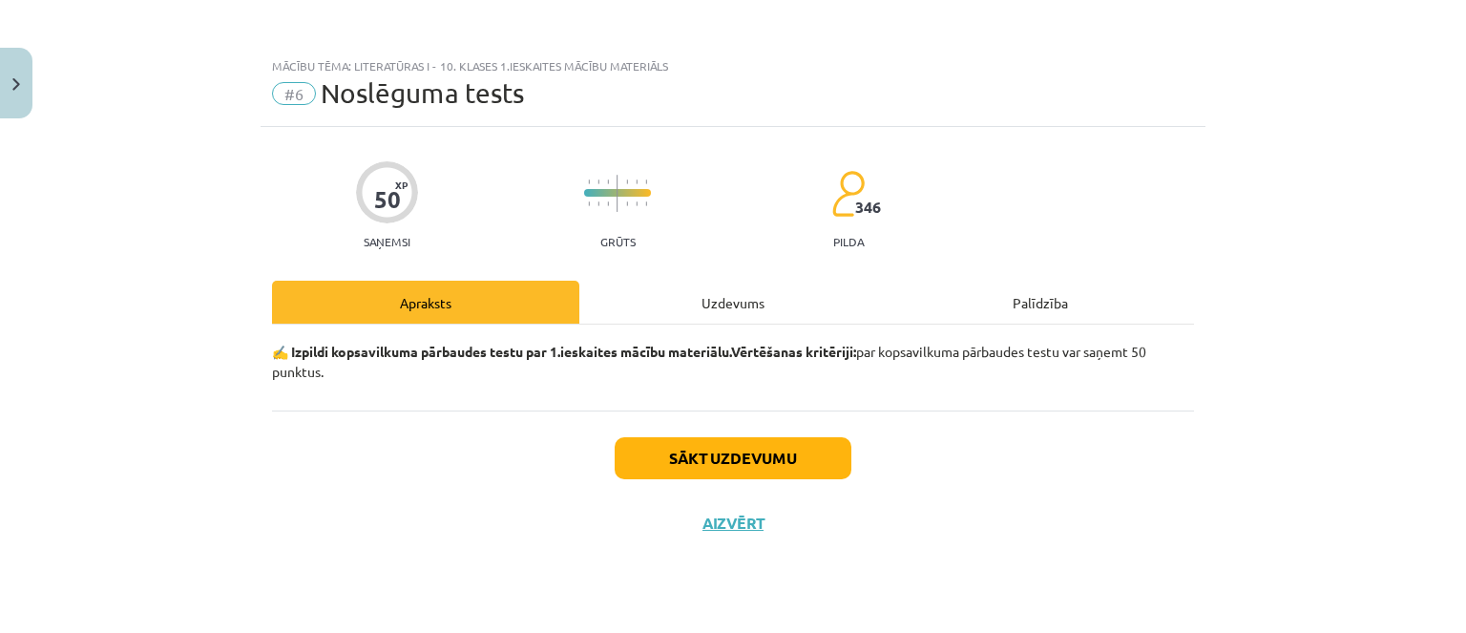
scroll to position [0, 0]
click at [663, 473] on button "Sākt uzdevumu" at bounding box center [733, 458] width 237 height 42
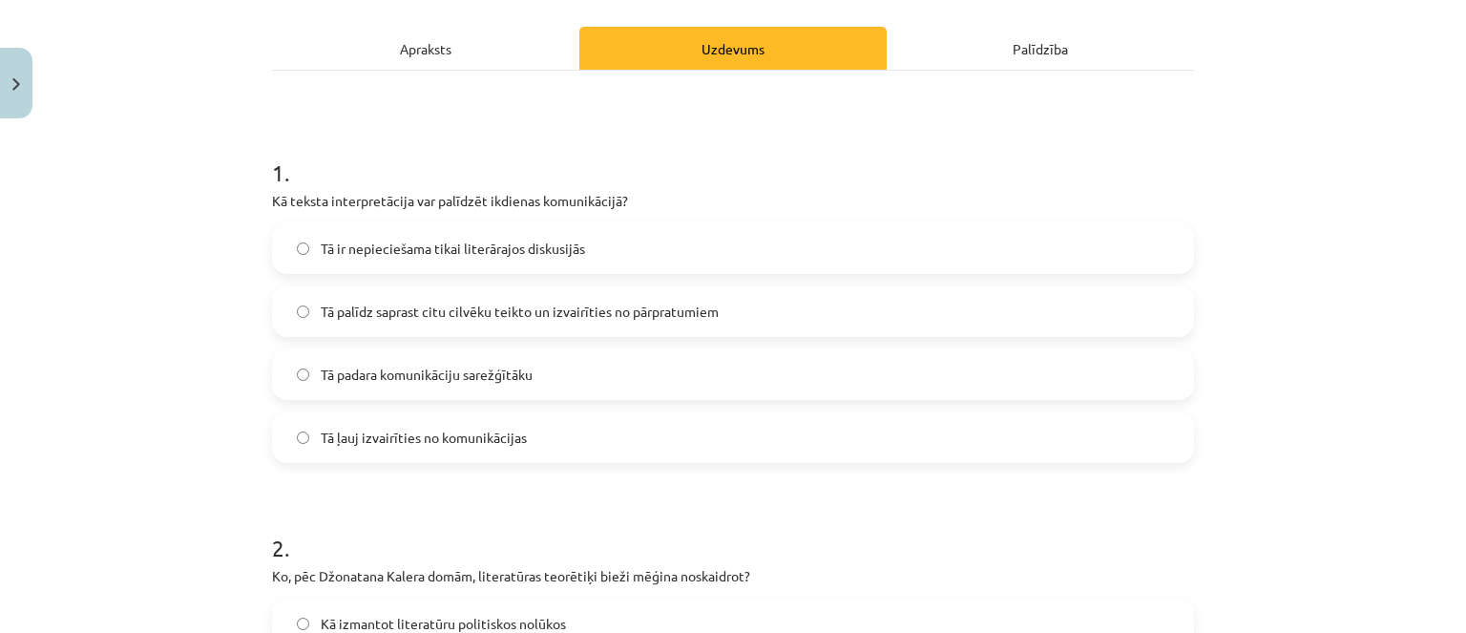
scroll to position [95, 0]
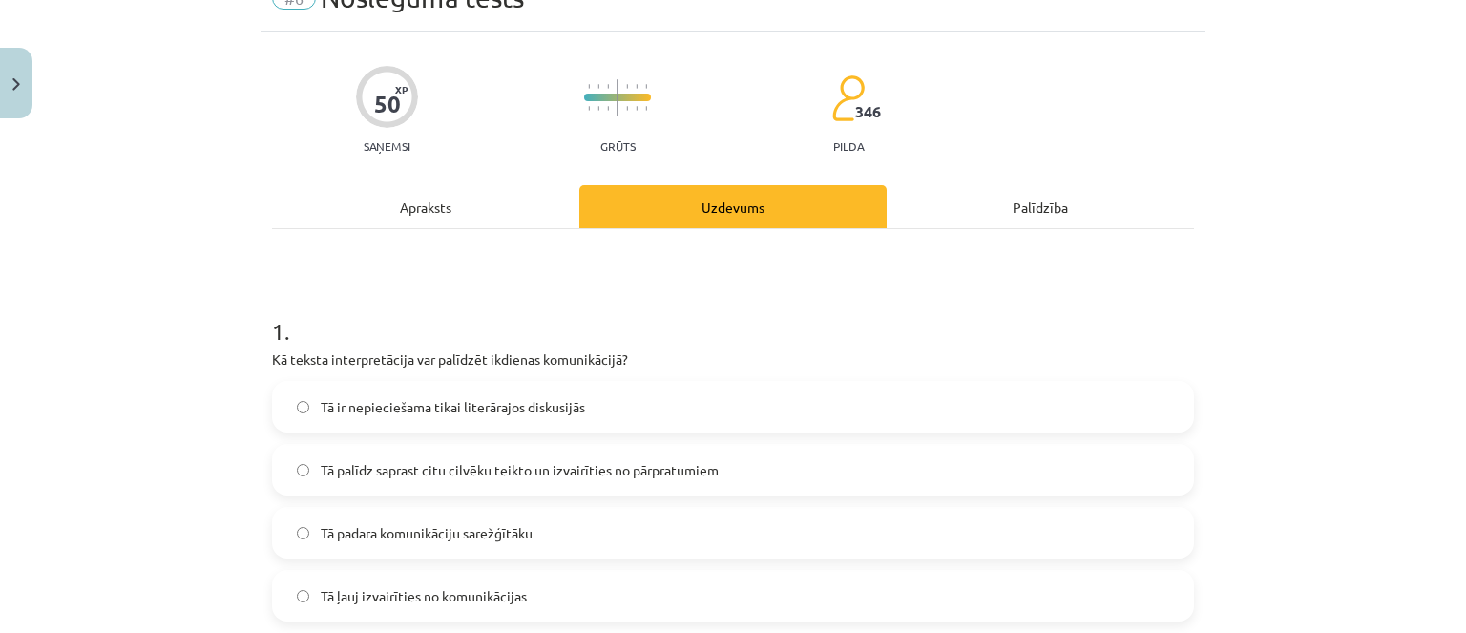
click at [513, 214] on div "Apraksts" at bounding box center [425, 206] width 307 height 43
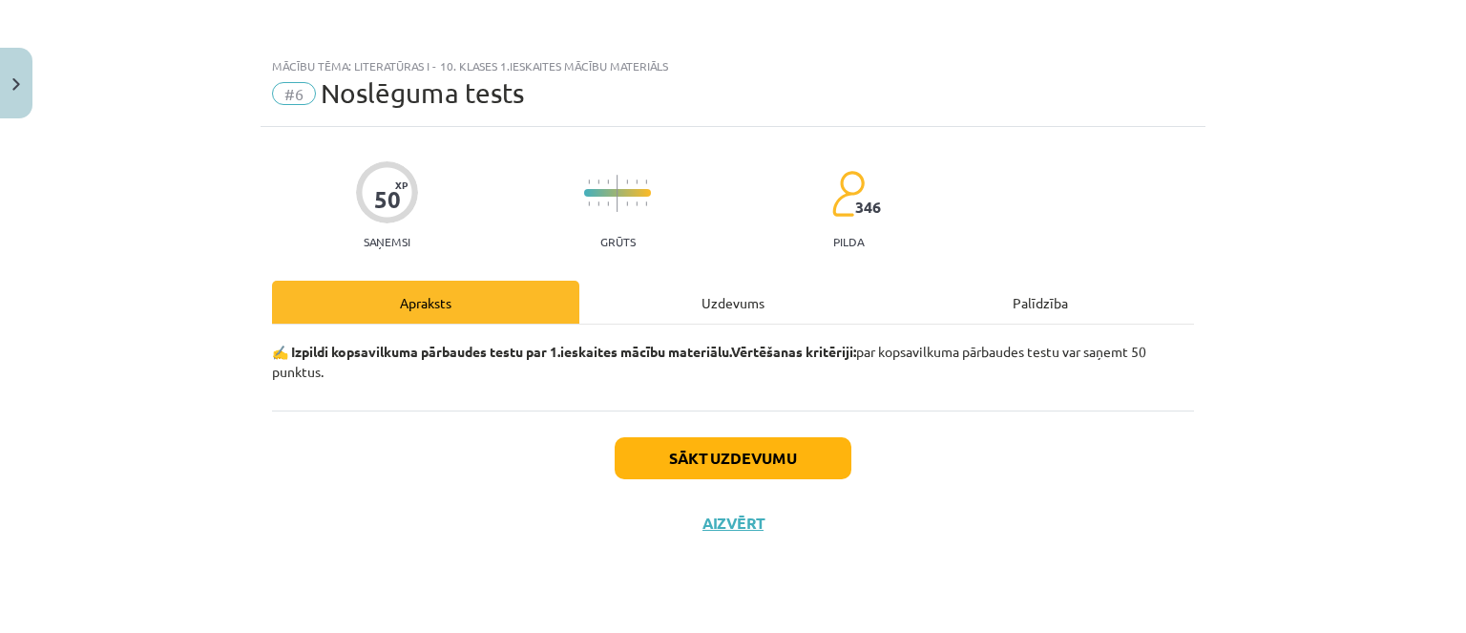
click at [652, 296] on div "Uzdevums" at bounding box center [732, 302] width 307 height 43
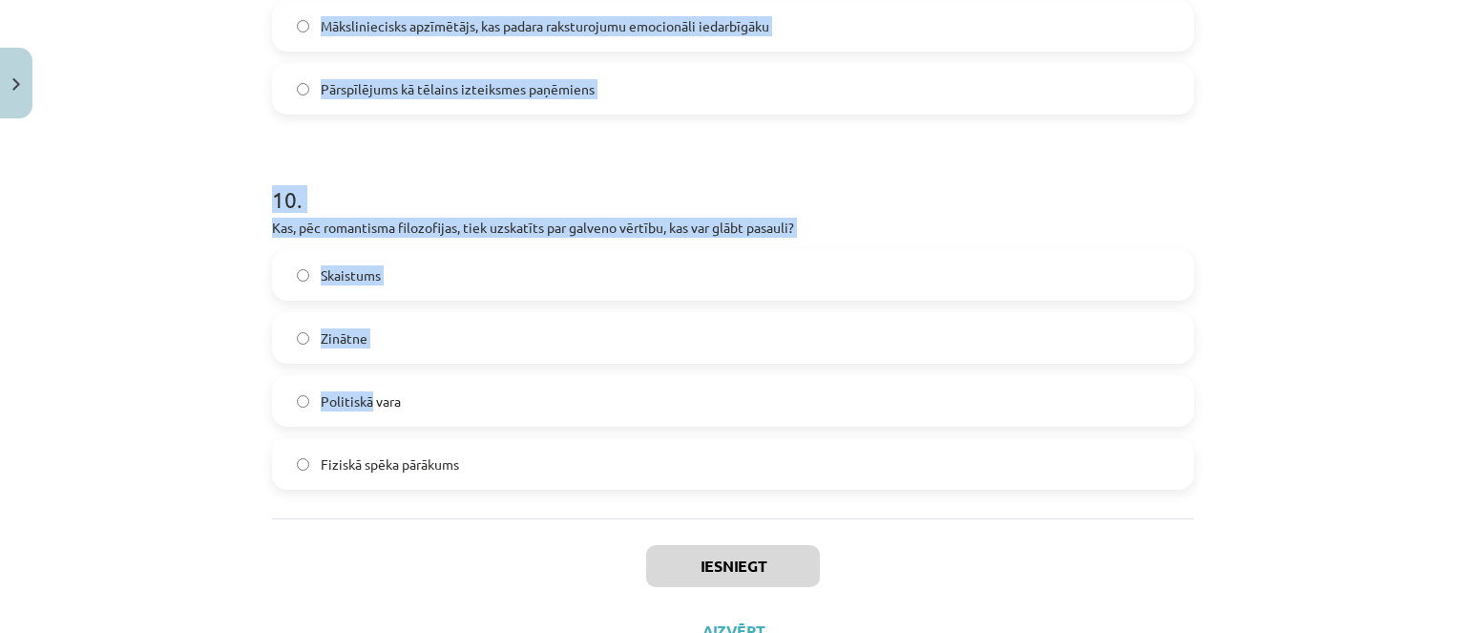
scroll to position [3680, 0]
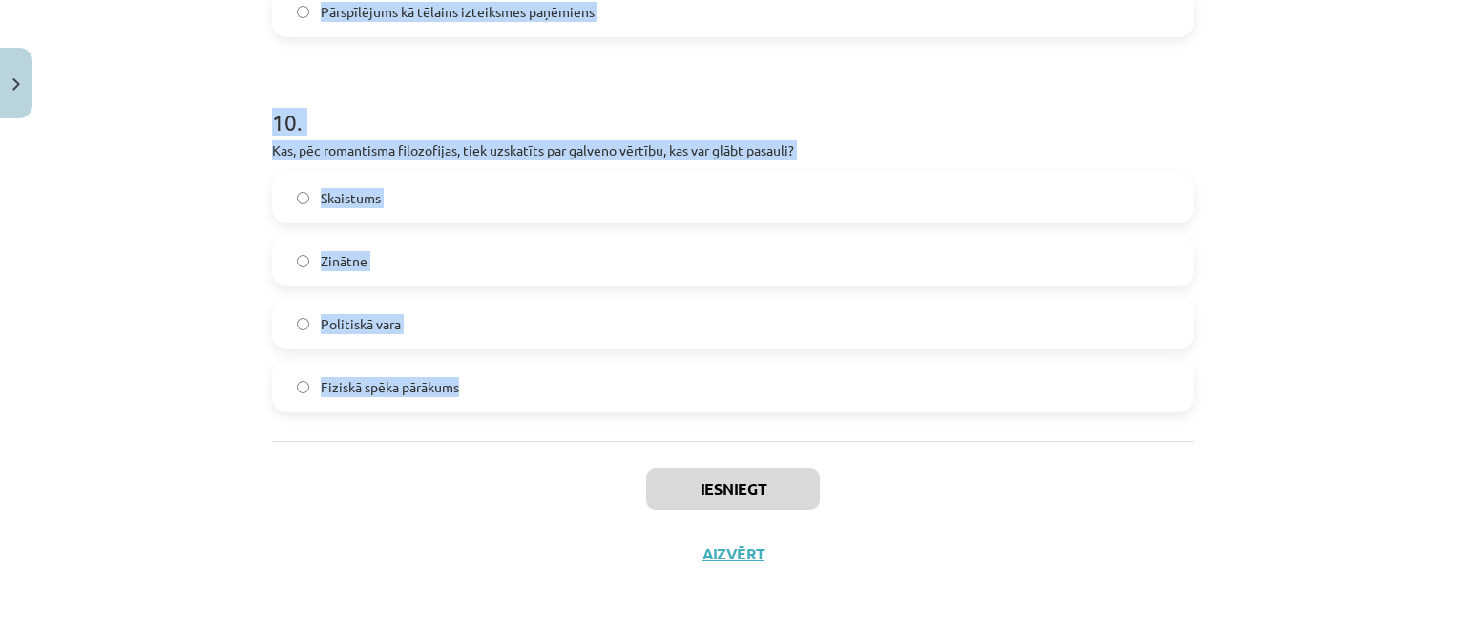
drag, startPoint x: 270, startPoint y: 284, endPoint x: 490, endPoint y: 385, distance: 241.3
copy form "2 . Lo ipsumd sitametconsect adi elitsedd eiusmodt incididuntut? La et dolorema…"
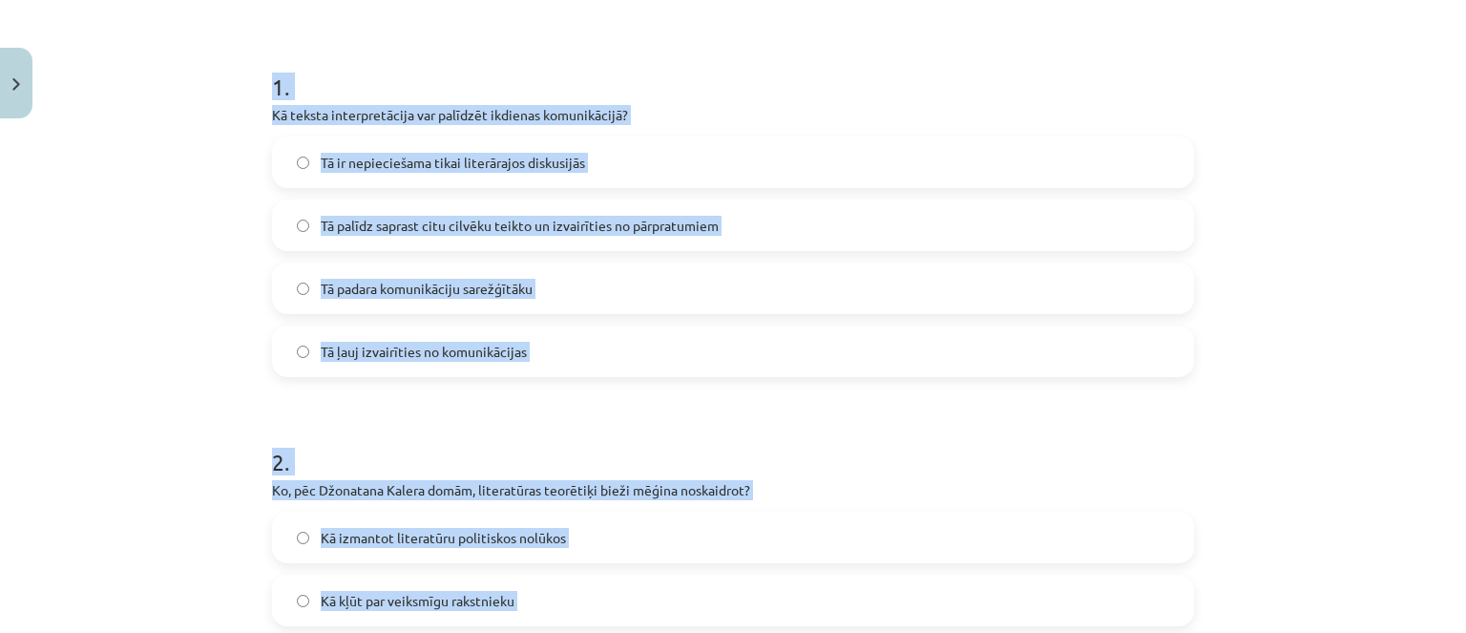
click at [518, 223] on span "Tā palīdz saprast citu cilvēku teikto un izvairīties no pārpratumiem" at bounding box center [520, 226] width 398 height 20
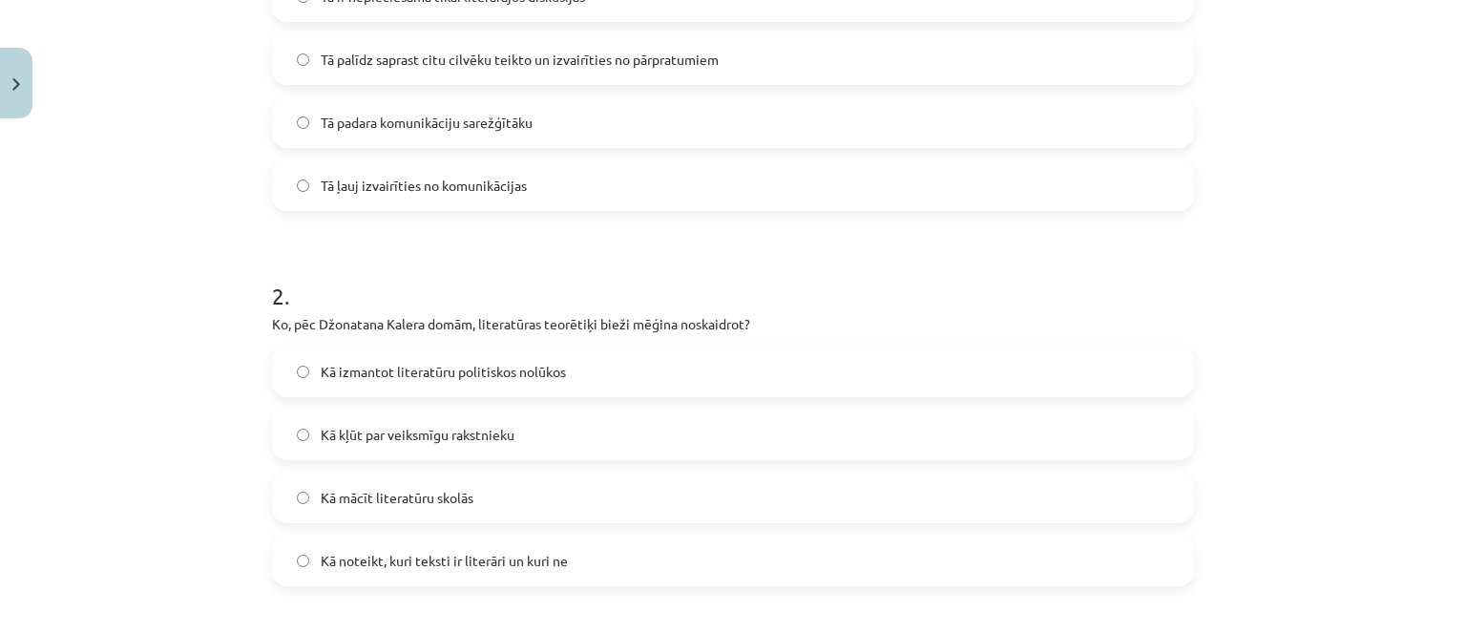
scroll to position [722, 0]
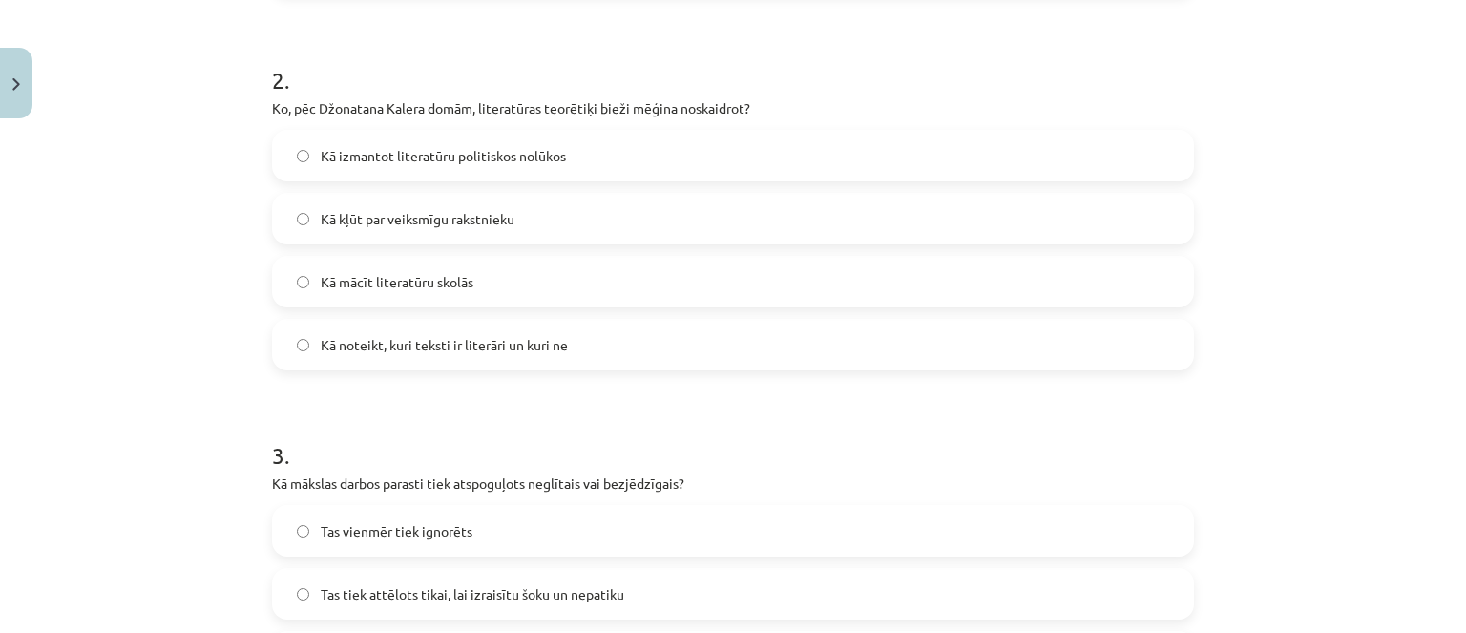
click at [555, 329] on label "Kā noteikt, kuri teksti ir literāri un kuri ne" at bounding box center [733, 345] width 918 height 48
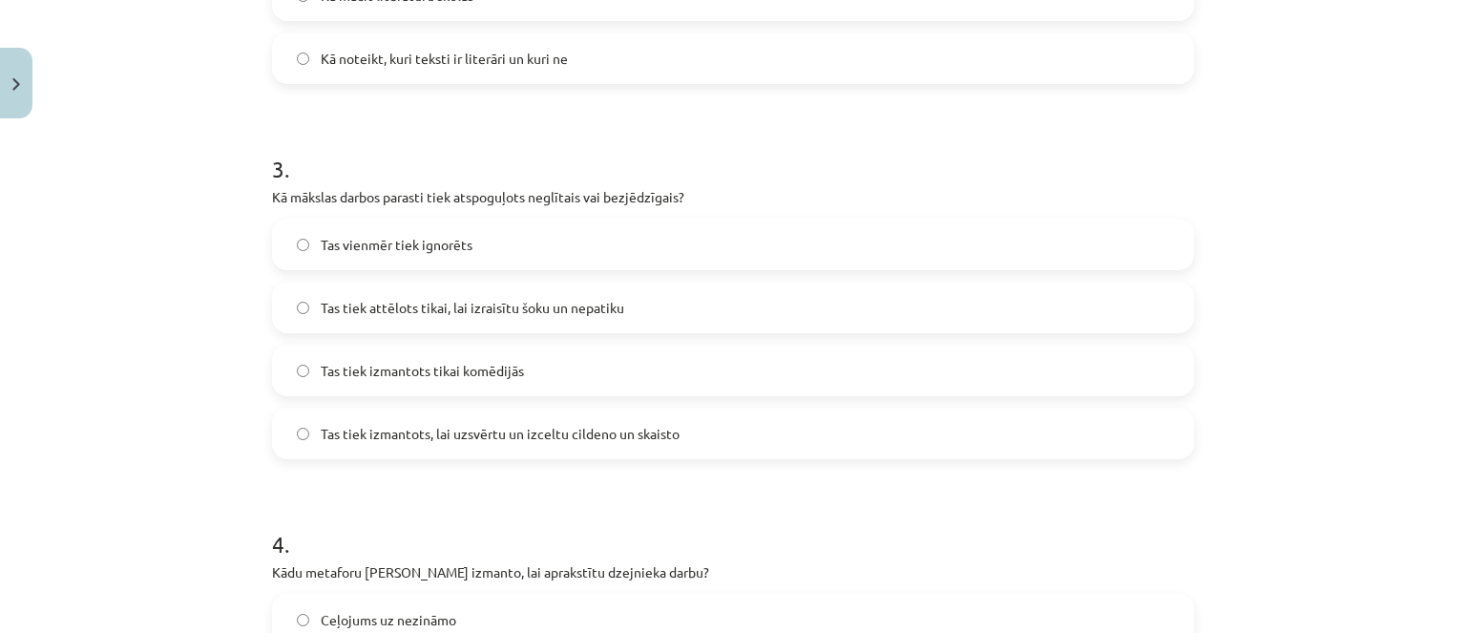
click at [576, 426] on span "Tas tiek izmantots, lai uzsvērtu un izceltu cildeno un skaisto" at bounding box center [500, 434] width 359 height 20
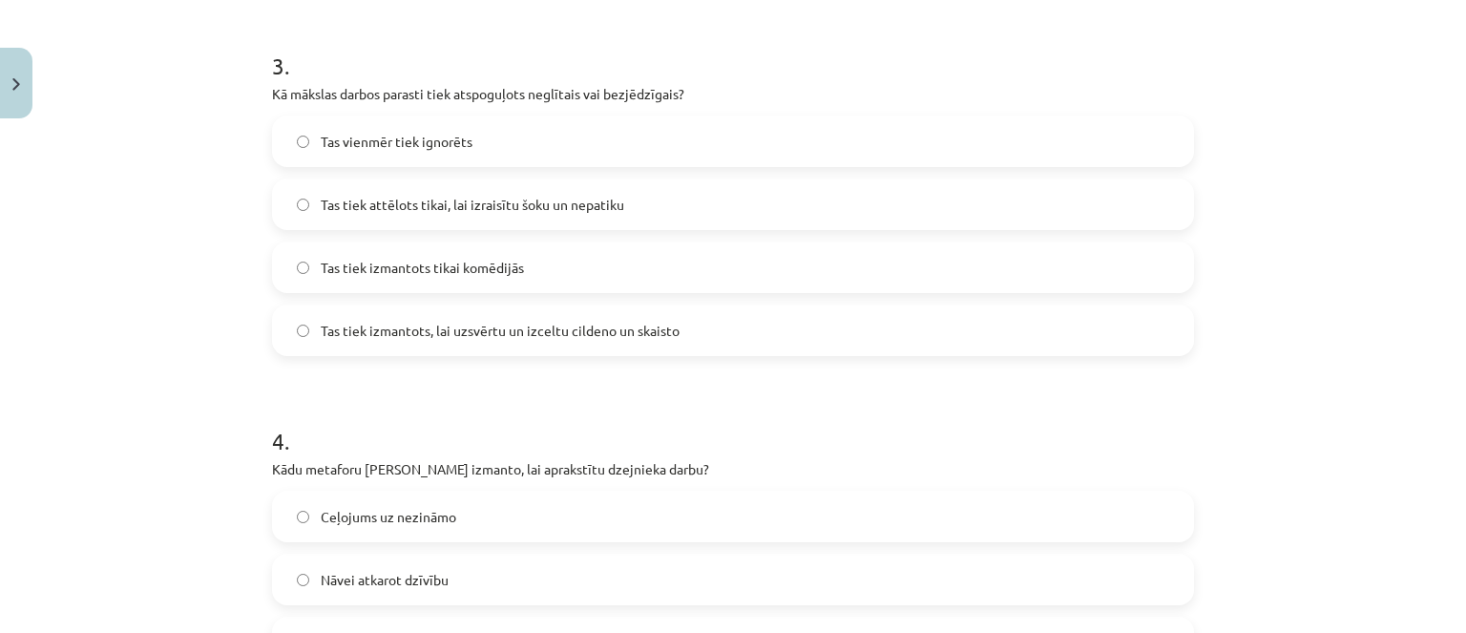
scroll to position [1294, 0]
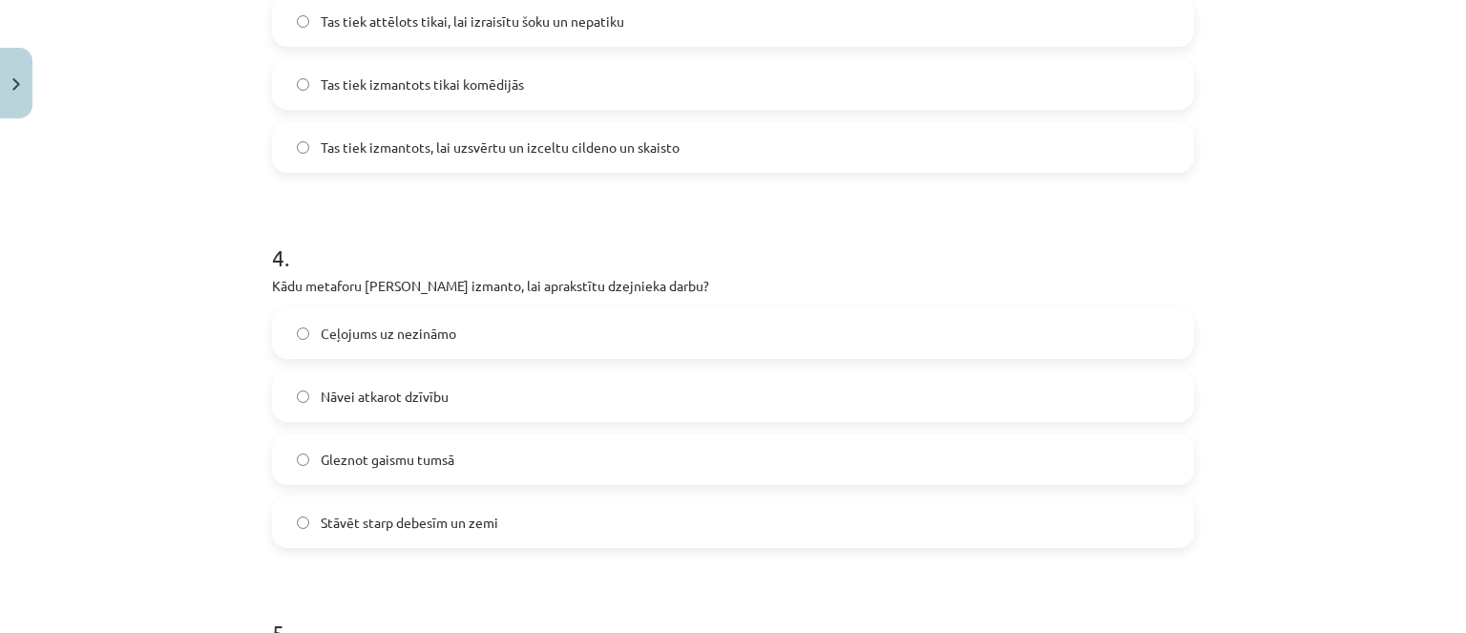
click at [434, 395] on span "Nāvei atkarot dzīvību" at bounding box center [385, 397] width 128 height 20
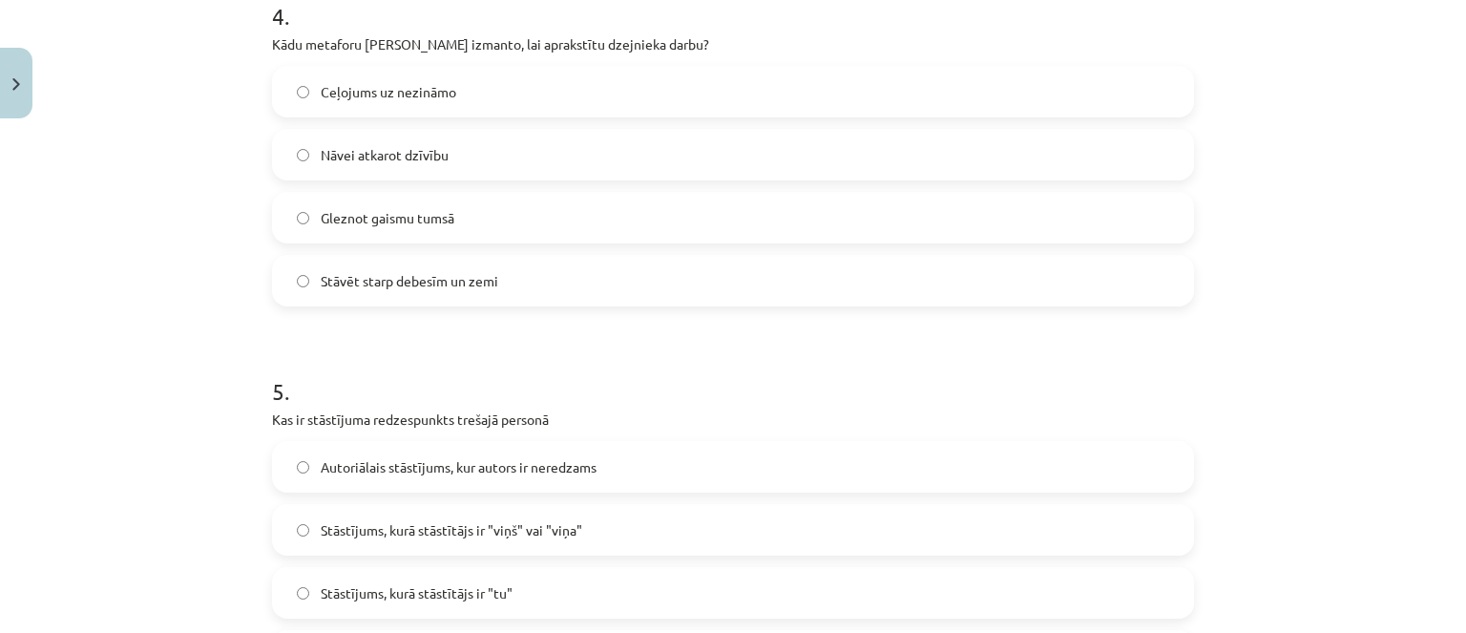
scroll to position [1676, 0]
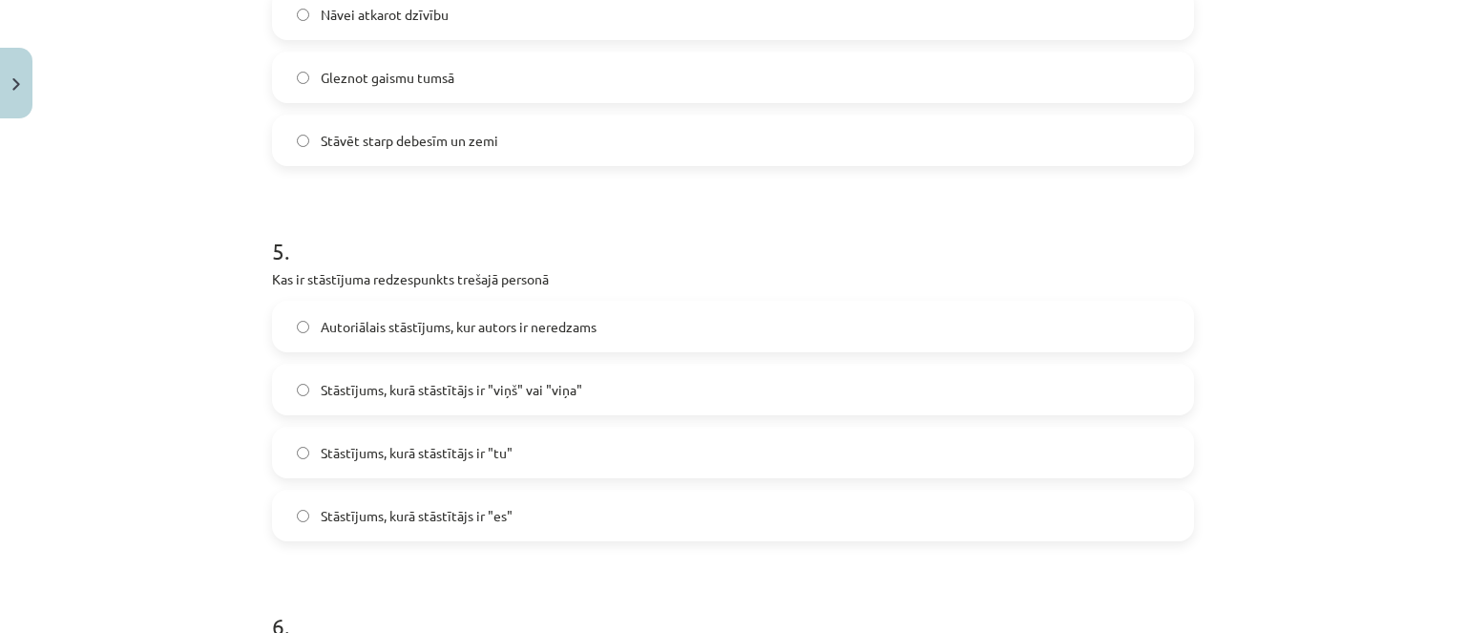
click at [480, 407] on label "Stāstījums, kurā stāstītājs ir "viņš" vai "viņa"" at bounding box center [733, 390] width 918 height 48
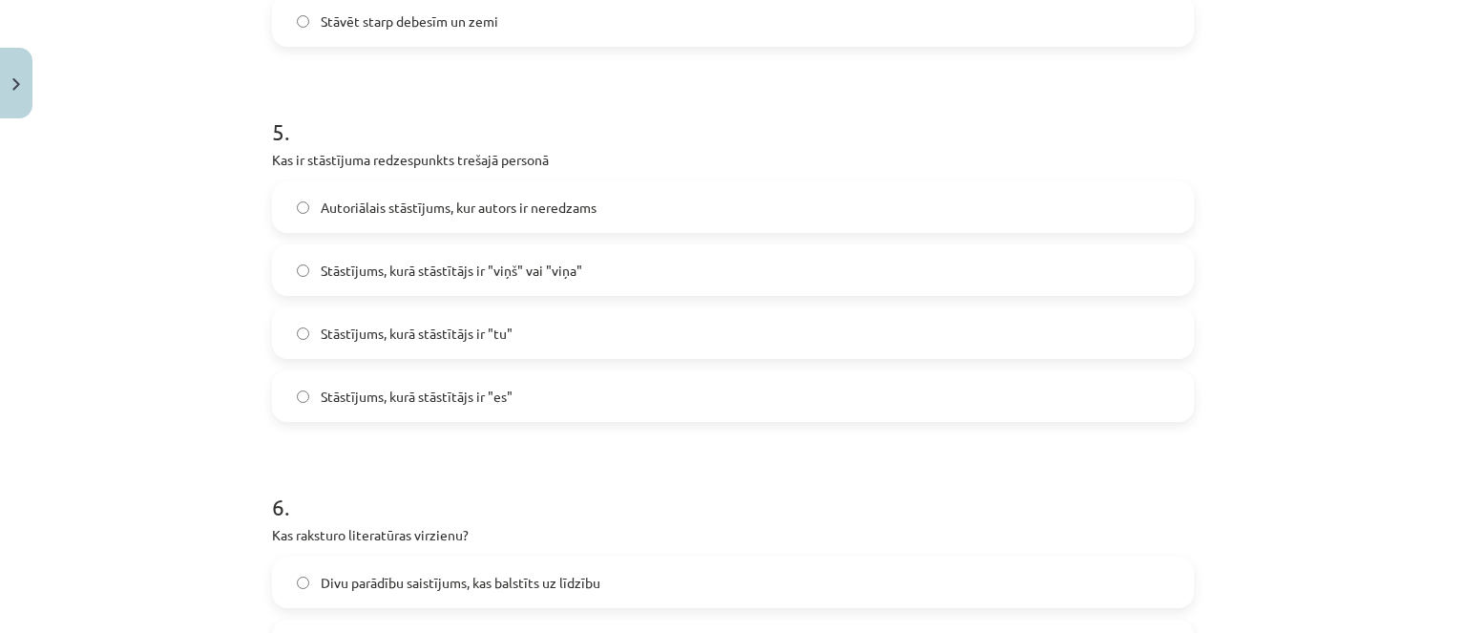
scroll to position [2058, 0]
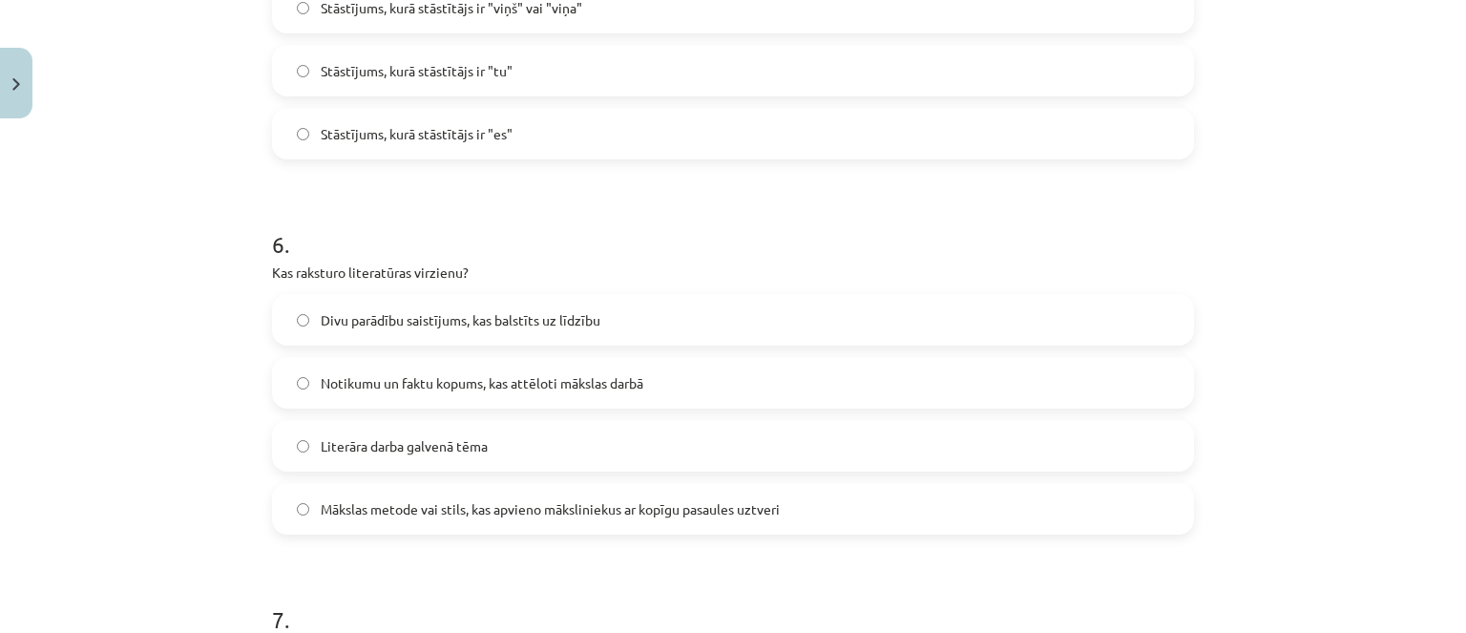
click at [483, 516] on span "Mākslas metode vai stils, kas apvieno māksliniekus ar kopīgu pasaules uztveri" at bounding box center [550, 509] width 459 height 20
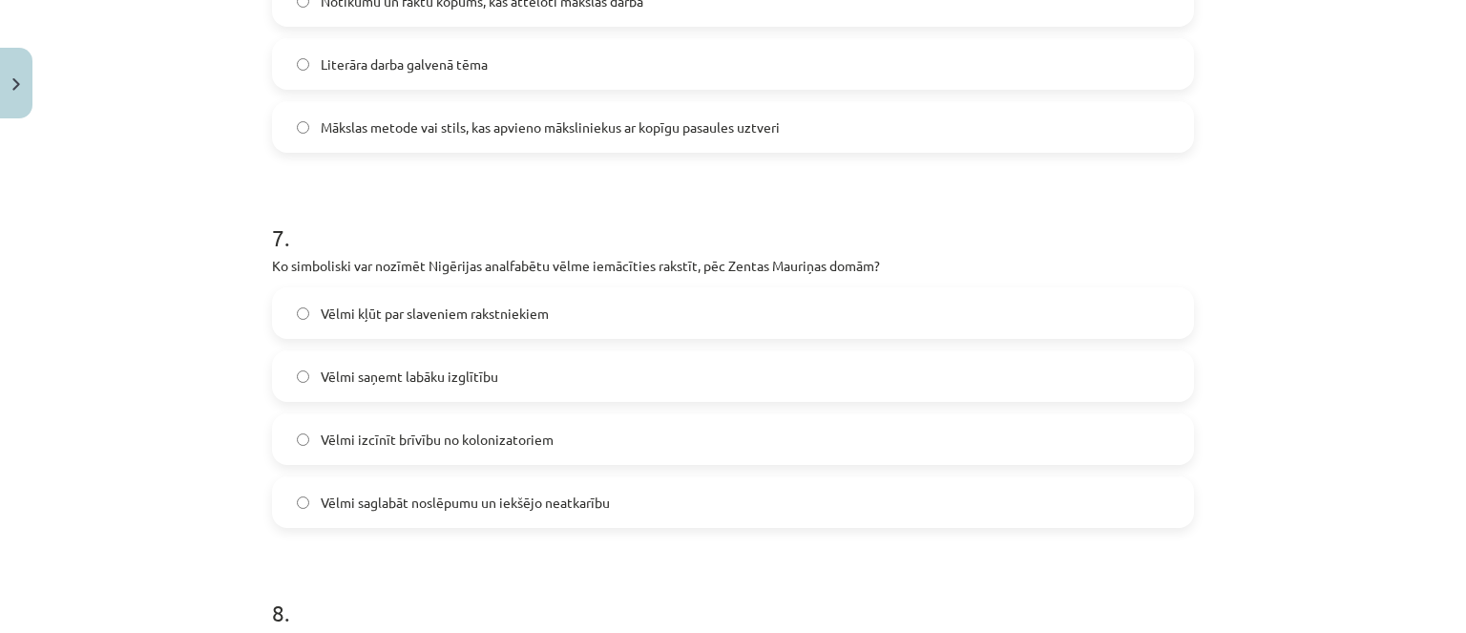
click at [540, 506] on span "Vēlmi saglabāt noslēpumu un iekšējo neatkarību" at bounding box center [465, 502] width 289 height 20
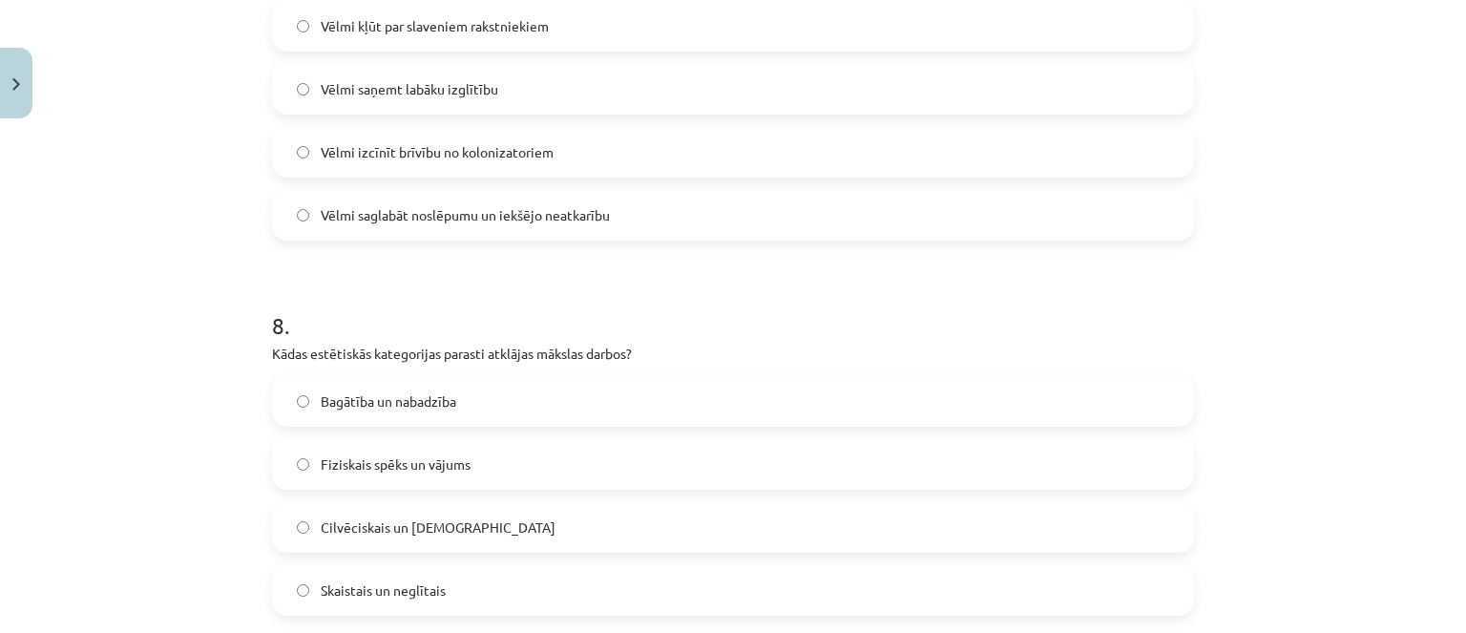
scroll to position [2821, 0]
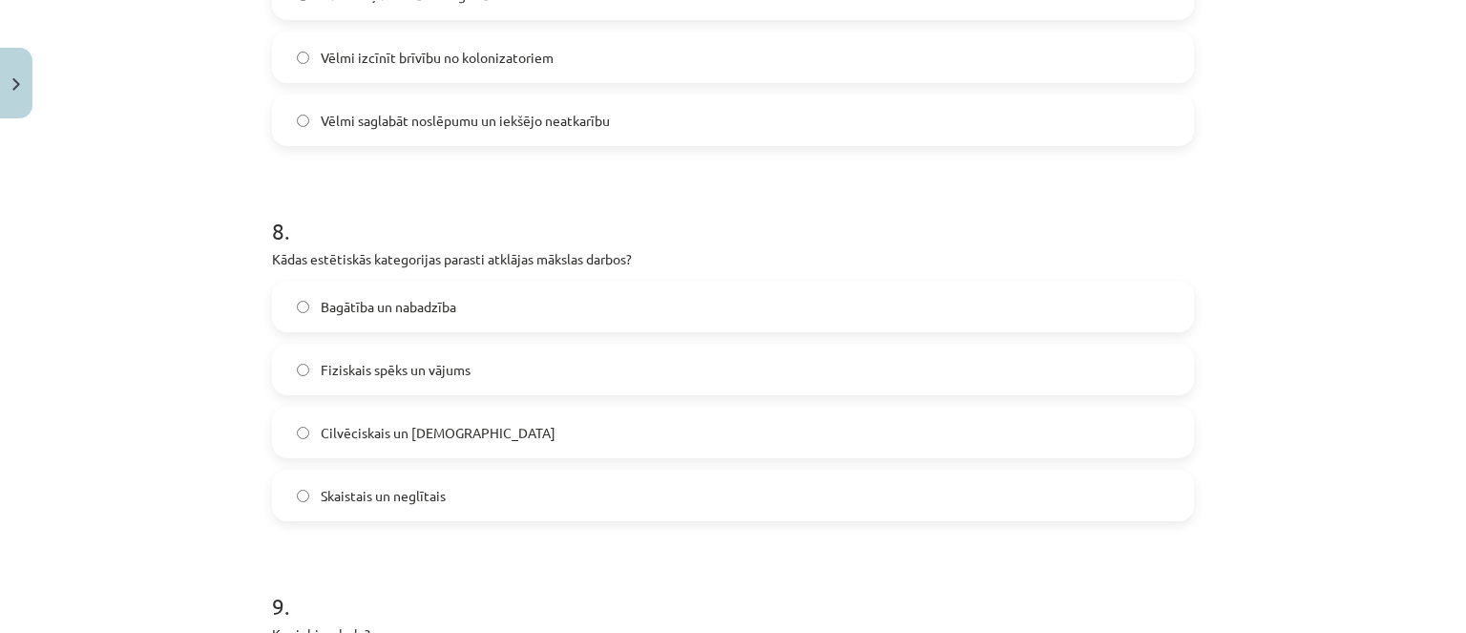
click at [463, 474] on label "Skaistais un neglītais" at bounding box center [733, 495] width 918 height 48
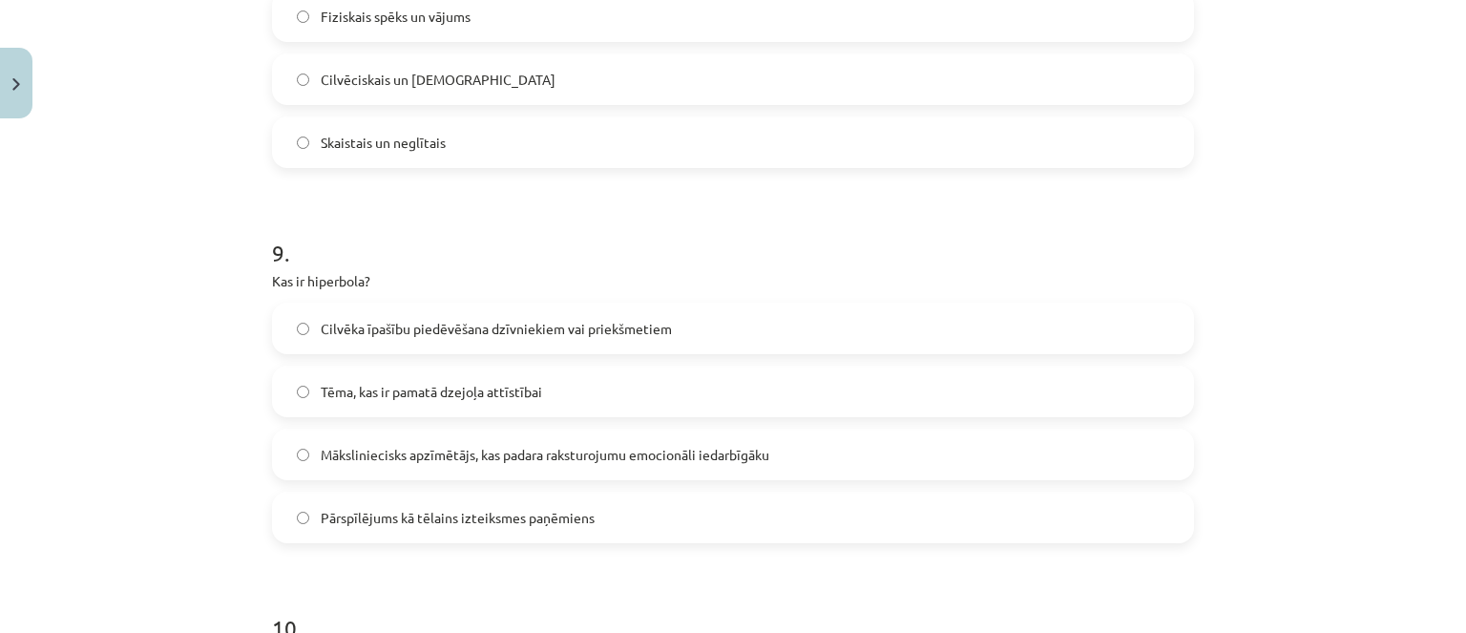
scroll to position [3203, 0]
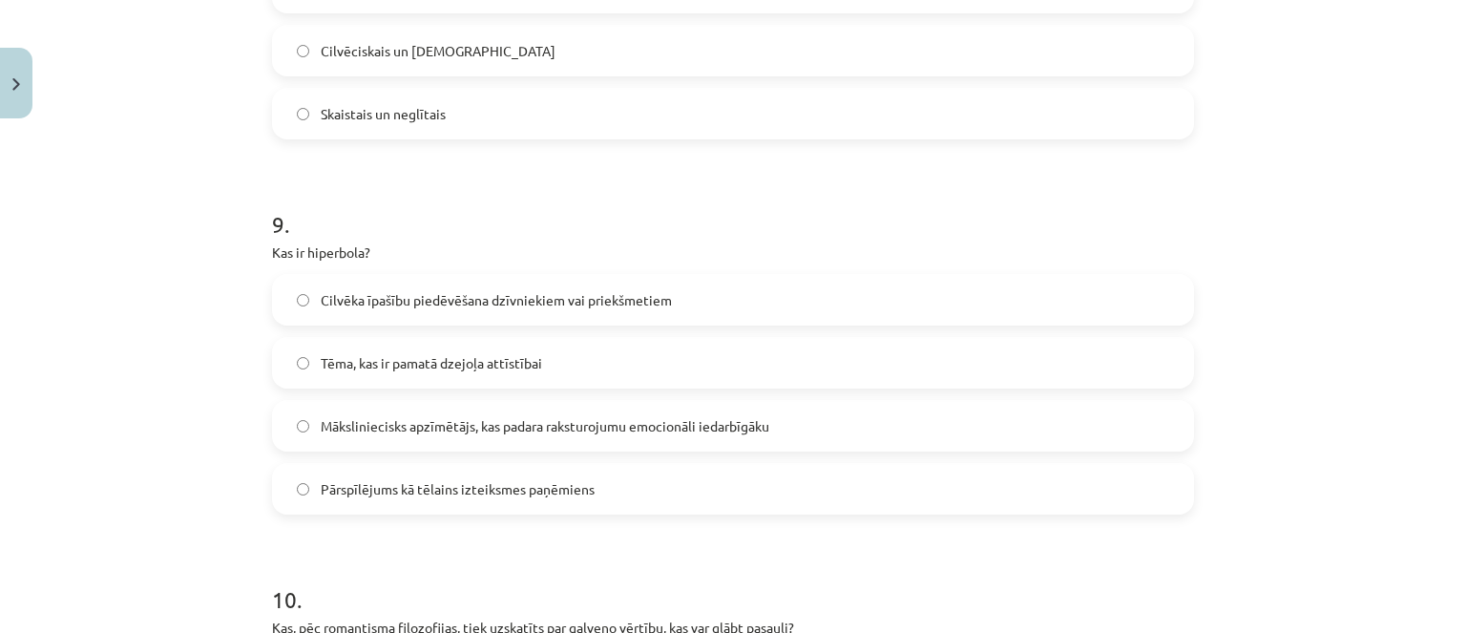
click at [573, 306] on span "Cilvēka īpašību piedēvēšana dzīvniekiem vai priekšmetiem" at bounding box center [496, 300] width 351 height 20
drag, startPoint x: 587, startPoint y: 471, endPoint x: 589, endPoint y: 460, distance: 10.7
click at [587, 470] on label "Pārspīlējums kā tēlains izteiksmes paņēmiens" at bounding box center [733, 489] width 918 height 48
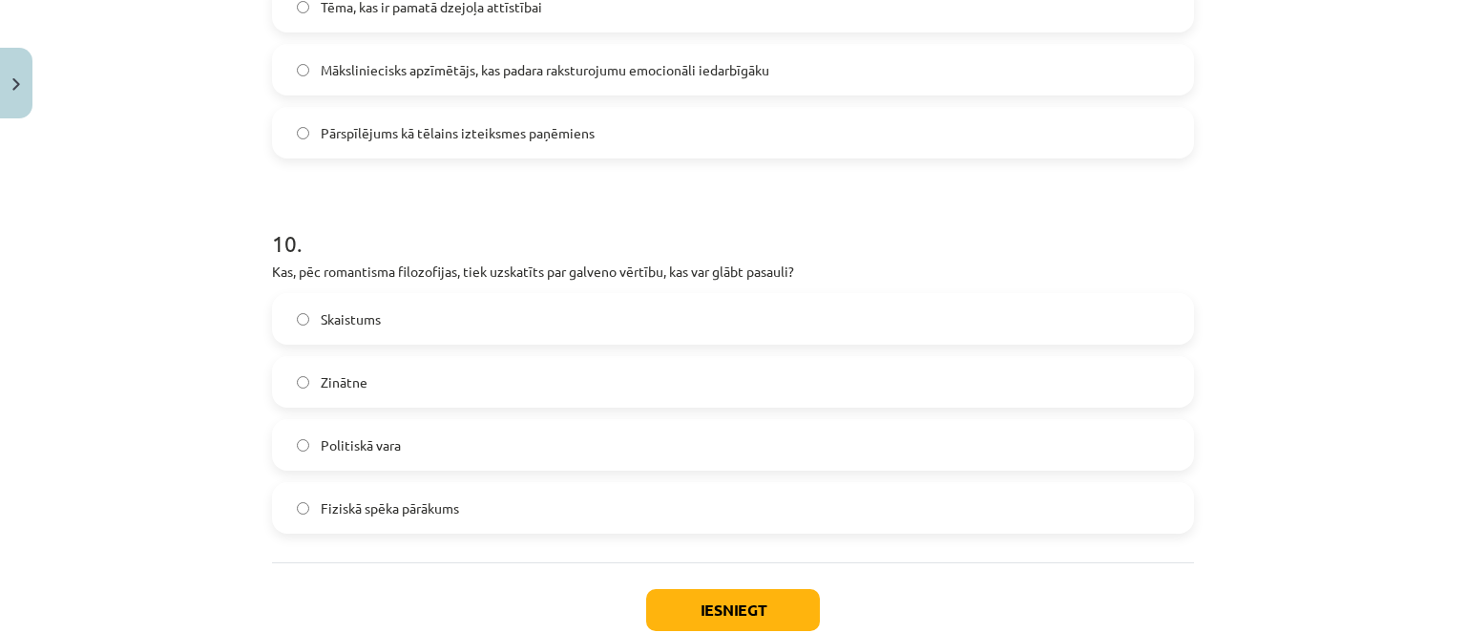
scroll to position [3585, 0]
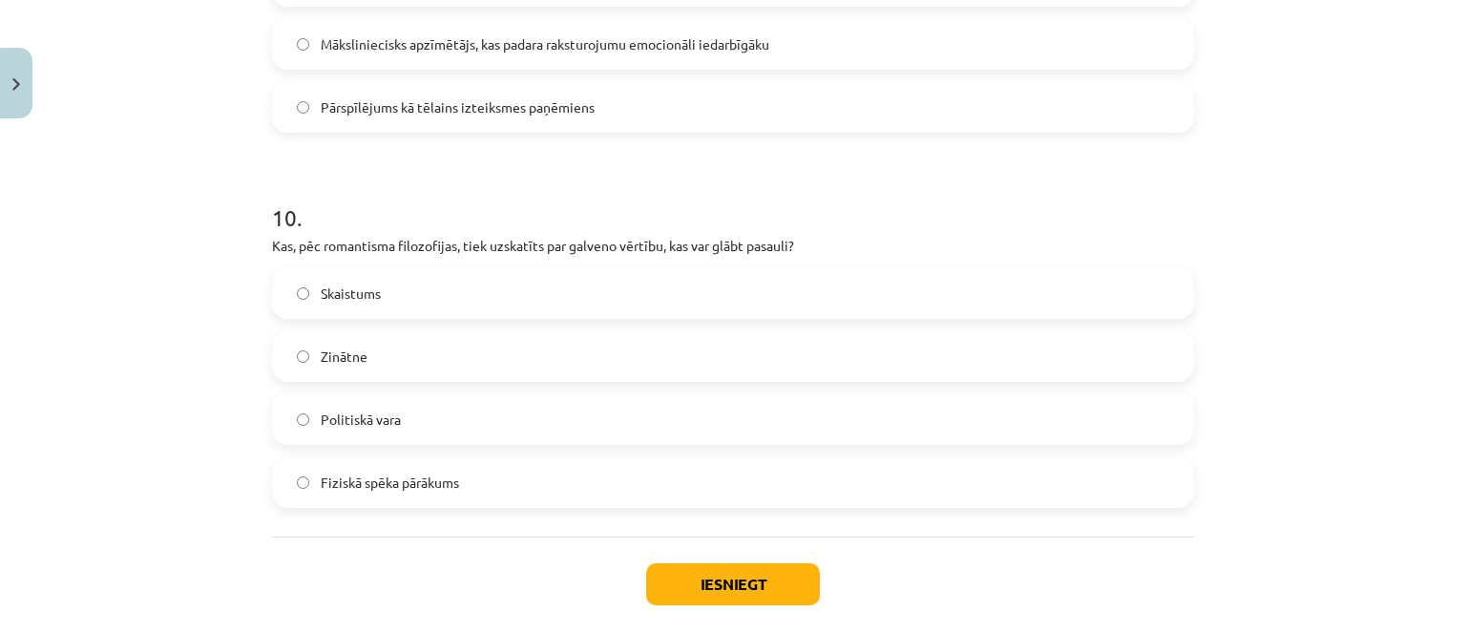
click at [335, 290] on span "Skaistums" at bounding box center [351, 293] width 60 height 20
click at [670, 589] on button "Iesniegt" at bounding box center [733, 584] width 174 height 42
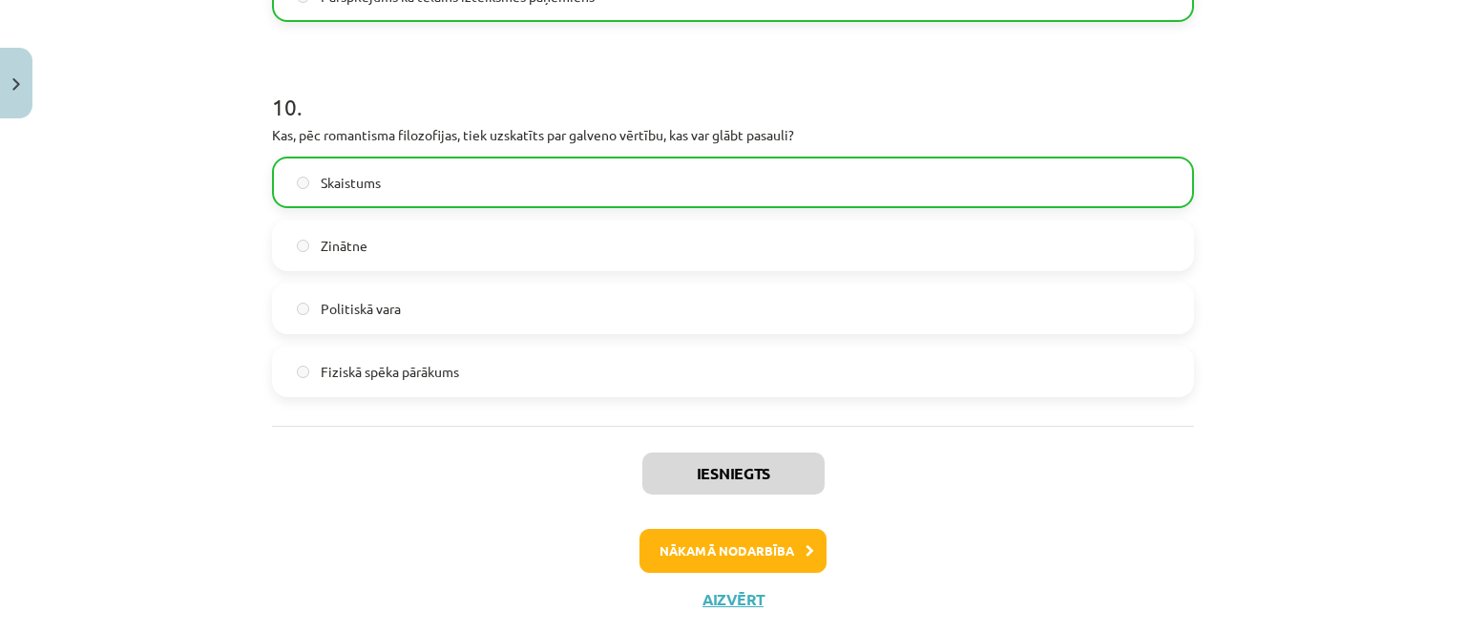
scroll to position [3740, 0]
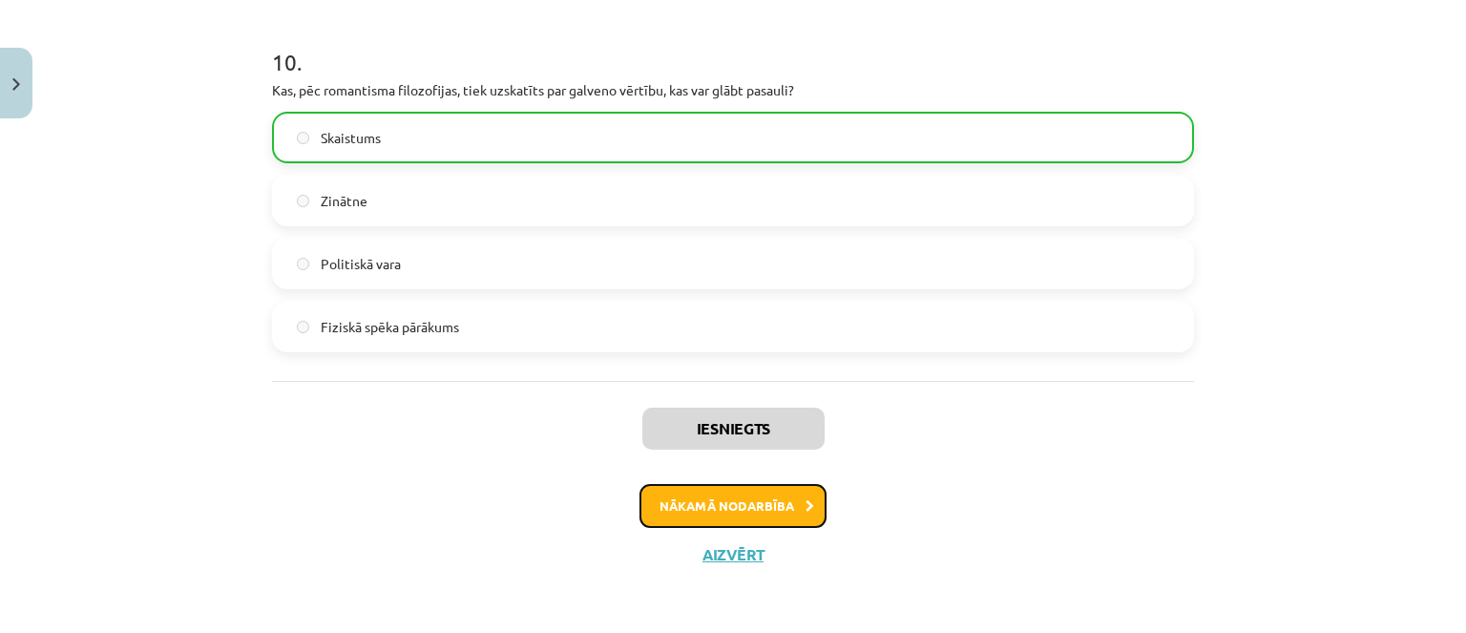
click at [683, 513] on button "Nākamā nodarbība" at bounding box center [732, 506] width 187 height 44
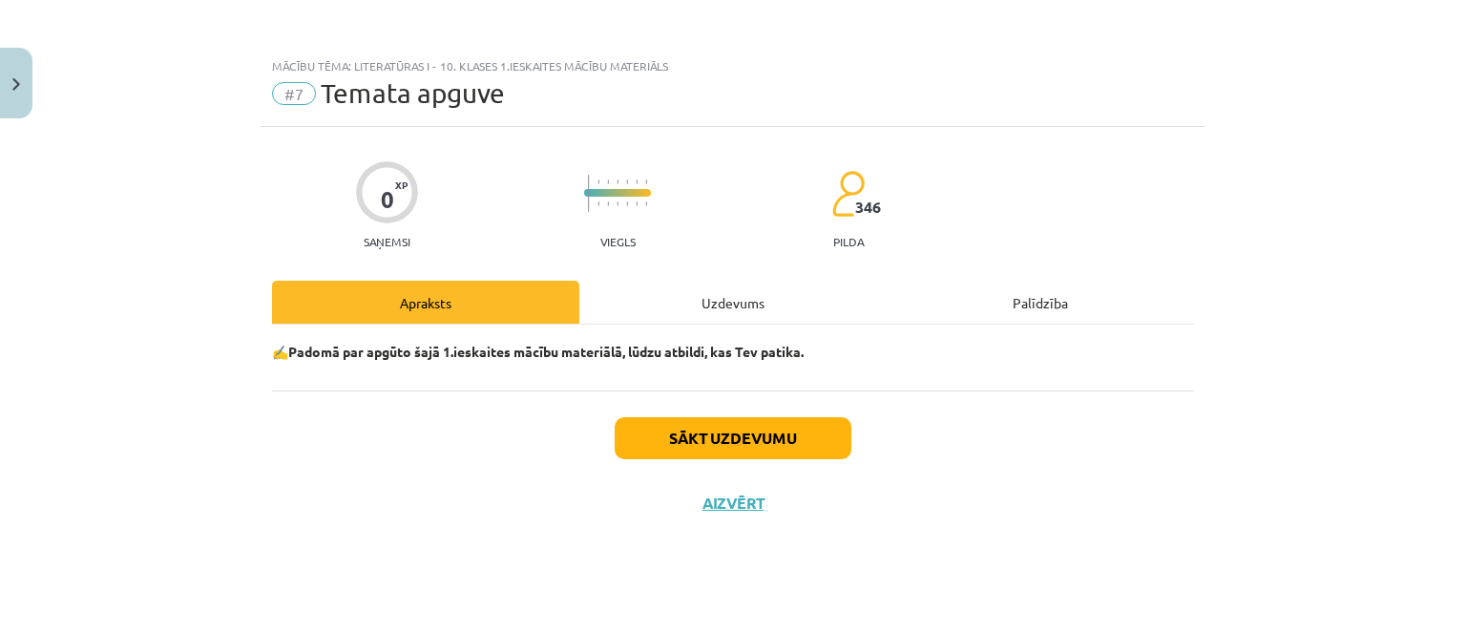
scroll to position [0, 0]
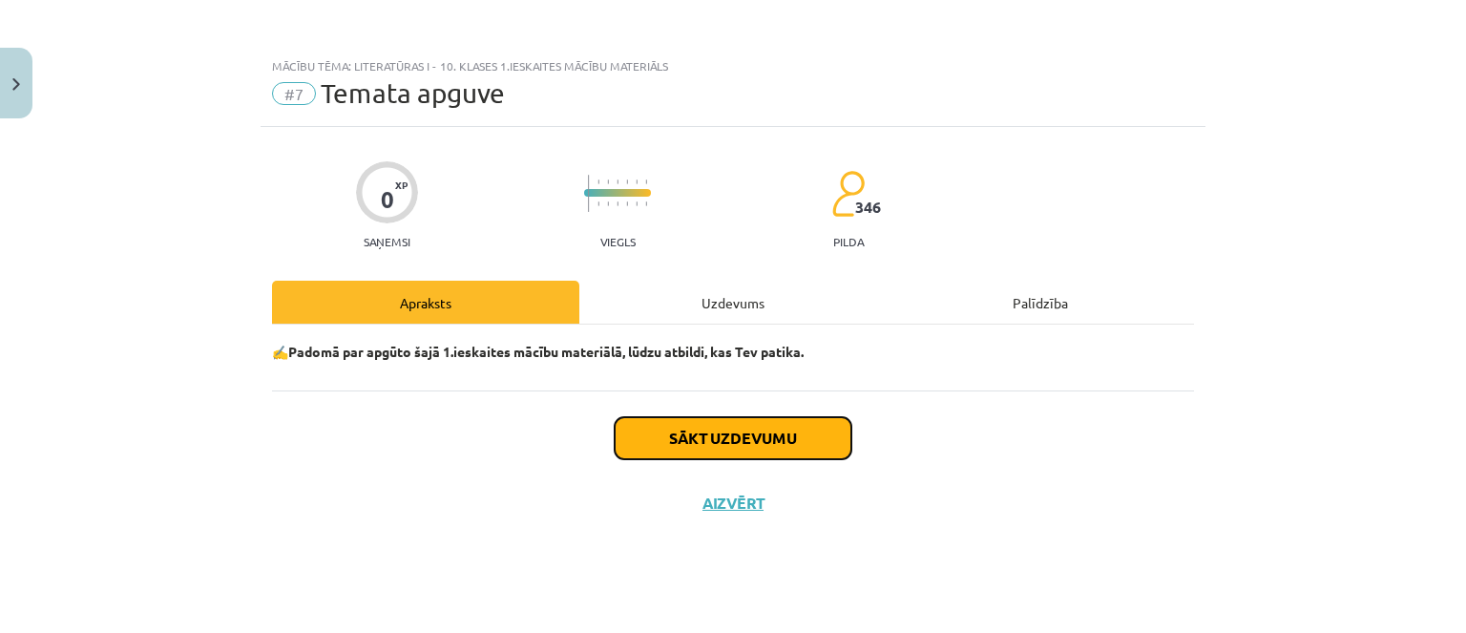
click at [656, 433] on button "Sākt uzdevumu" at bounding box center [733, 438] width 237 height 42
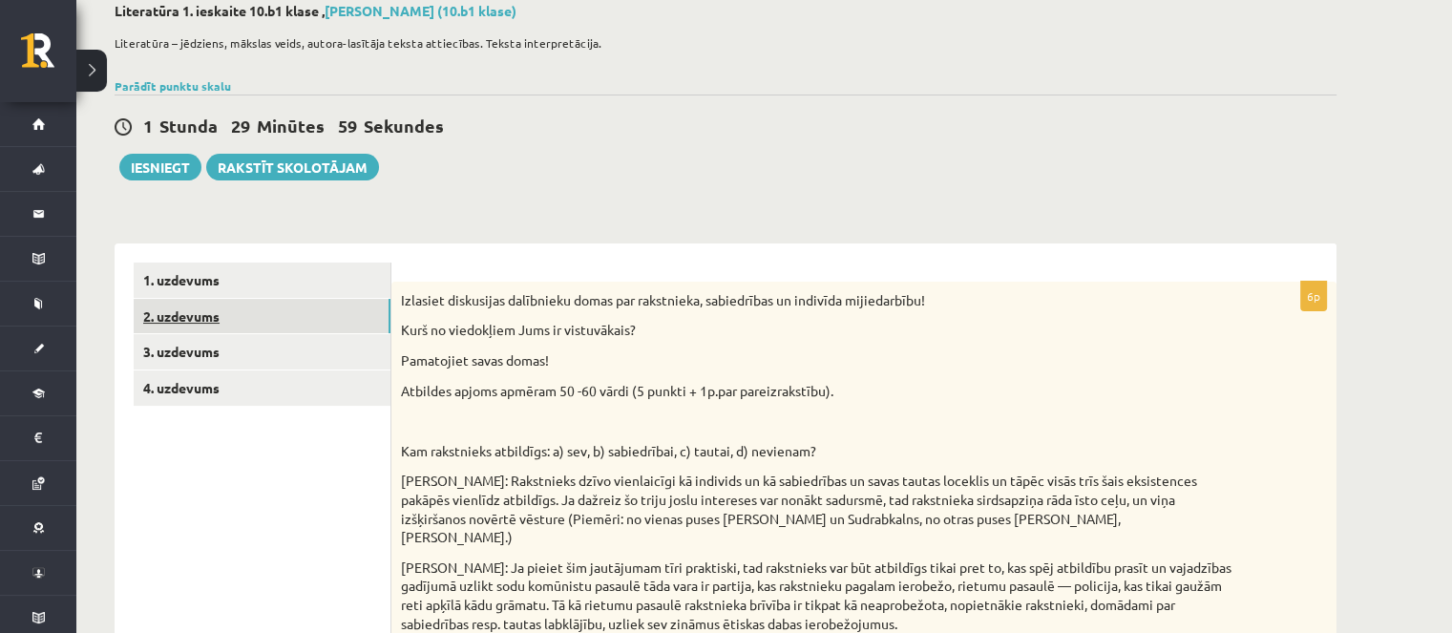
click at [364, 310] on link "2. uzdevums" at bounding box center [262, 316] width 257 height 35
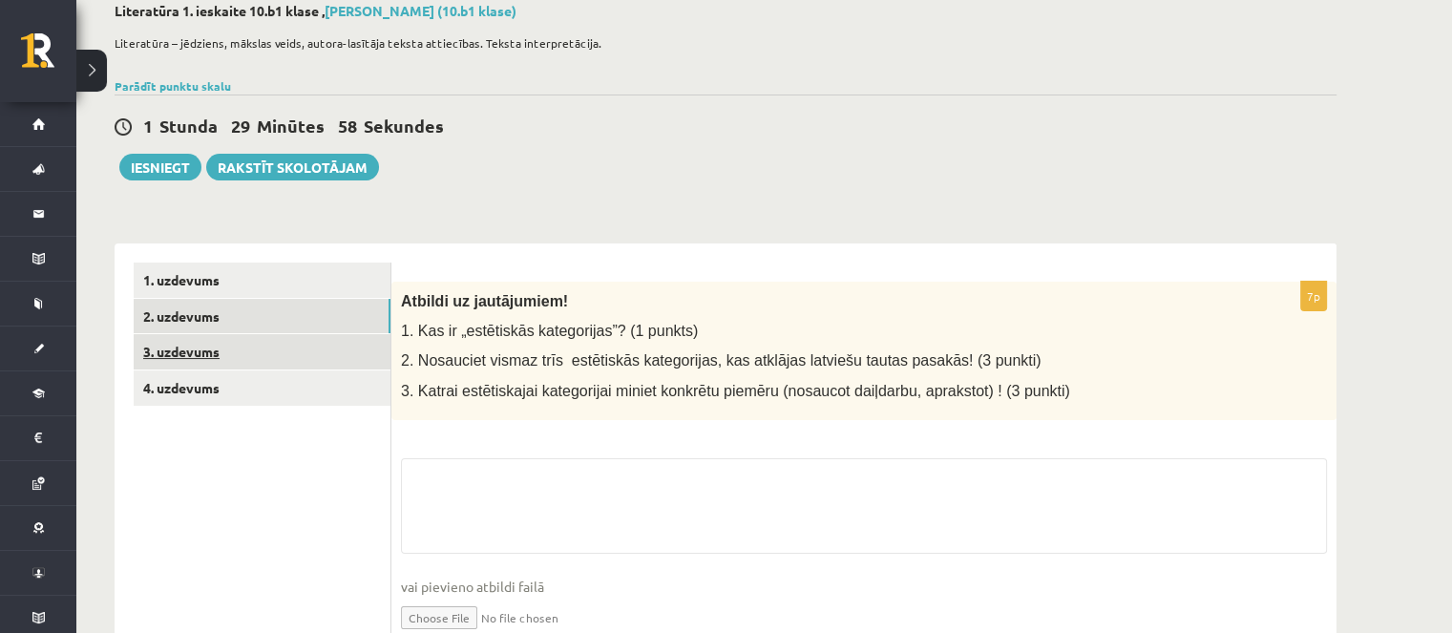
click at [344, 350] on link "3. uzdevums" at bounding box center [262, 351] width 257 height 35
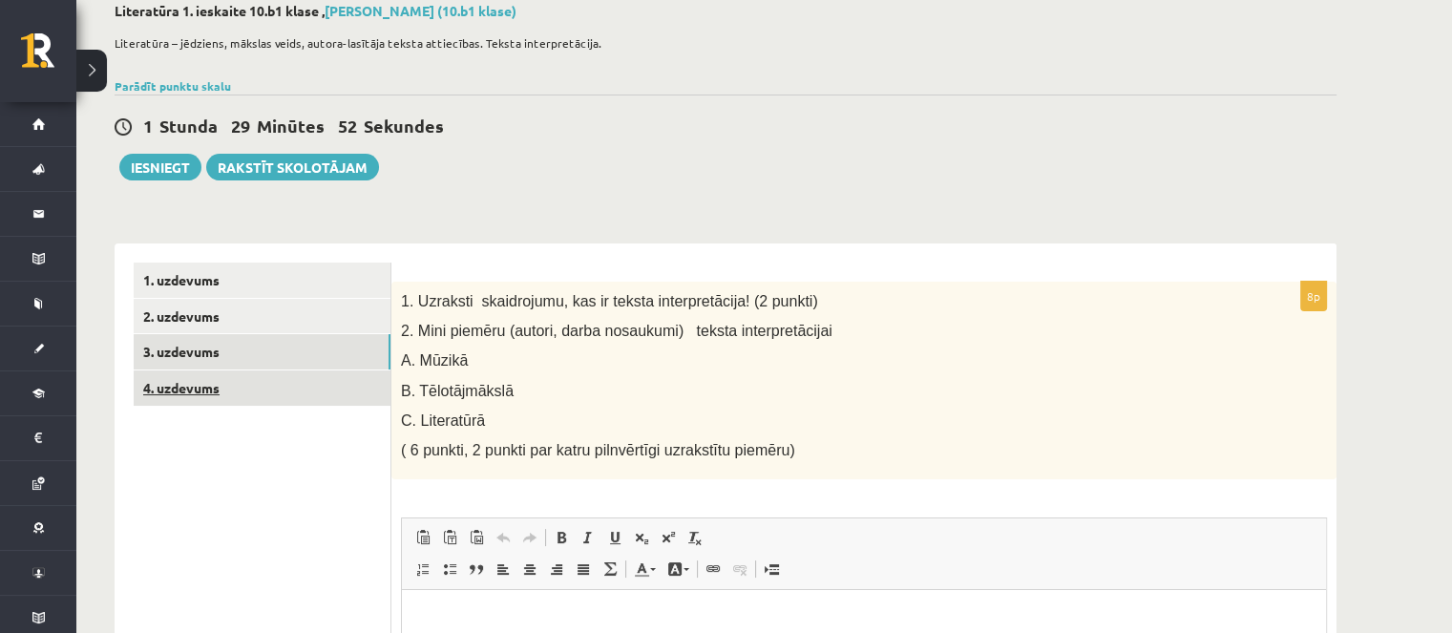
click at [301, 381] on link "4. uzdevums" at bounding box center [262, 387] width 257 height 35
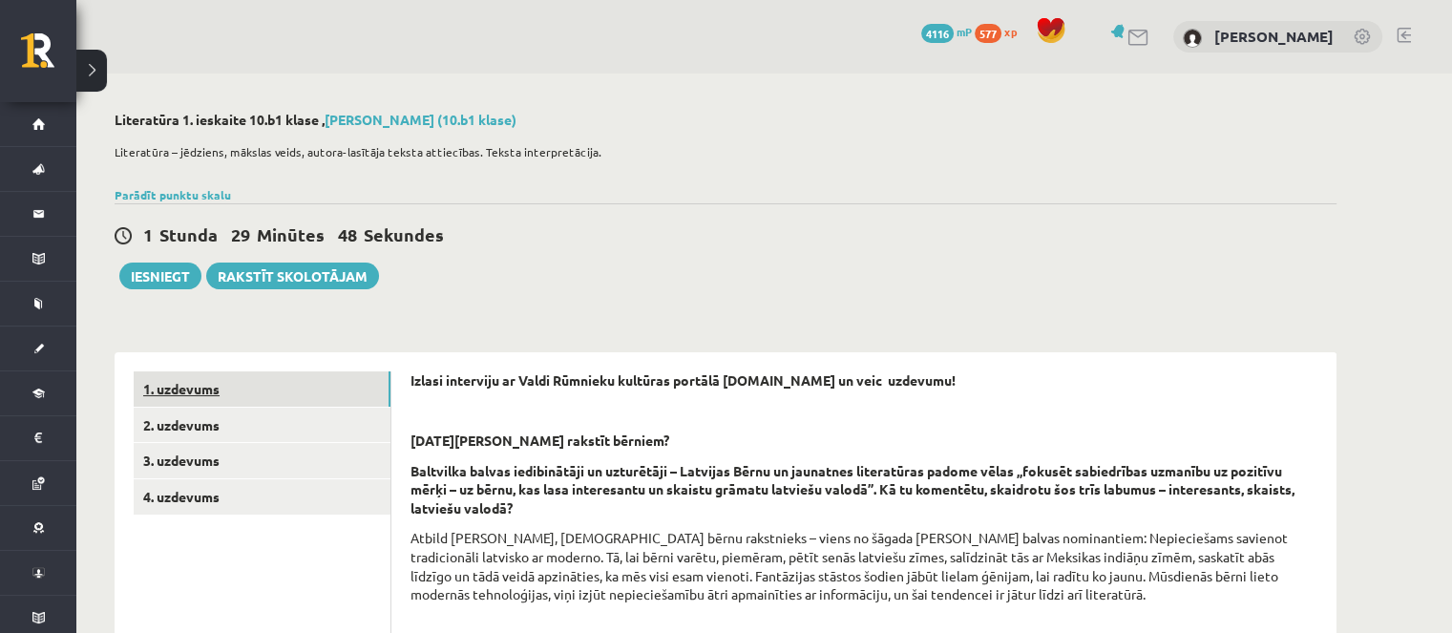
click at [302, 375] on link "1. uzdevums" at bounding box center [262, 388] width 257 height 35
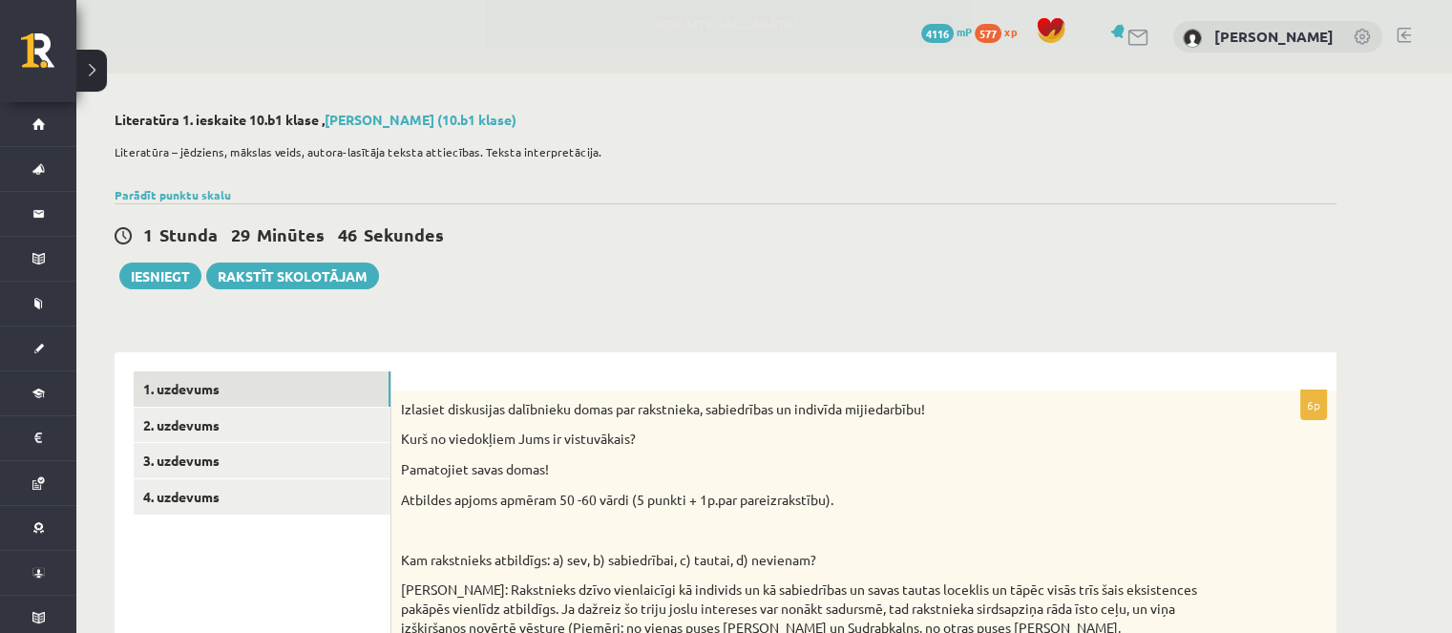
click at [1136, 144] on p "Literatūra – jēdziens, mākslas veids, autora-lasītāja teksta attiecības. Teksta…" at bounding box center [721, 151] width 1212 height 17
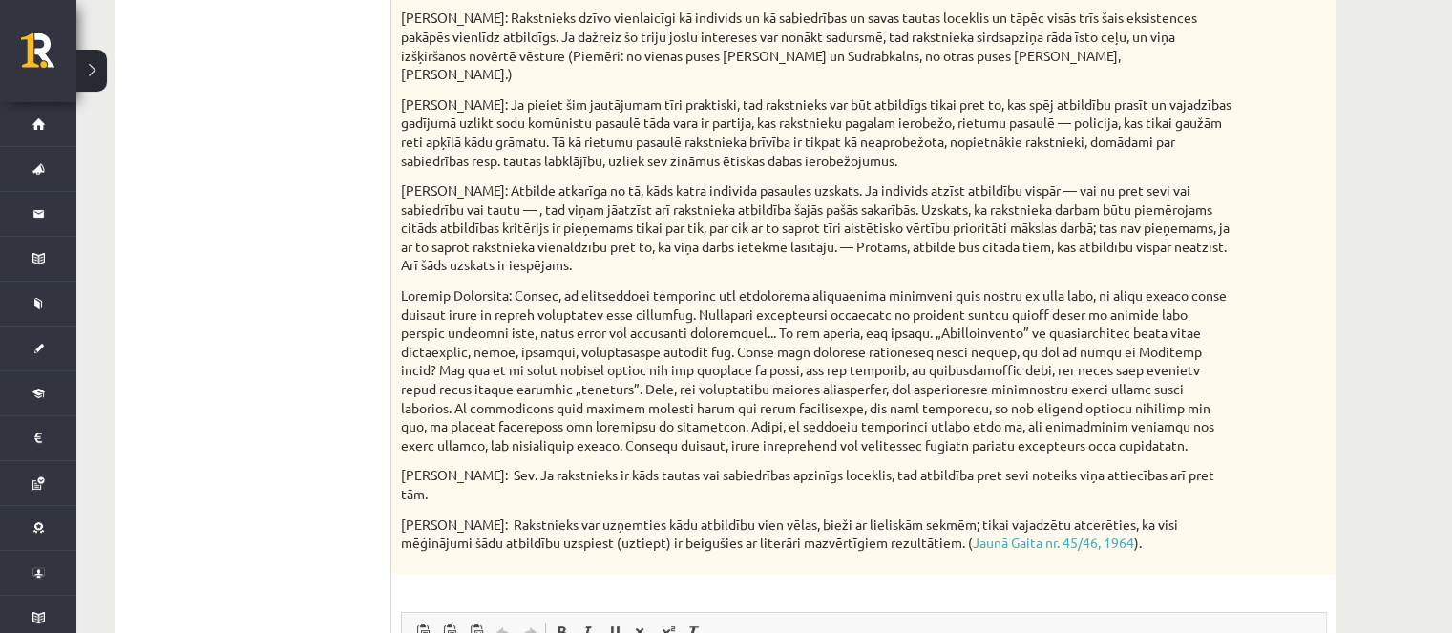
scroll to position [573, 0]
drag, startPoint x: 401, startPoint y: 278, endPoint x: 508, endPoint y: 278, distance: 106.9
click at [508, 285] on p at bounding box center [816, 369] width 830 height 168
copy p "Gundars Pļavkalns"
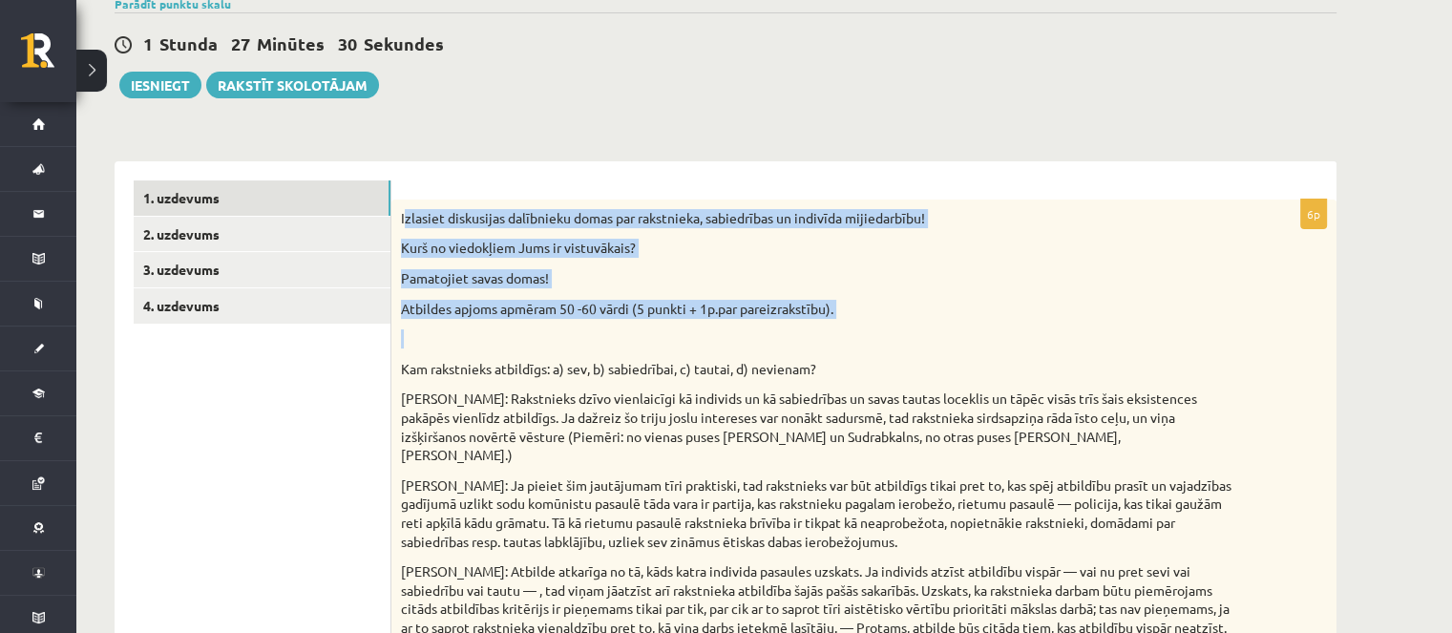
scroll to position [764, 0]
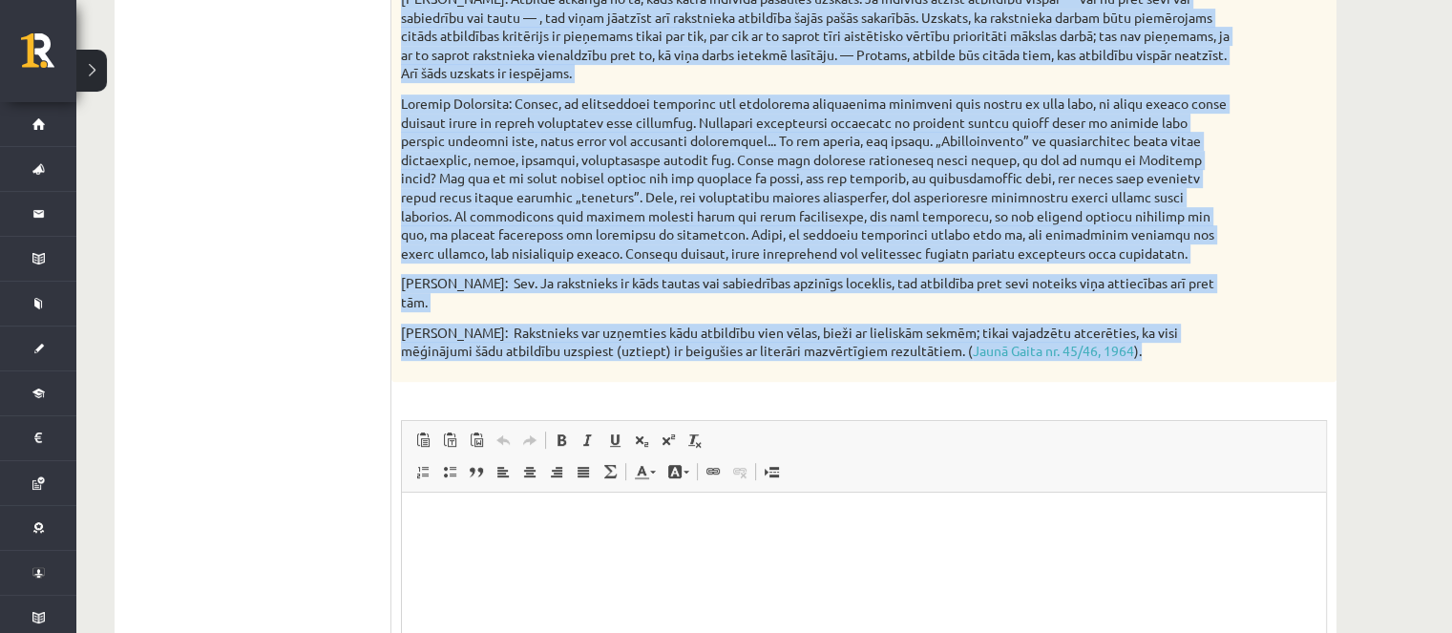
drag, startPoint x: 403, startPoint y: 220, endPoint x: 1080, endPoint y: 315, distance: 684.2
click at [1080, 315] on div "Izlasiet diskusijas dalībnieku domas par rakstnieka, sabiedrības un indivīda mi…" at bounding box center [863, 4] width 945 height 755
copy div "zlasiet diskusijas dalībnieku domas par rakstnieka, sabiedrības un indivīda mij…"
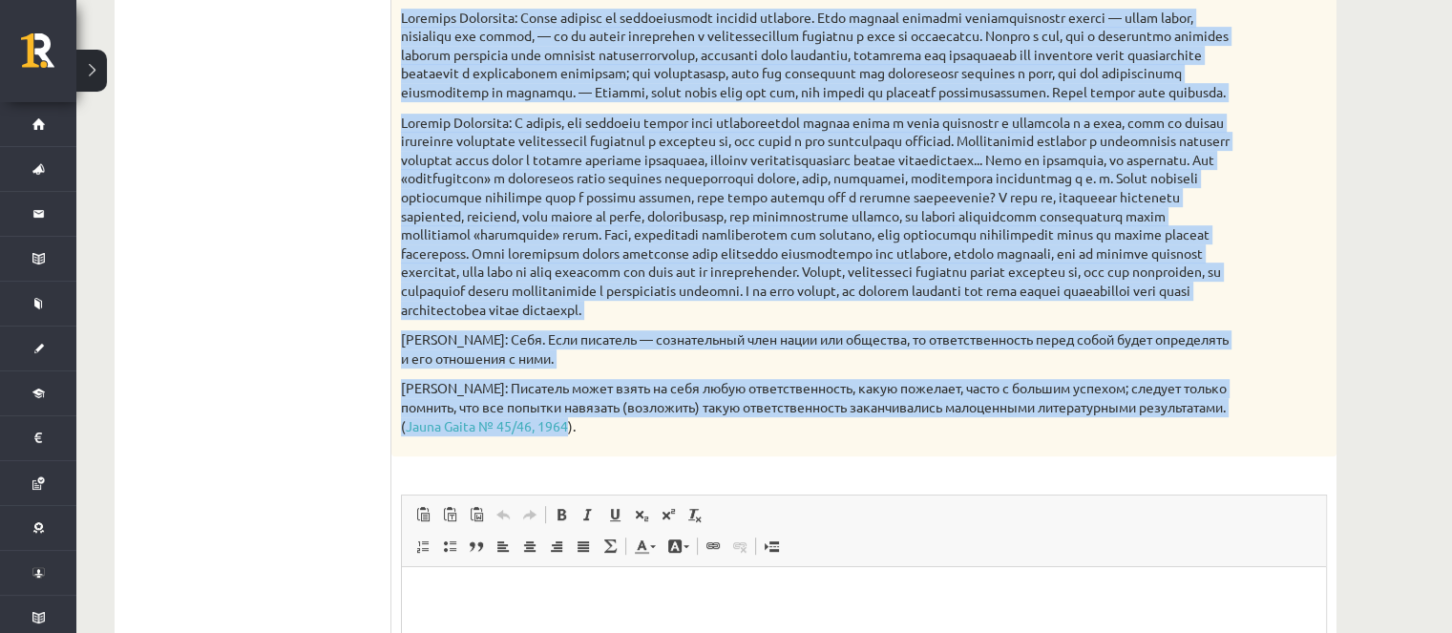
click at [749, 175] on font at bounding box center [815, 216] width 828 height 204
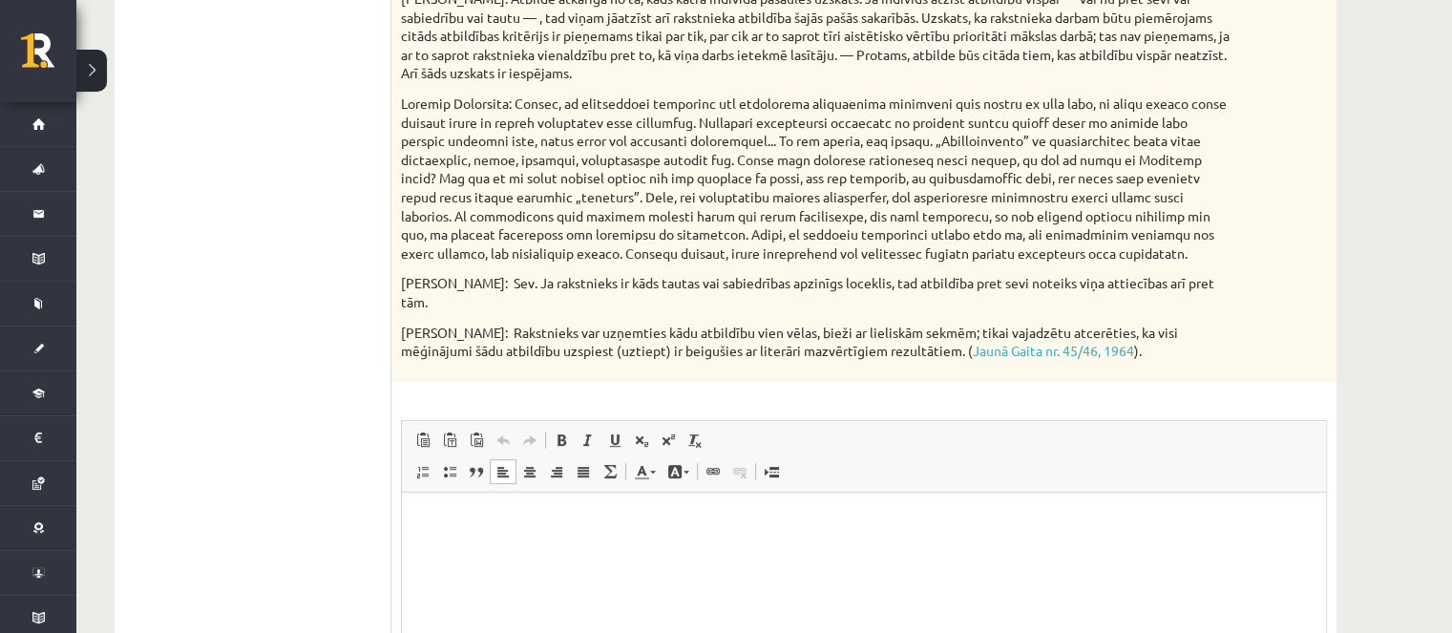
click at [519, 550] on html at bounding box center [864, 521] width 924 height 58
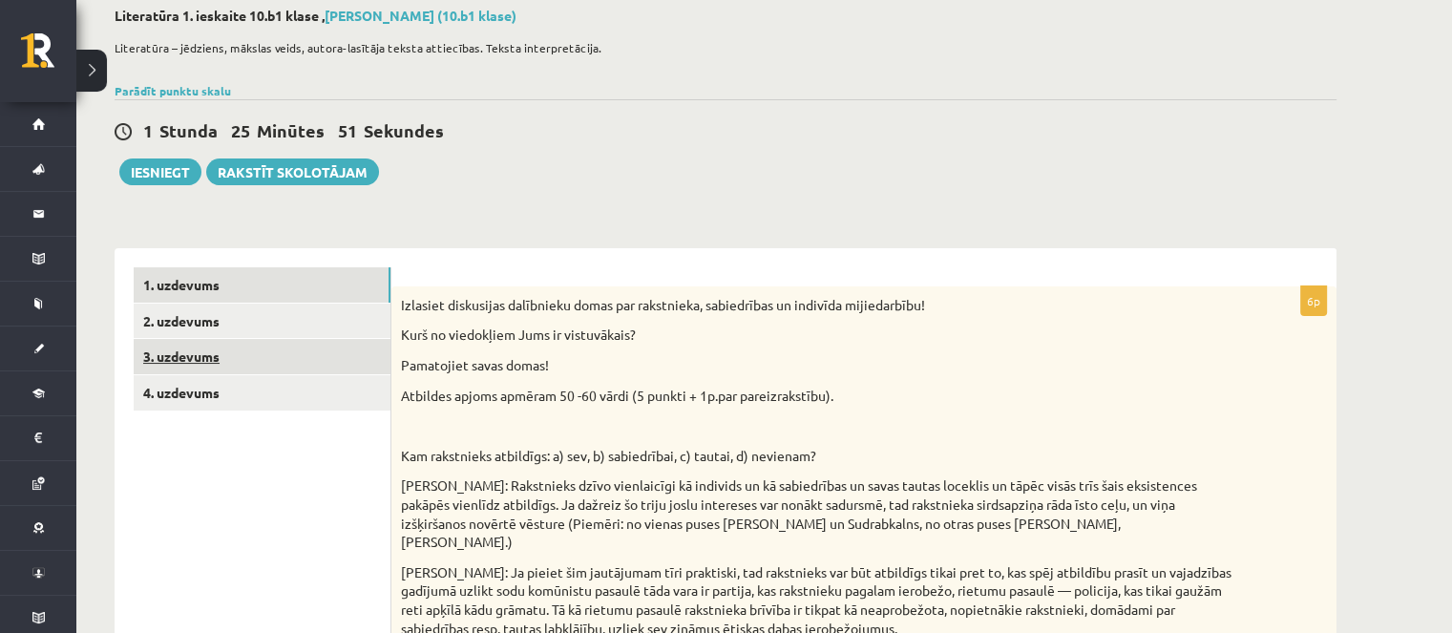
scroll to position [95, 0]
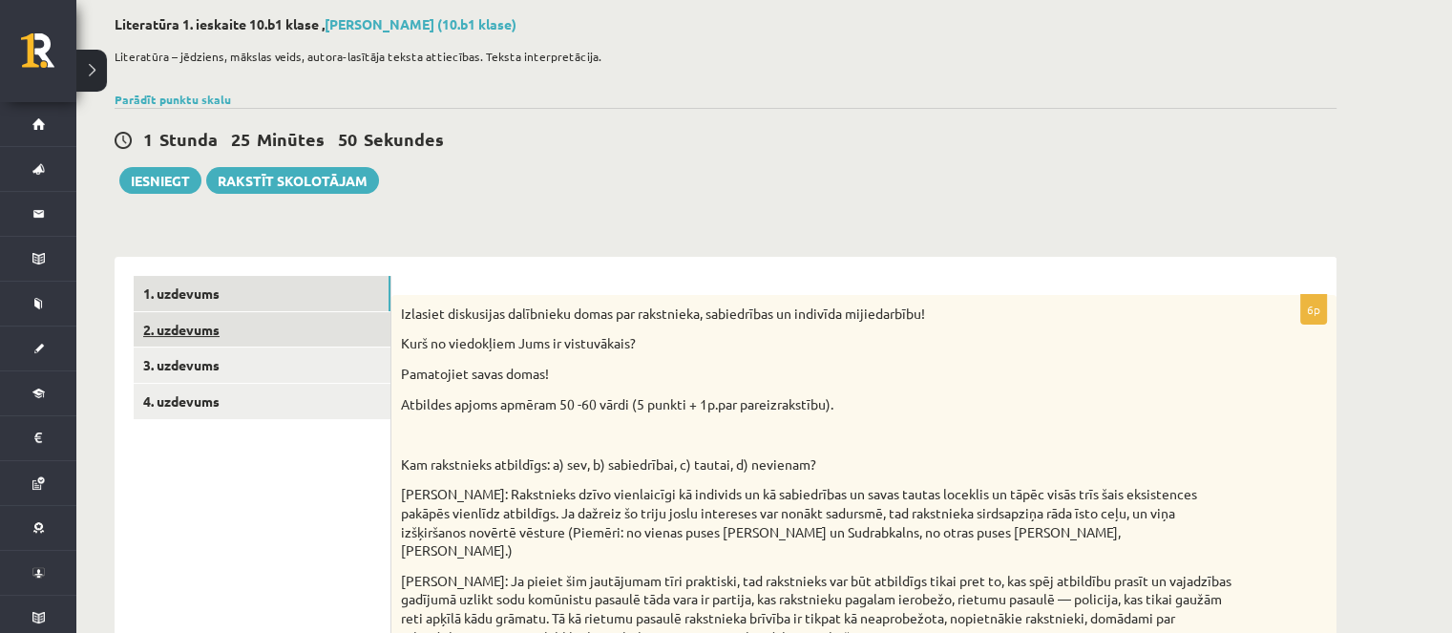
click at [260, 326] on link "2. uzdevums" at bounding box center [262, 329] width 257 height 35
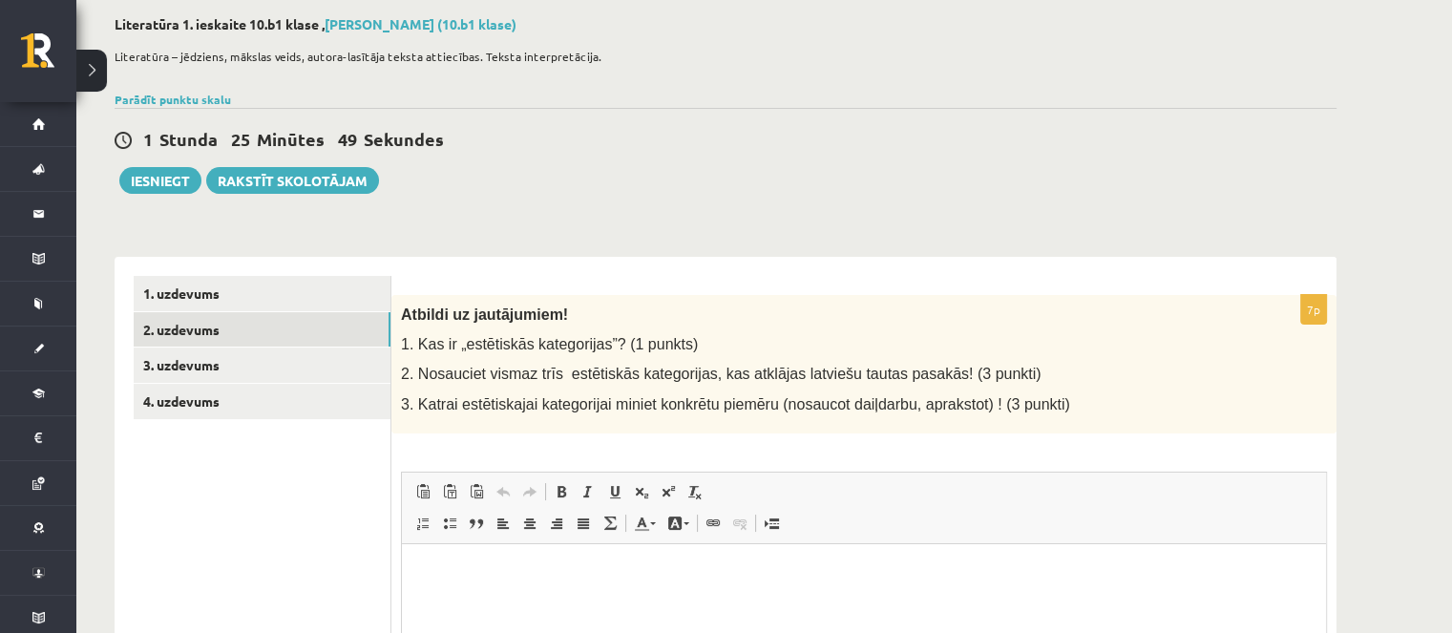
scroll to position [0, 0]
click at [1162, 60] on p "Literatūra – jēdziens, mākslas veids, autora-lasītāja teksta attiecības. Teksta…" at bounding box center [721, 56] width 1212 height 17
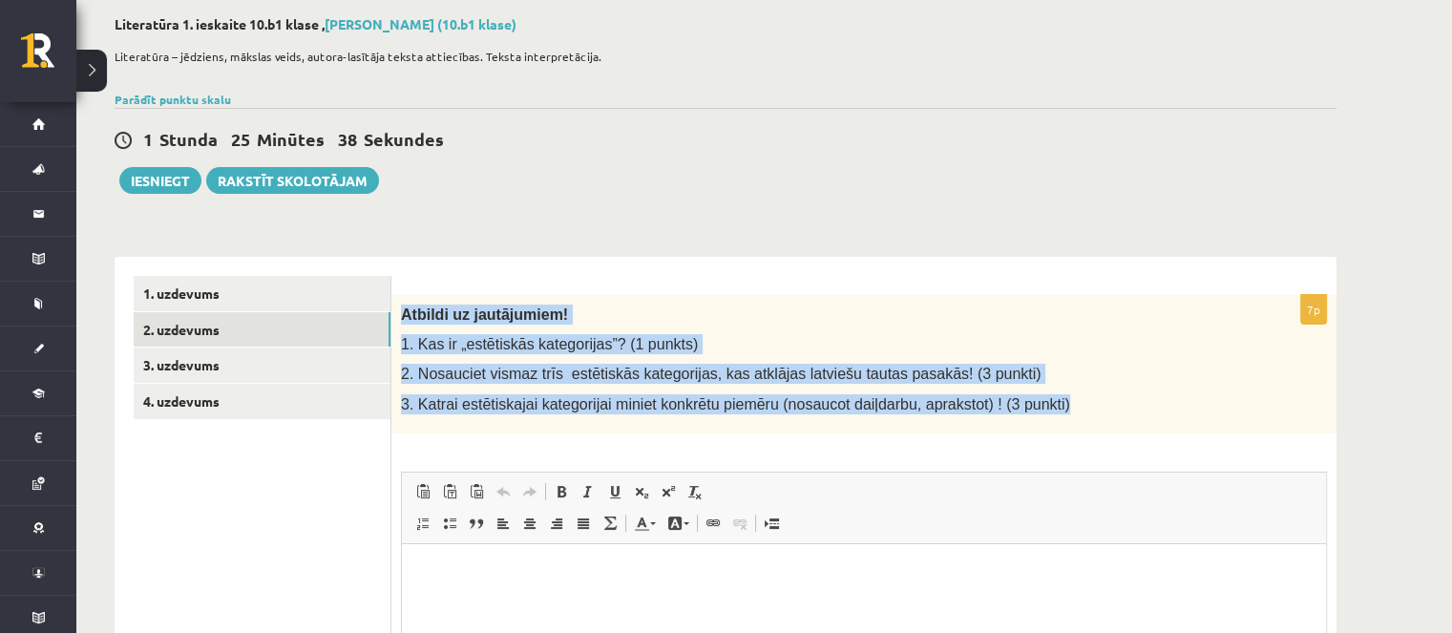
drag, startPoint x: 1037, startPoint y: 414, endPoint x: 413, endPoint y: 317, distance: 631.8
click at [405, 317] on div "Atbildi uz jautājumiem! 1. Kas ir „estētiskās kategorijas”? (1 punkts) 2. Nosau…" at bounding box center [863, 364] width 945 height 138
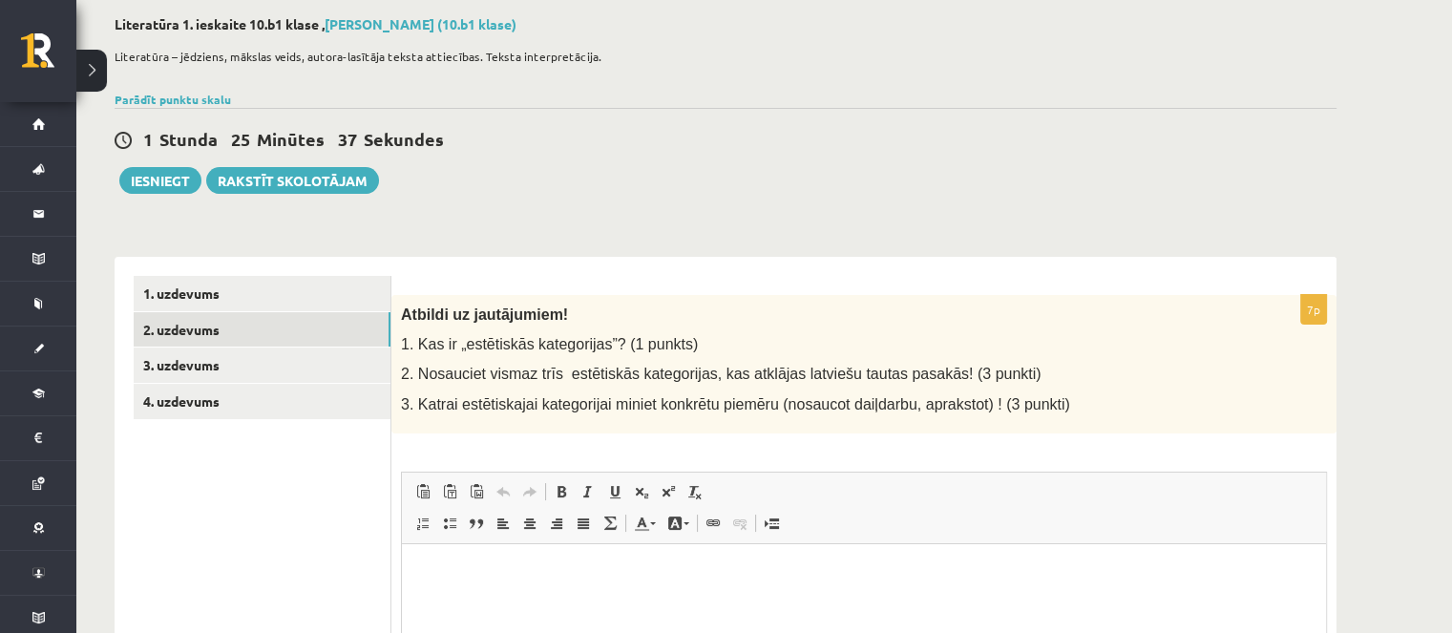
drag, startPoint x: 422, startPoint y: 316, endPoint x: 402, endPoint y: 316, distance: 20.0
click at [402, 316] on span "Atbildi uz jautājumiem!" at bounding box center [484, 314] width 167 height 16
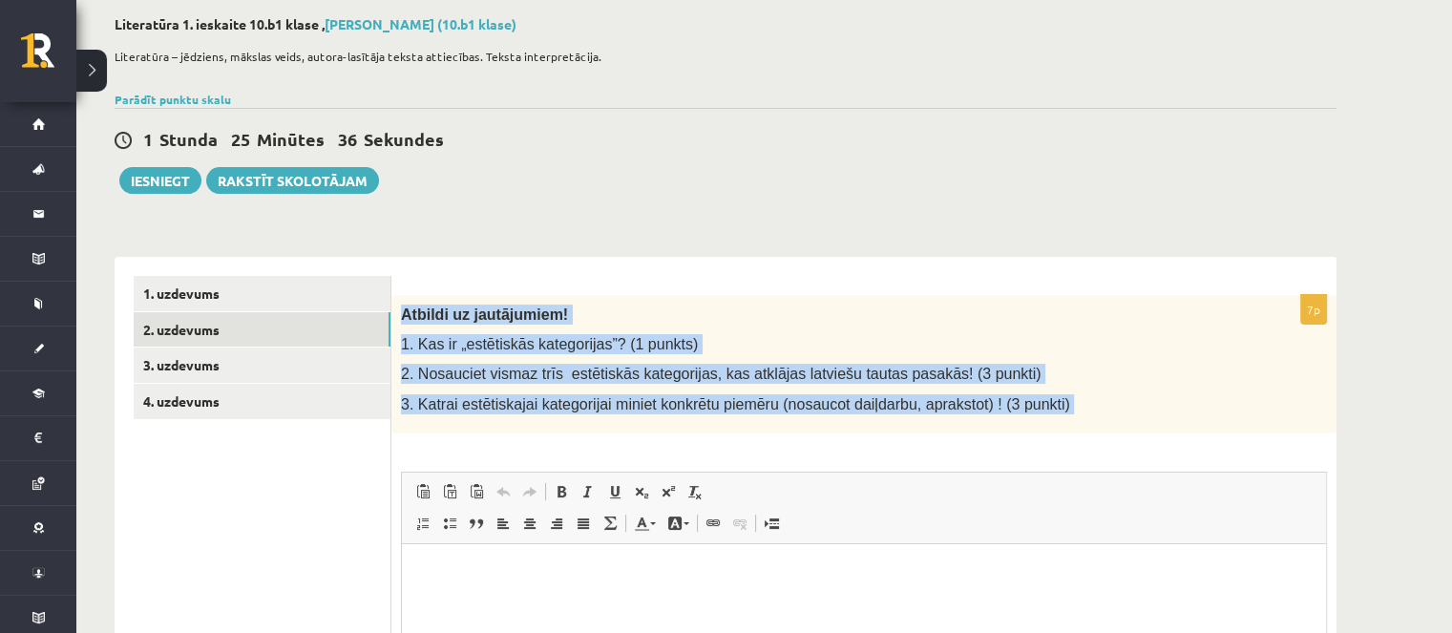
drag, startPoint x: 402, startPoint y: 316, endPoint x: 985, endPoint y: 402, distance: 589.5
click at [1023, 400] on div "Atbildi uz jautājumiem! 1. Kas ir „estētiskās kategorijas”? (1 punkts) 2. Nosau…" at bounding box center [863, 364] width 945 height 138
copy div "Atbildi uz jautājumiem! 1. Kas ir „estētiskās kategorijas”? (1 punkts) 2. Nosau…"
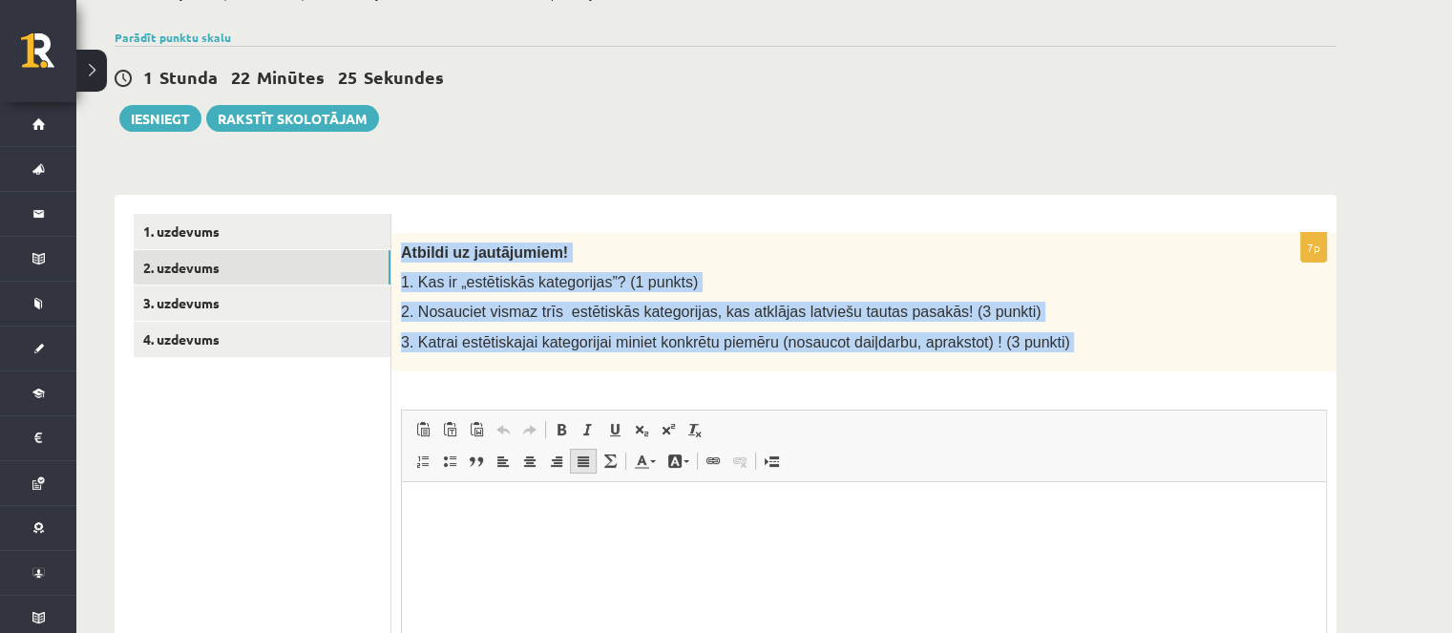
scroll to position [191, 0]
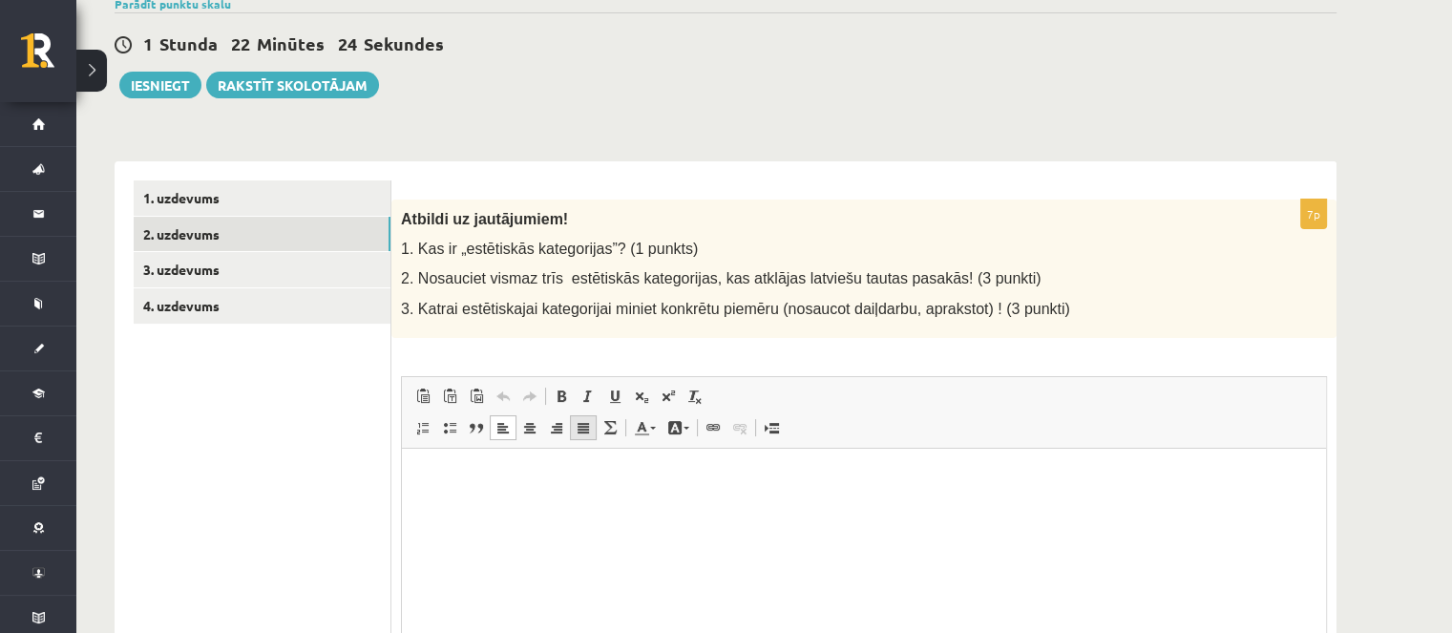
click at [594, 506] on html at bounding box center [864, 477] width 924 height 58
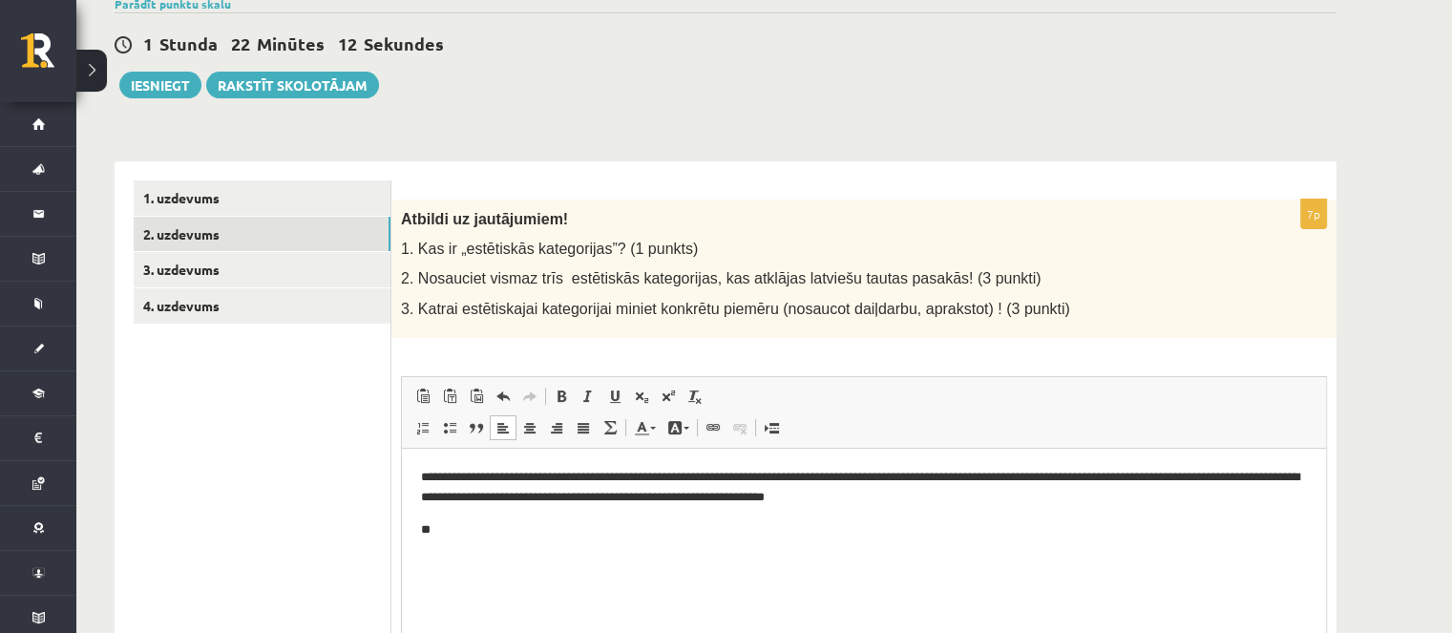
click at [522, 539] on html "**********" at bounding box center [864, 503] width 924 height 110
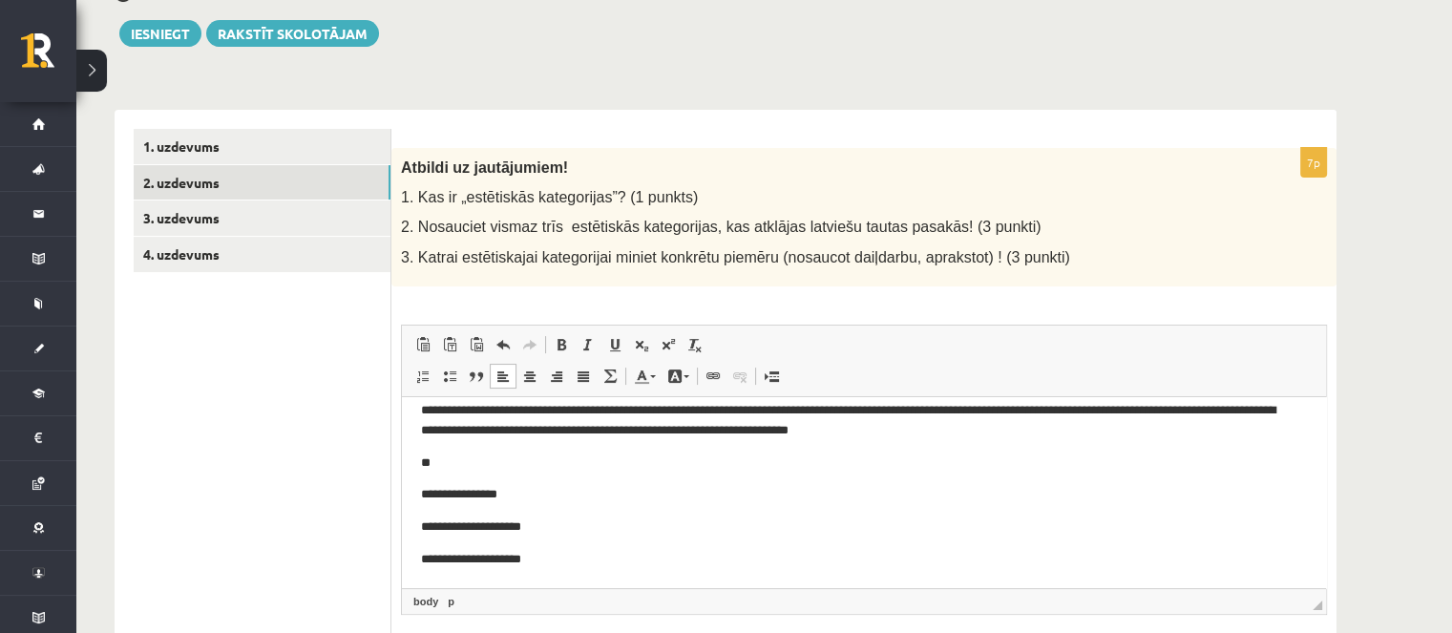
scroll to position [286, 0]
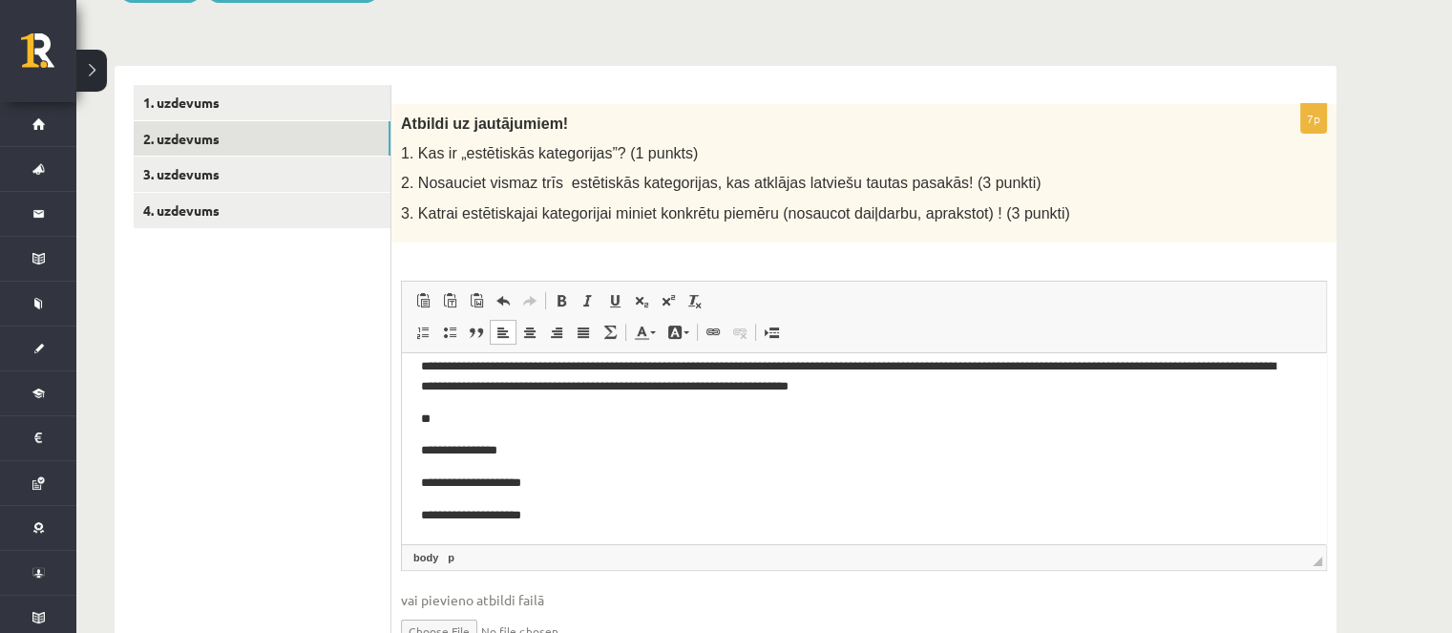
click at [421, 455] on p "**********" at bounding box center [857, 450] width 872 height 20
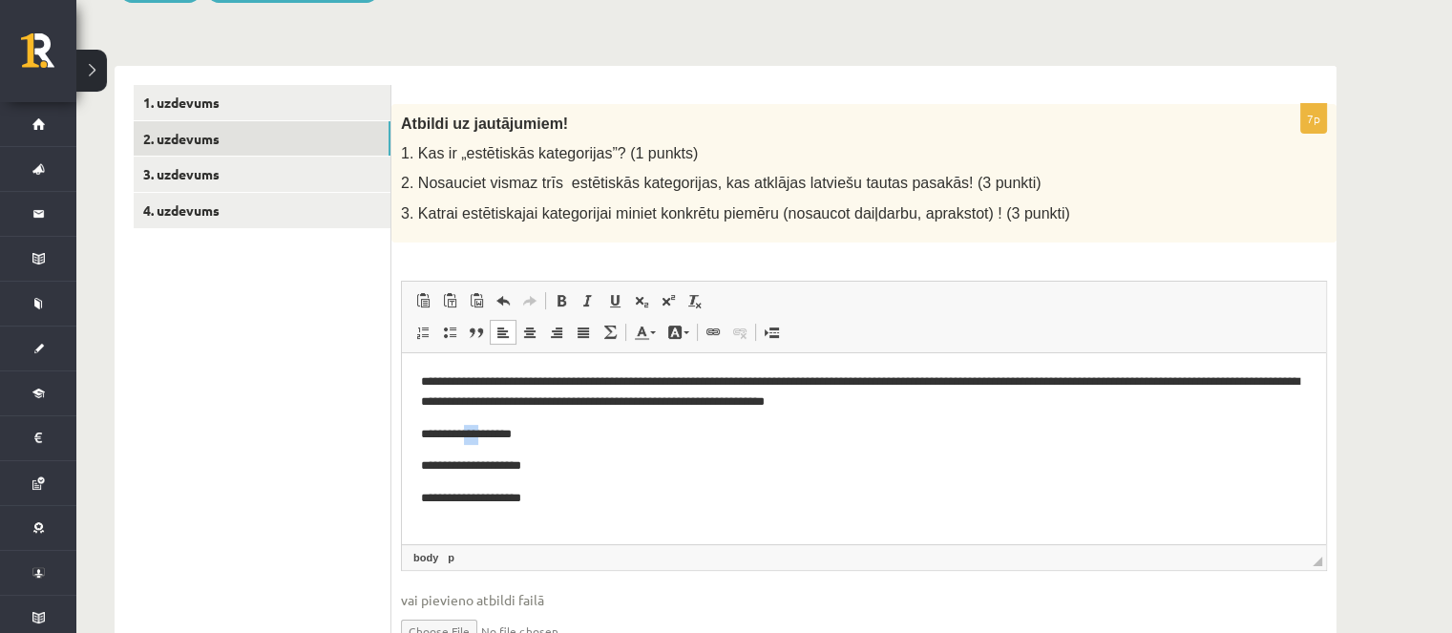
click at [477, 442] on p "**********" at bounding box center [864, 434] width 887 height 20
click at [472, 462] on p "**********" at bounding box center [864, 465] width 887 height 20
click at [473, 497] on p "**********" at bounding box center [864, 498] width 887 height 20
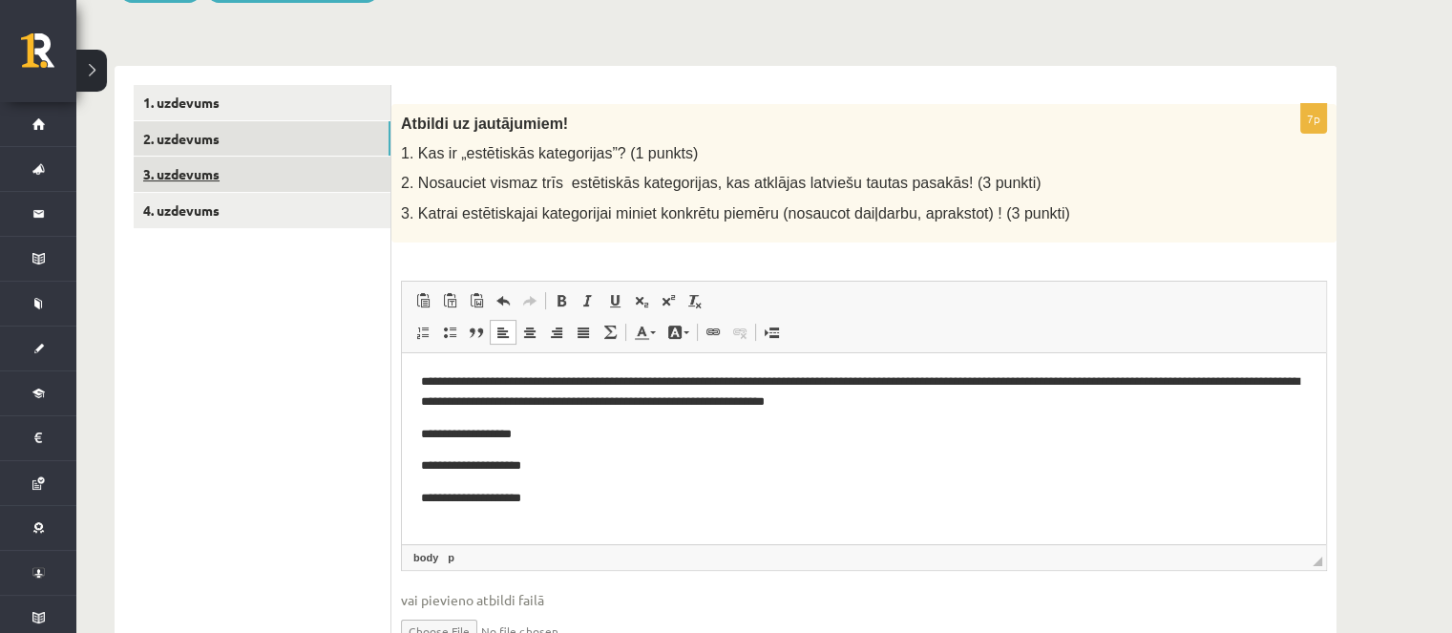
click at [328, 182] on link "3. uzdevums" at bounding box center [262, 174] width 257 height 35
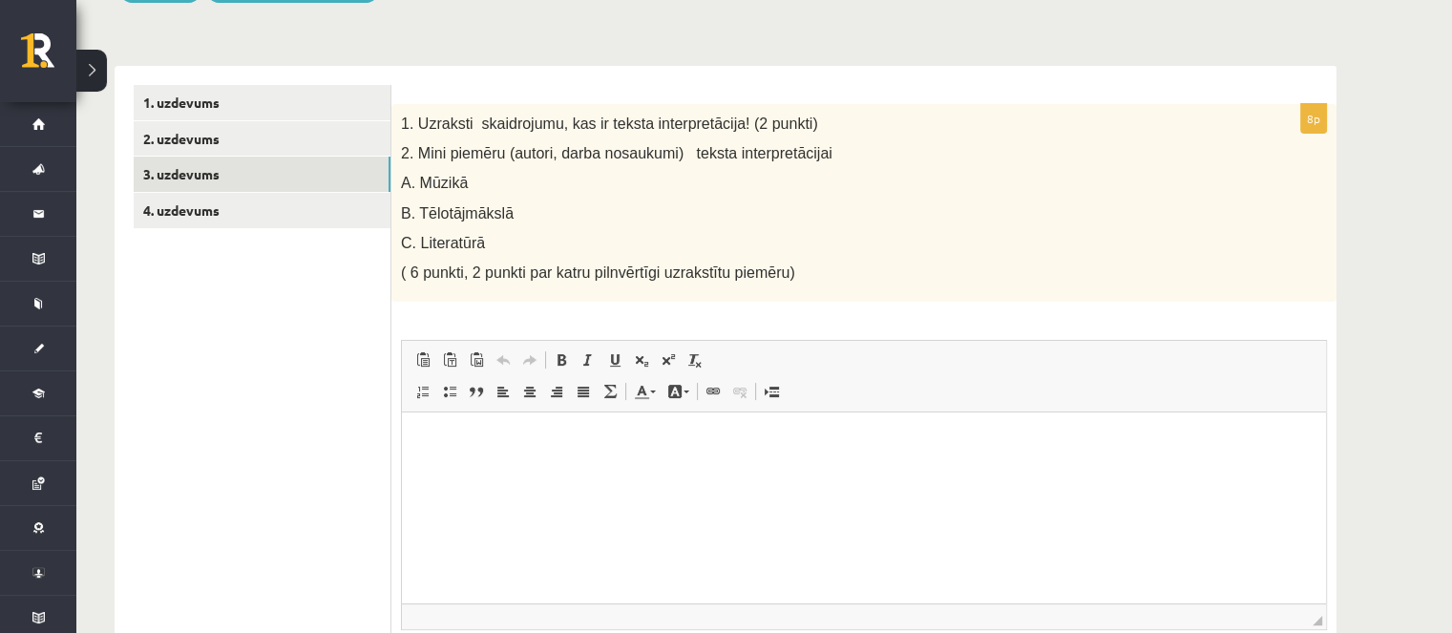
click at [1149, 94] on form "8p 1. Uzraksti skaidrojumu, kas ir teksta interpretācija! (2 punkti) 2. Mini pi…" at bounding box center [863, 411] width 907 height 653
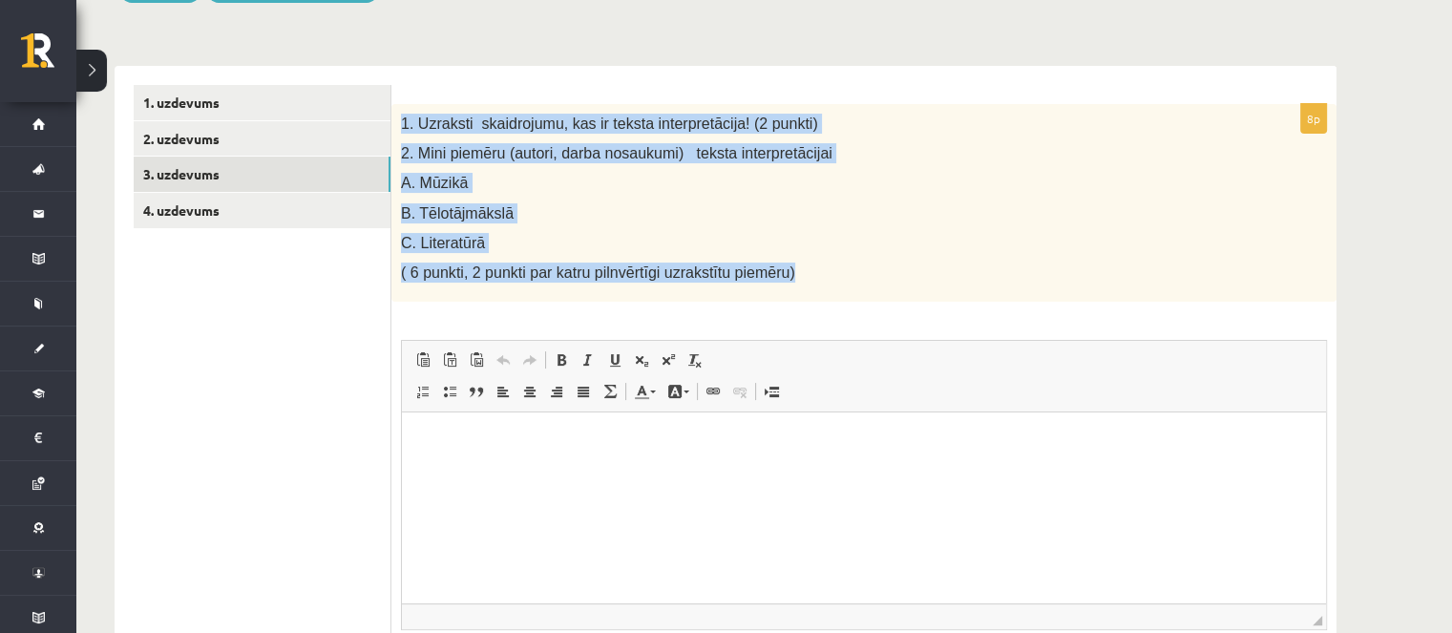
drag, startPoint x: 400, startPoint y: 120, endPoint x: 626, endPoint y: 170, distance: 231.6
click at [764, 268] on div "1. Uzraksti skaidrojumu, kas ir teksta interpretācija! (2 punkti) 2. Mini piemē…" at bounding box center [863, 203] width 945 height 199
copy div "1. Uzraksti skaidrojumu, kas ir teksta interpretācija! (2 punkti) 2. Mini piemē…"
drag, startPoint x: 906, startPoint y: 251, endPoint x: 924, endPoint y: 222, distance: 33.9
click at [907, 251] on p "C. Literatūrā" at bounding box center [816, 243] width 830 height 20
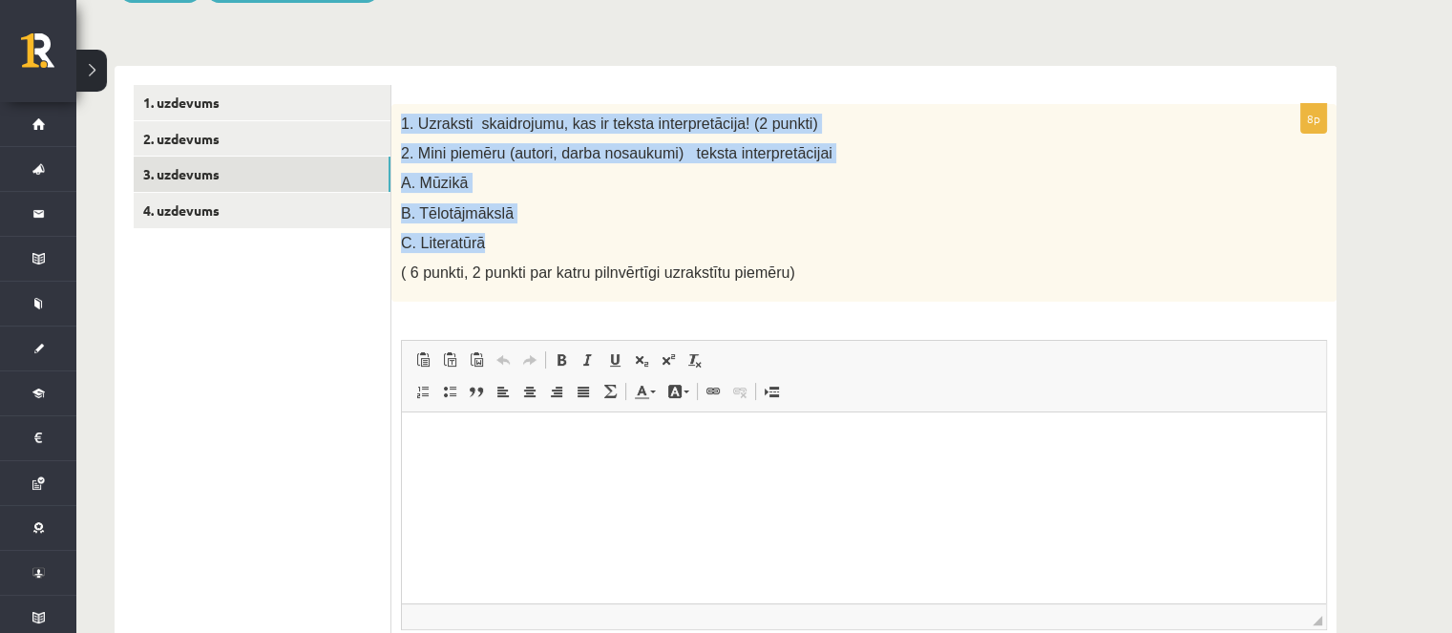
click at [1113, 108] on div "1. Uzraksti skaidrojumu, kas ir teksta interpretācija! (2 punkti) 2. Mini piemē…" at bounding box center [863, 203] width 945 height 199
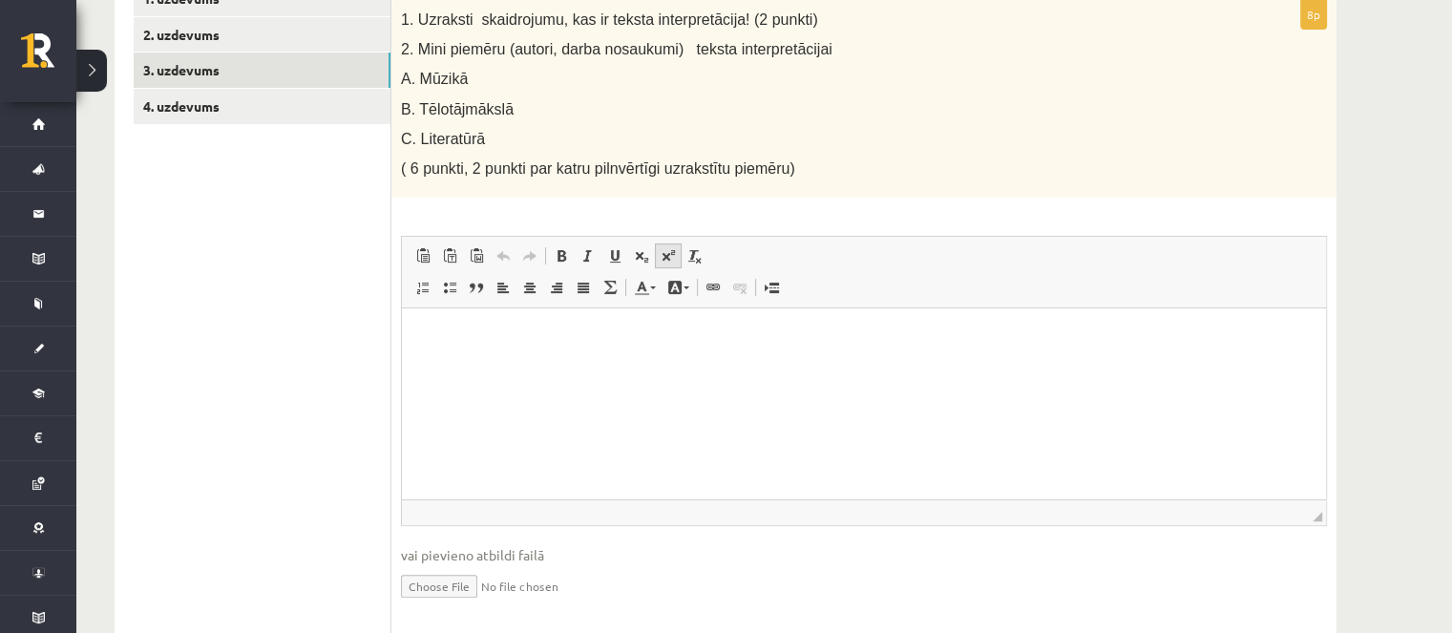
scroll to position [447, 0]
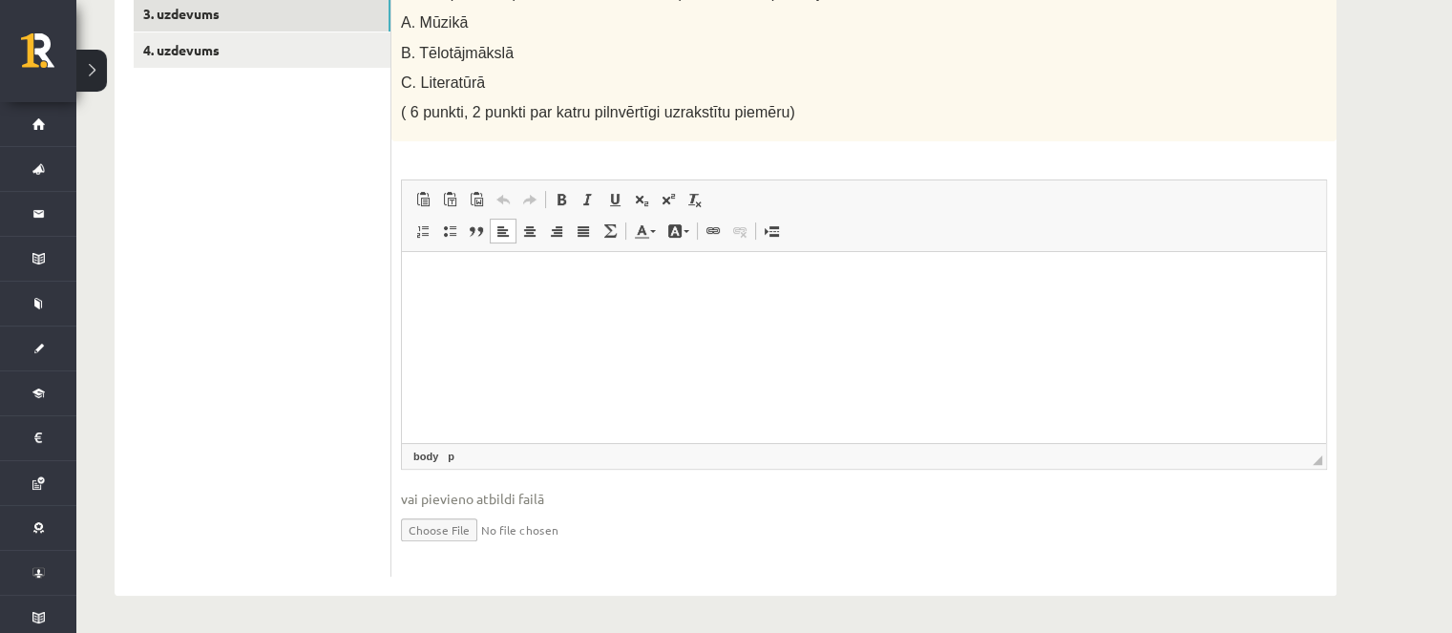
click at [664, 310] on html at bounding box center [864, 281] width 924 height 58
paste body "Визуальный текстовый редактор, wiswyg-editor-user-answer-47024778832560"
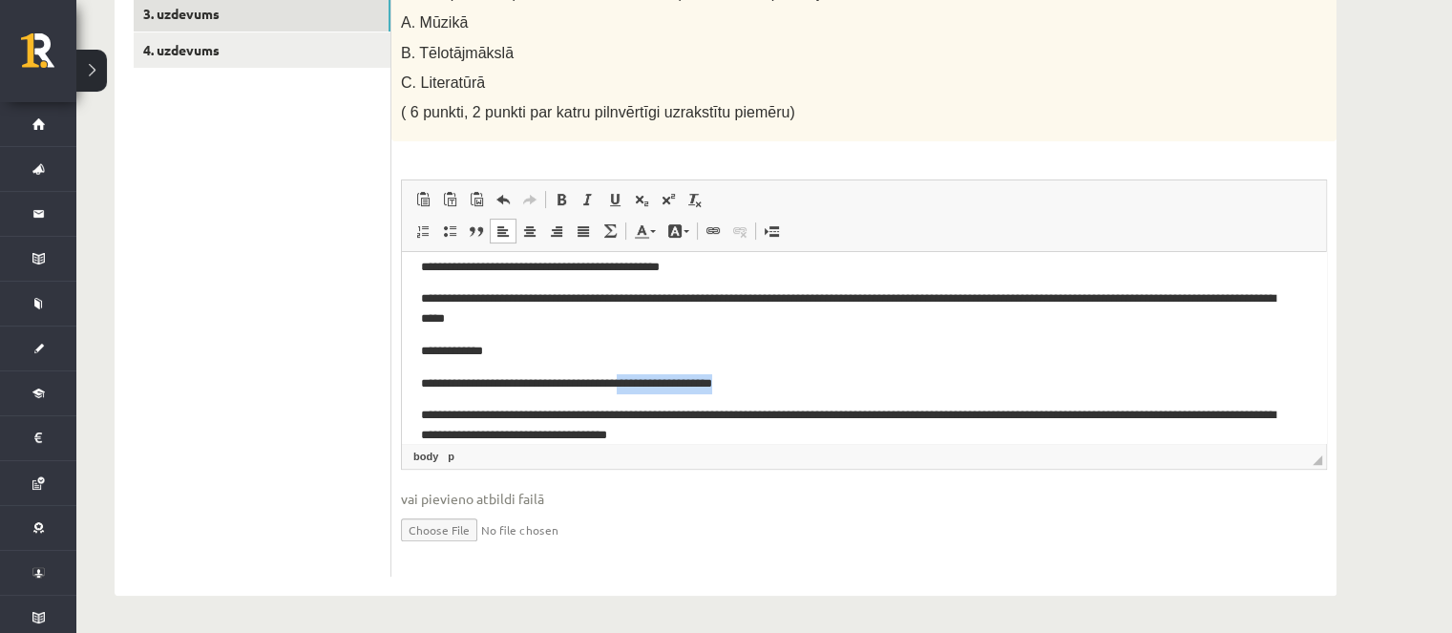
drag, startPoint x: 646, startPoint y: 383, endPoint x: 792, endPoint y: 380, distance: 146.1
click at [792, 380] on p "**********" at bounding box center [857, 384] width 872 height 20
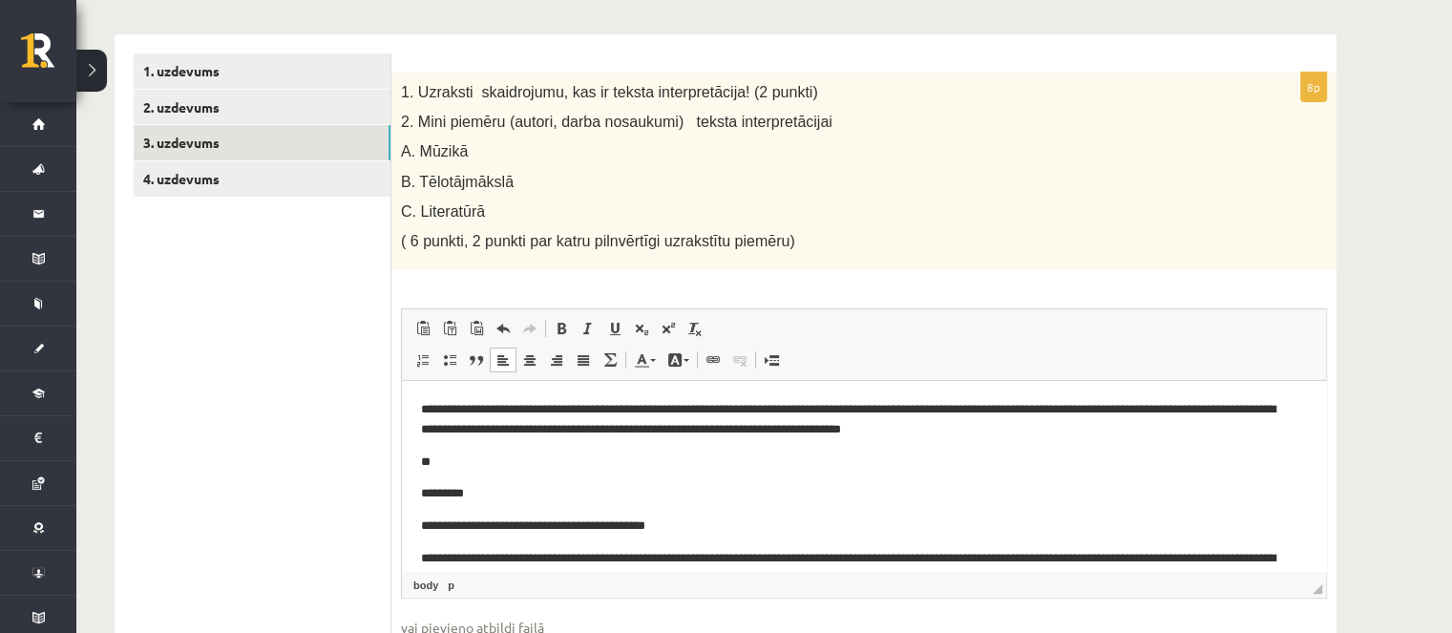
scroll to position [160, 0]
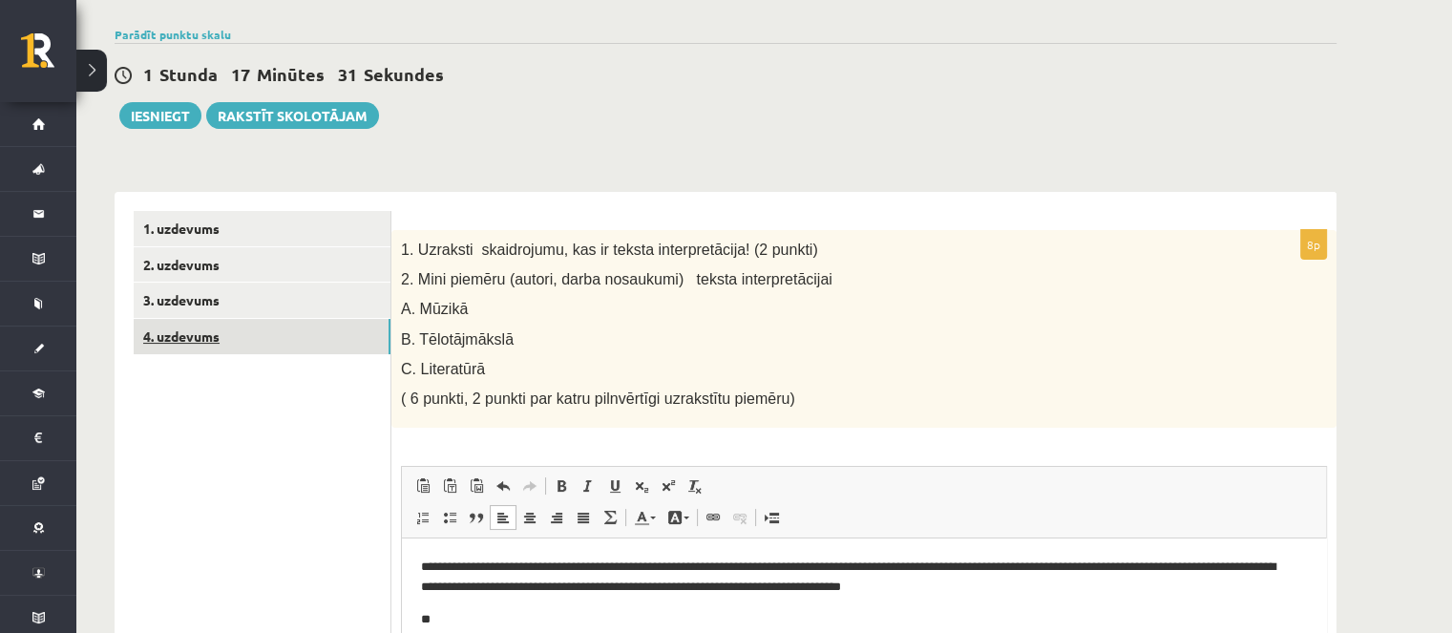
click at [347, 342] on link "4. uzdevums" at bounding box center [262, 336] width 257 height 35
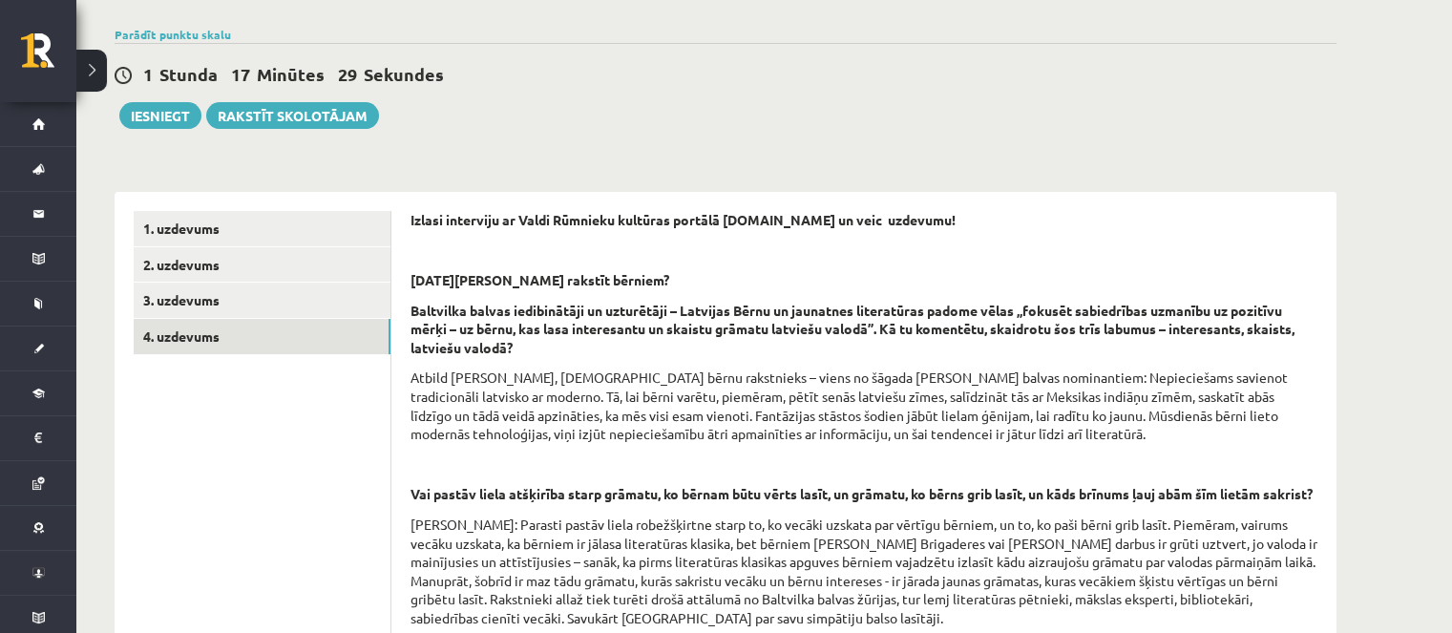
scroll to position [0, 0]
drag, startPoint x: 1169, startPoint y: 68, endPoint x: 1164, endPoint y: 7, distance: 61.3
click at [1169, 68] on div "1 Stunda 17 Minūtes 28 Sekundes" at bounding box center [726, 75] width 1222 height 25
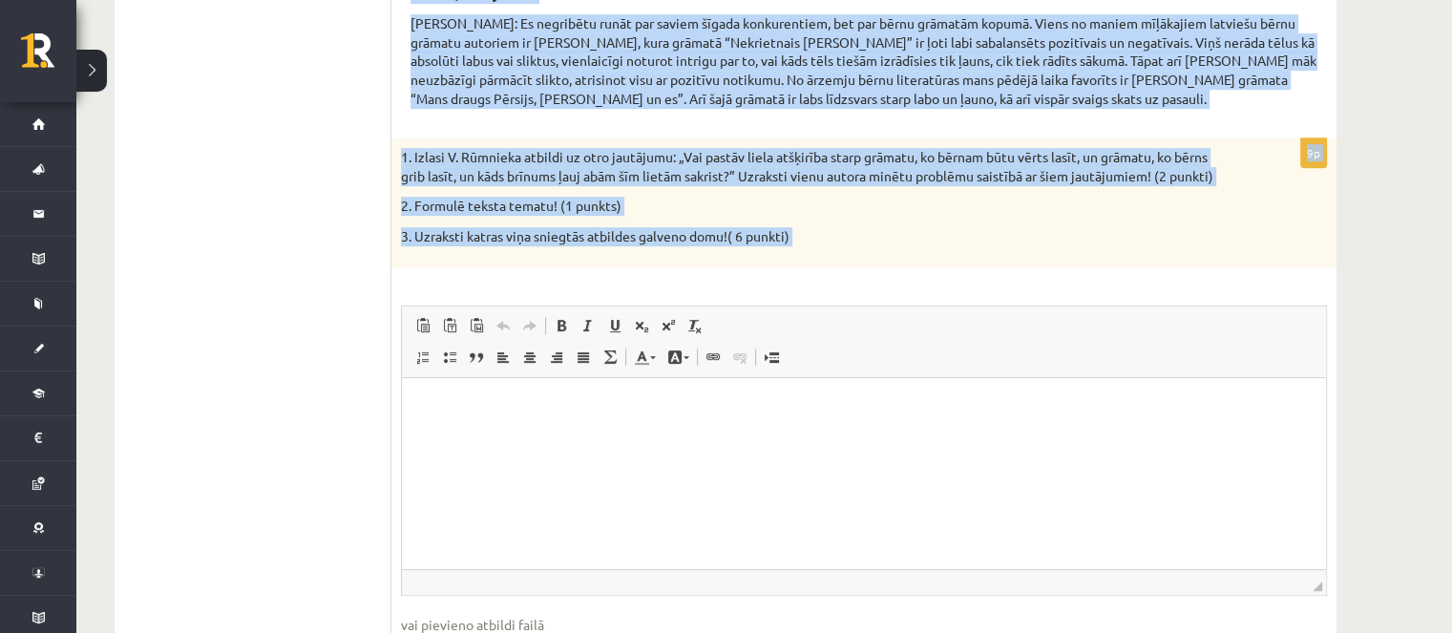
scroll to position [924, 0]
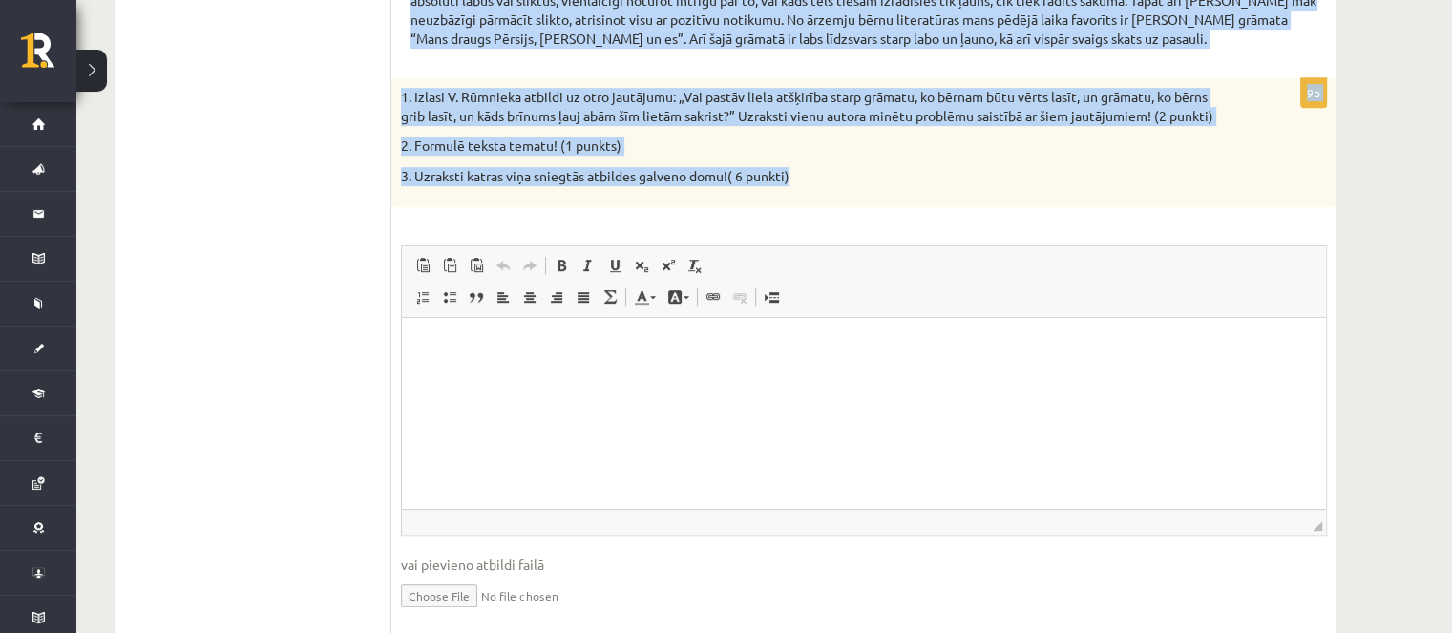
drag, startPoint x: 403, startPoint y: 118, endPoint x: 792, endPoint y: 193, distance: 396.5
click at [792, 193] on div "Izlasi interviju ar Valdi Rūmnieku kultūras portālā www.satori.lv un veic uzdev…" at bounding box center [863, 44] width 945 height 1233
copy form "Izlasi interviju ar Valdi Rūmnieku kultūras portālā www.satori.lv un veic uzdev…"
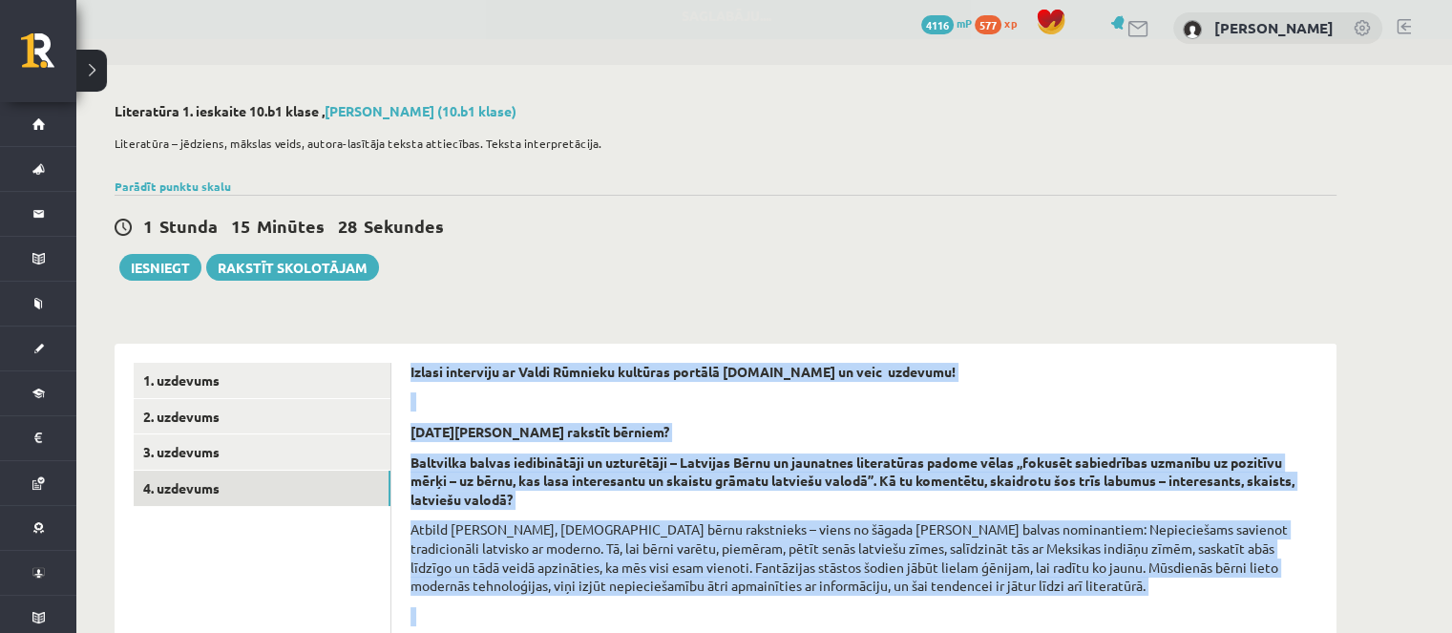
scroll to position [0, 0]
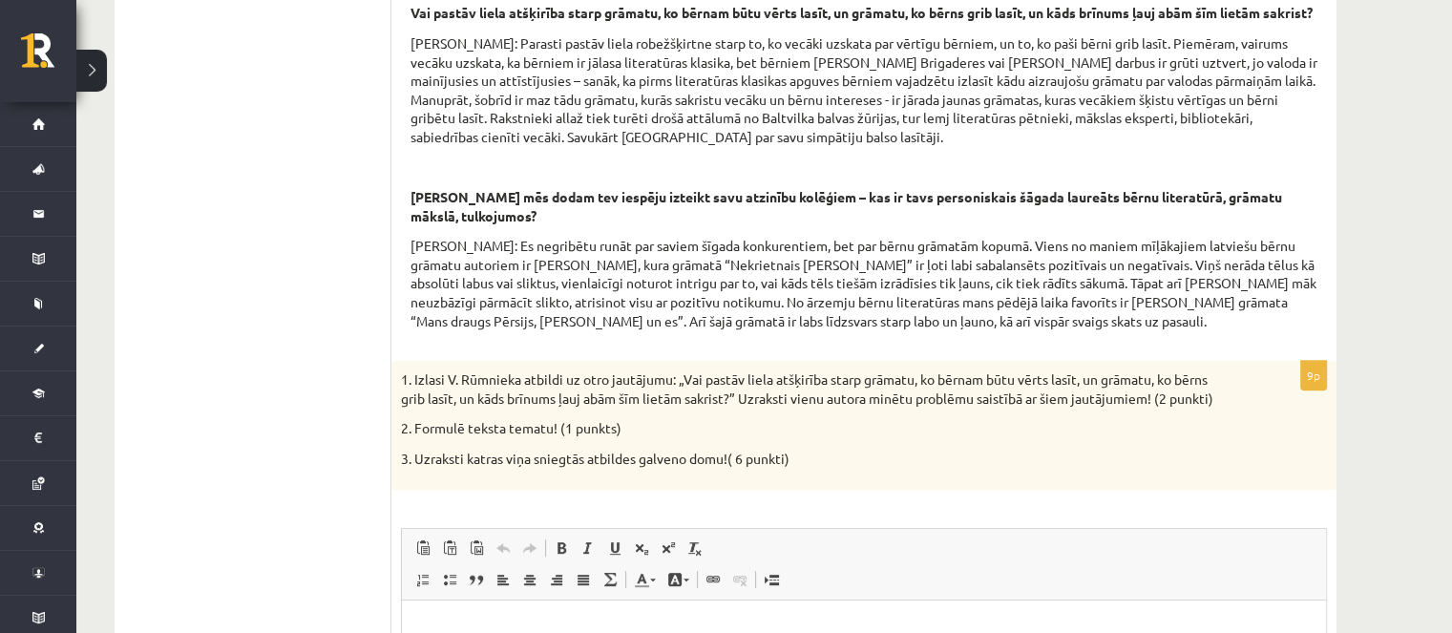
scroll to position [764, 0]
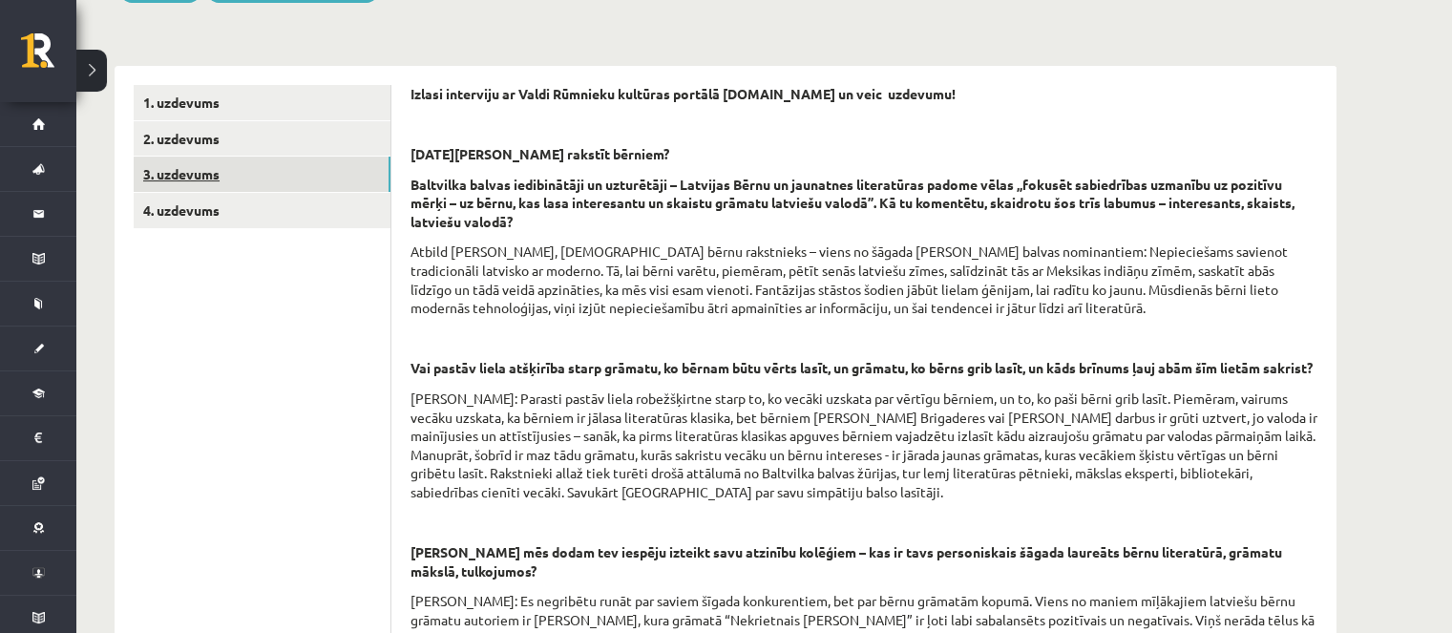
click at [353, 173] on link "3. uzdevums" at bounding box center [262, 174] width 257 height 35
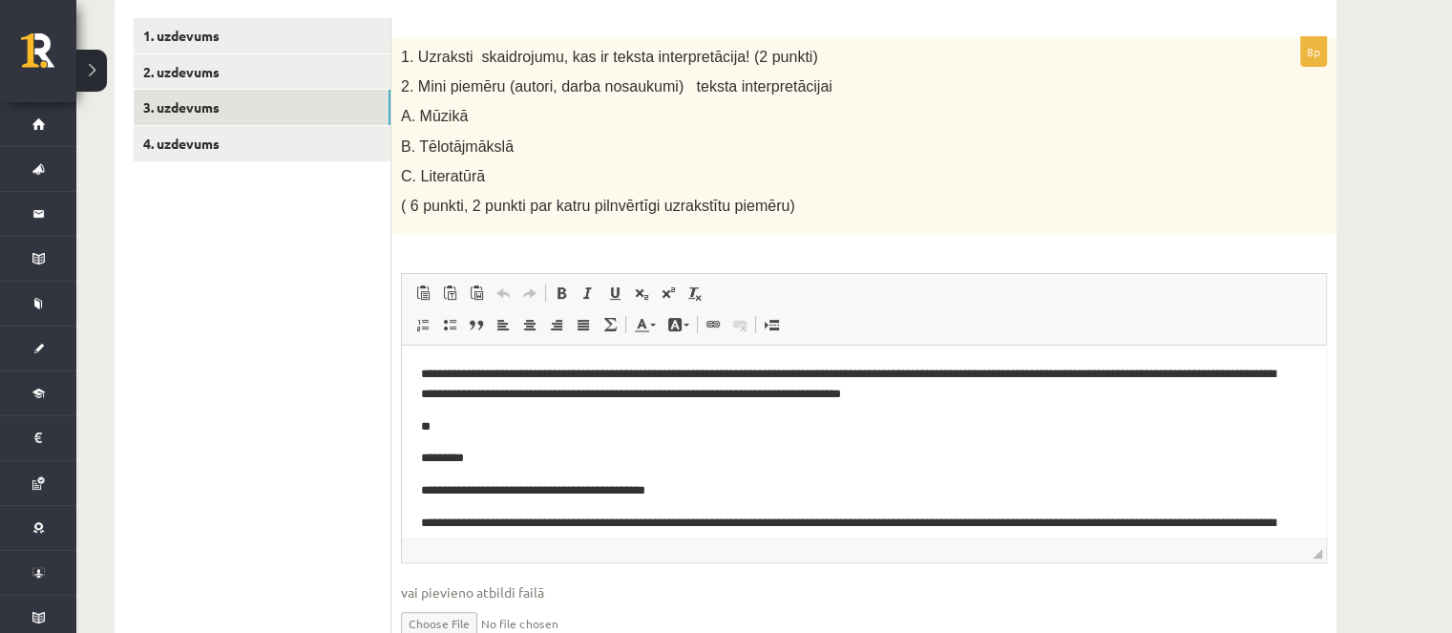
scroll to position [95, 0]
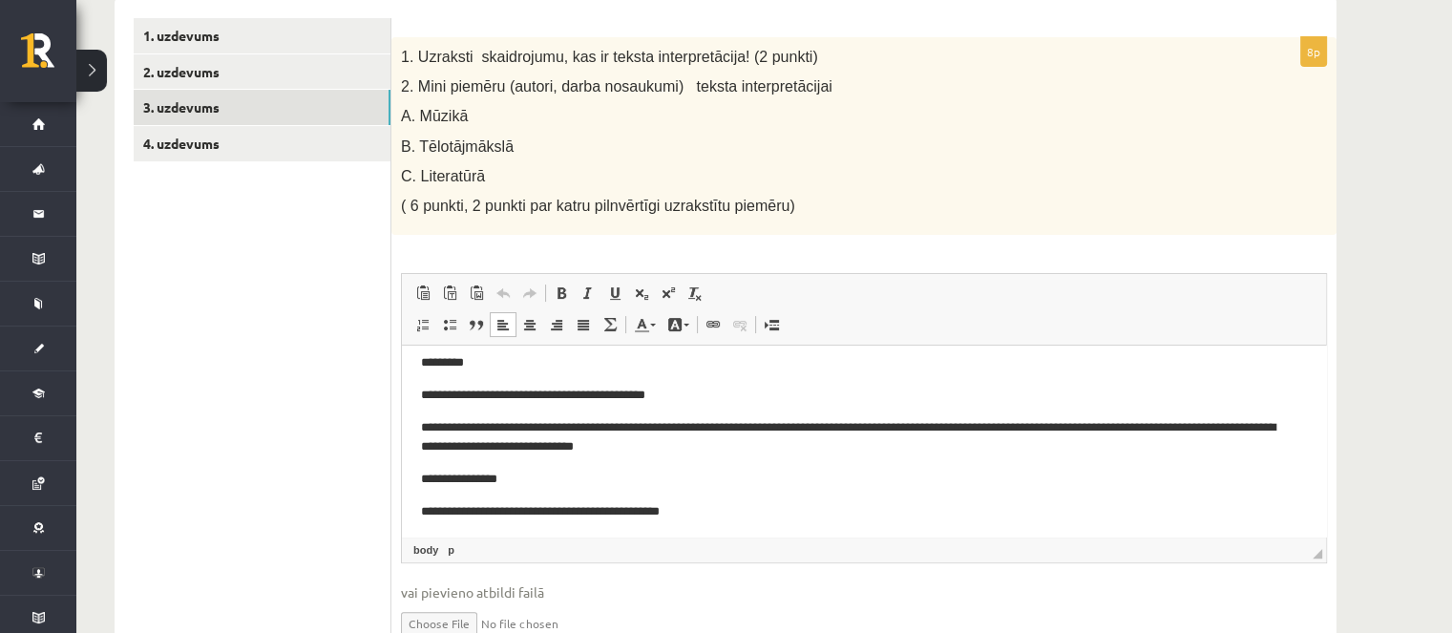
click at [462, 396] on p "**********" at bounding box center [857, 396] width 872 height 20
click at [505, 400] on p "**********" at bounding box center [857, 396] width 872 height 20
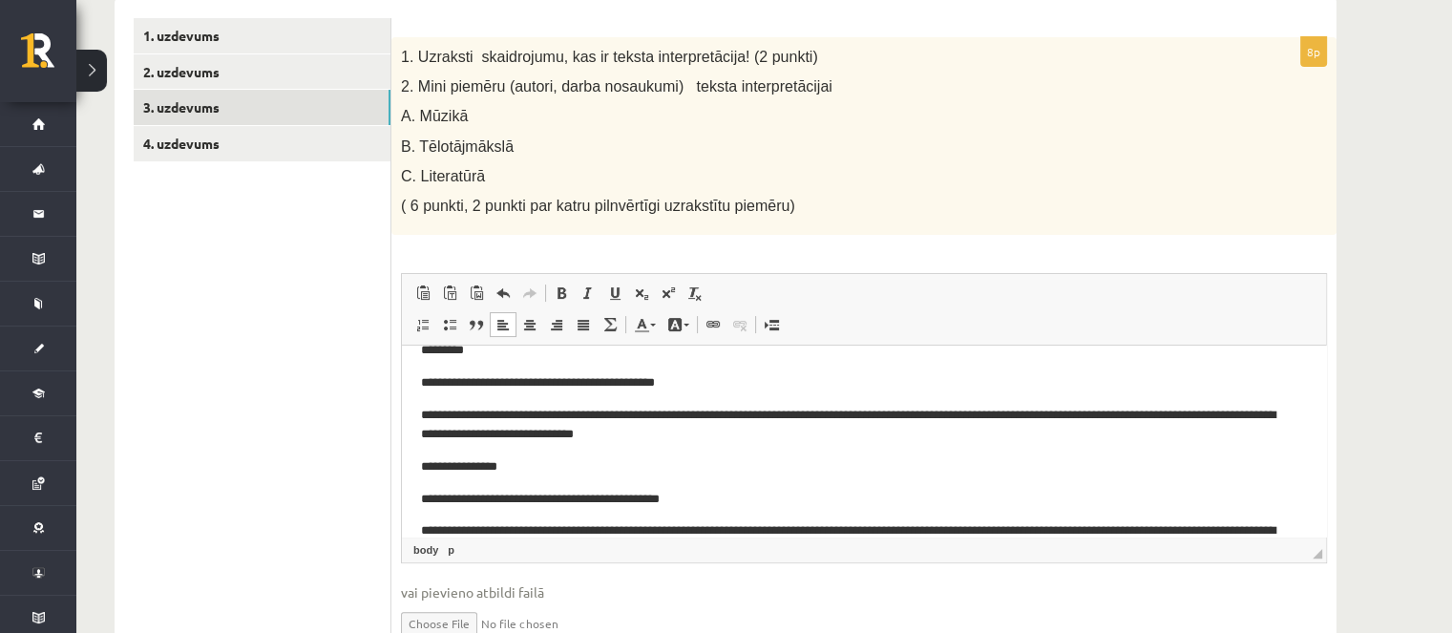
scroll to position [269, 0]
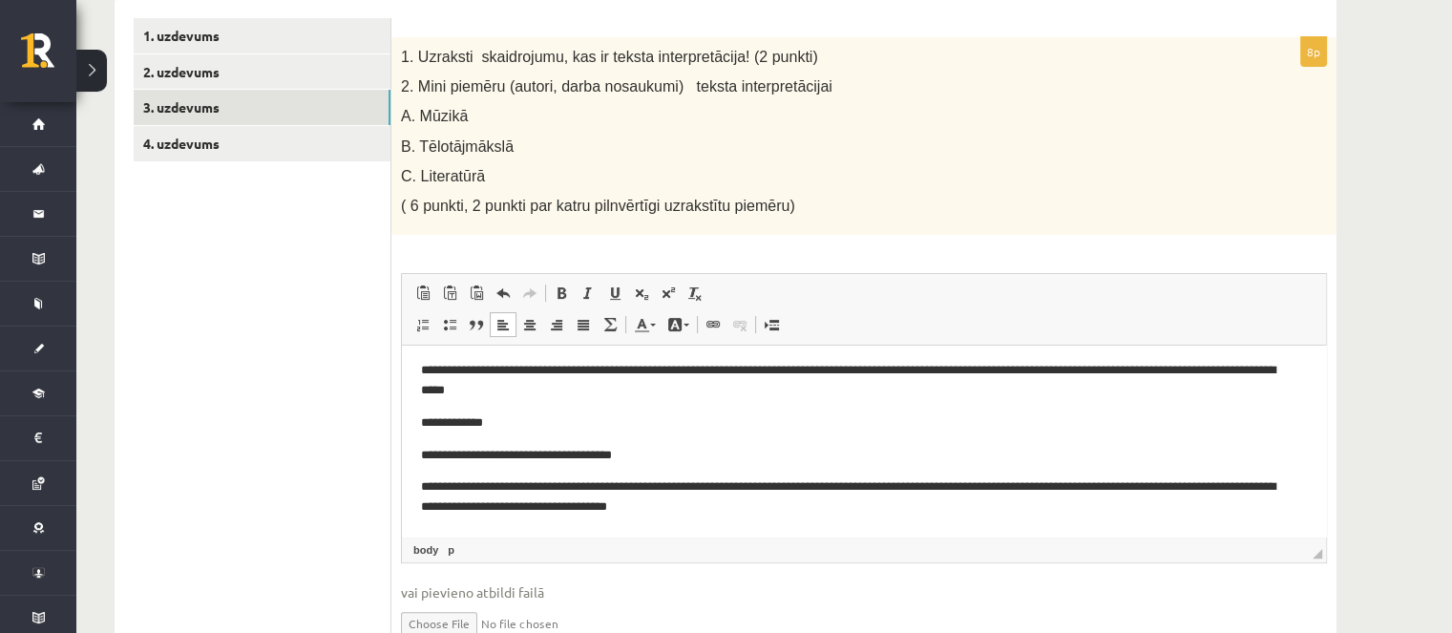
click at [513, 452] on p "**********" at bounding box center [857, 456] width 872 height 20
click at [513, 453] on p "**********" at bounding box center [857, 456] width 872 height 20
click at [507, 459] on p "**********" at bounding box center [857, 456] width 872 height 20
click at [597, 456] on p "**********" at bounding box center [857, 456] width 872 height 20
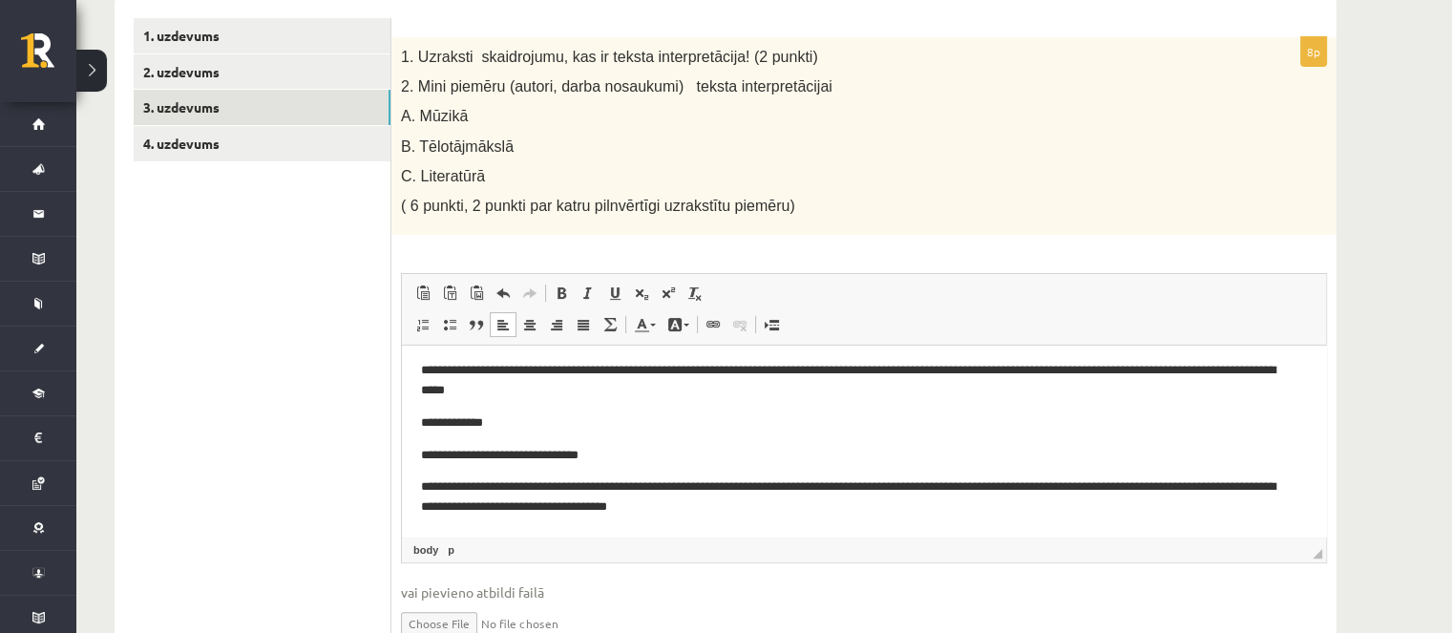
click at [598, 456] on p "**********" at bounding box center [857, 456] width 872 height 20
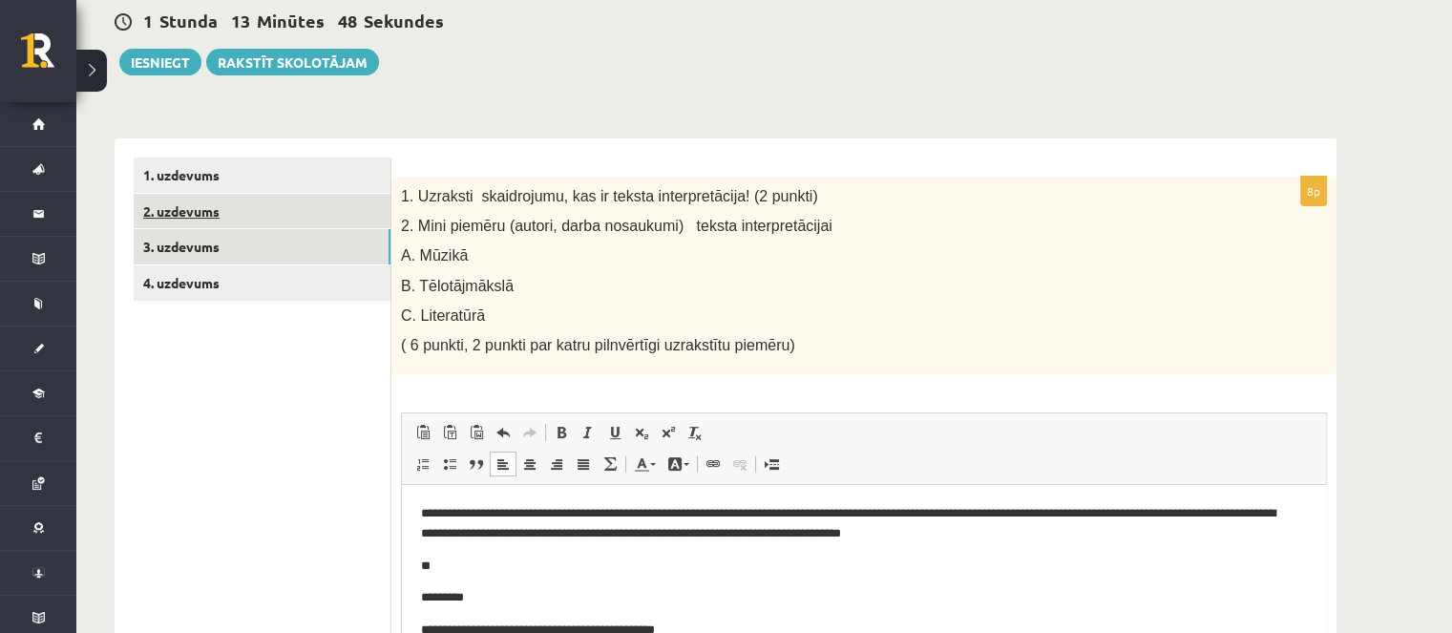
scroll to position [162, 0]
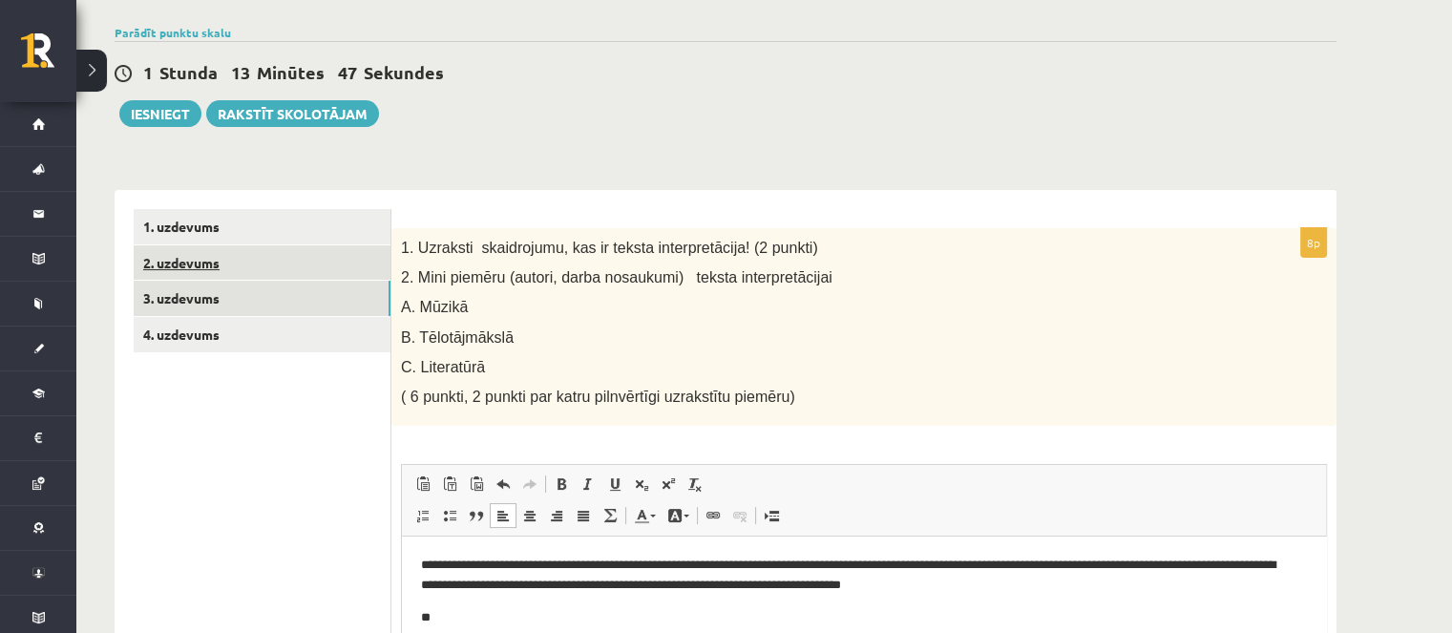
click at [319, 276] on link "2. uzdevums" at bounding box center [262, 262] width 257 height 35
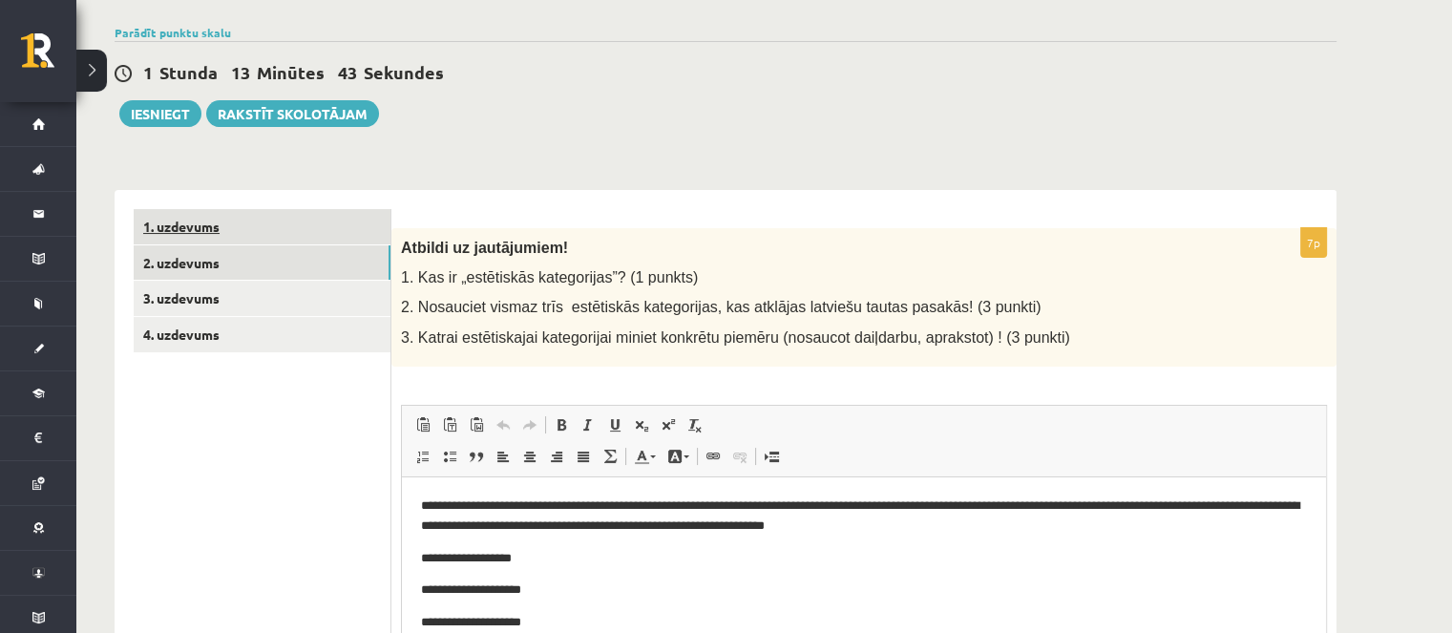
click at [275, 228] on link "1. uzdevums" at bounding box center [262, 226] width 257 height 35
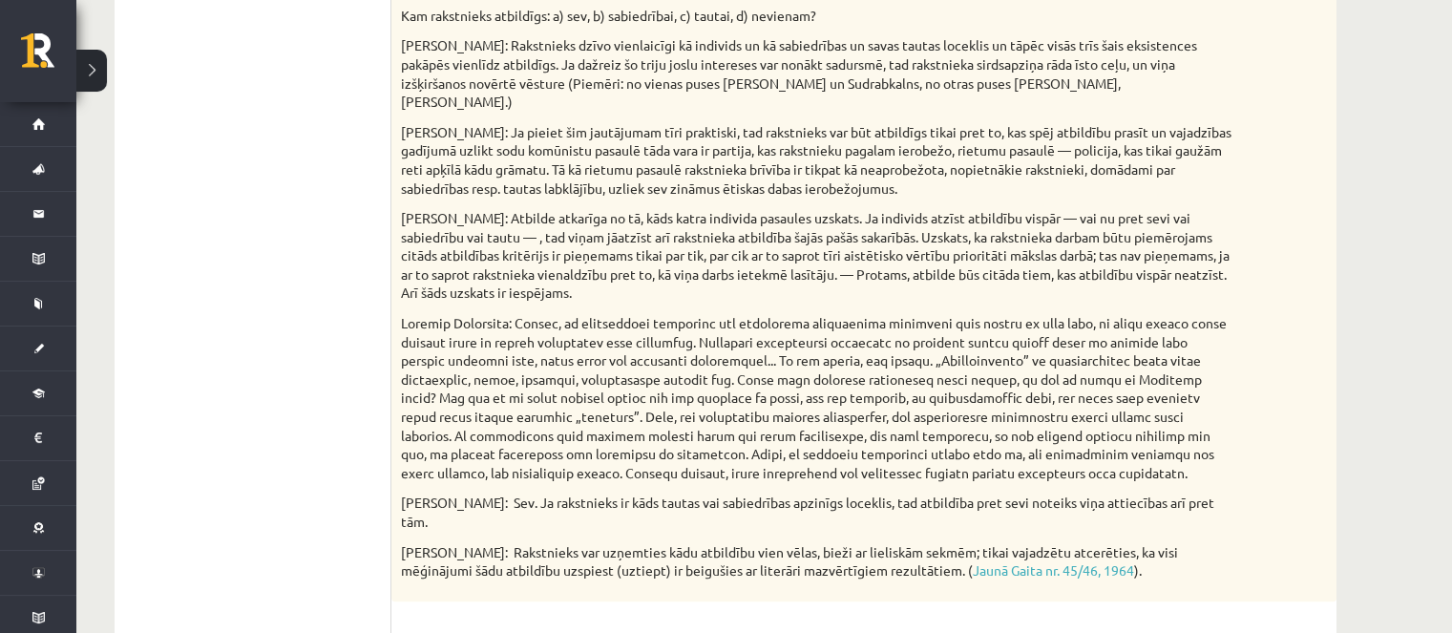
scroll to position [258, 0]
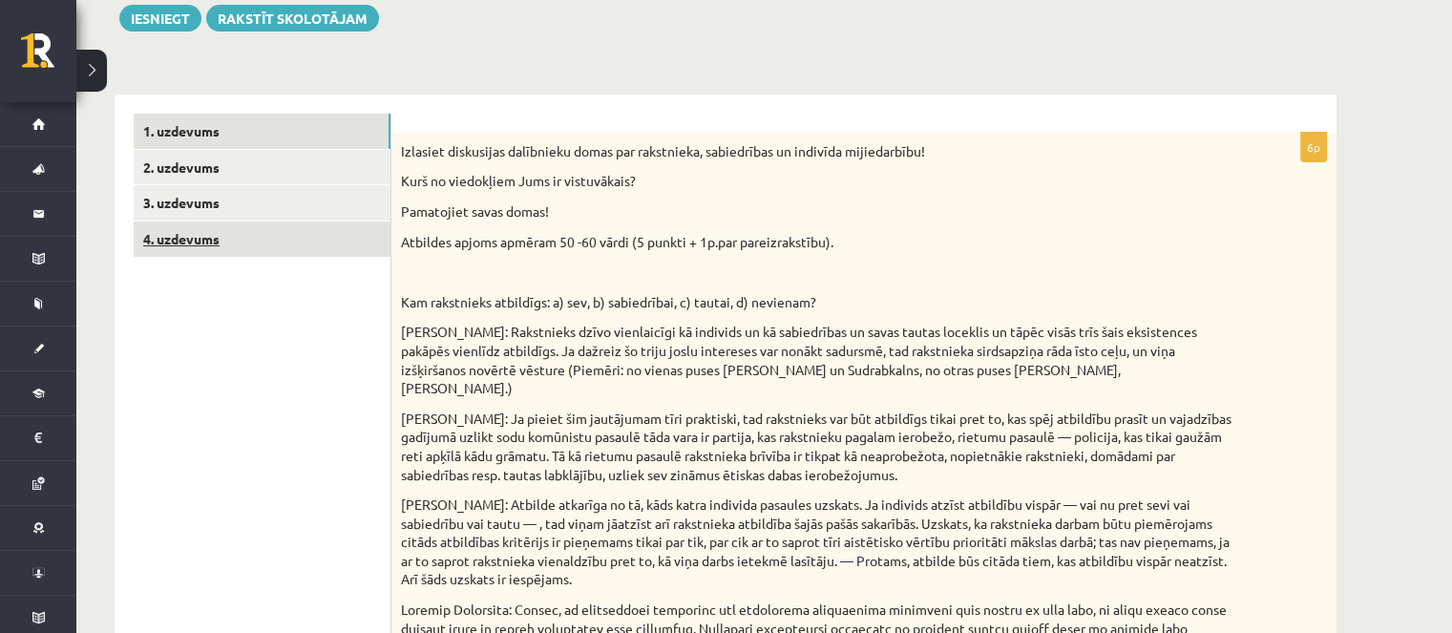
click at [252, 240] on link "4. uzdevums" at bounding box center [262, 238] width 257 height 35
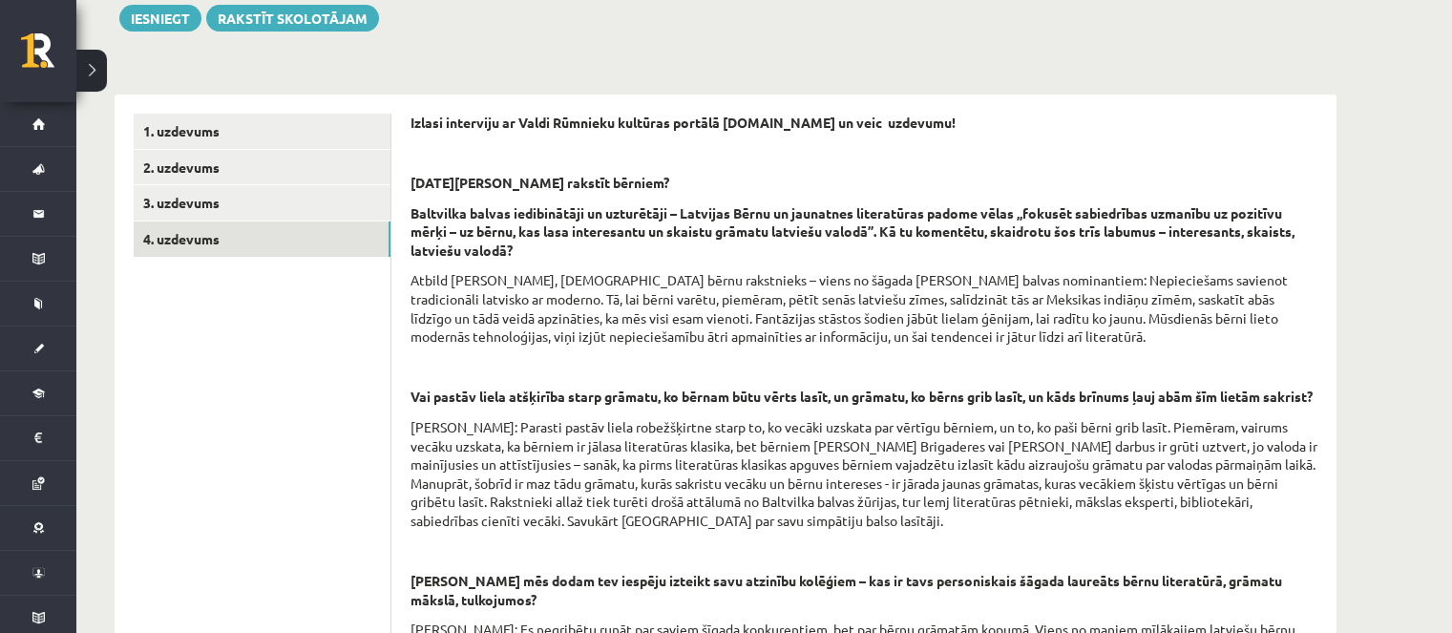
scroll to position [830, 0]
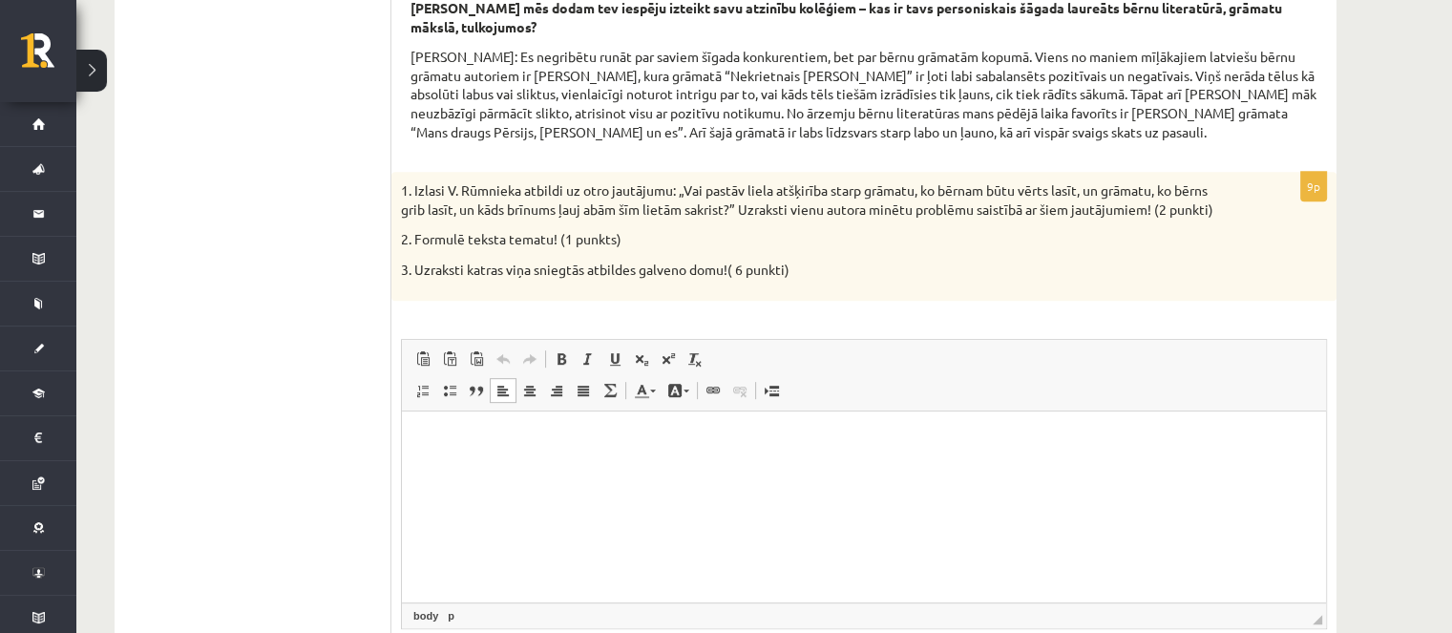
click at [635, 469] on html at bounding box center [864, 439] width 924 height 58
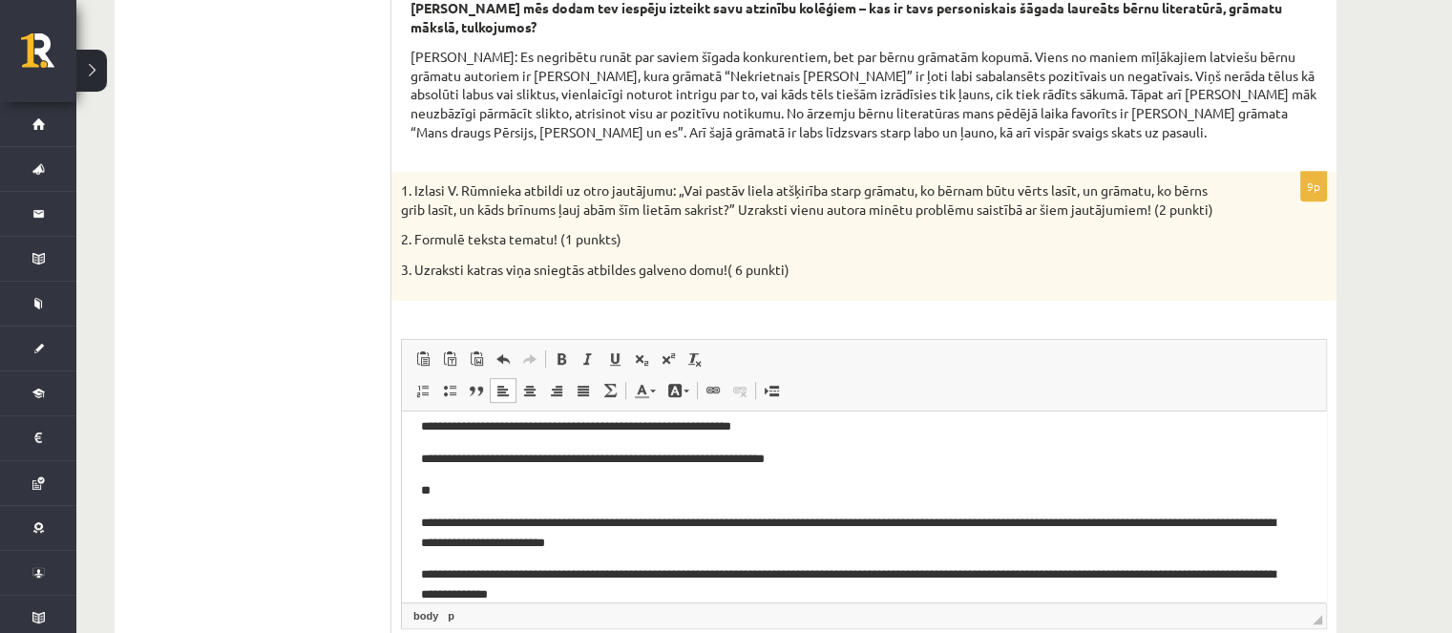
scroll to position [0, 0]
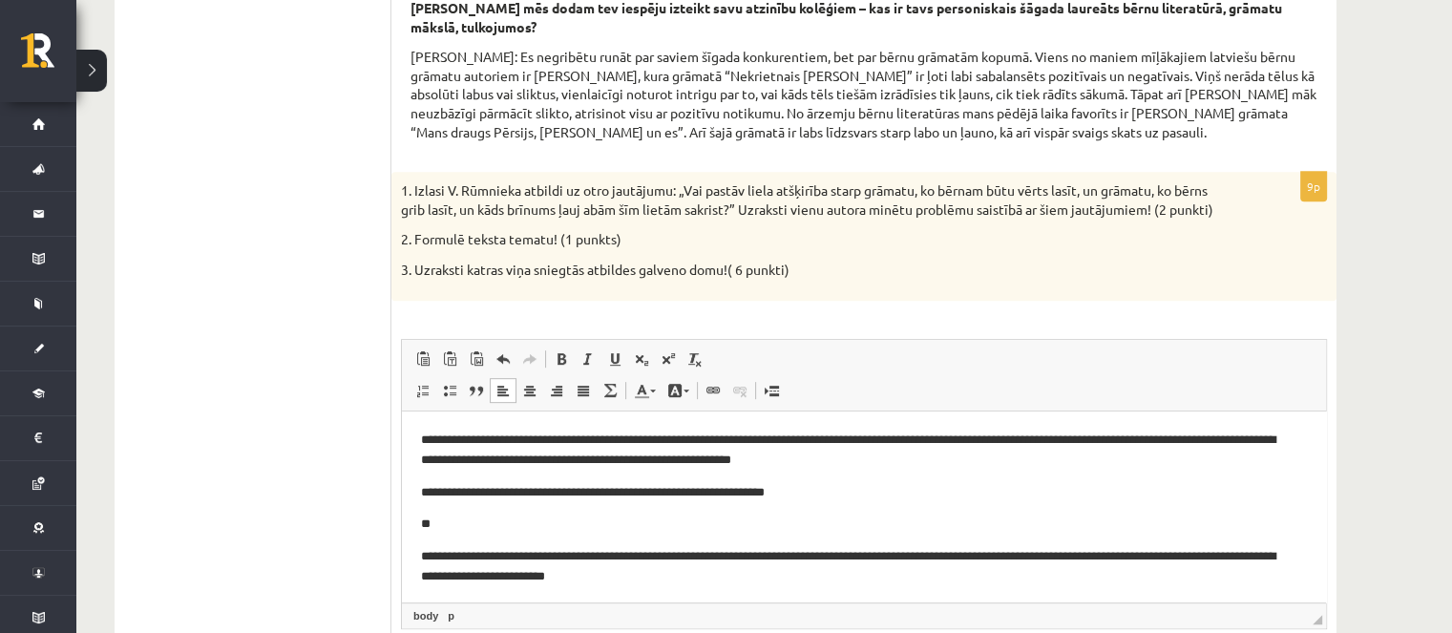
click at [418, 555] on html "**********" at bounding box center [864, 559] width 924 height 298
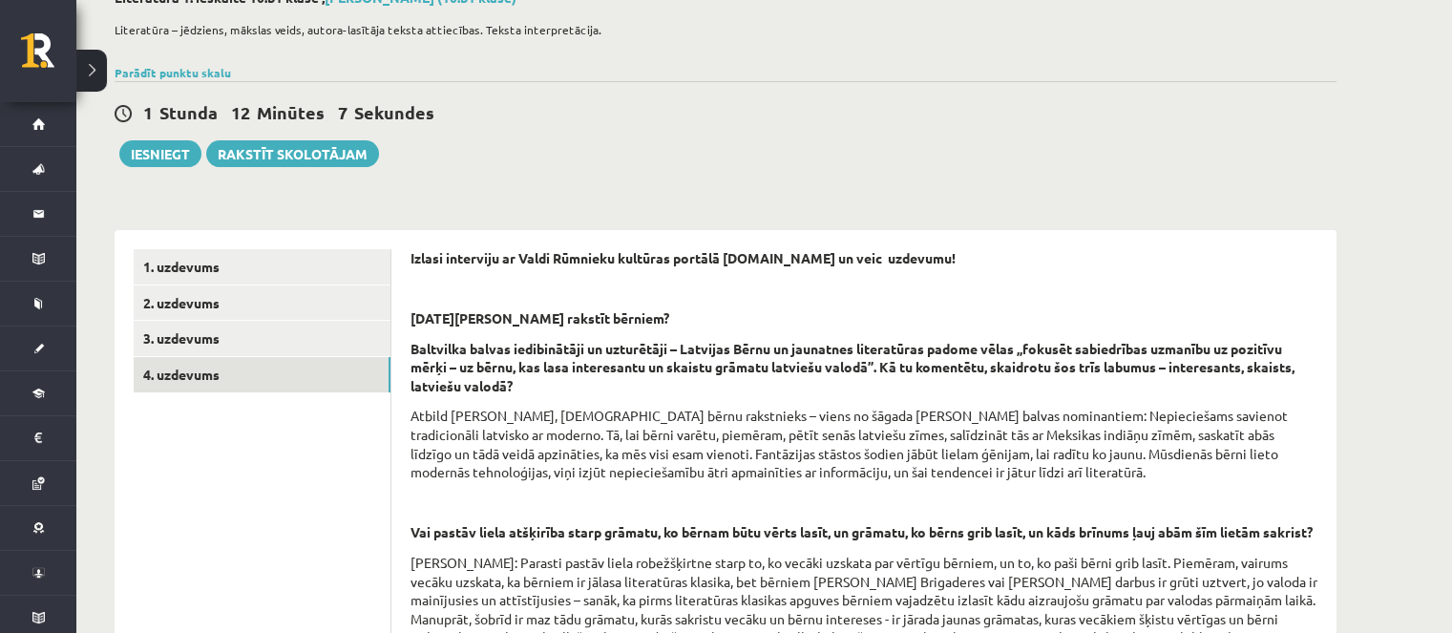
scroll to position [53, 0]
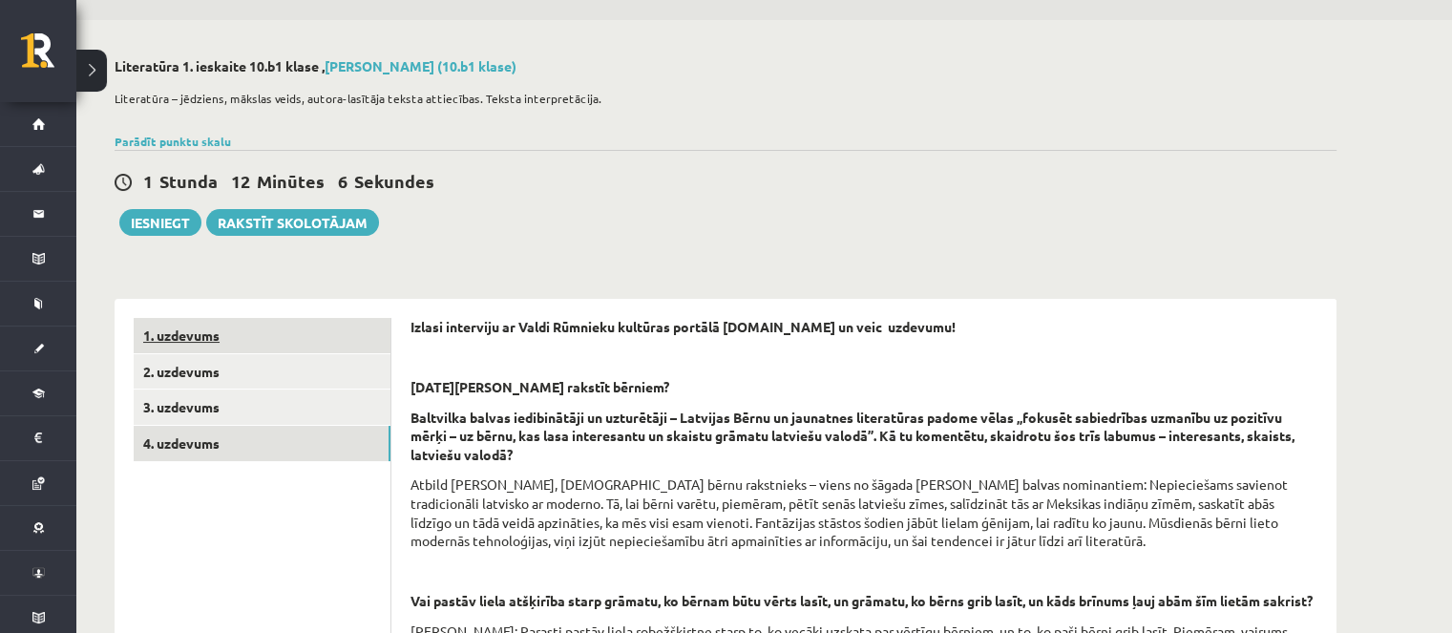
click at [210, 321] on link "1. uzdevums" at bounding box center [262, 335] width 257 height 35
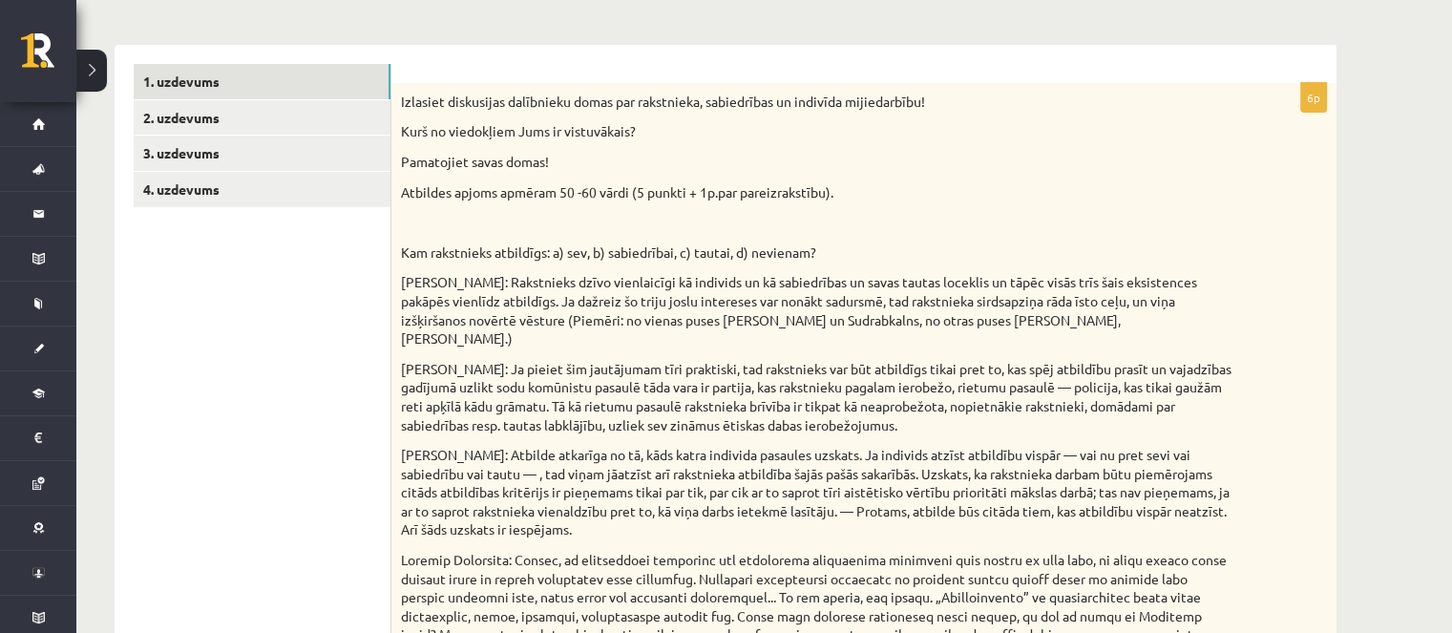
scroll to position [149, 0]
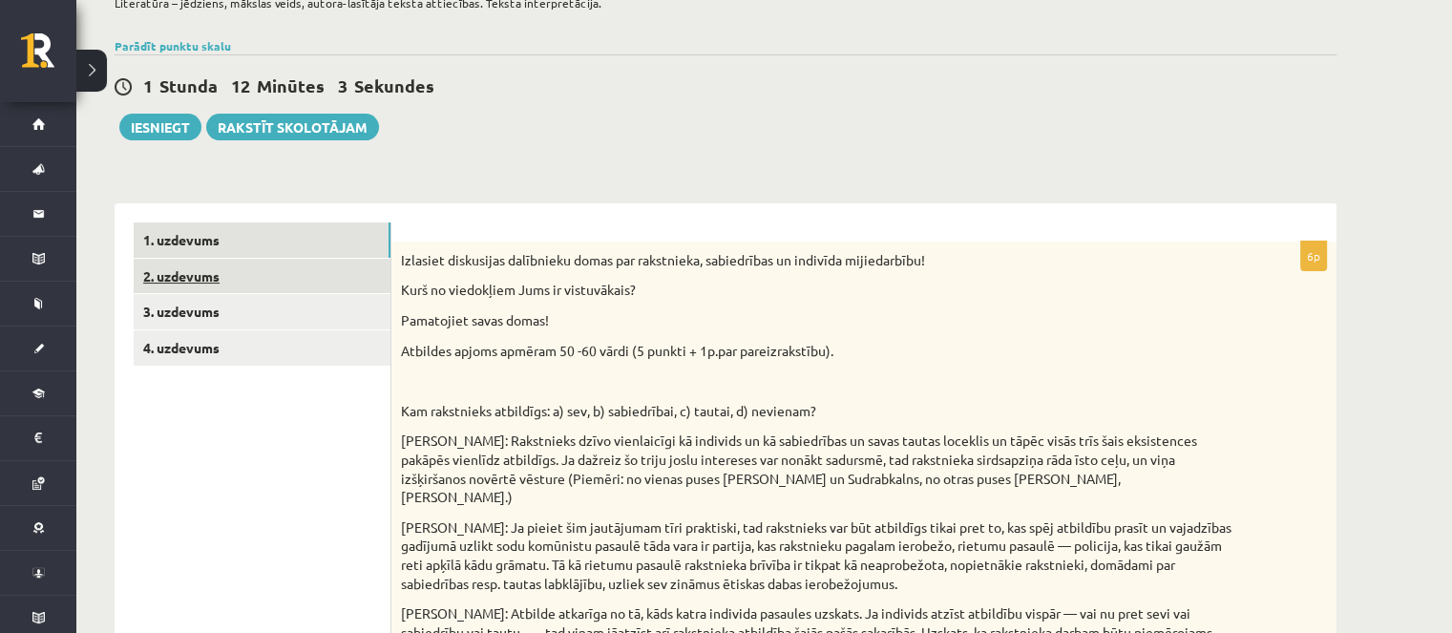
click at [244, 276] on link "2. uzdevums" at bounding box center [262, 276] width 257 height 35
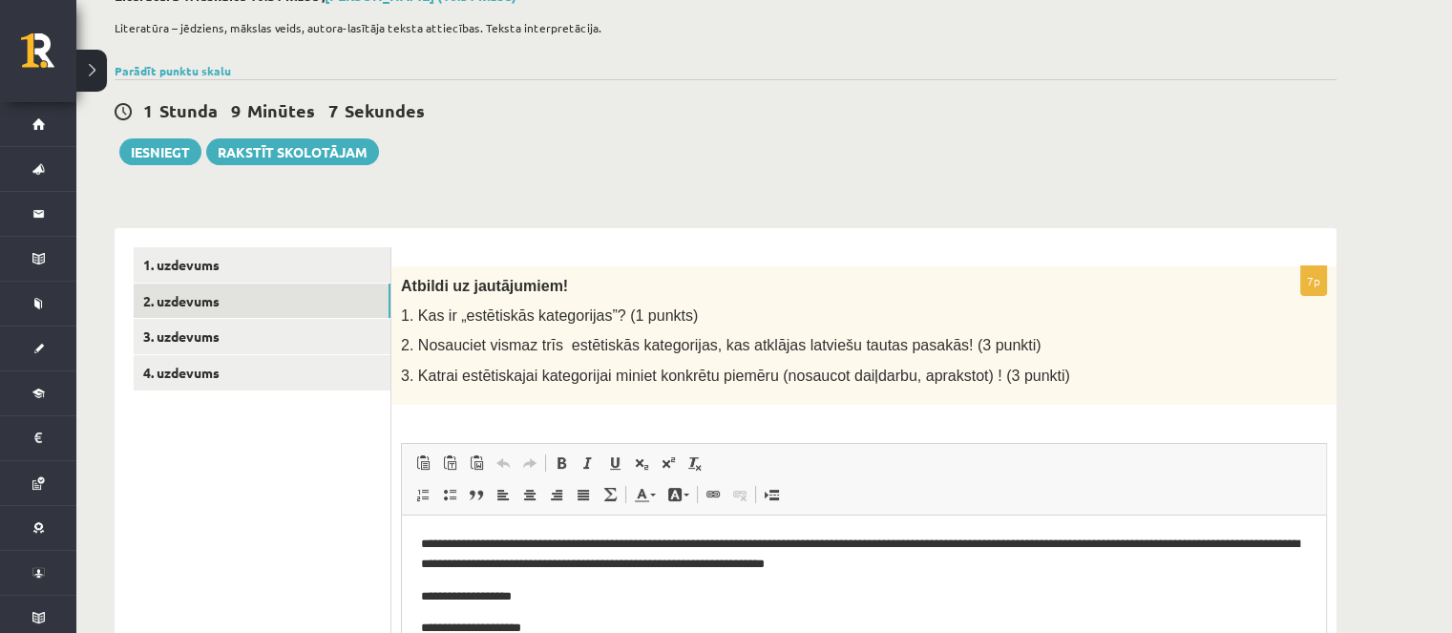
scroll to position [0, 0]
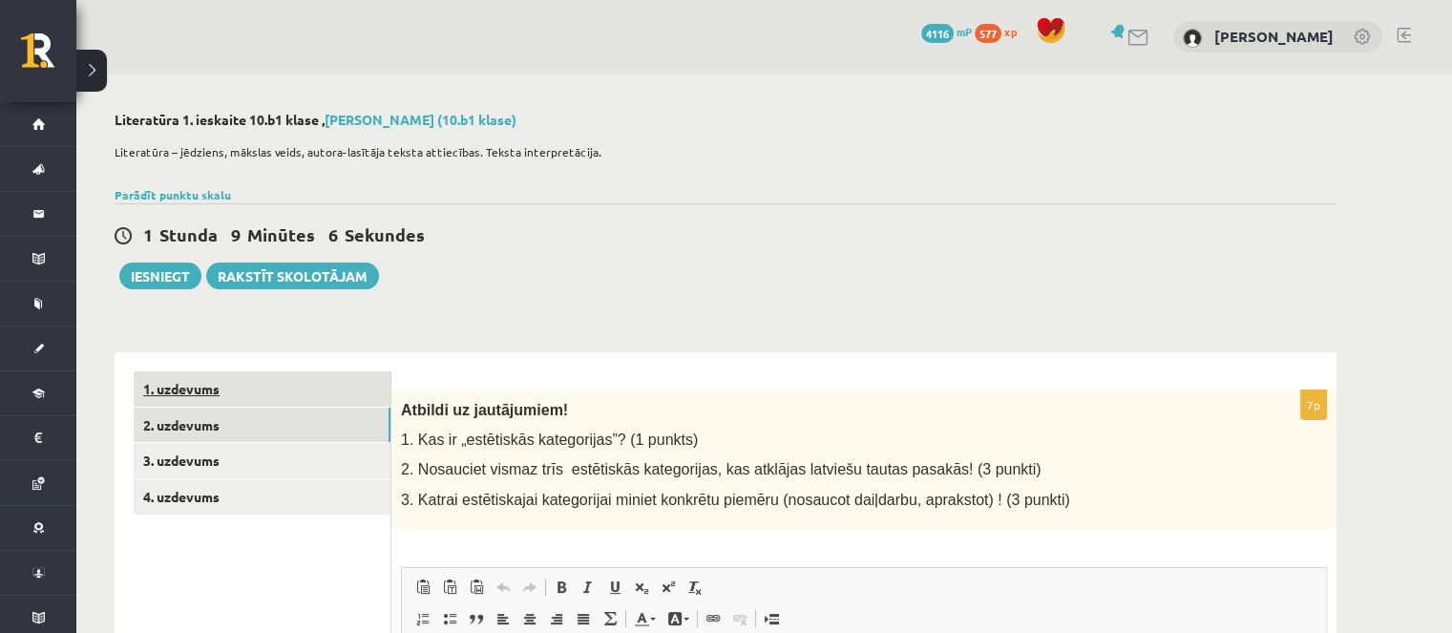
click at [298, 389] on link "1. uzdevums" at bounding box center [262, 388] width 257 height 35
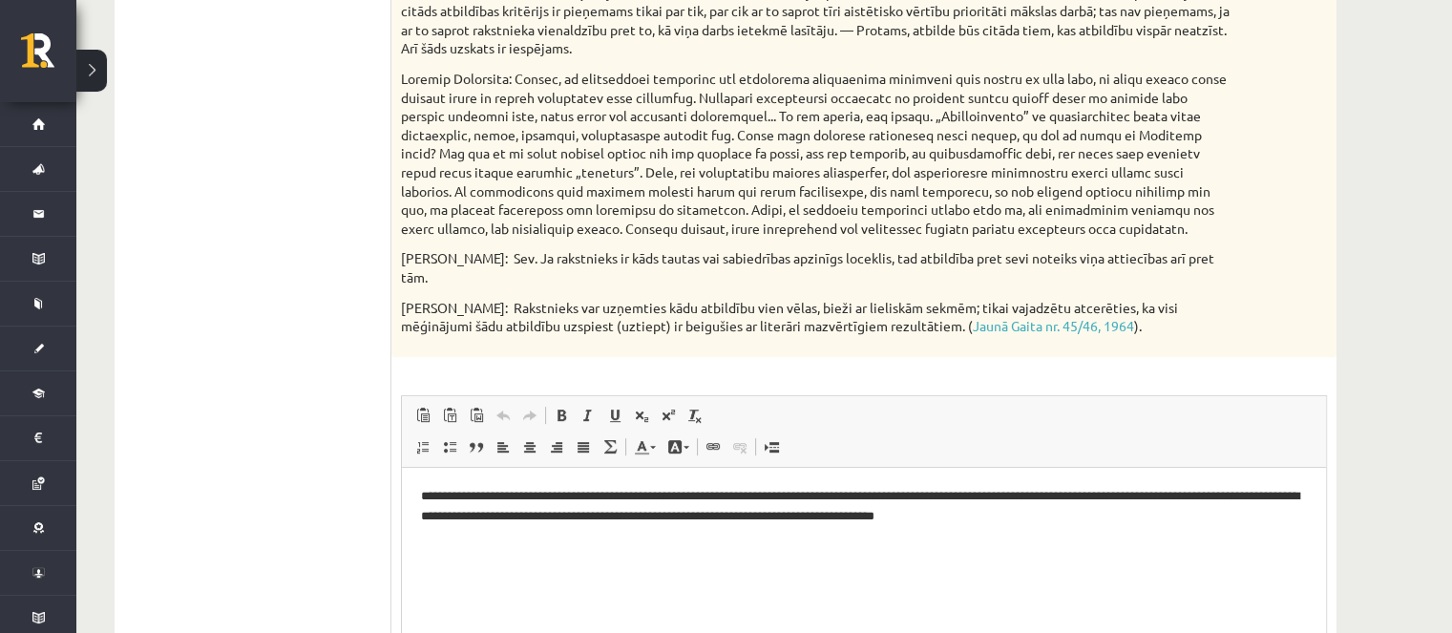
scroll to position [859, 0]
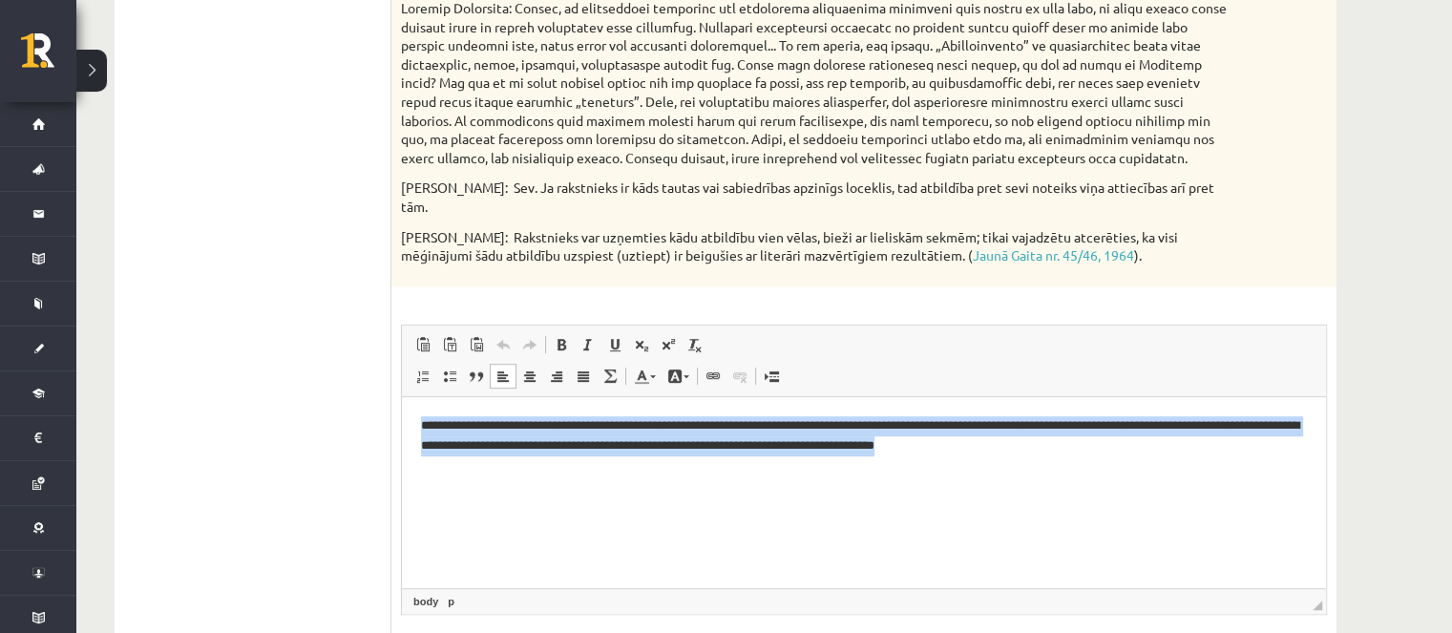
drag, startPoint x: 422, startPoint y: 429, endPoint x: 1092, endPoint y: 446, distance: 670.2
click at [1096, 446] on p "**********" at bounding box center [864, 435] width 887 height 40
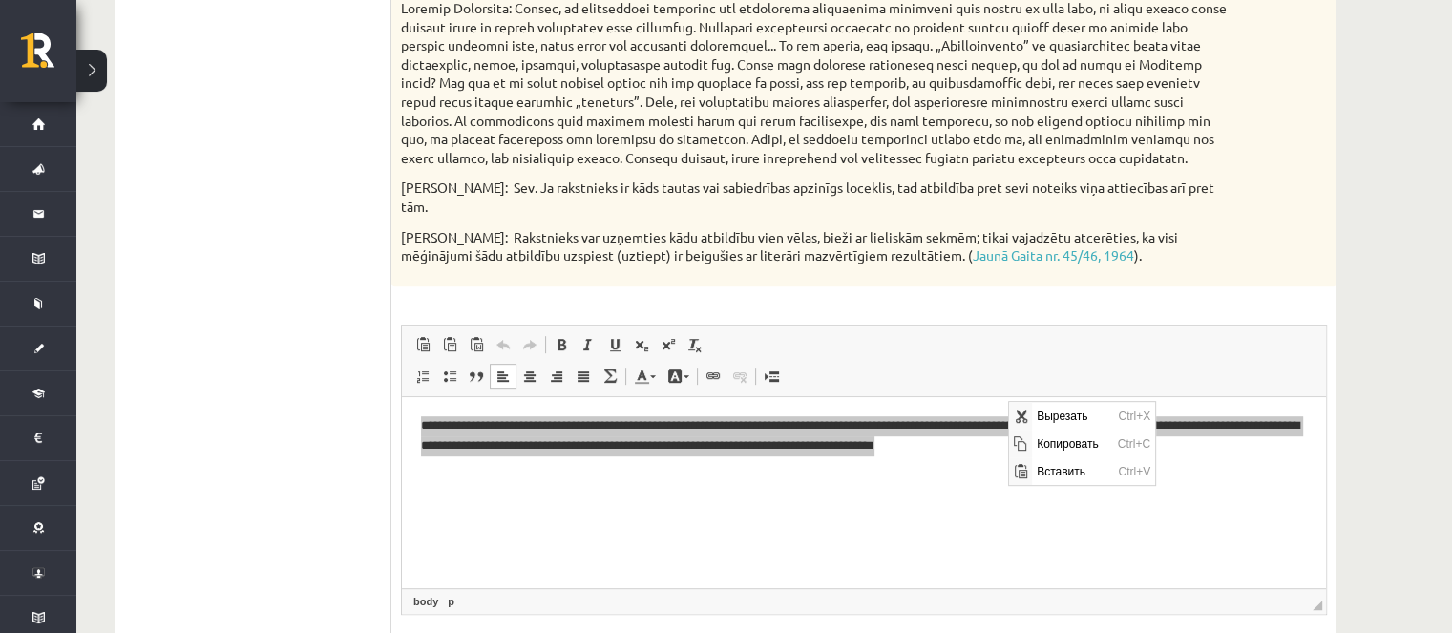
scroll to position [0, 0]
click at [1060, 450] on span "Копировать" at bounding box center [1071, 443] width 81 height 28
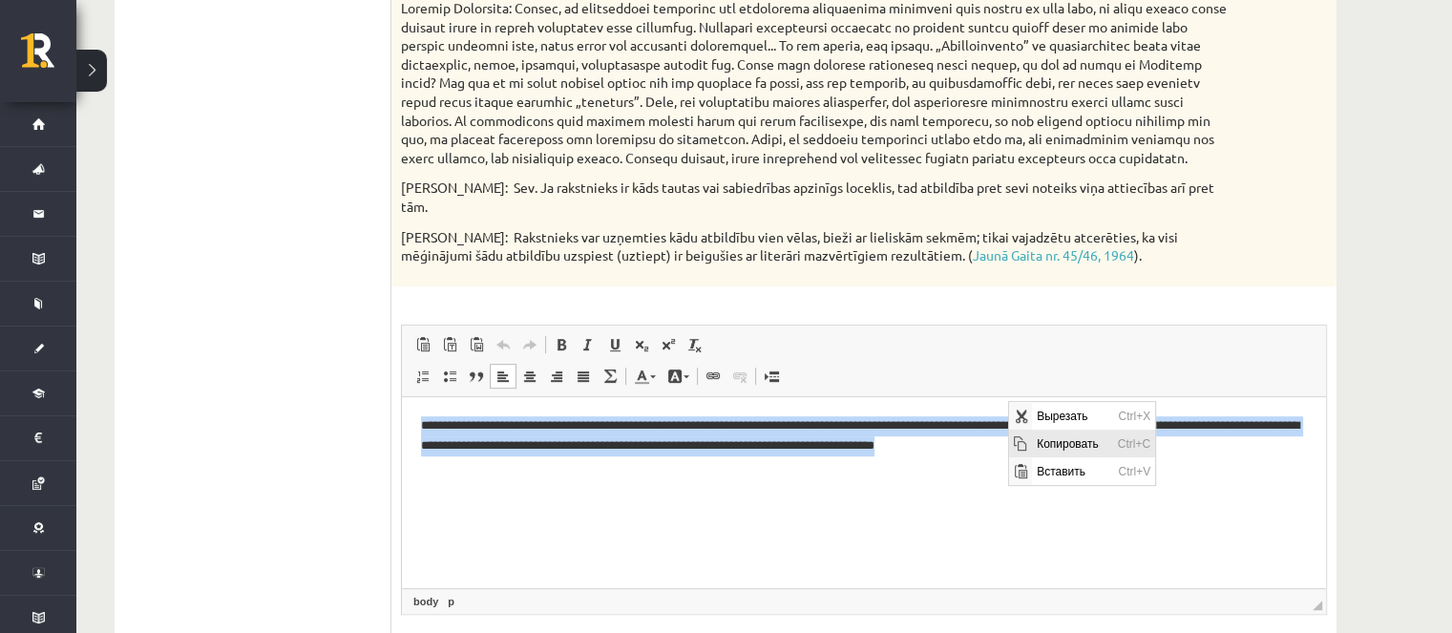
copy p "**********"
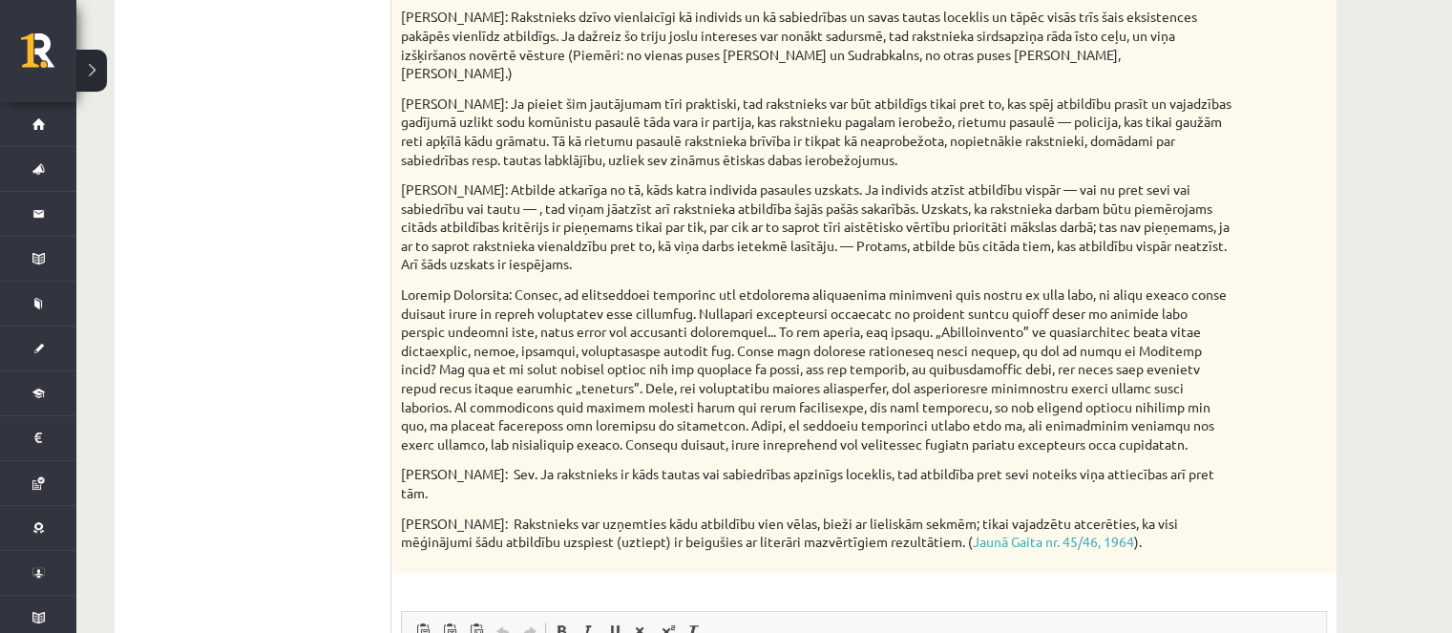
click at [554, 285] on p at bounding box center [816, 369] width 830 height 168
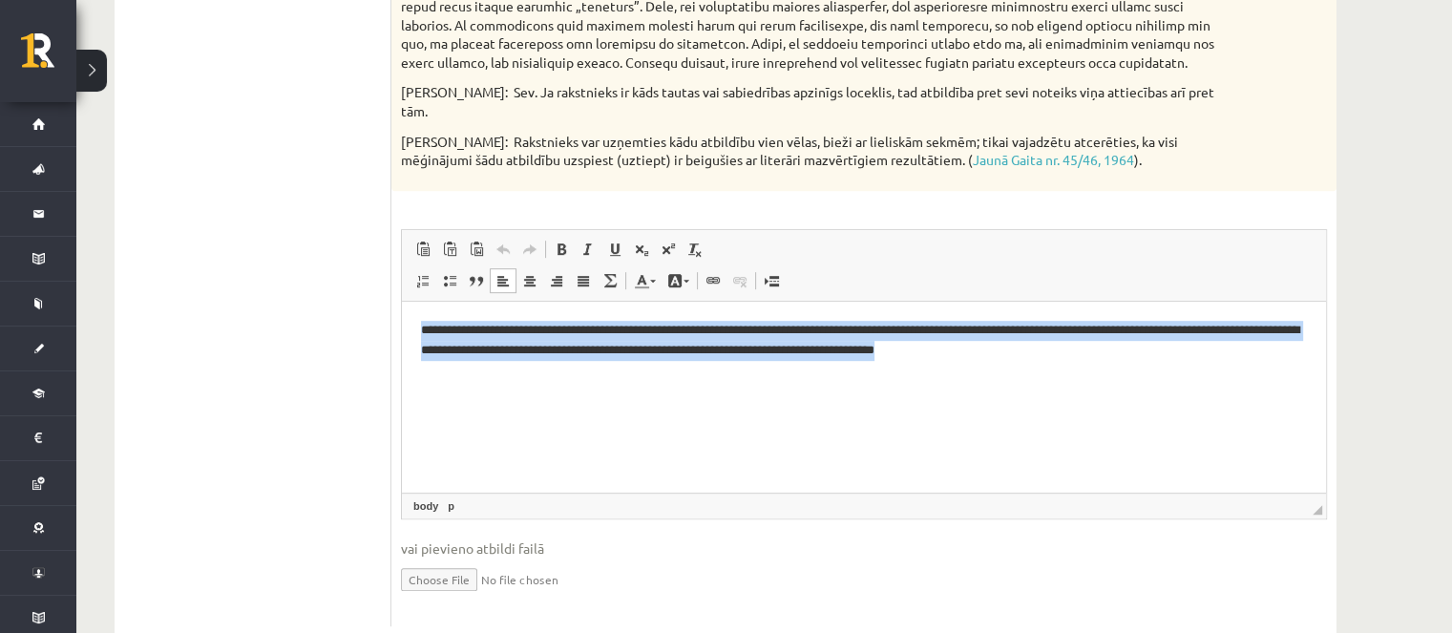
click at [563, 339] on p "**********" at bounding box center [864, 340] width 887 height 40
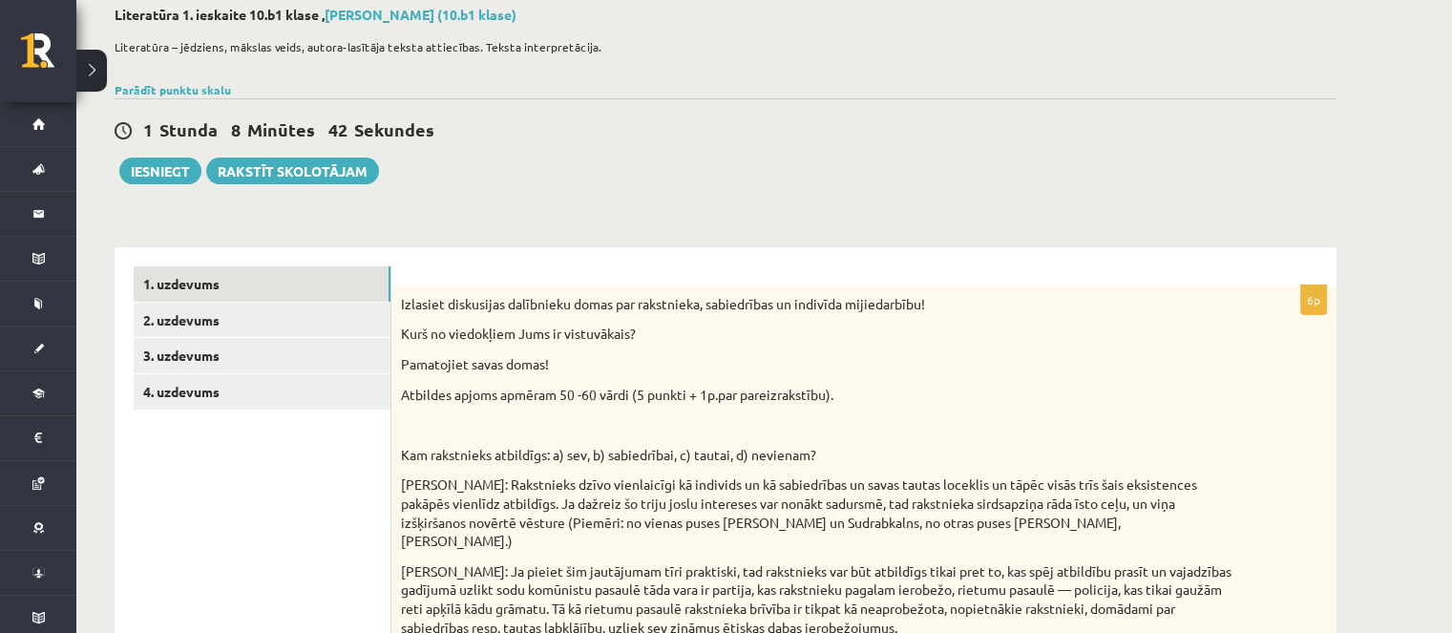
scroll to position [95, 0]
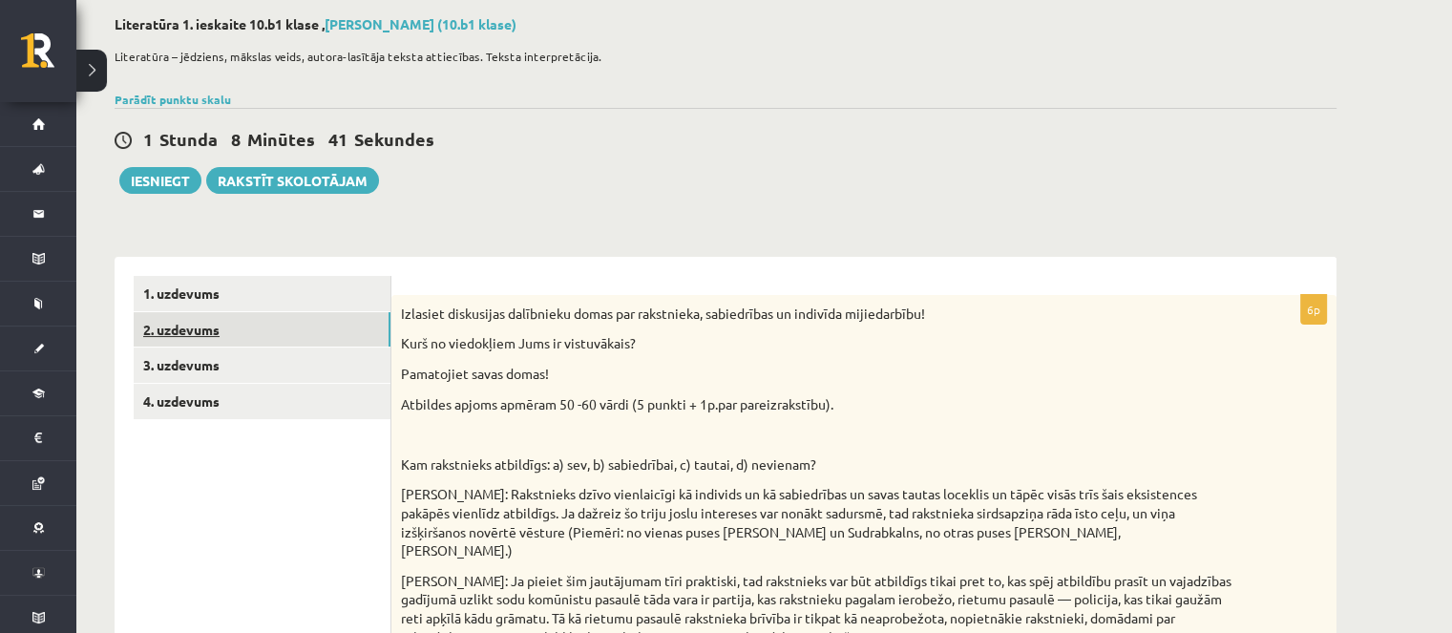
click at [175, 316] on link "2. uzdevums" at bounding box center [262, 329] width 257 height 35
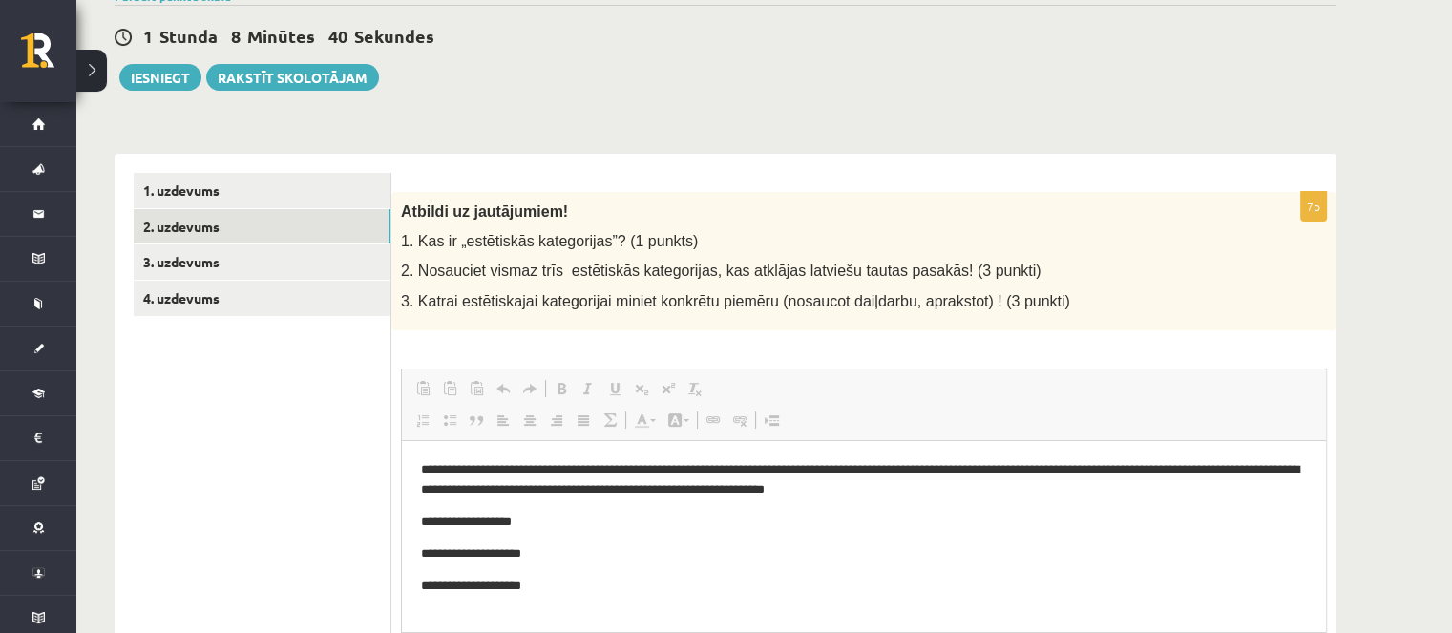
scroll to position [0, 0]
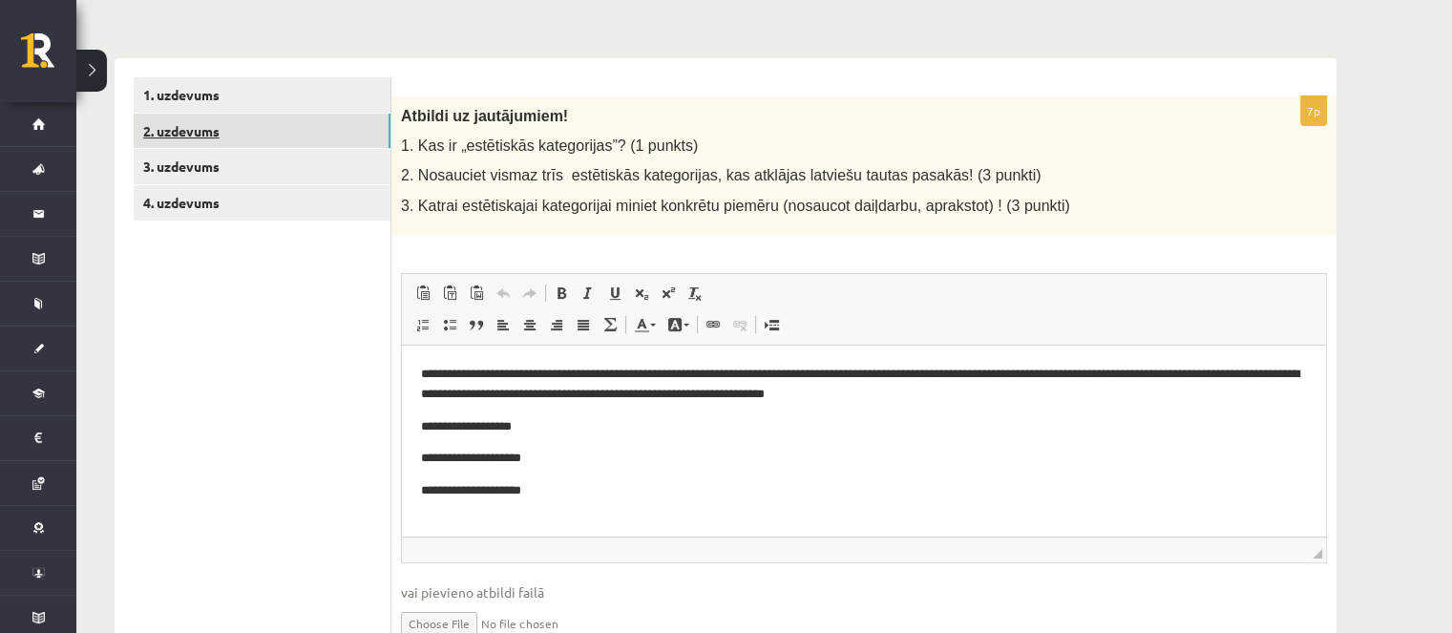
click at [258, 140] on link "2. uzdevums" at bounding box center [262, 131] width 257 height 35
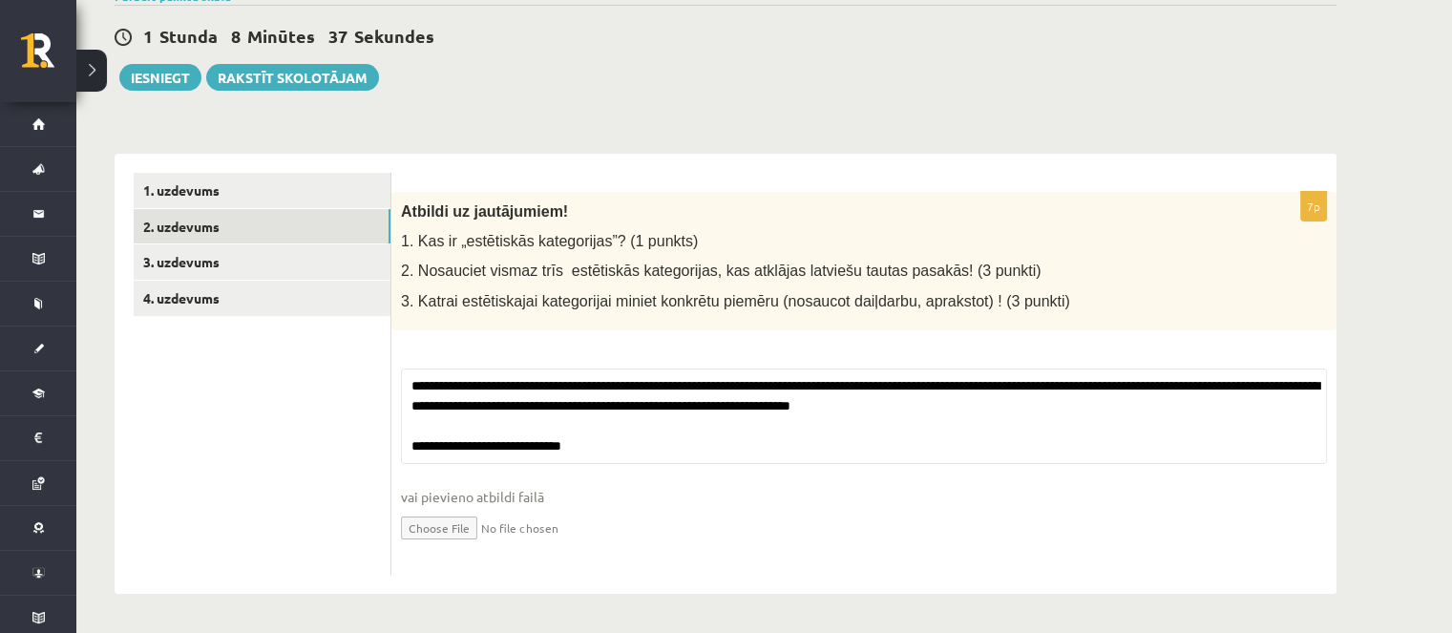
scroll to position [199, 0]
click at [258, 163] on div "1. uzdevums 2. uzdevums 3. uzdevums 4. uzdevums" at bounding box center [253, 374] width 277 height 440
click at [275, 243] on ul "1. uzdevums 2. uzdevums 3. uzdevums 4. uzdevums" at bounding box center [263, 374] width 258 height 402
click at [277, 259] on link "3. uzdevums" at bounding box center [262, 261] width 257 height 35
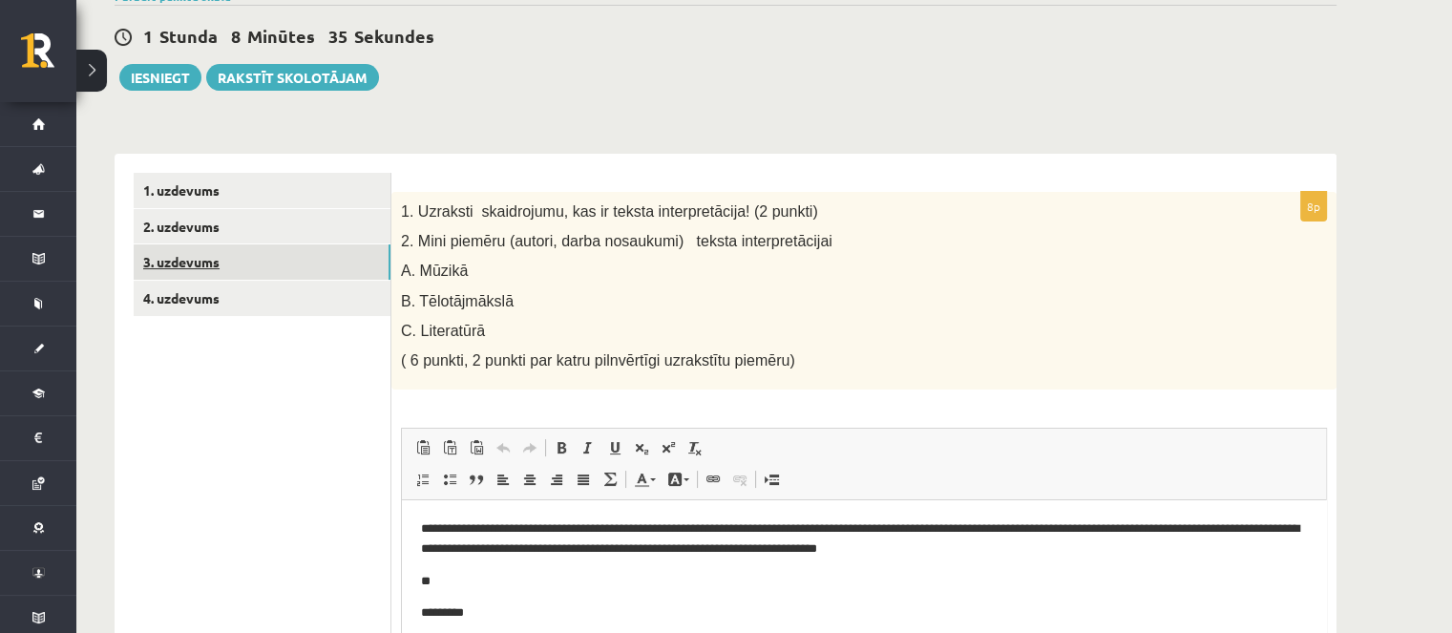
scroll to position [0, 0]
click at [243, 220] on link "2. uzdevums" at bounding box center [262, 226] width 257 height 35
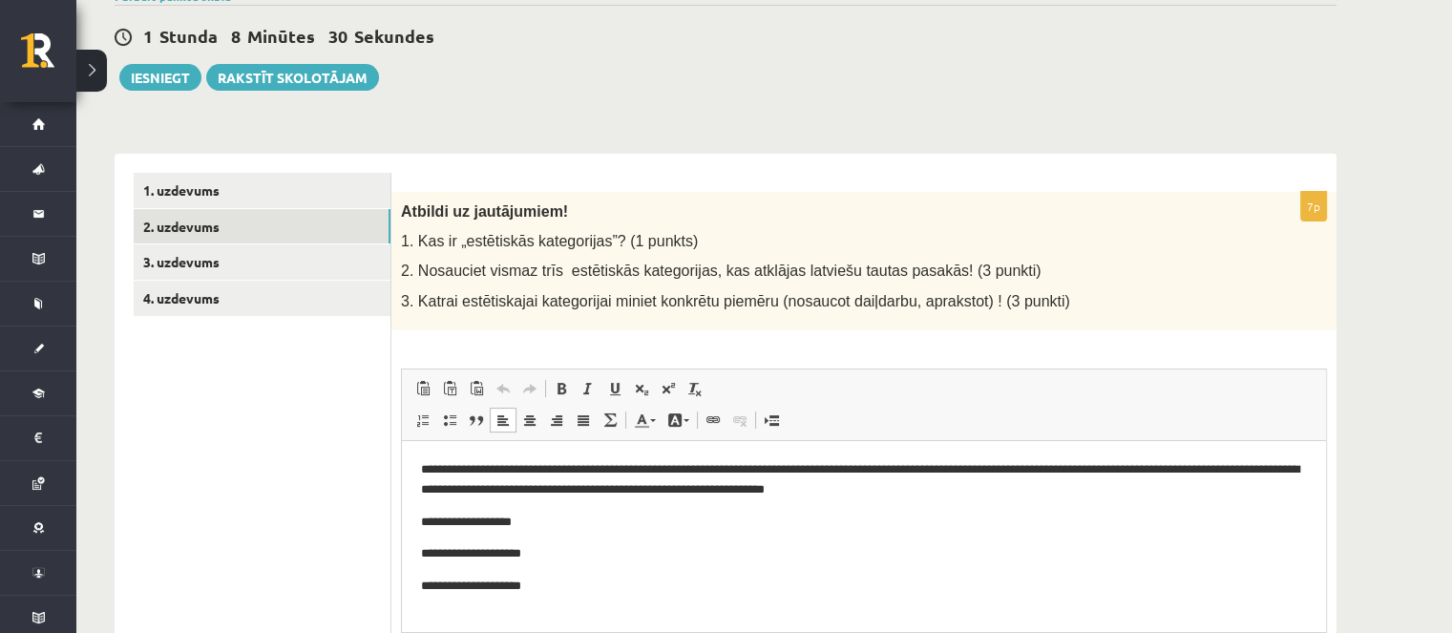
click at [623, 493] on p "**********" at bounding box center [864, 479] width 887 height 40
click at [626, 493] on p "**********" at bounding box center [864, 479] width 887 height 40
click at [735, 494] on p "**********" at bounding box center [864, 479] width 887 height 40
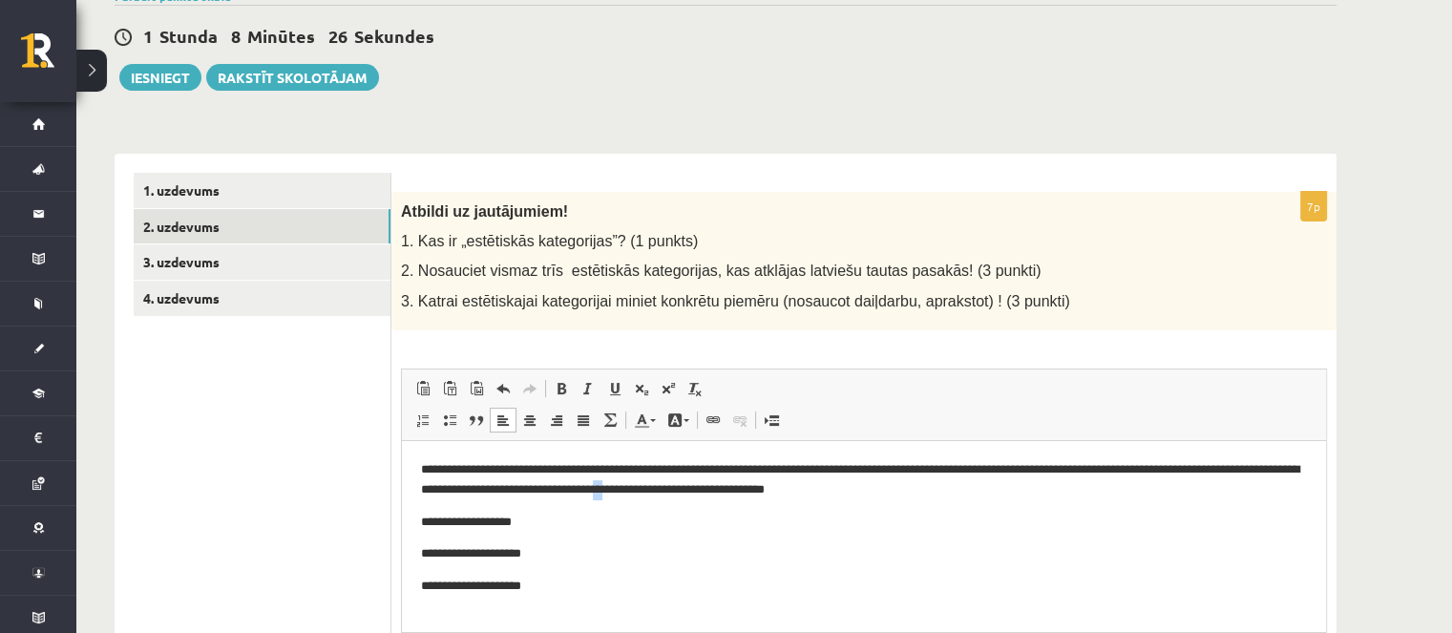
click at [736, 494] on p "**********" at bounding box center [864, 479] width 887 height 40
click at [866, 489] on p "**********" at bounding box center [864, 479] width 887 height 40
click at [866, 486] on p "**********" at bounding box center [864, 479] width 887 height 40
click at [868, 496] on p "**********" at bounding box center [864, 479] width 887 height 40
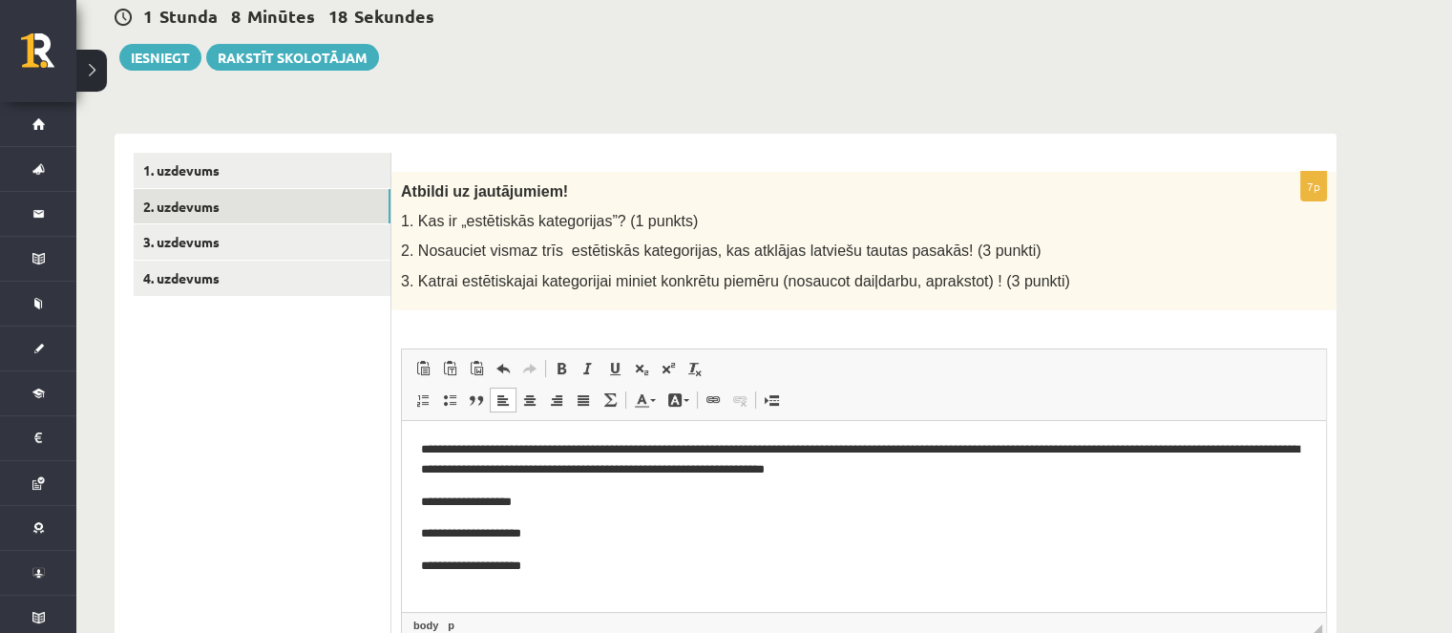
scroll to position [100, 0]
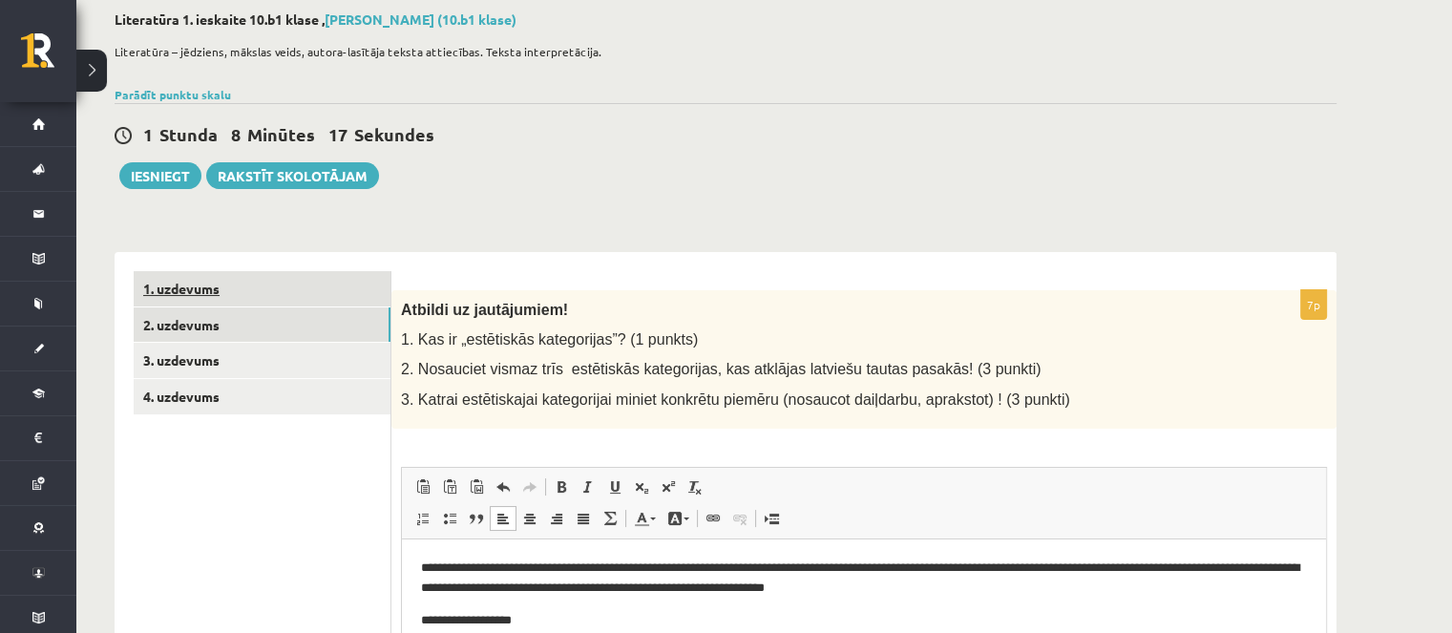
click at [281, 304] on link "1. uzdevums" at bounding box center [262, 288] width 257 height 35
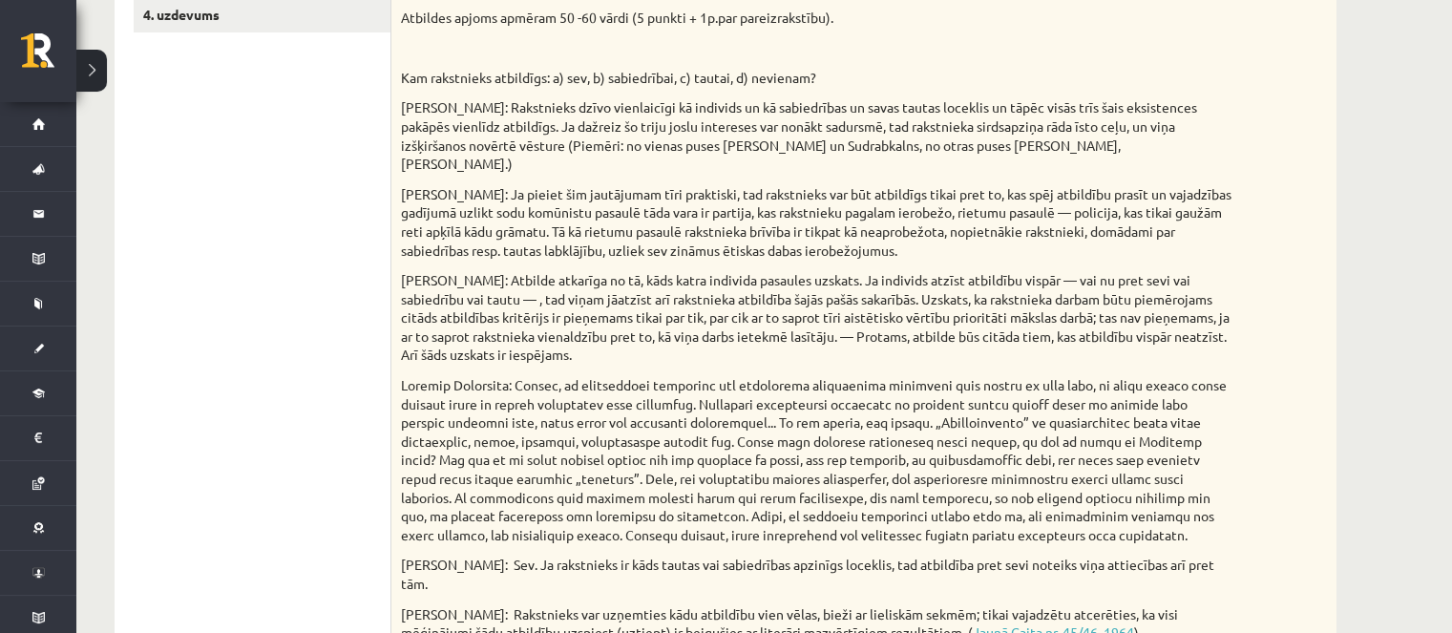
scroll to position [709, 0]
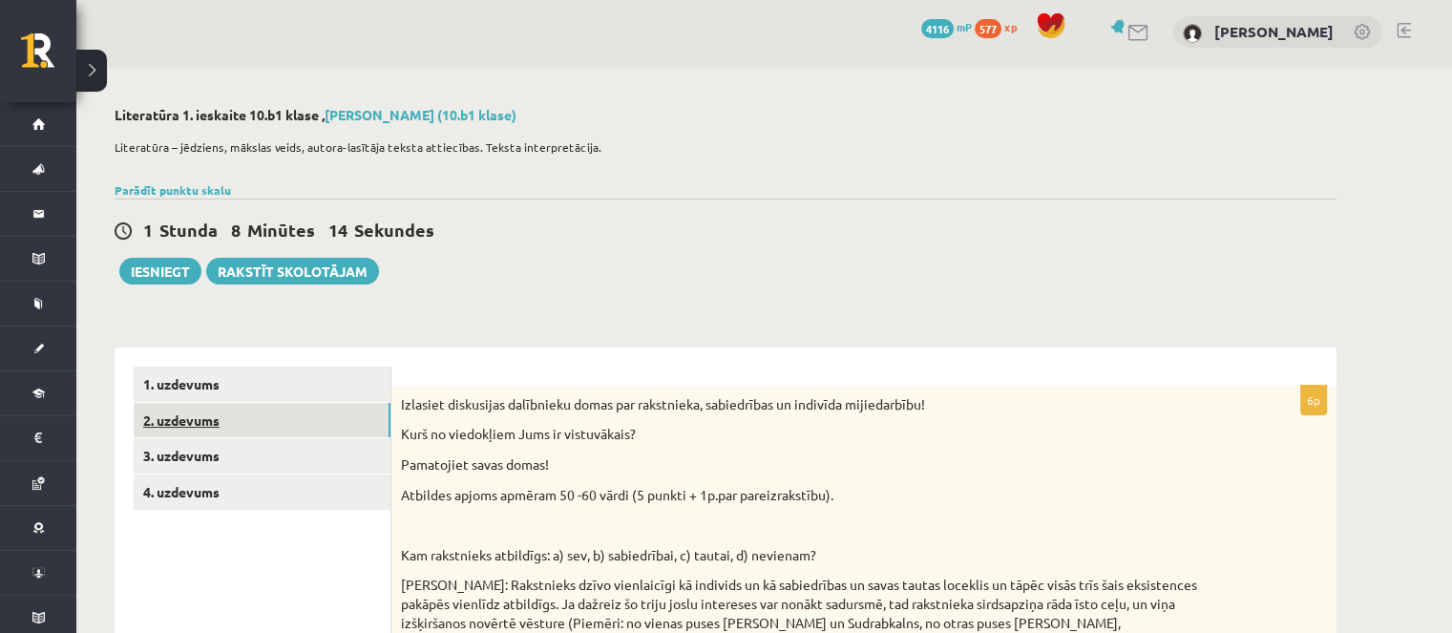
click at [315, 430] on link "2. uzdevums" at bounding box center [262, 420] width 257 height 35
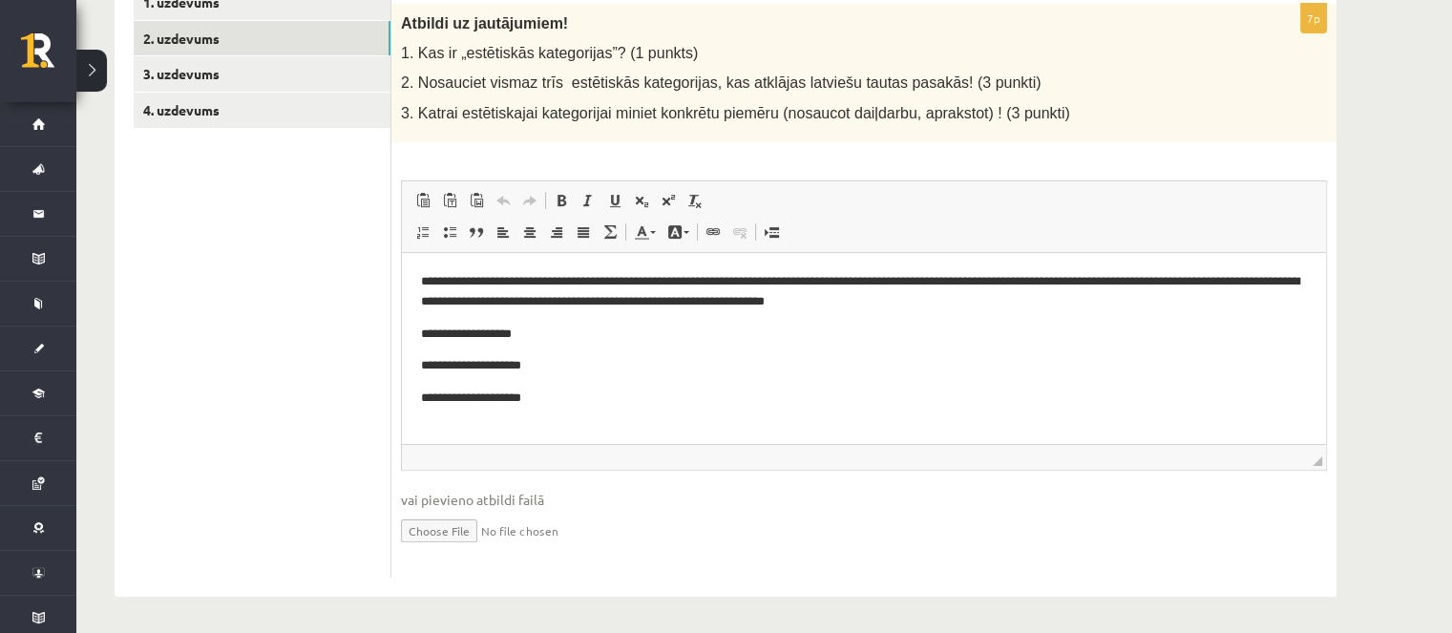
scroll to position [196, 0]
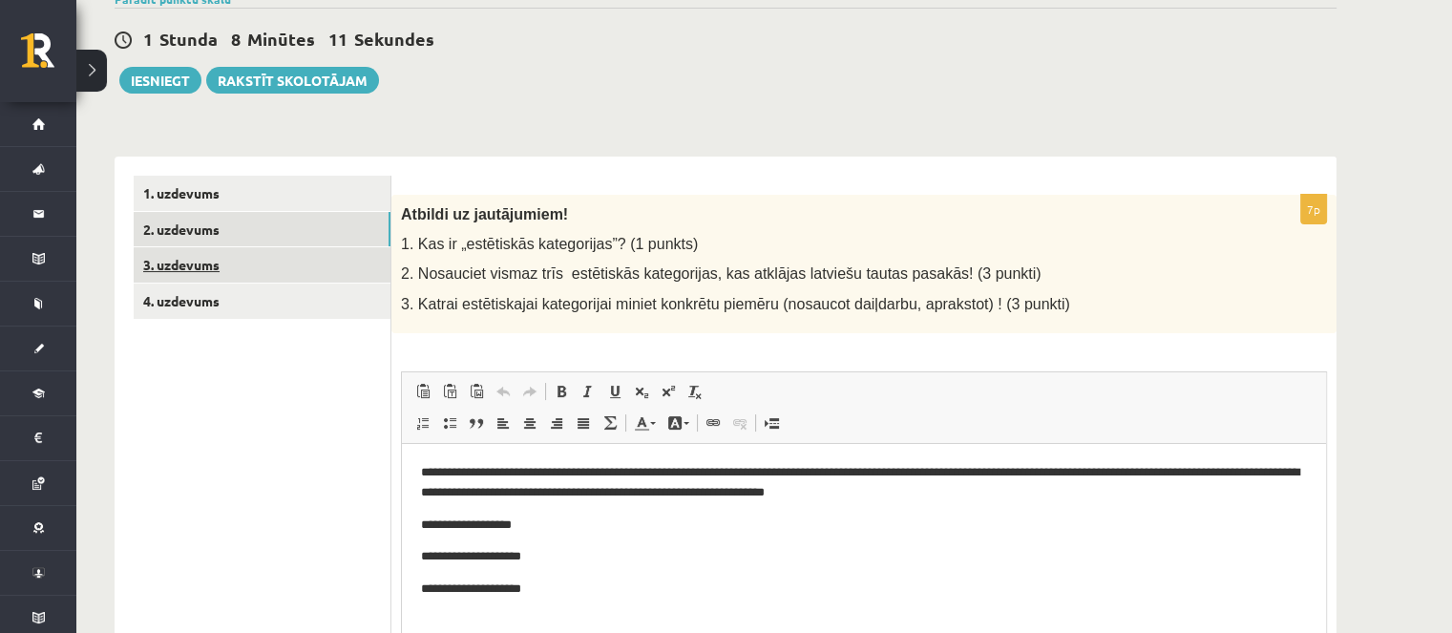
click at [253, 278] on link "3. uzdevums" at bounding box center [262, 264] width 257 height 35
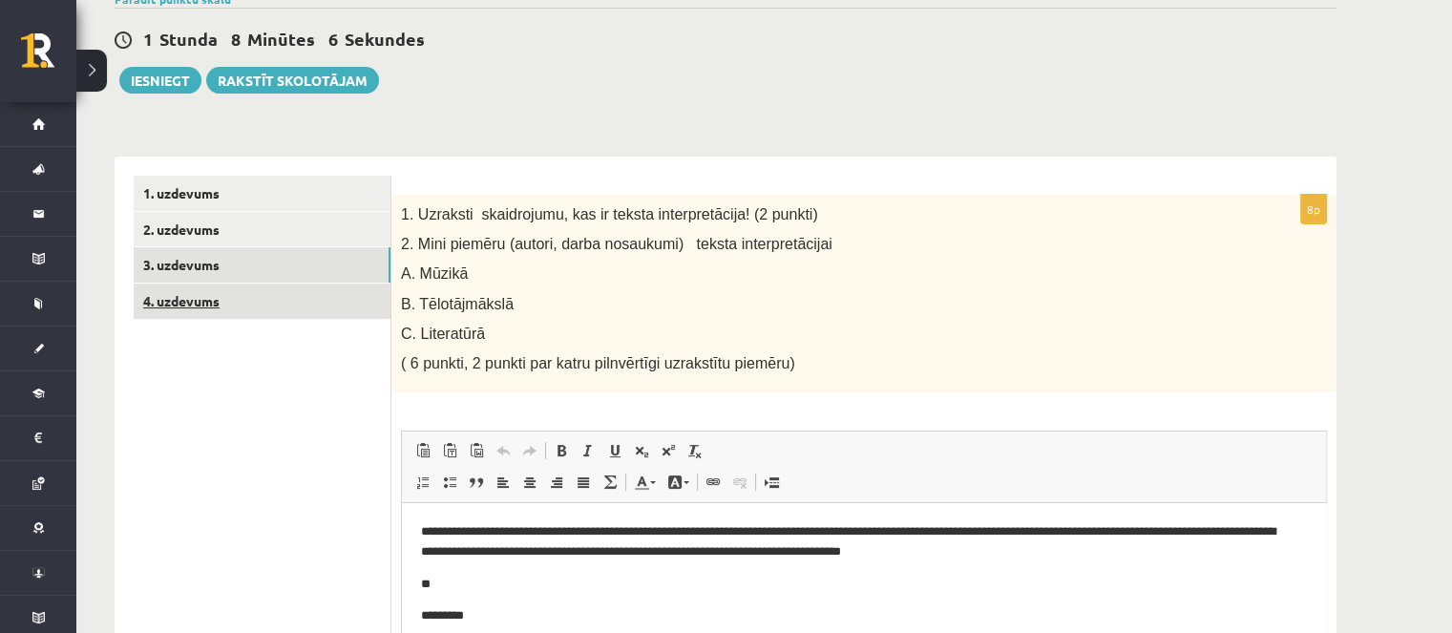
click at [252, 312] on link "4. uzdevums" at bounding box center [262, 300] width 257 height 35
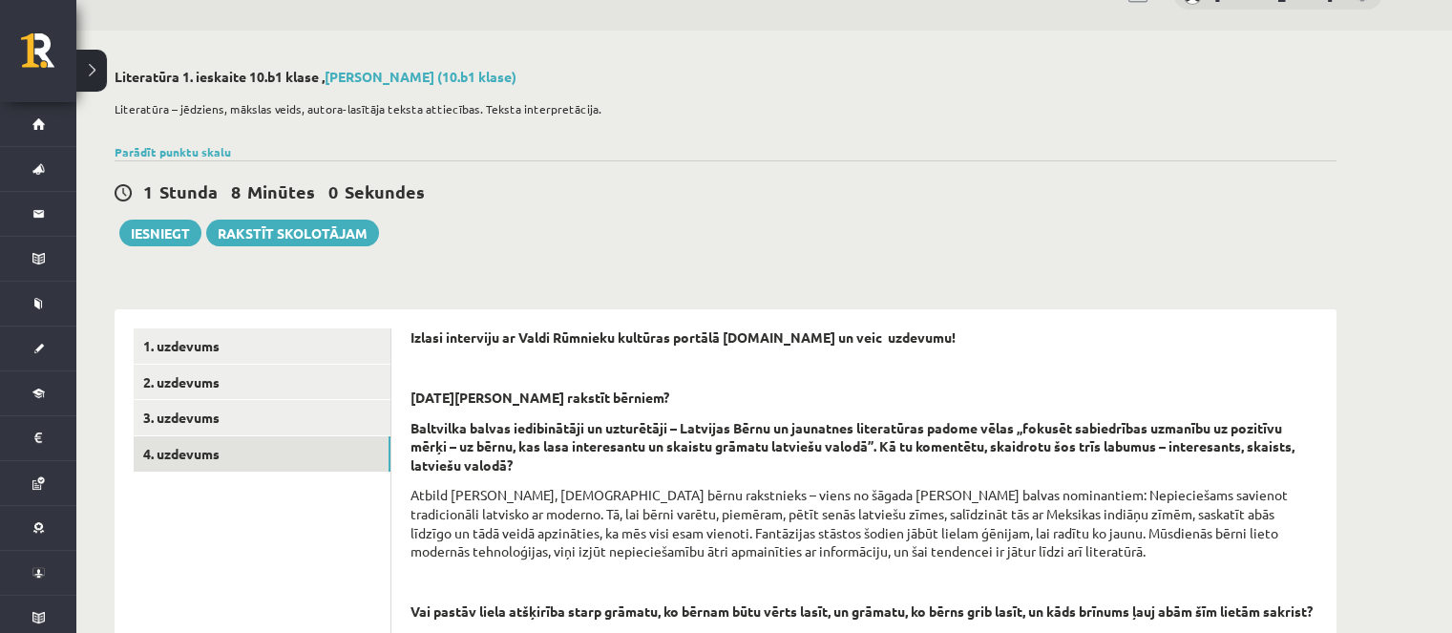
scroll to position [0, 0]
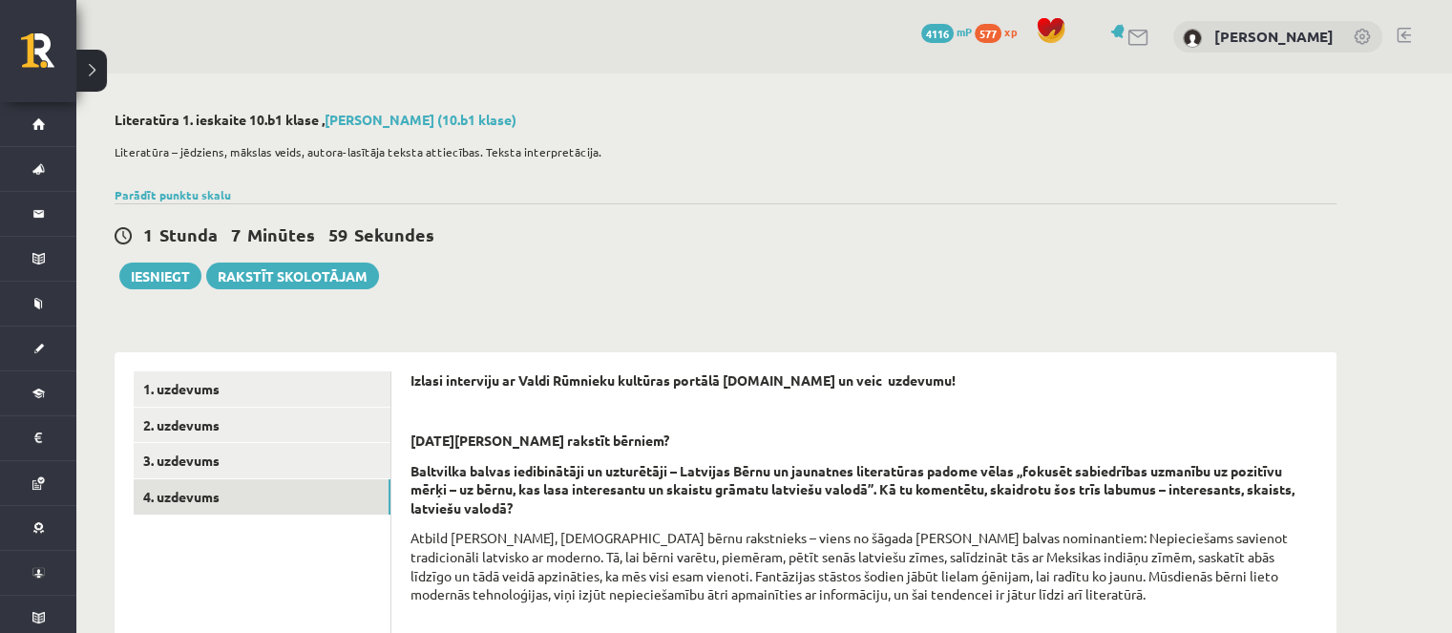
click at [170, 279] on button "Iesniegt" at bounding box center [160, 275] width 82 height 27
